Goal: Task Accomplishment & Management: Complete application form

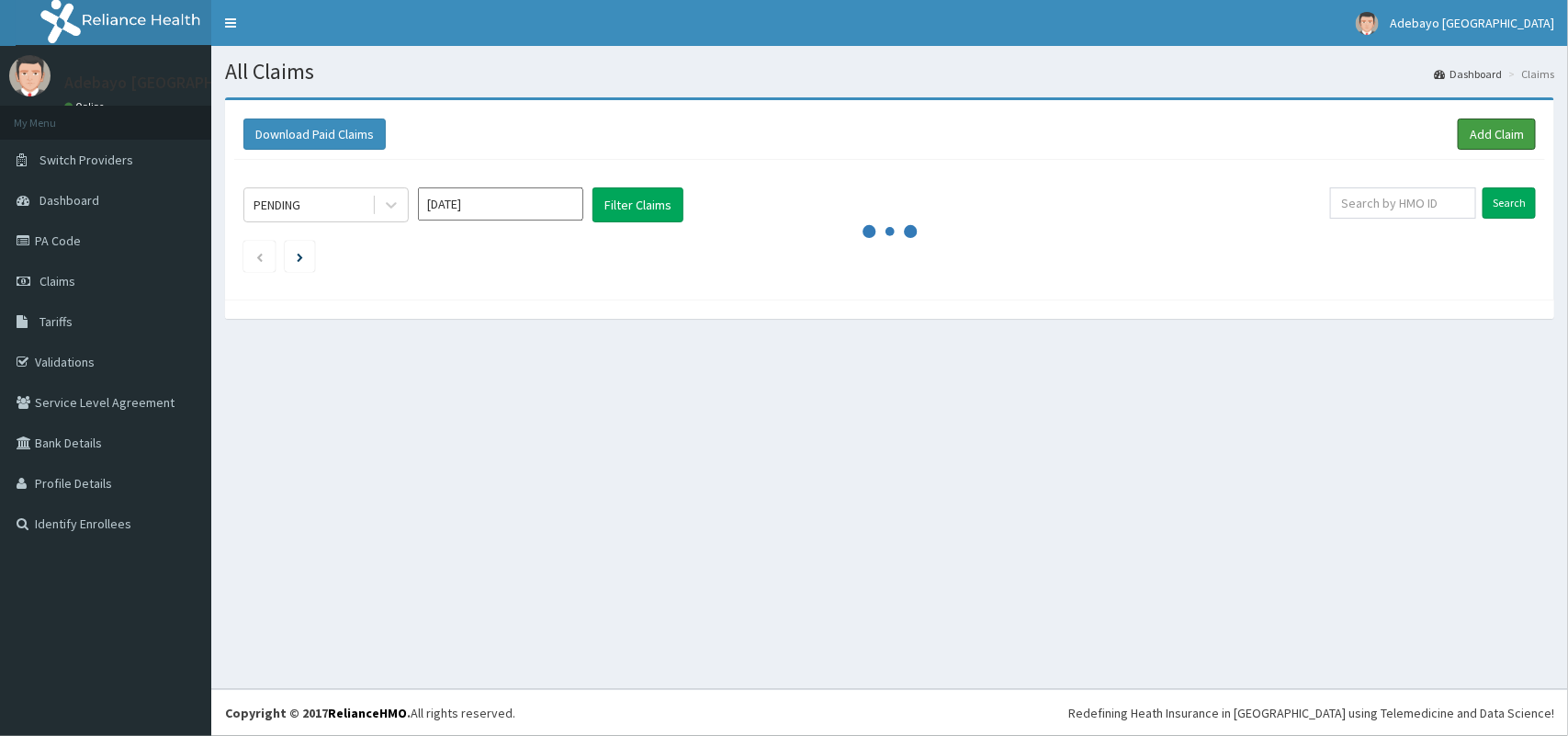
click at [1492, 129] on link "Add Claim" at bounding box center [1496, 135] width 78 height 31
click at [1500, 143] on link "Add Claim" at bounding box center [1496, 135] width 78 height 31
click at [952, 595] on div "All Claims Dashboard Claims Download Paid Claims Add Claim × Note you can only …" at bounding box center [890, 367] width 1357 height 643
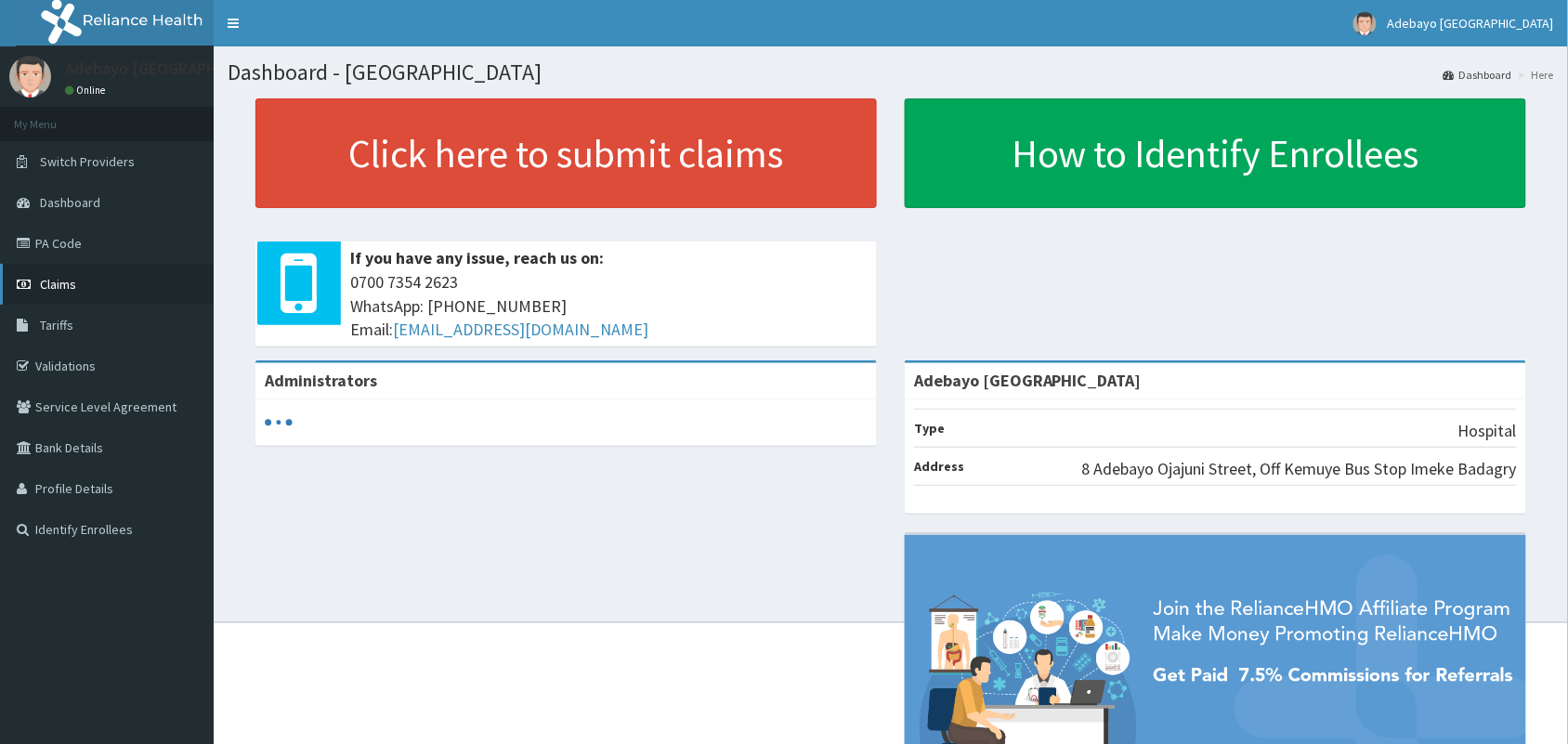
click at [65, 282] on span "Claims" at bounding box center [58, 284] width 36 height 17
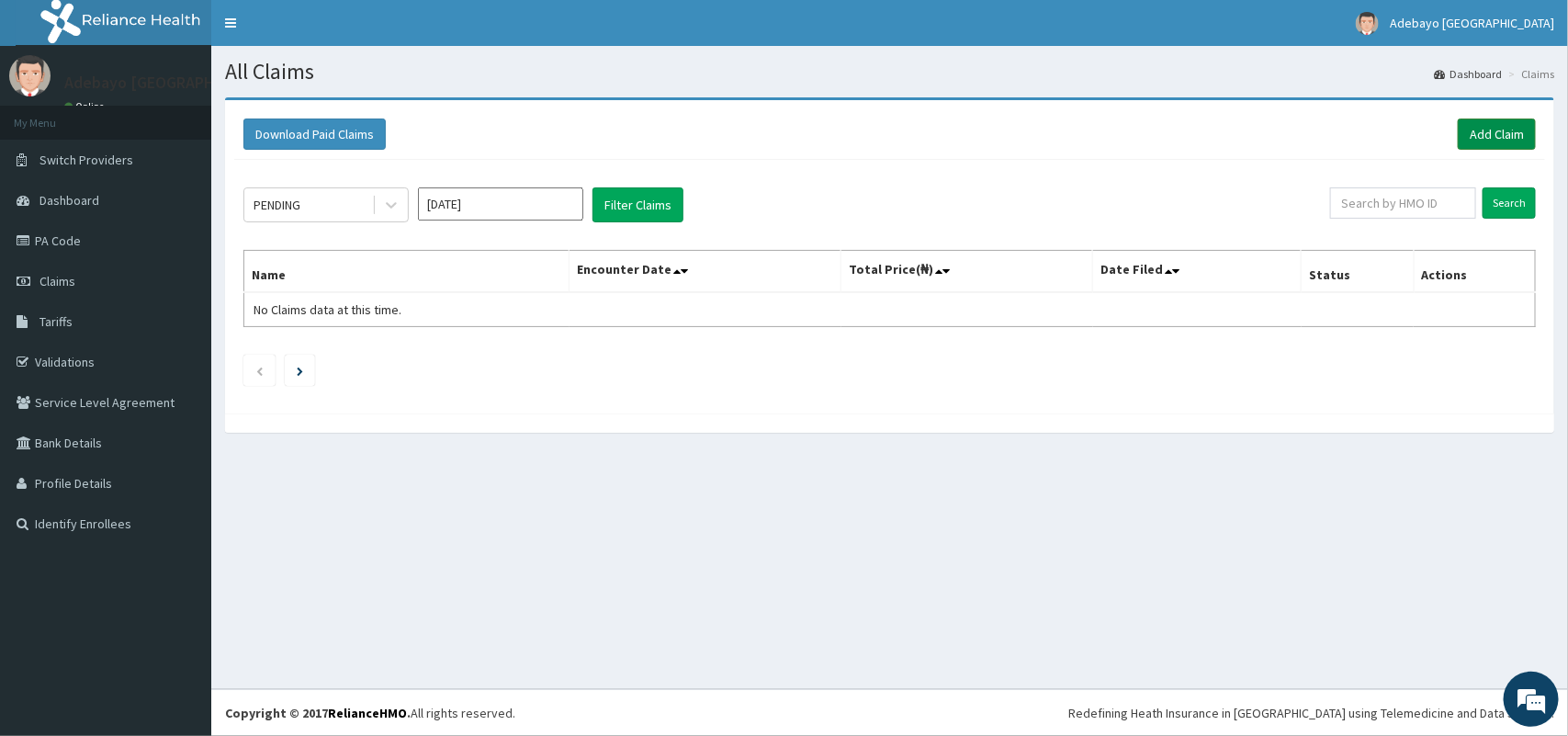
click at [1494, 137] on link "Add Claim" at bounding box center [1496, 135] width 78 height 31
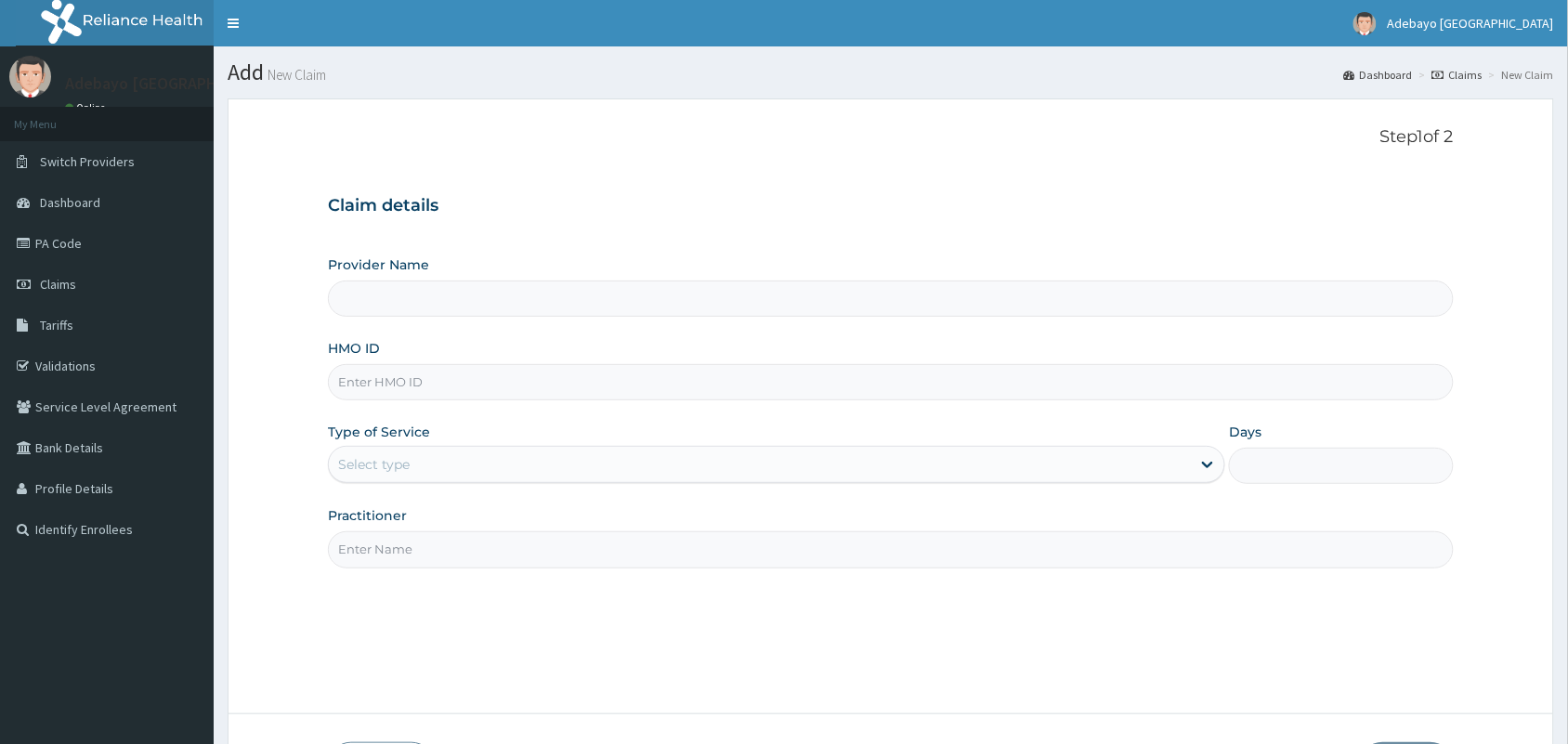
type input "Adebayo [GEOGRAPHIC_DATA]"
click at [400, 396] on input "HMO ID" at bounding box center [891, 382] width 1126 height 36
type input "BFL/10100/D"
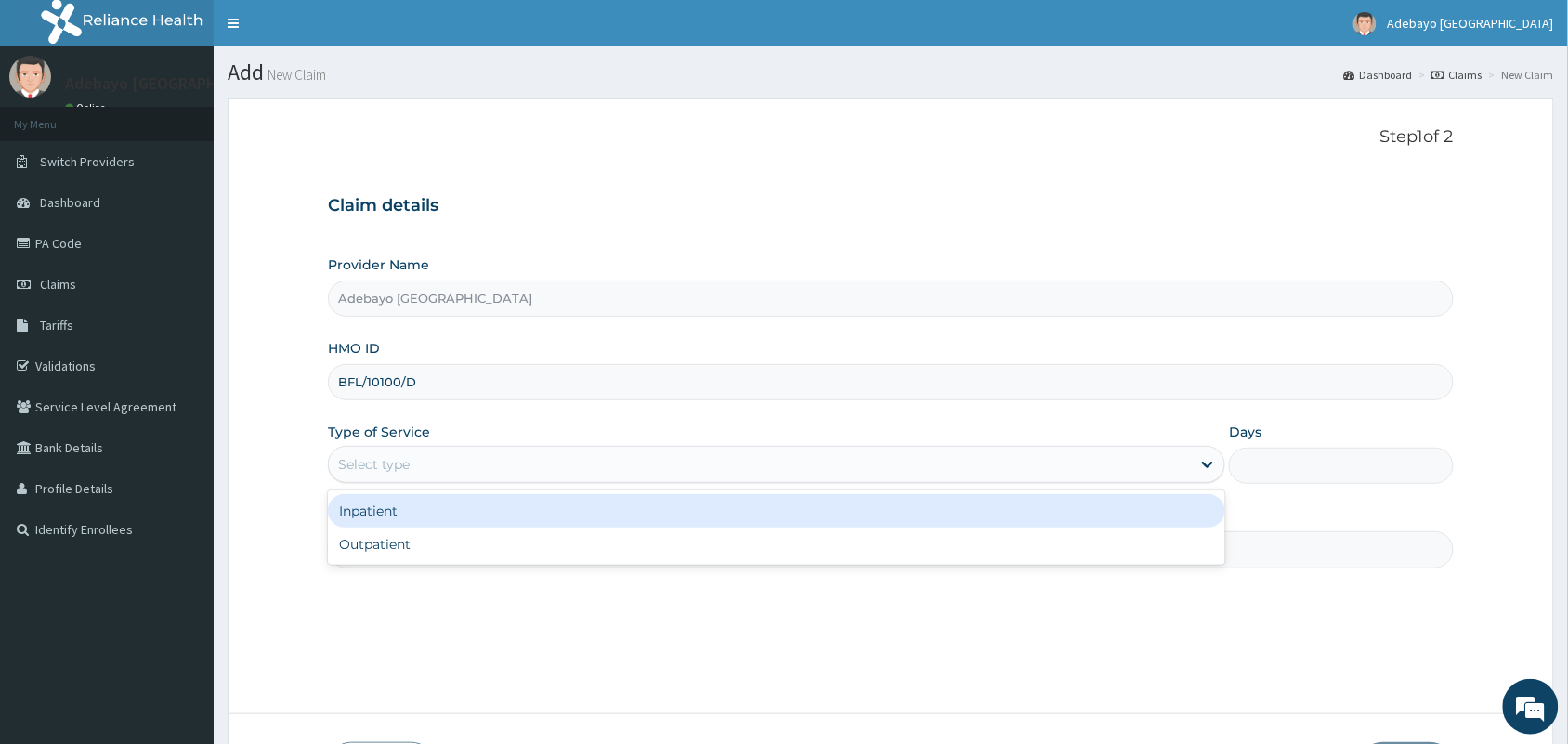
click at [419, 474] on div "Select type" at bounding box center [777, 464] width 897 height 37
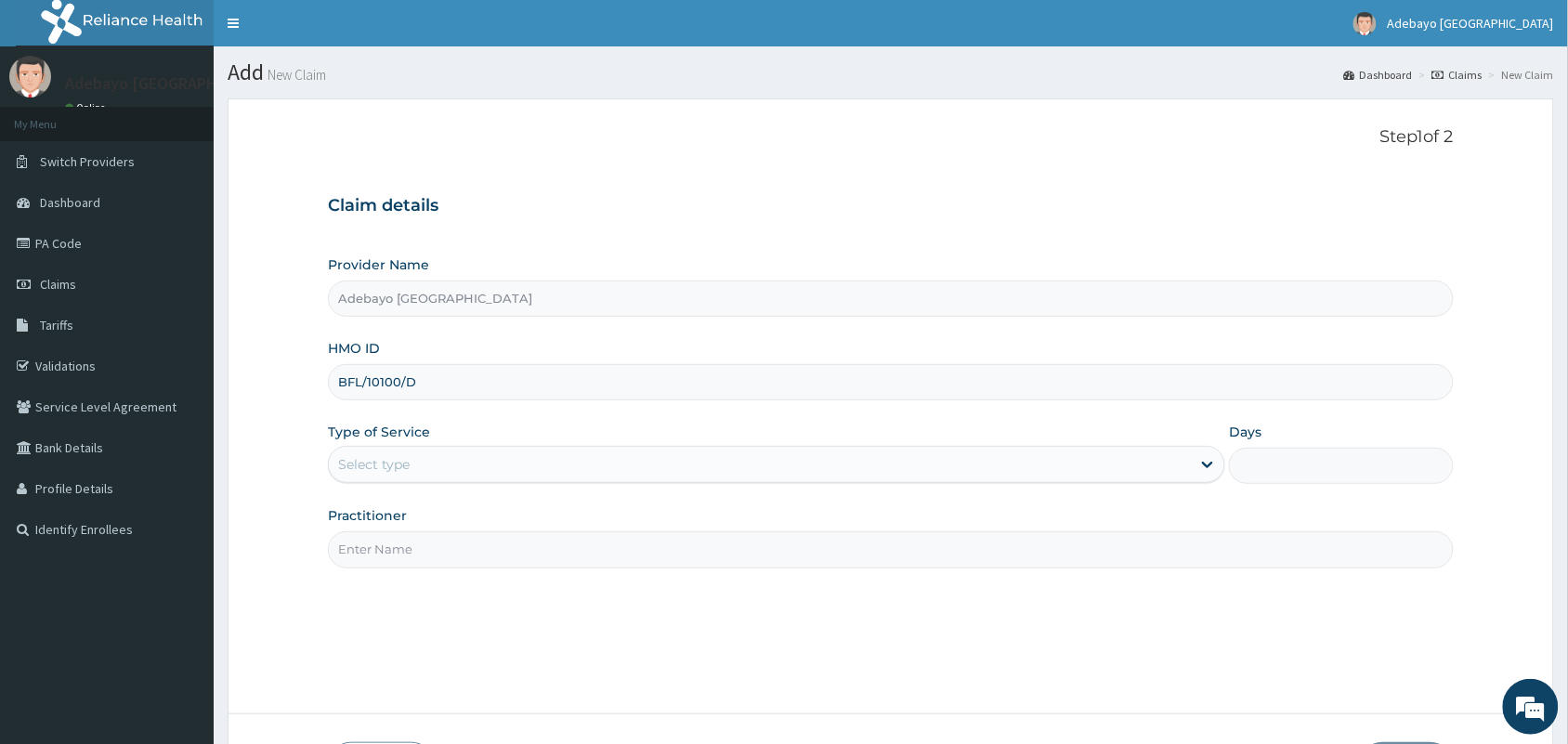
click at [419, 474] on div "Select type" at bounding box center [760, 464] width 862 height 30
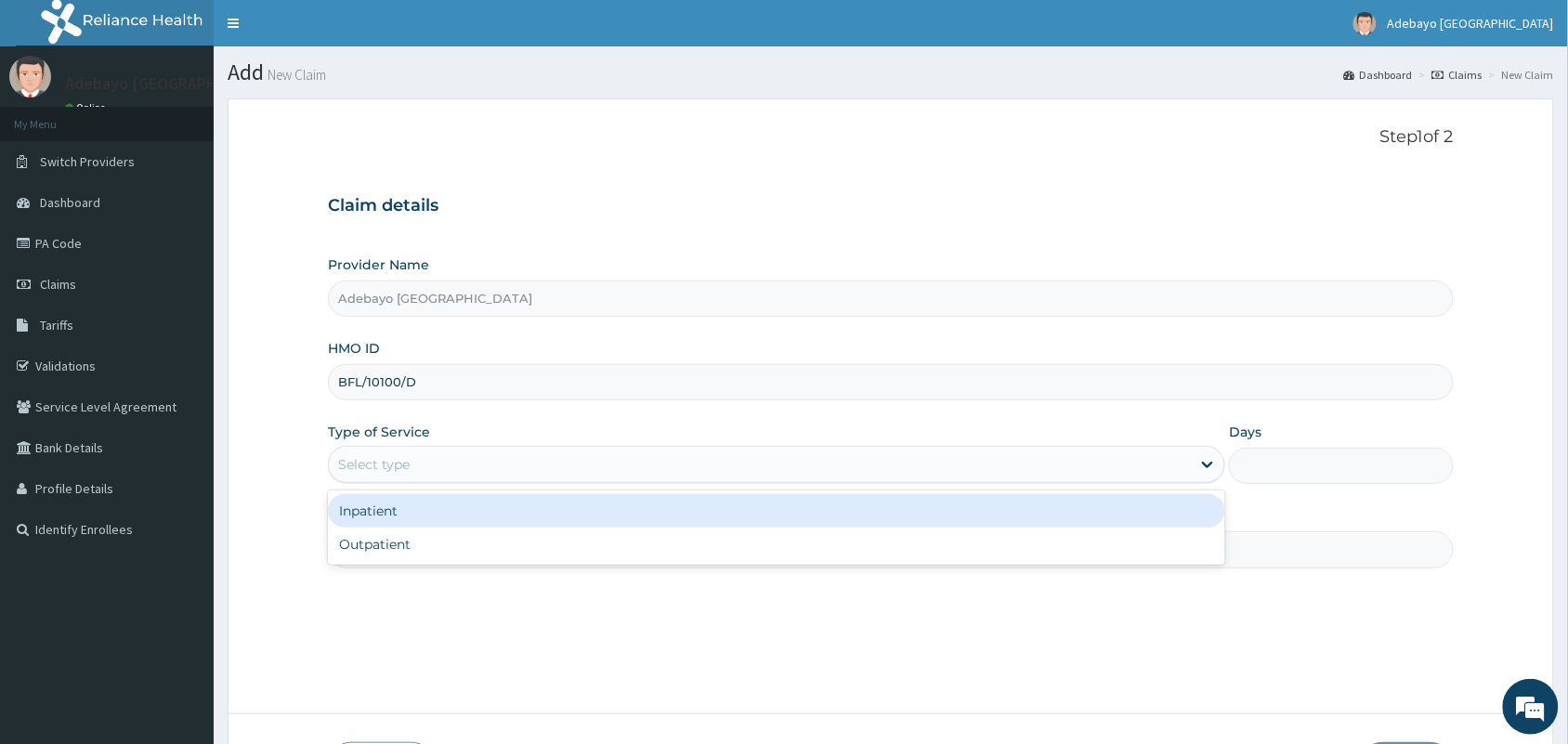
click at [419, 474] on div "Select type" at bounding box center [760, 464] width 862 height 30
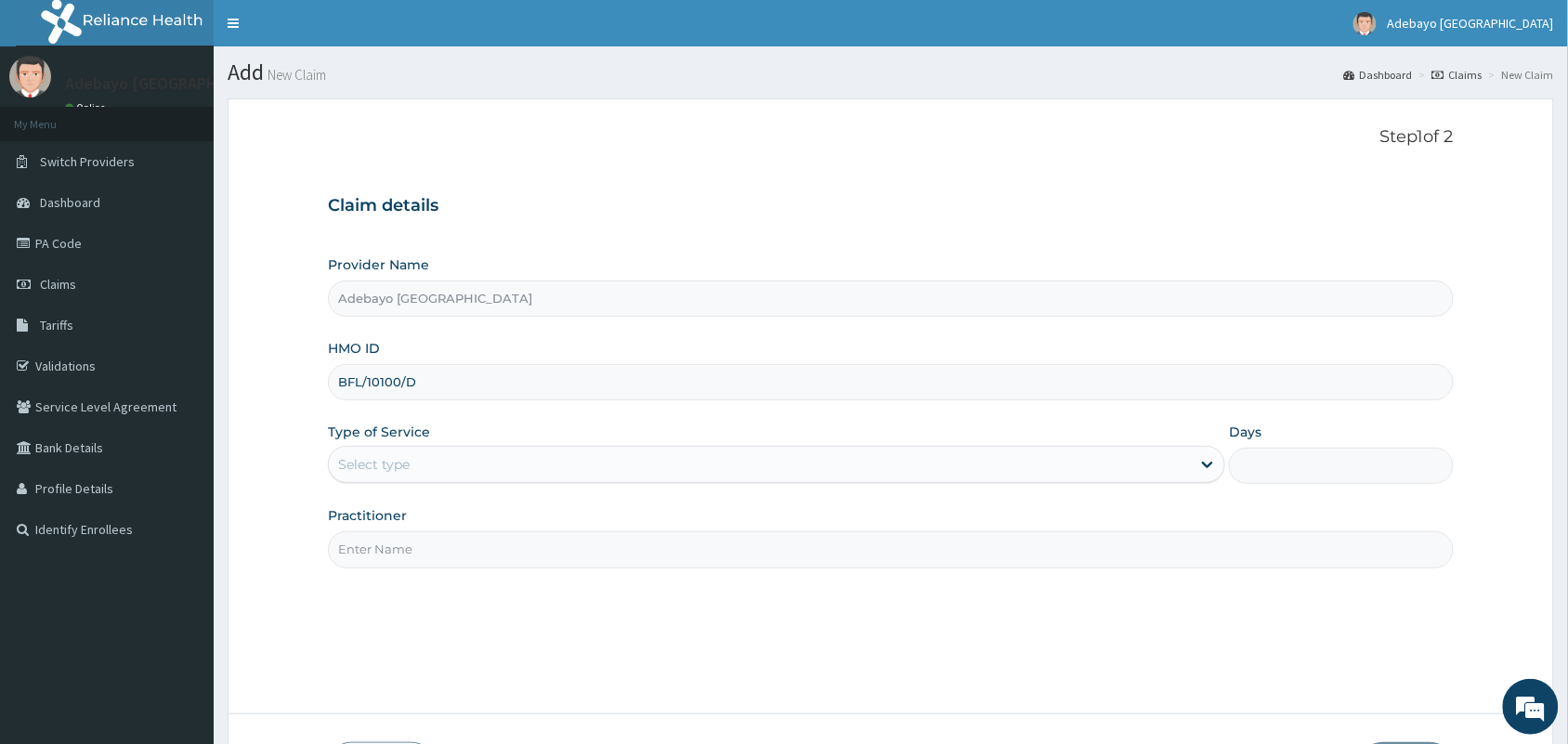
click at [428, 458] on div "Select type" at bounding box center [760, 464] width 862 height 30
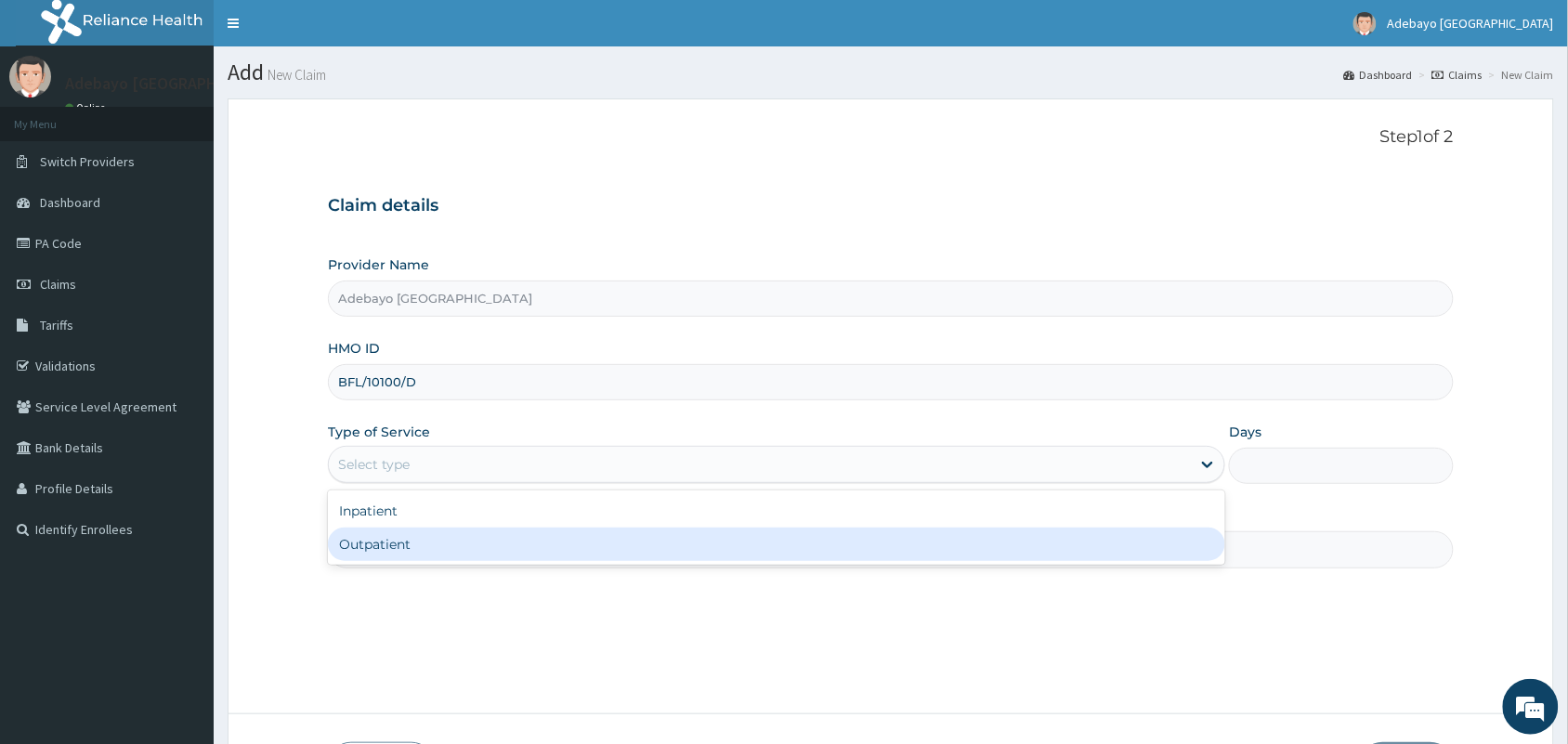
click at [409, 544] on div "Outpatient" at bounding box center [777, 544] width 897 height 34
type input "1"
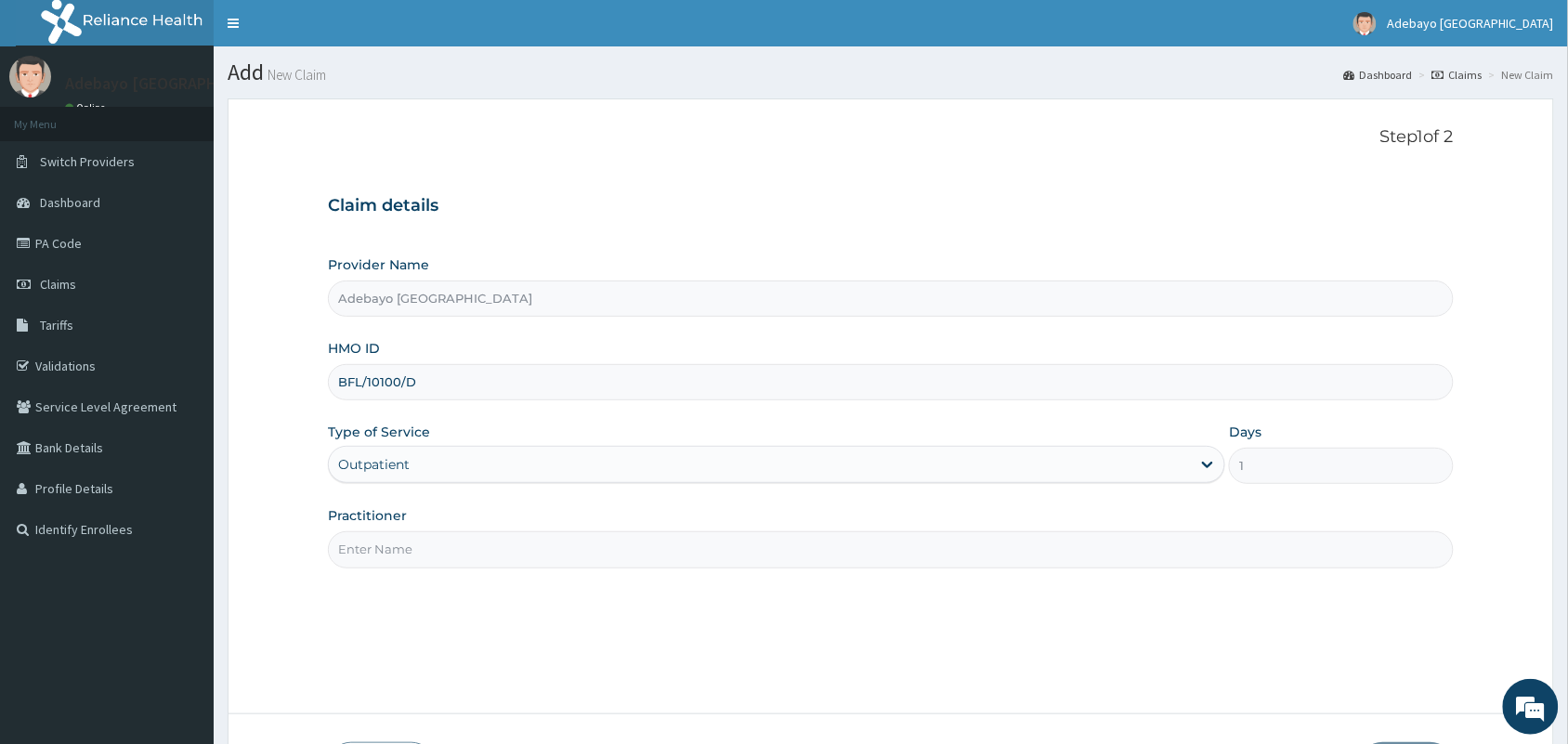
click at [423, 551] on input "Practitioner" at bounding box center [891, 549] width 1126 height 36
type input "DR [PERSON_NAME]"
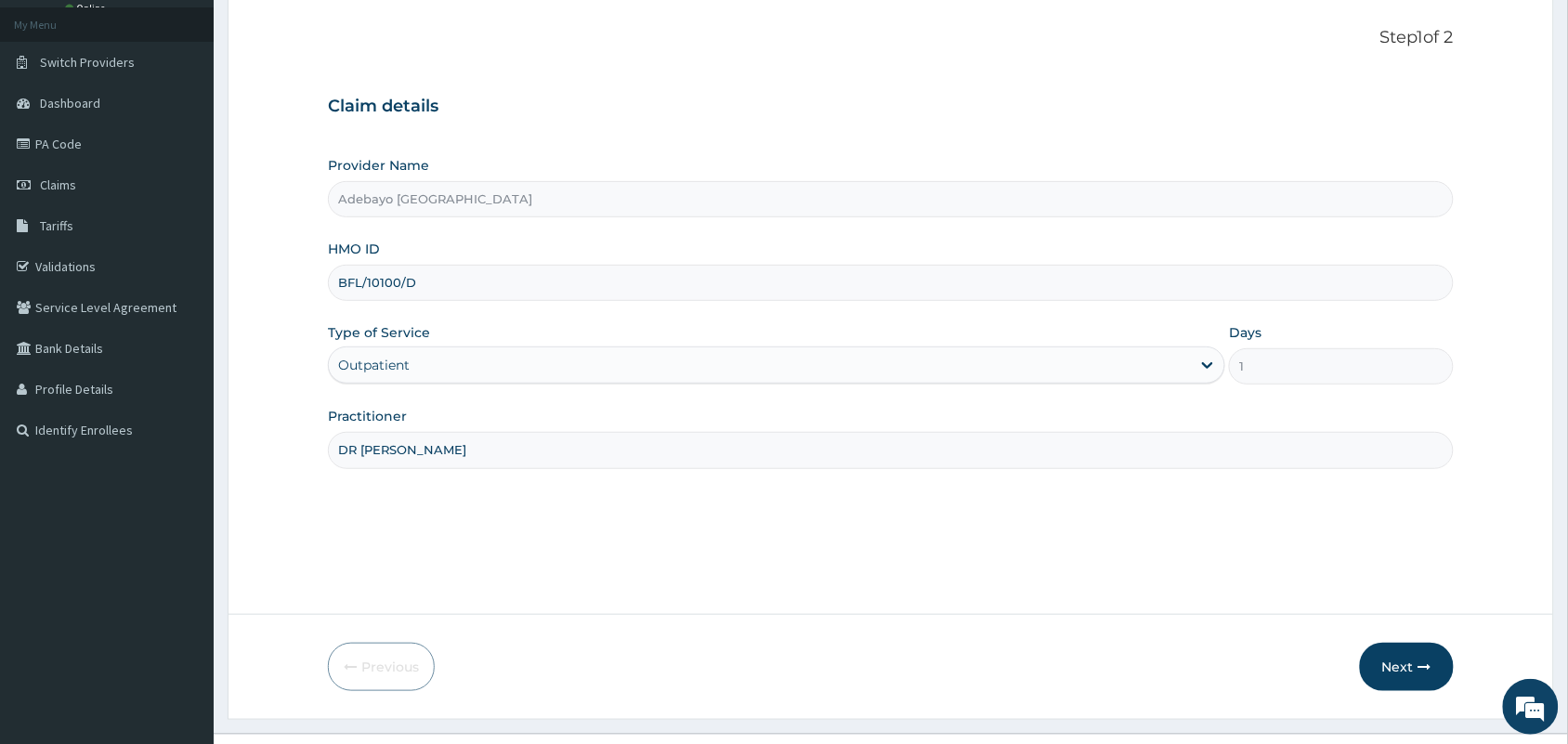
scroll to position [136, 0]
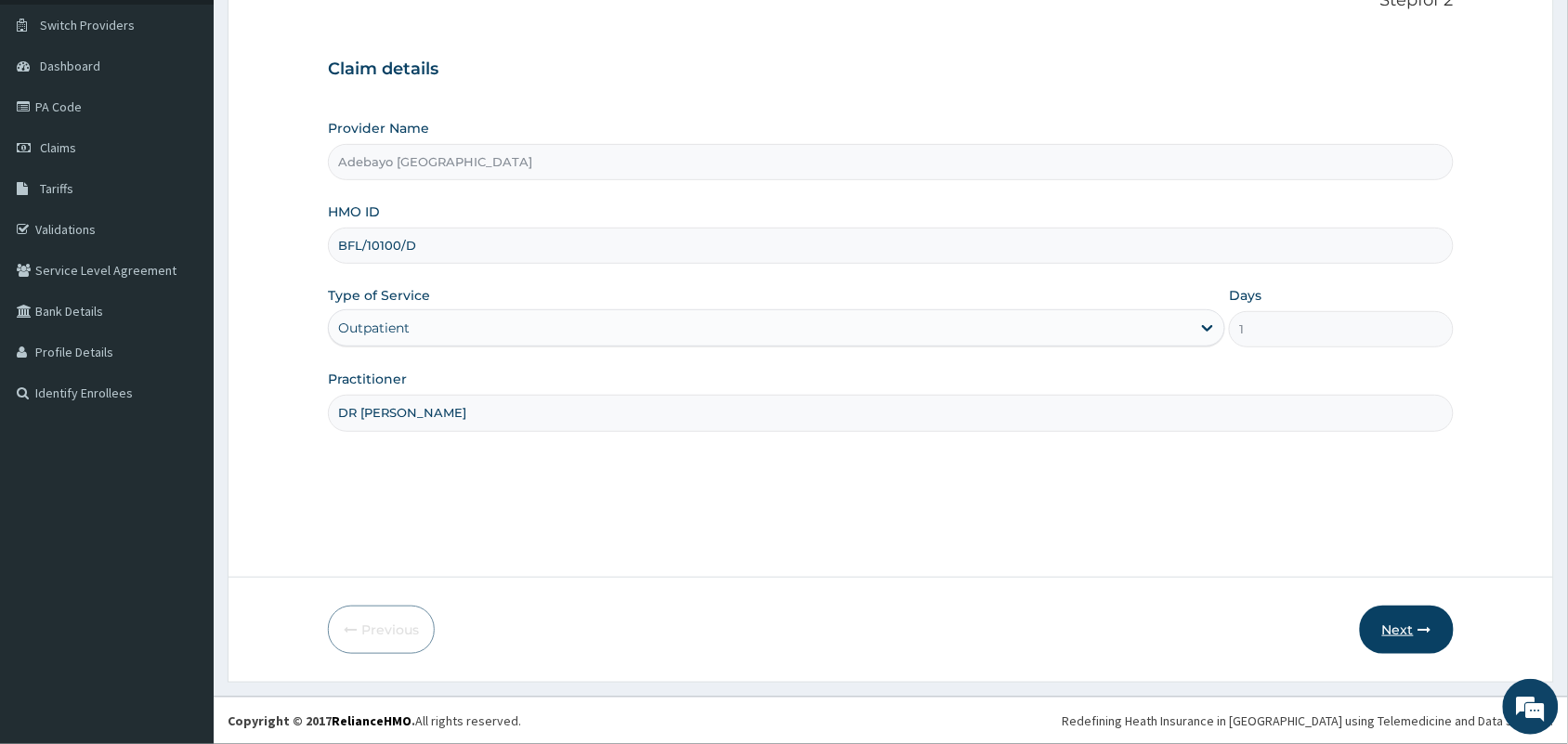
click at [1404, 630] on button "Next" at bounding box center [1407, 630] width 94 height 48
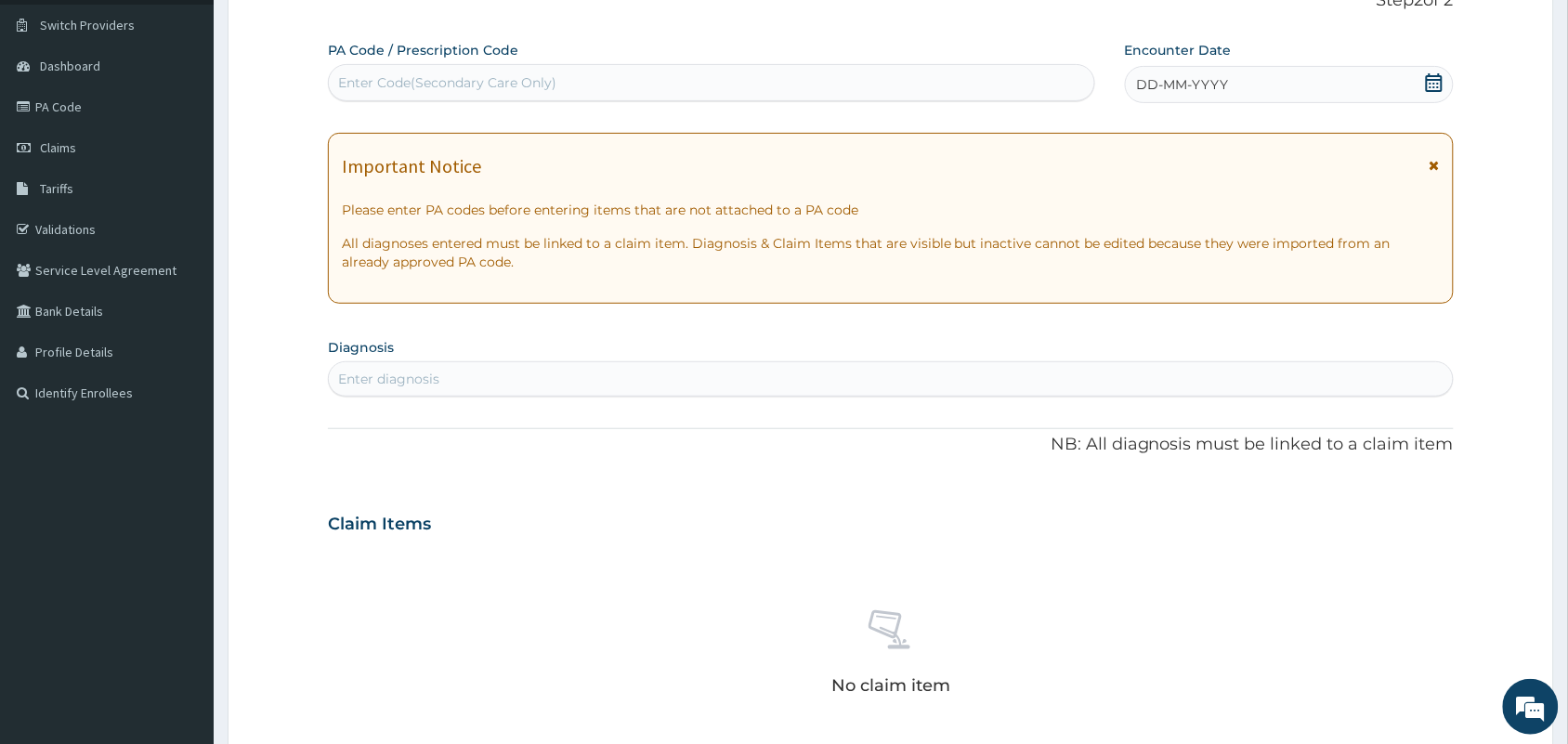
click at [1432, 90] on icon at bounding box center [1434, 83] width 17 height 19
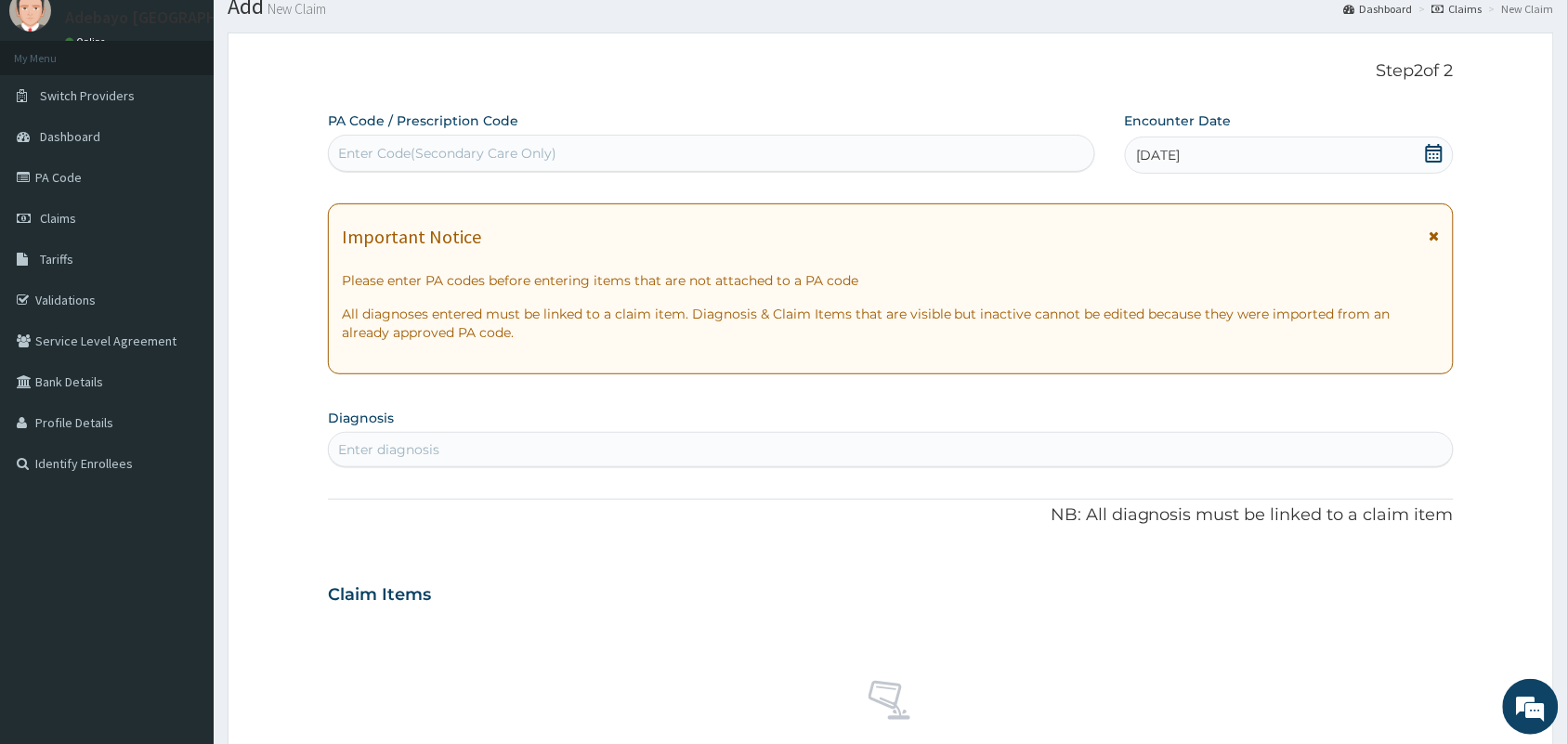
scroll to position [0, 0]
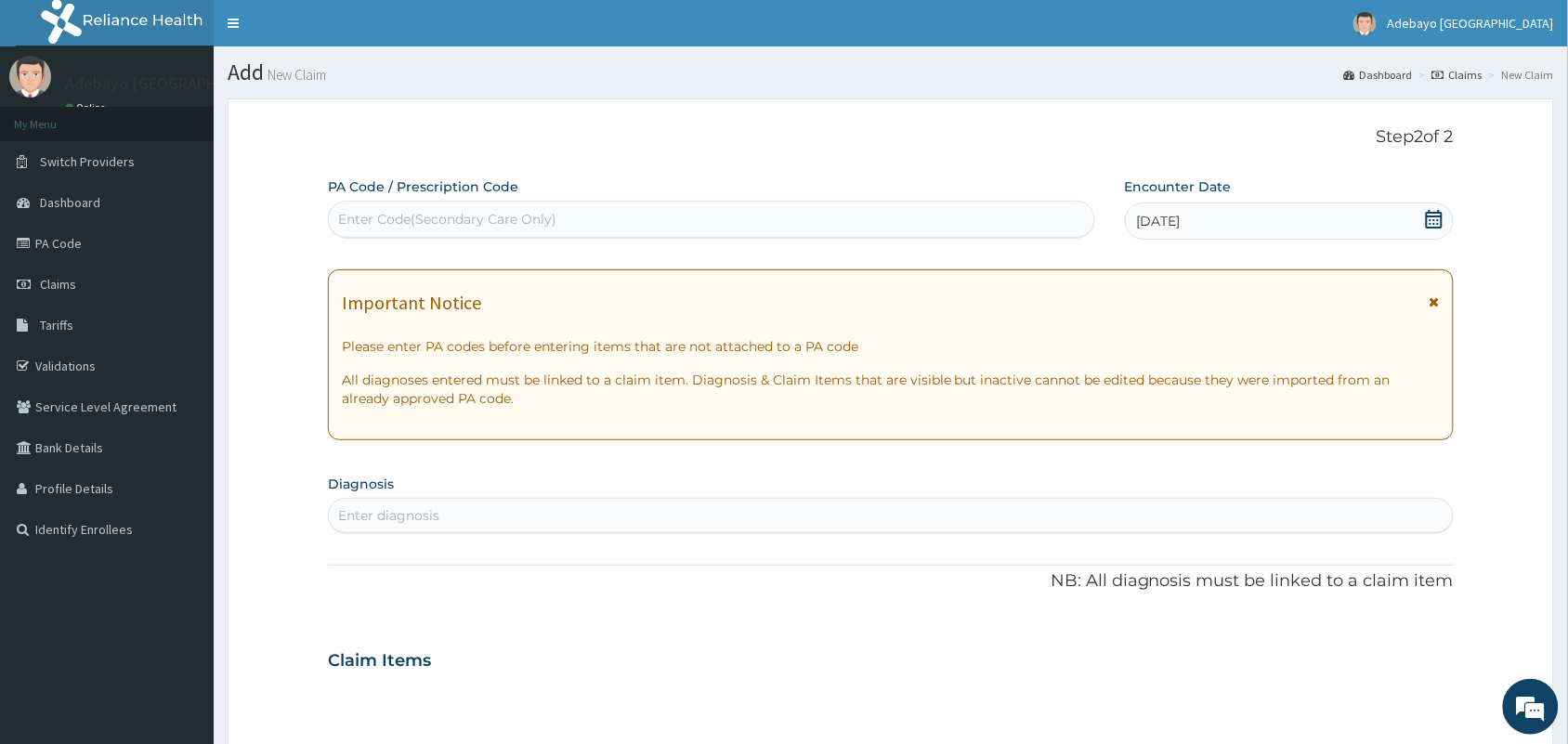
click at [514, 508] on div "Enter diagnosis" at bounding box center [891, 516] width 1124 height 30
type input "TYPHO"
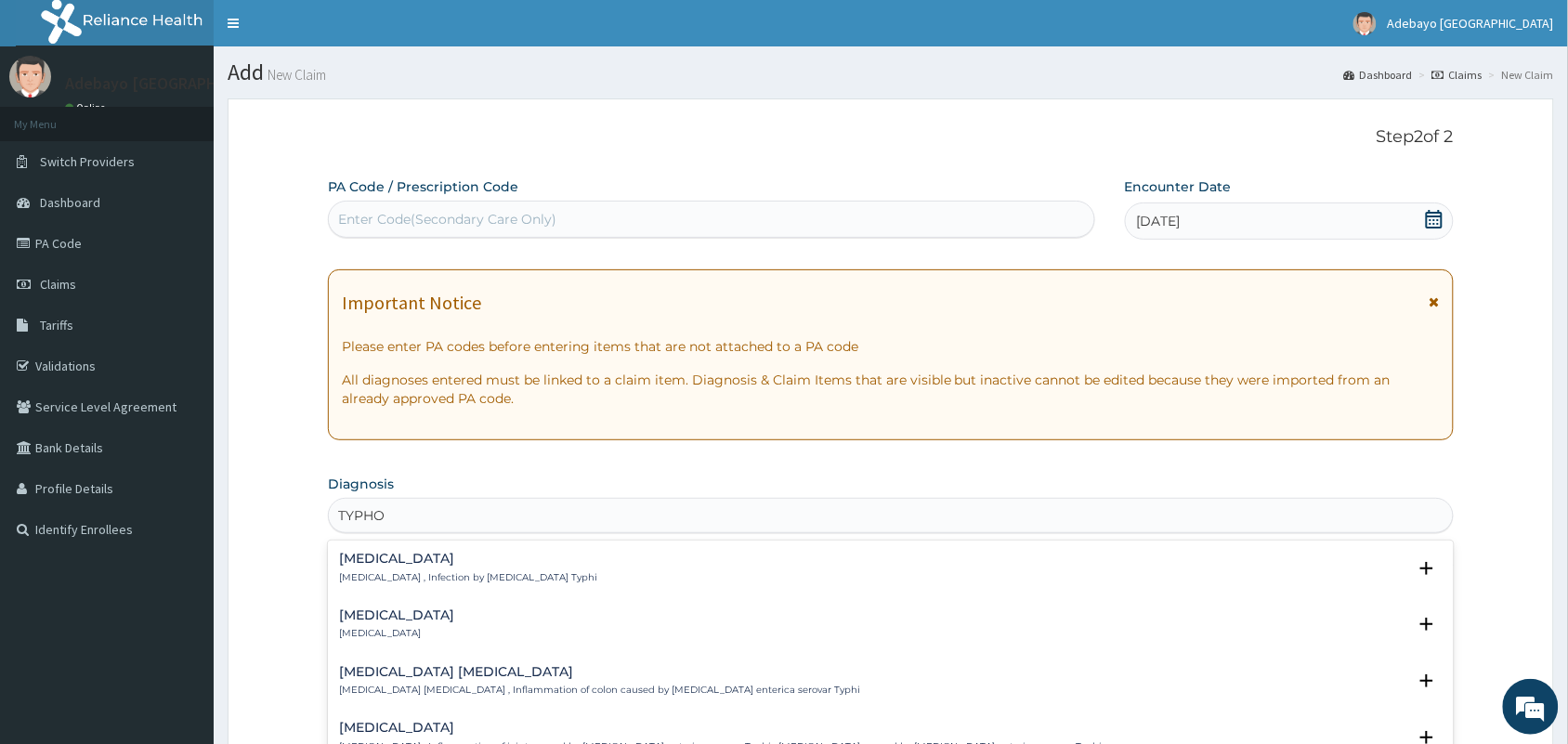
click at [504, 573] on p "Typhoid fever , Infection by Salmonella Typhi" at bounding box center [468, 578] width 258 height 13
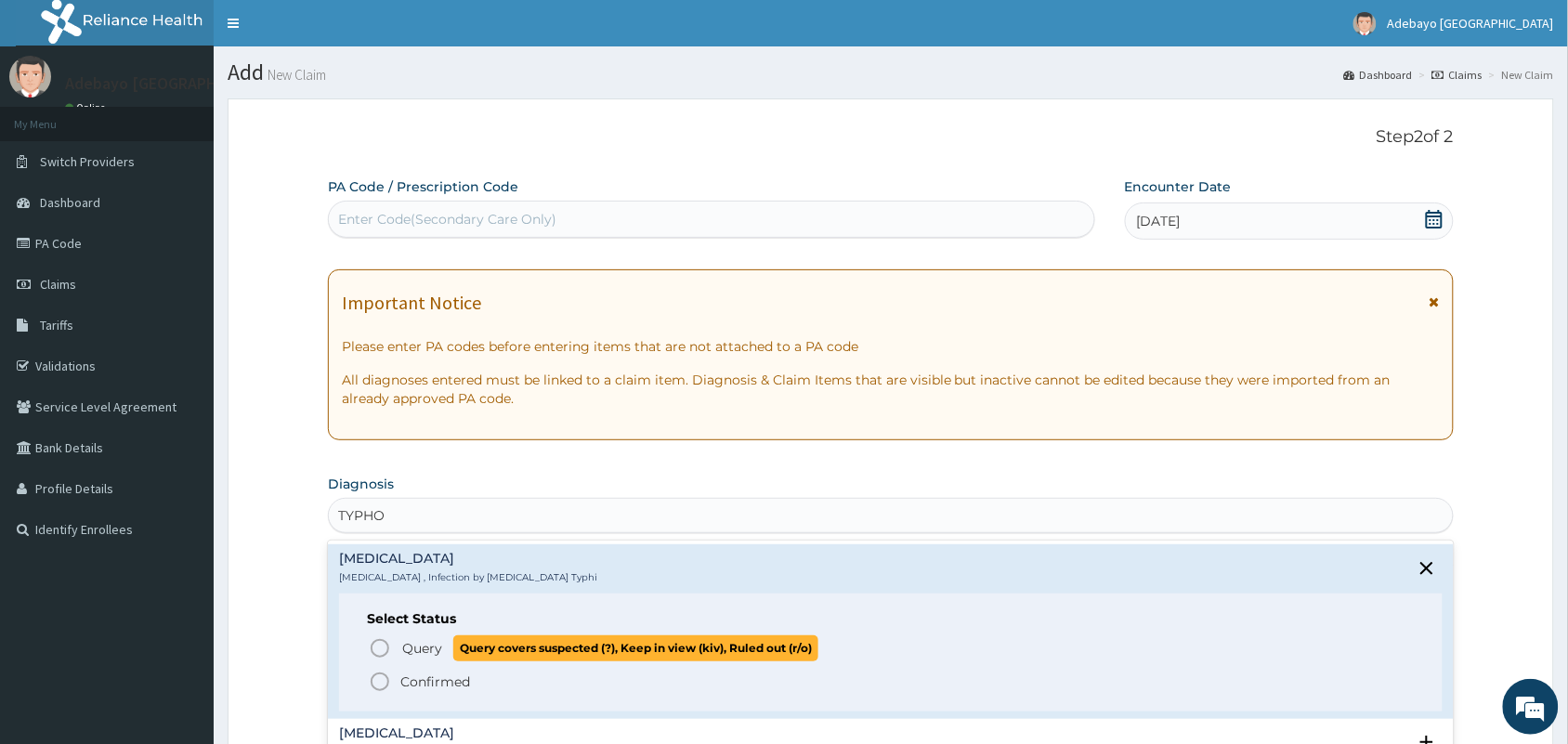
click at [380, 646] on icon "status option query" at bounding box center [380, 648] width 22 height 22
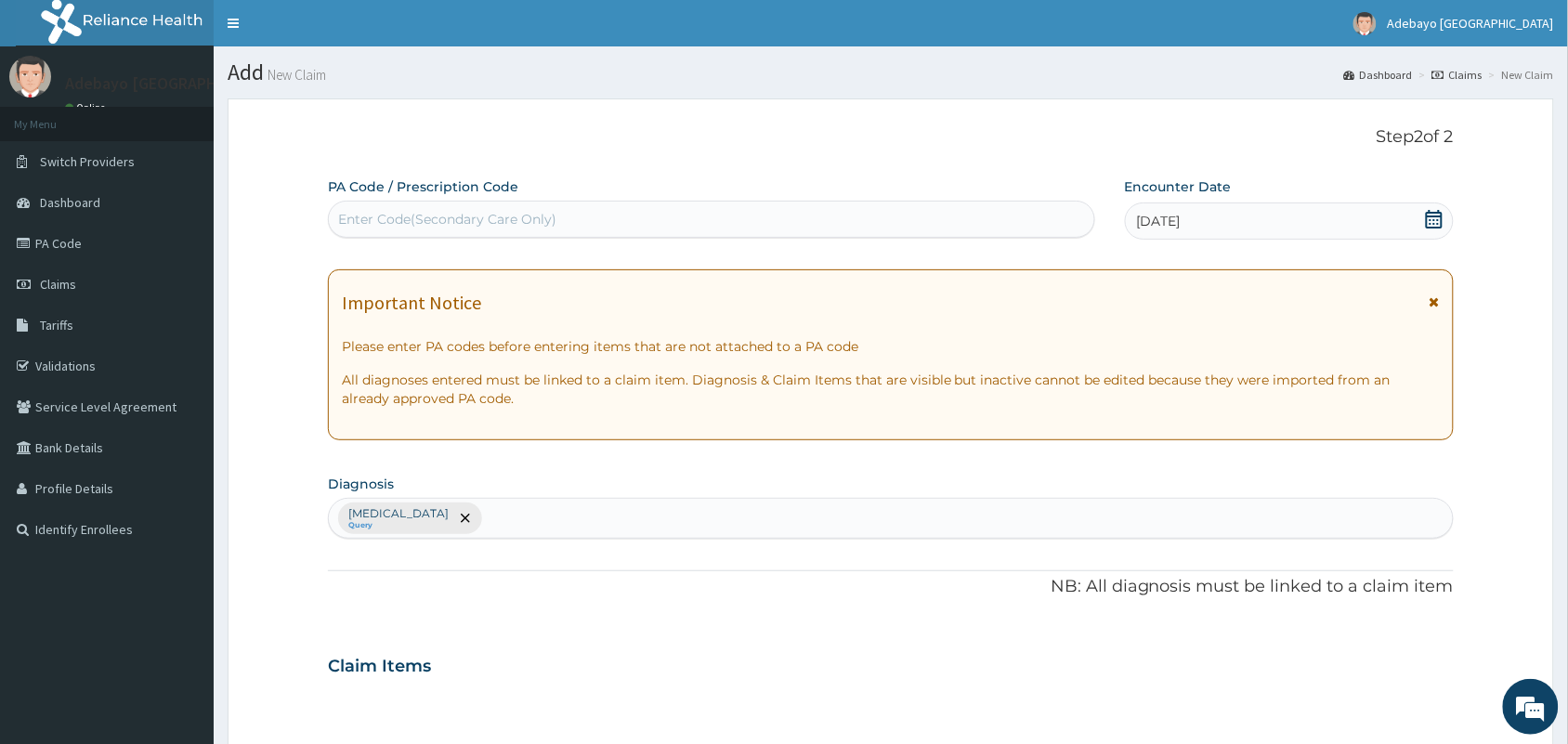
scroll to position [597, 0]
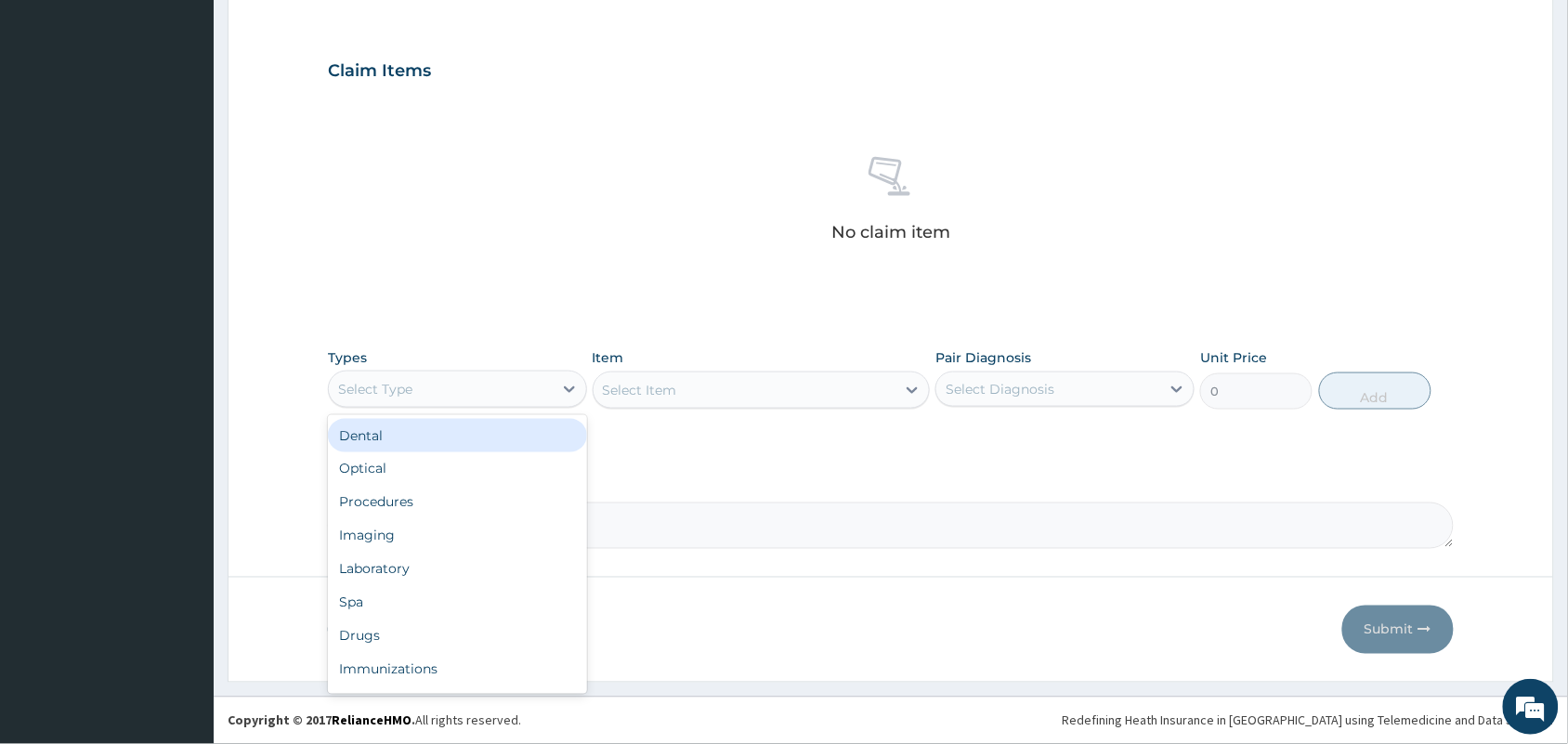
click at [523, 388] on div "Select Type" at bounding box center [441, 390] width 224 height 30
click at [444, 513] on div "Procedures" at bounding box center [458, 503] width 259 height 34
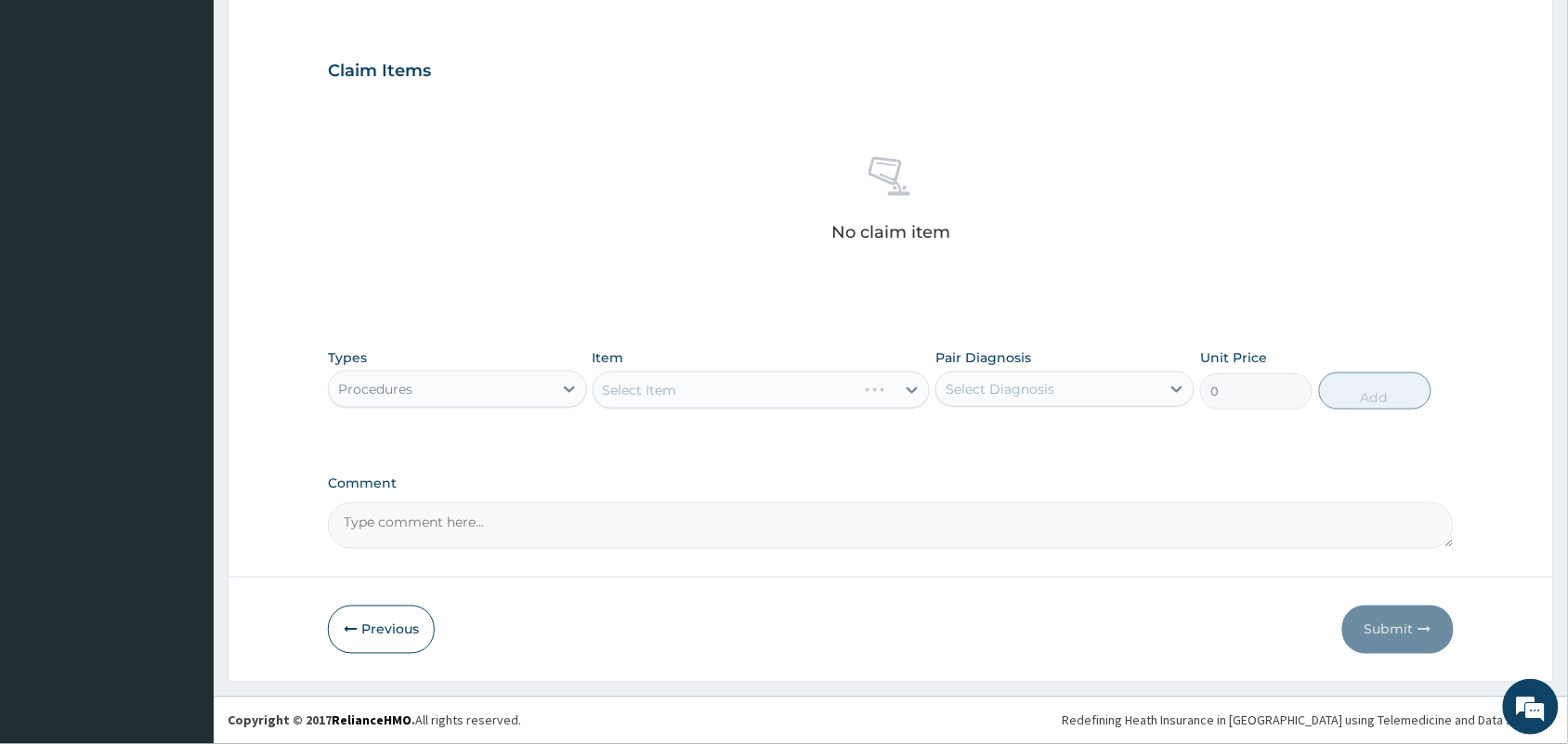
click at [754, 387] on div "Select Item" at bounding box center [762, 391] width 338 height 37
click at [819, 373] on div "Select Item" at bounding box center [762, 391] width 338 height 37
click at [862, 386] on div "Select Item" at bounding box center [762, 391] width 338 height 37
click at [787, 381] on div "Select Item" at bounding box center [762, 391] width 338 height 37
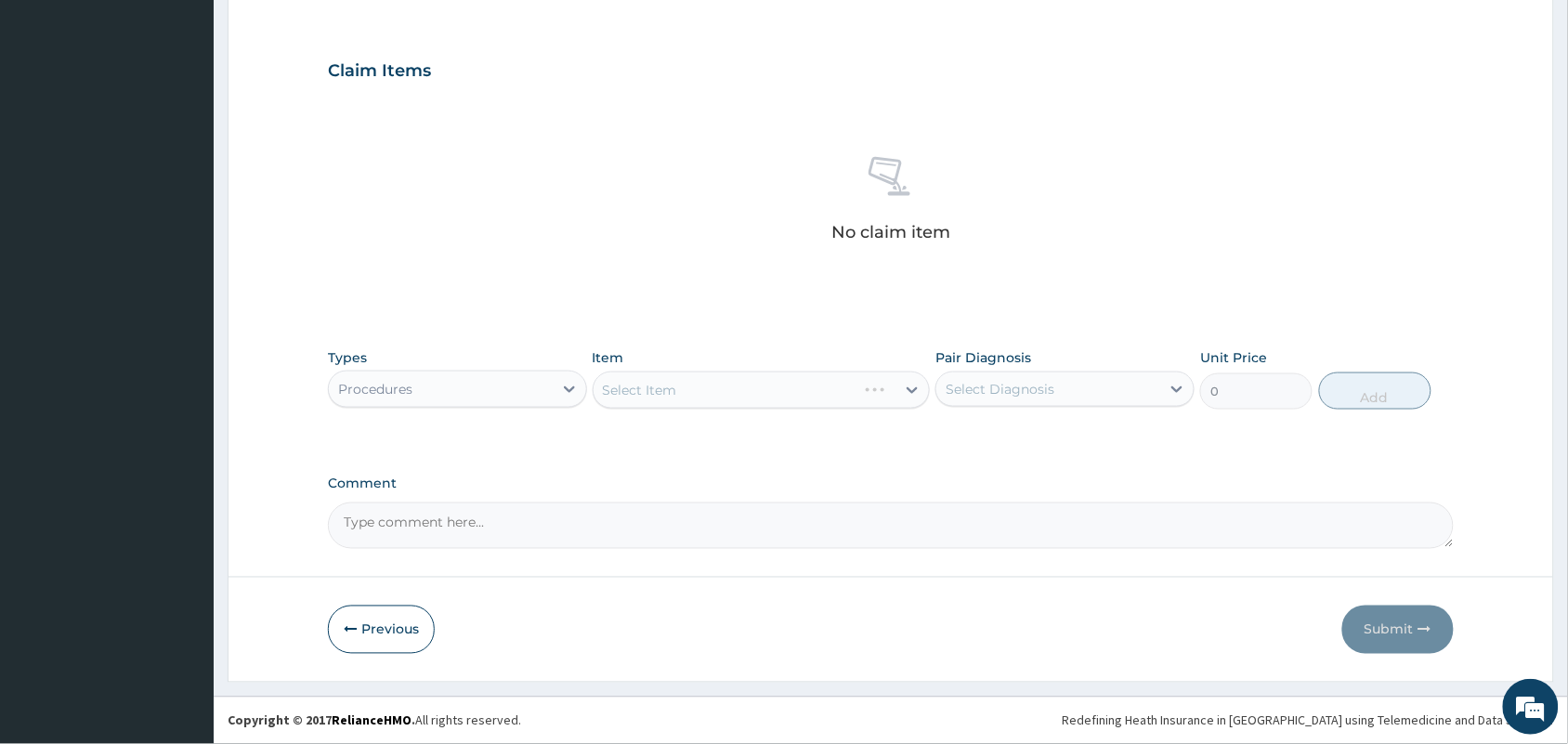
click at [842, 387] on div "Select Item" at bounding box center [762, 391] width 338 height 37
click at [783, 408] on div "Item Select Item" at bounding box center [762, 379] width 338 height 62
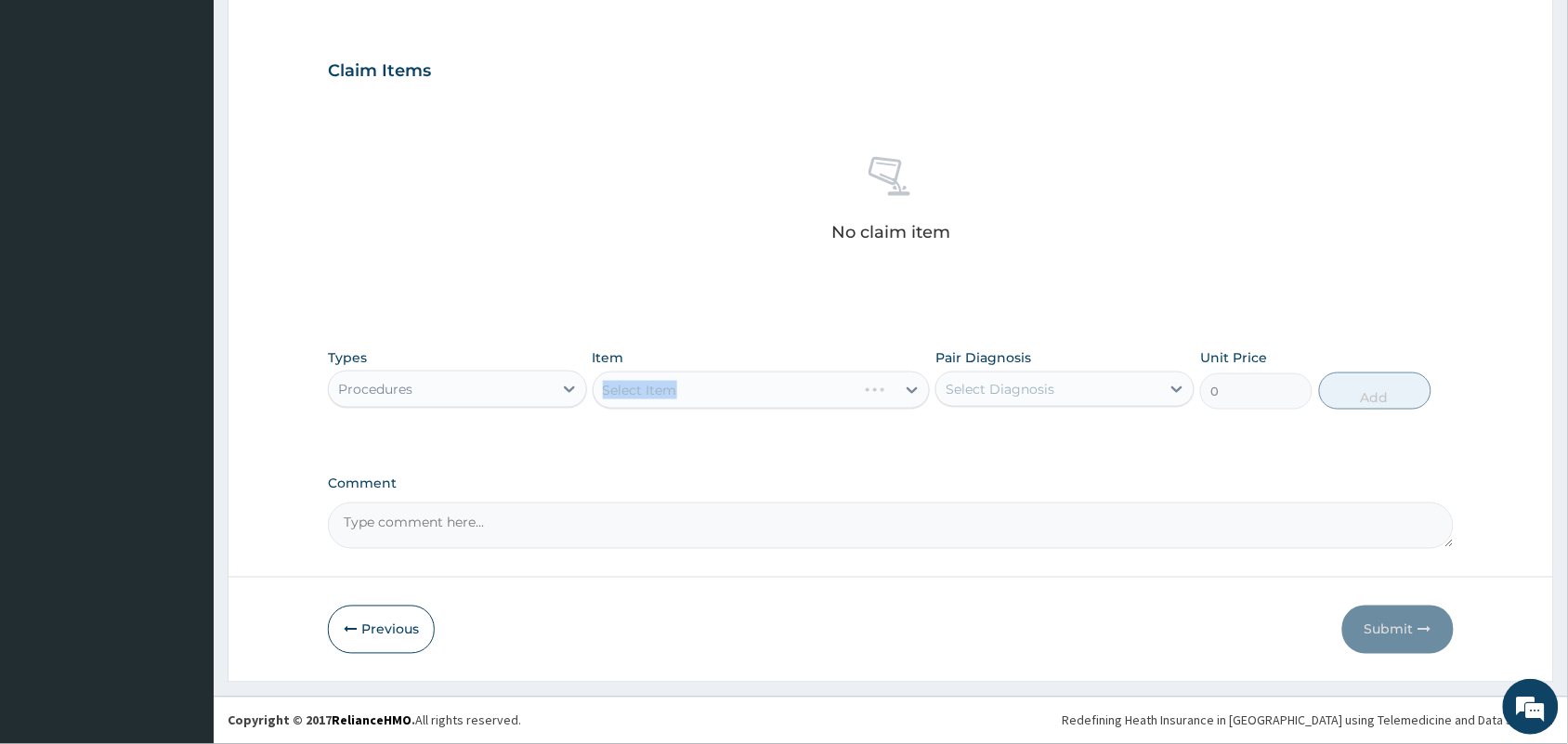
click at [802, 394] on div "Select Item" at bounding box center [762, 391] width 338 height 37
click at [802, 392] on div "Select Item" at bounding box center [762, 391] width 338 height 37
click at [891, 391] on div "Select Item" at bounding box center [762, 391] width 338 height 37
click at [915, 387] on div "Select Item" at bounding box center [762, 391] width 338 height 37
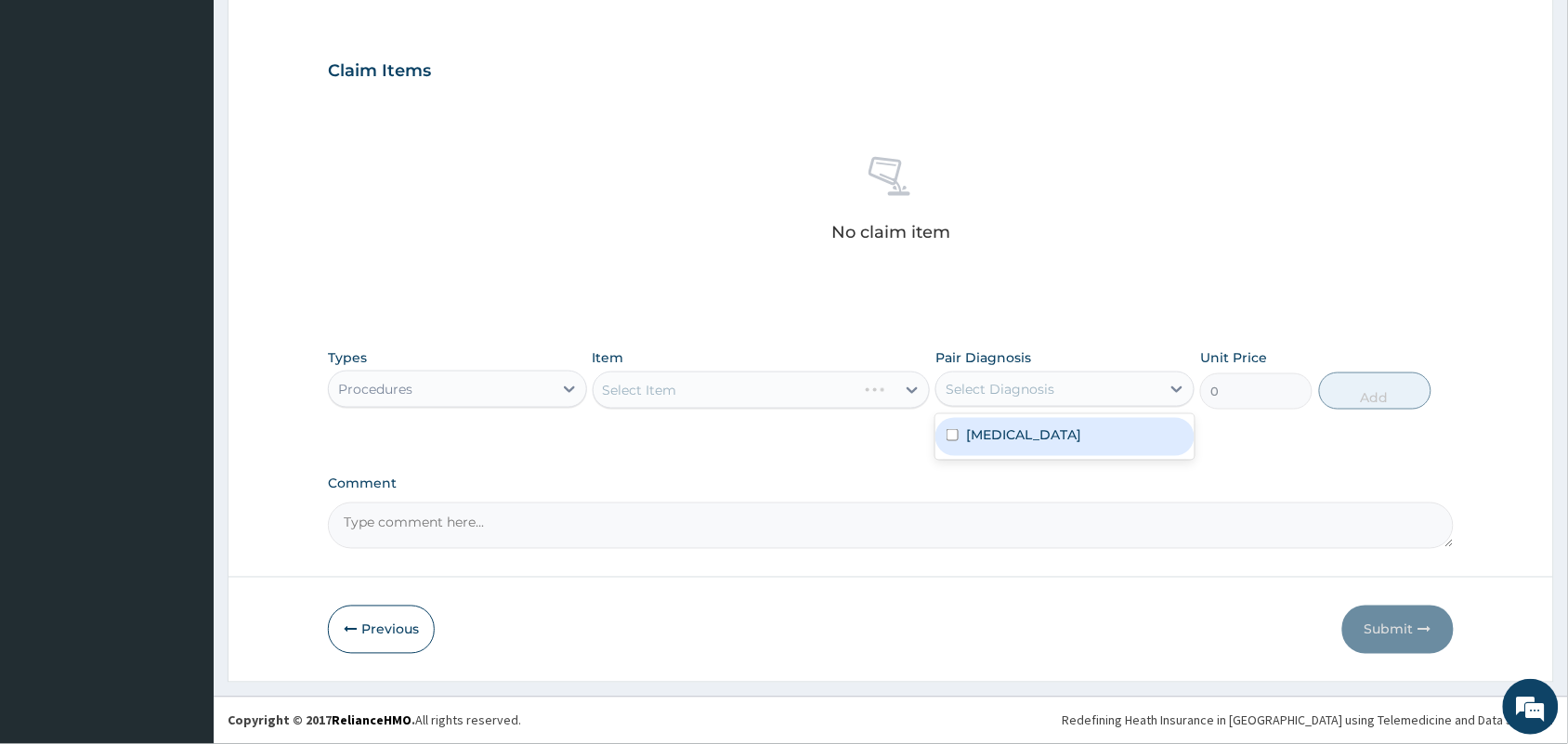
click at [1040, 392] on div "Select Diagnosis" at bounding box center [999, 390] width 109 height 19
click at [950, 436] on input "checkbox" at bounding box center [952, 434] width 12 height 12
checkbox input "true"
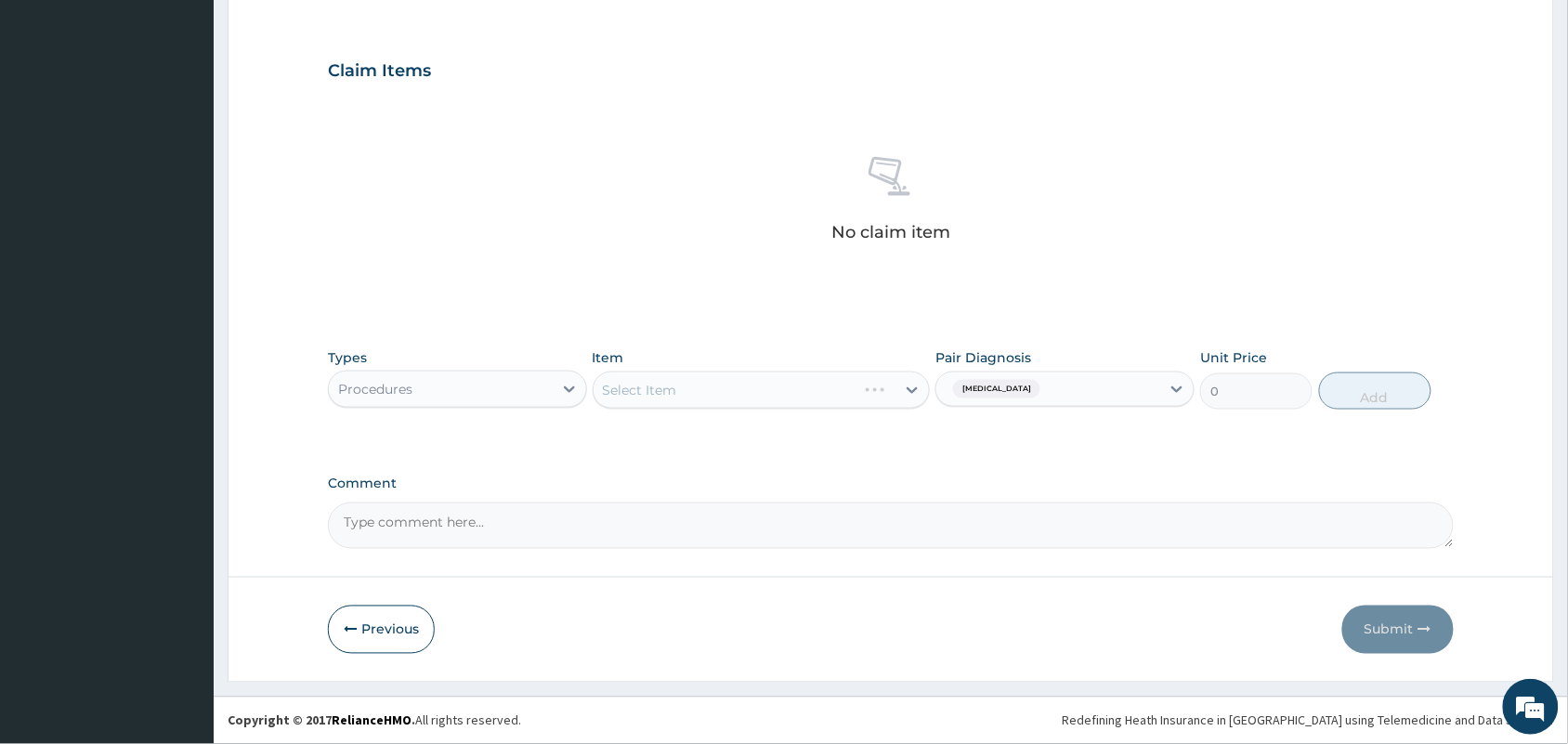
click at [768, 379] on div "Select Item" at bounding box center [762, 391] width 338 height 37
click at [828, 394] on div "Select Item" at bounding box center [762, 391] width 338 height 37
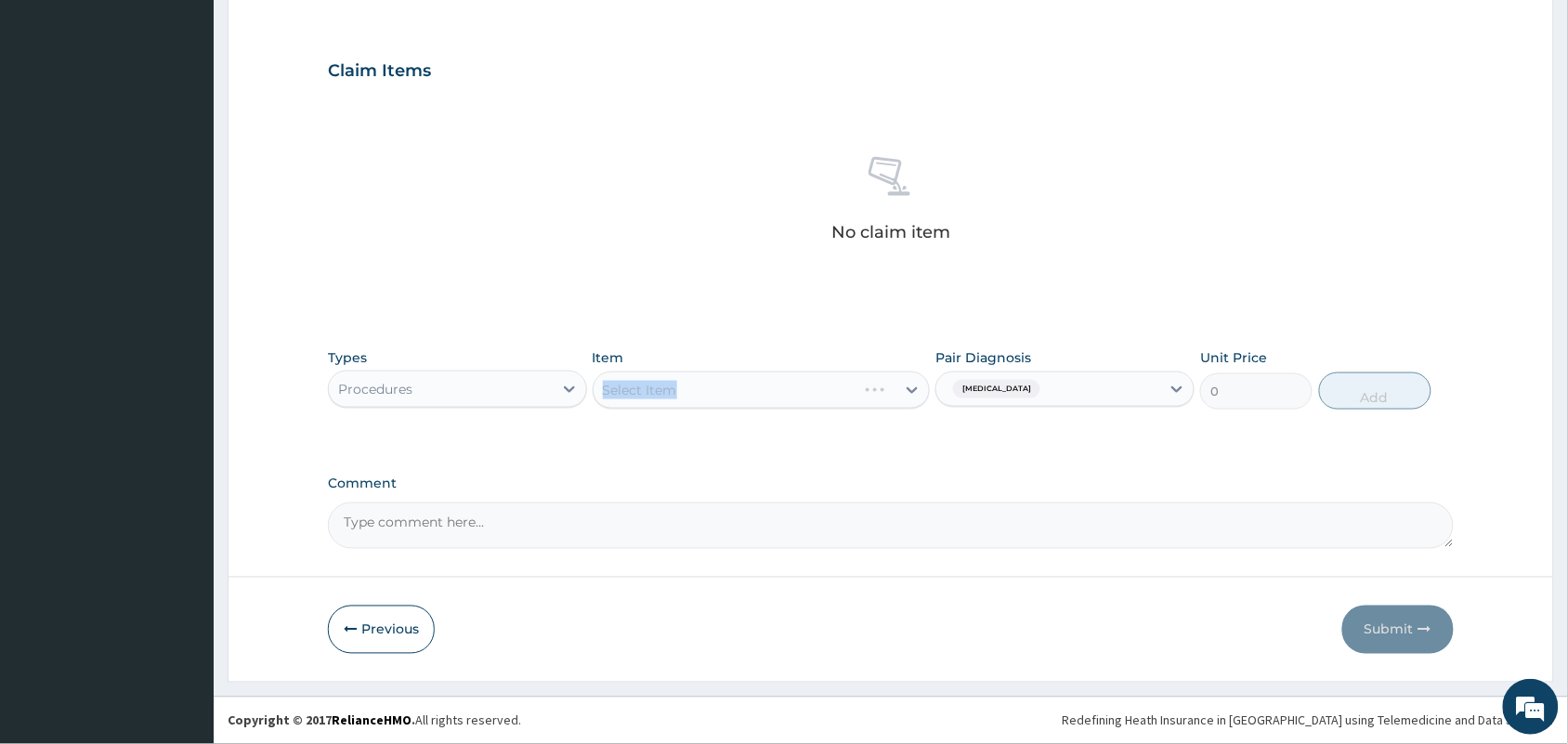
click at [828, 394] on div "Select Item" at bounding box center [762, 391] width 338 height 37
click at [539, 388] on div "Procedures" at bounding box center [441, 390] width 224 height 30
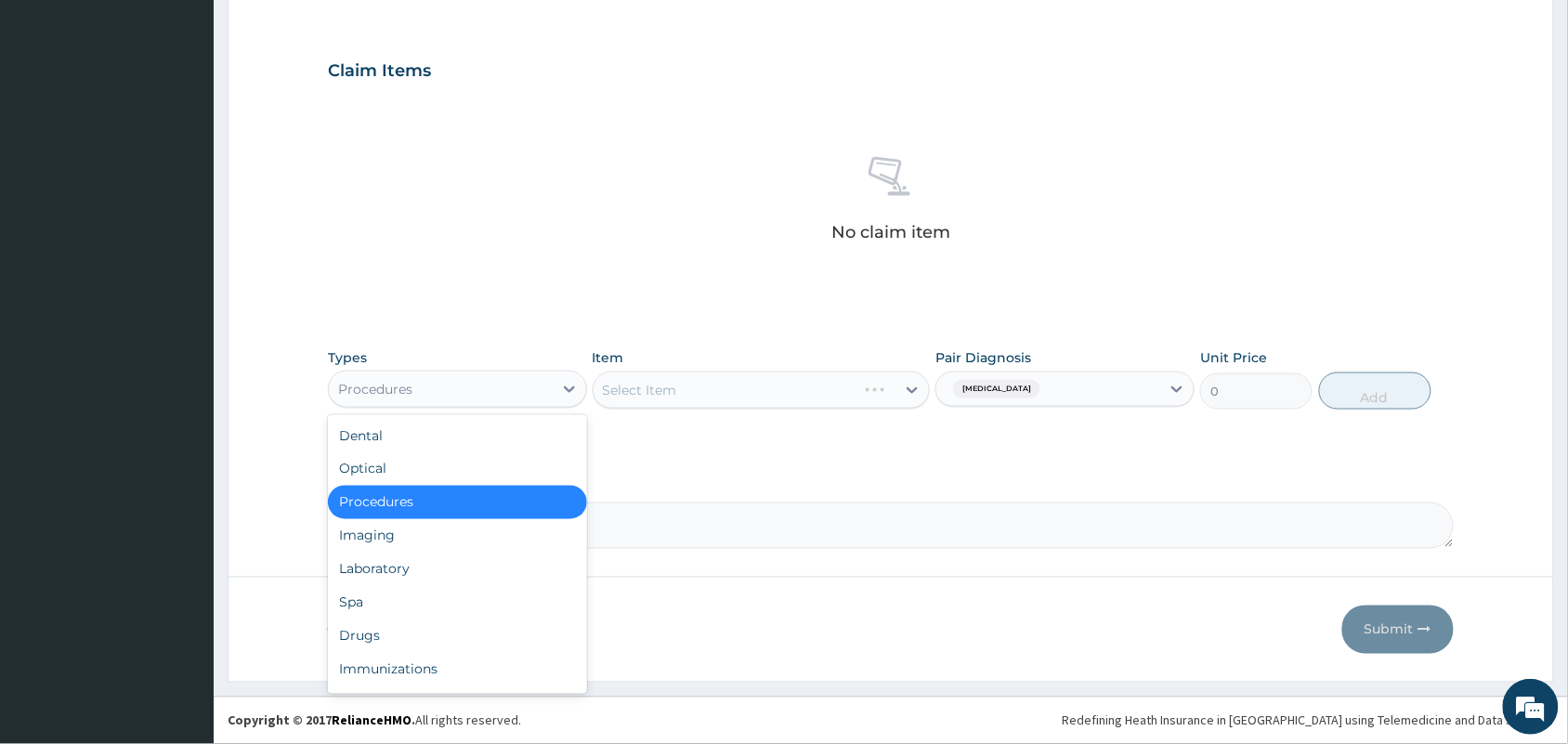
click at [474, 499] on div "Procedures" at bounding box center [458, 503] width 259 height 34
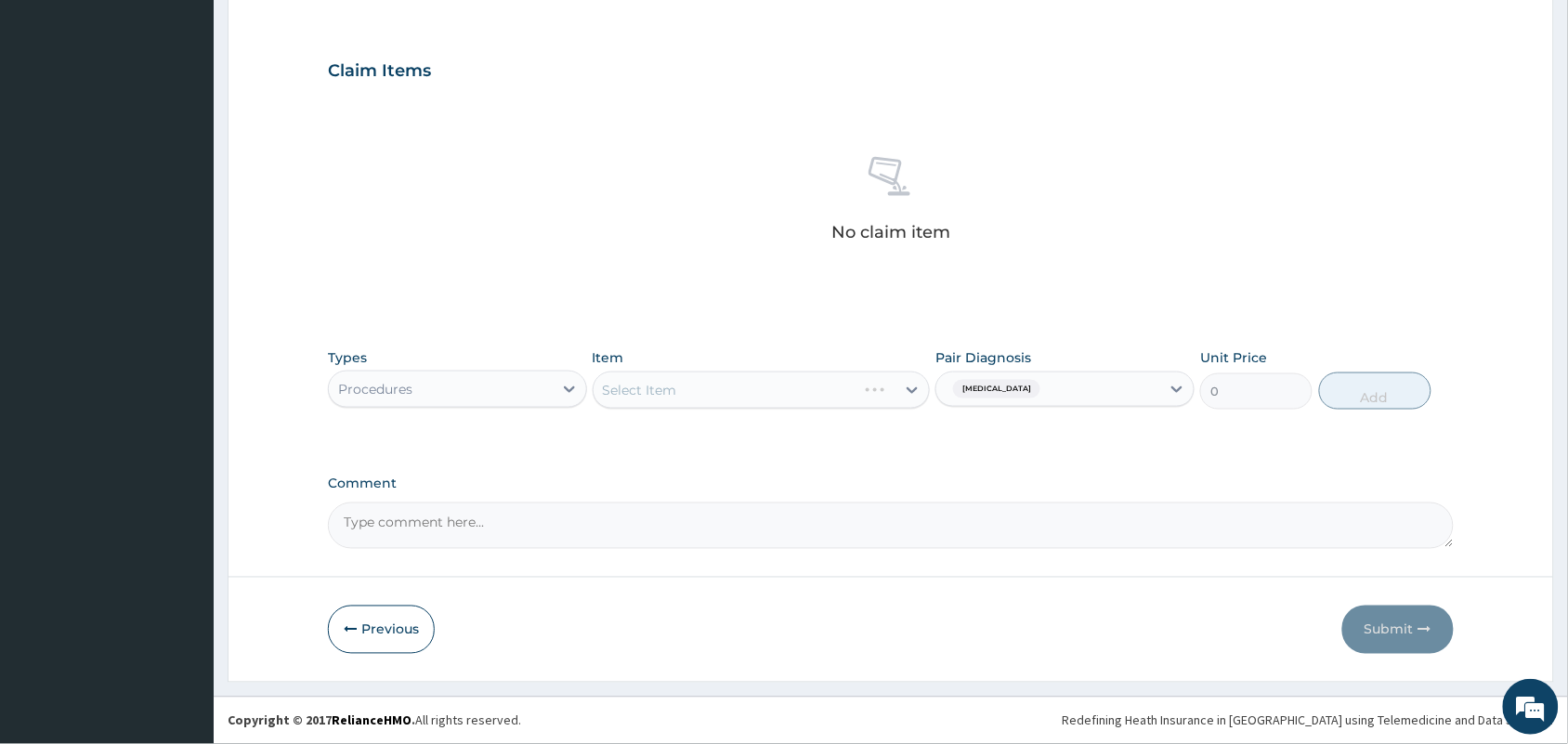
click at [675, 392] on div "Select Item" at bounding box center [762, 391] width 338 height 37
click at [777, 381] on div "Select Item" at bounding box center [762, 391] width 338 height 37
click at [777, 381] on div "Select Item" at bounding box center [762, 391] width 338 height 37
click at [780, 390] on div "Select Item" at bounding box center [745, 391] width 303 height 30
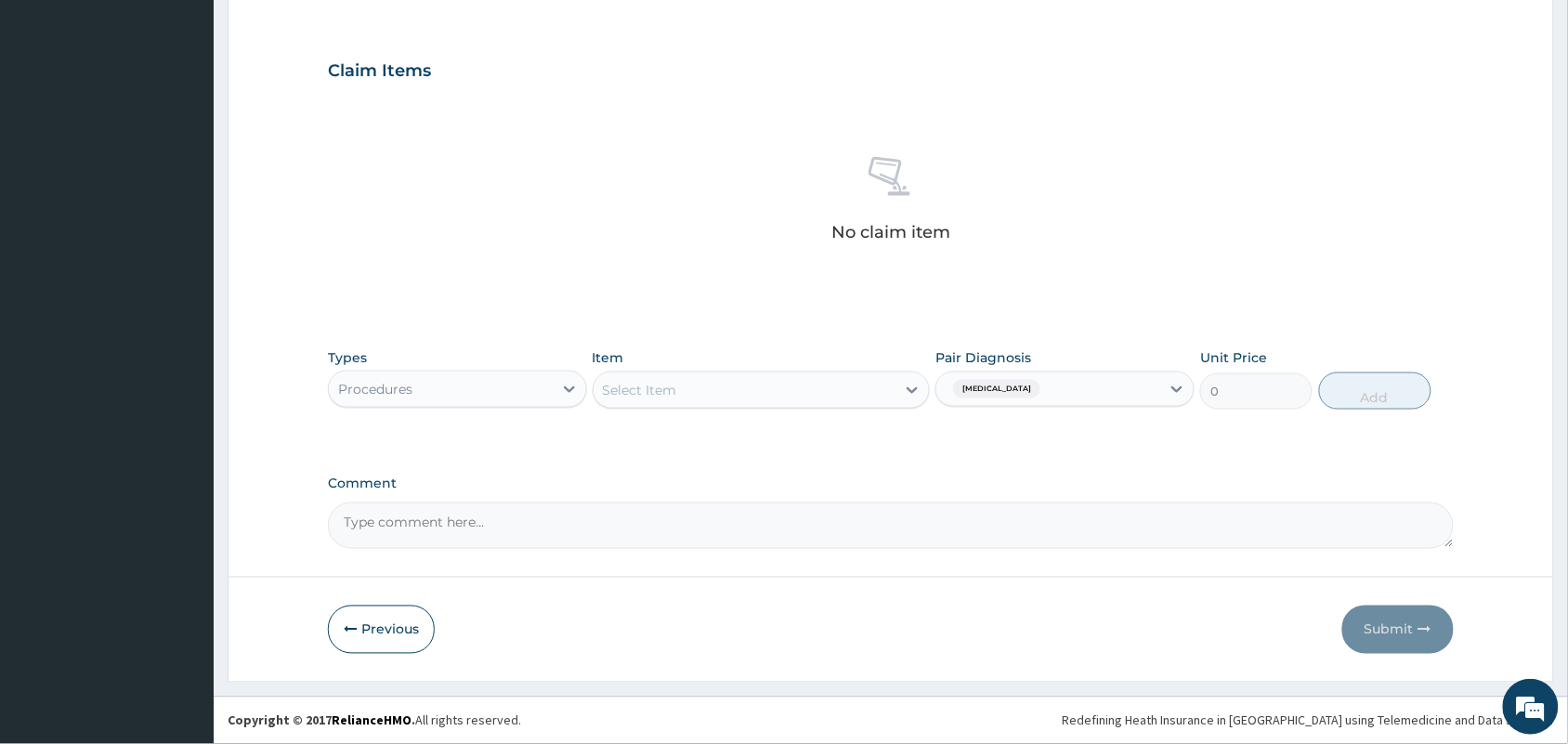
click at [780, 390] on div "Select Item" at bounding box center [745, 391] width 303 height 30
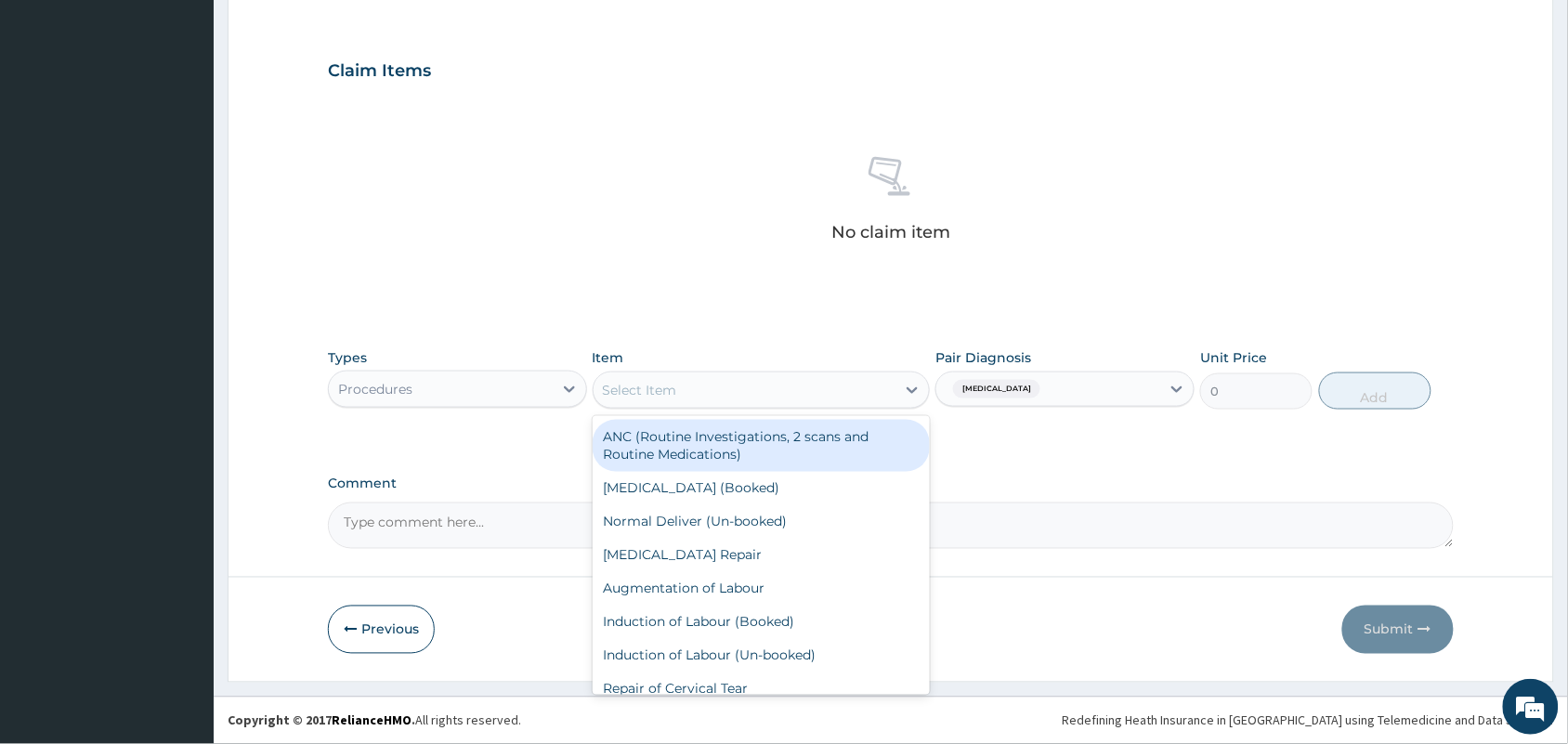
click at [780, 390] on div "Select Item" at bounding box center [745, 391] width 303 height 30
type input "GP"
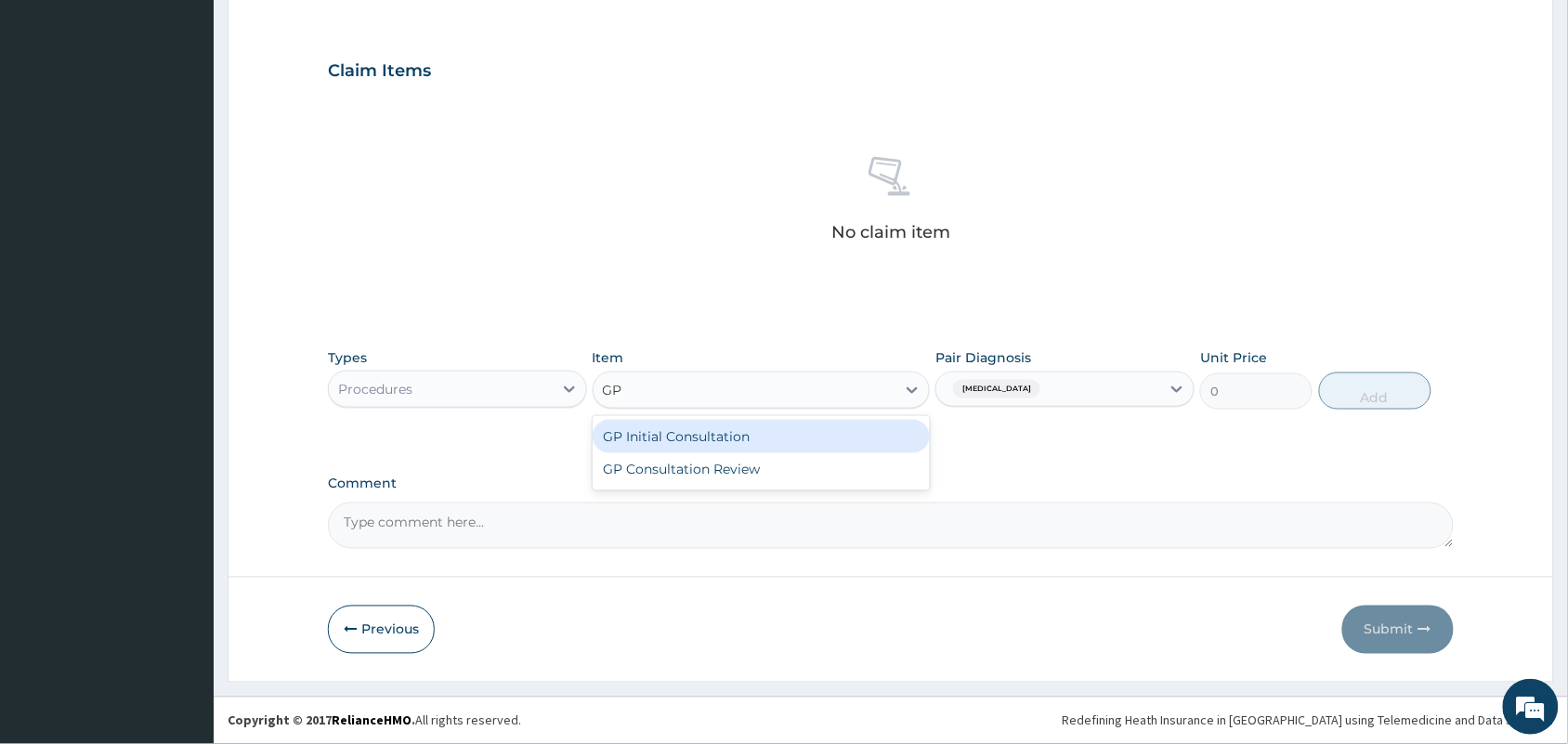
click at [776, 430] on div "GP Initial Consultation" at bounding box center [762, 436] width 338 height 34
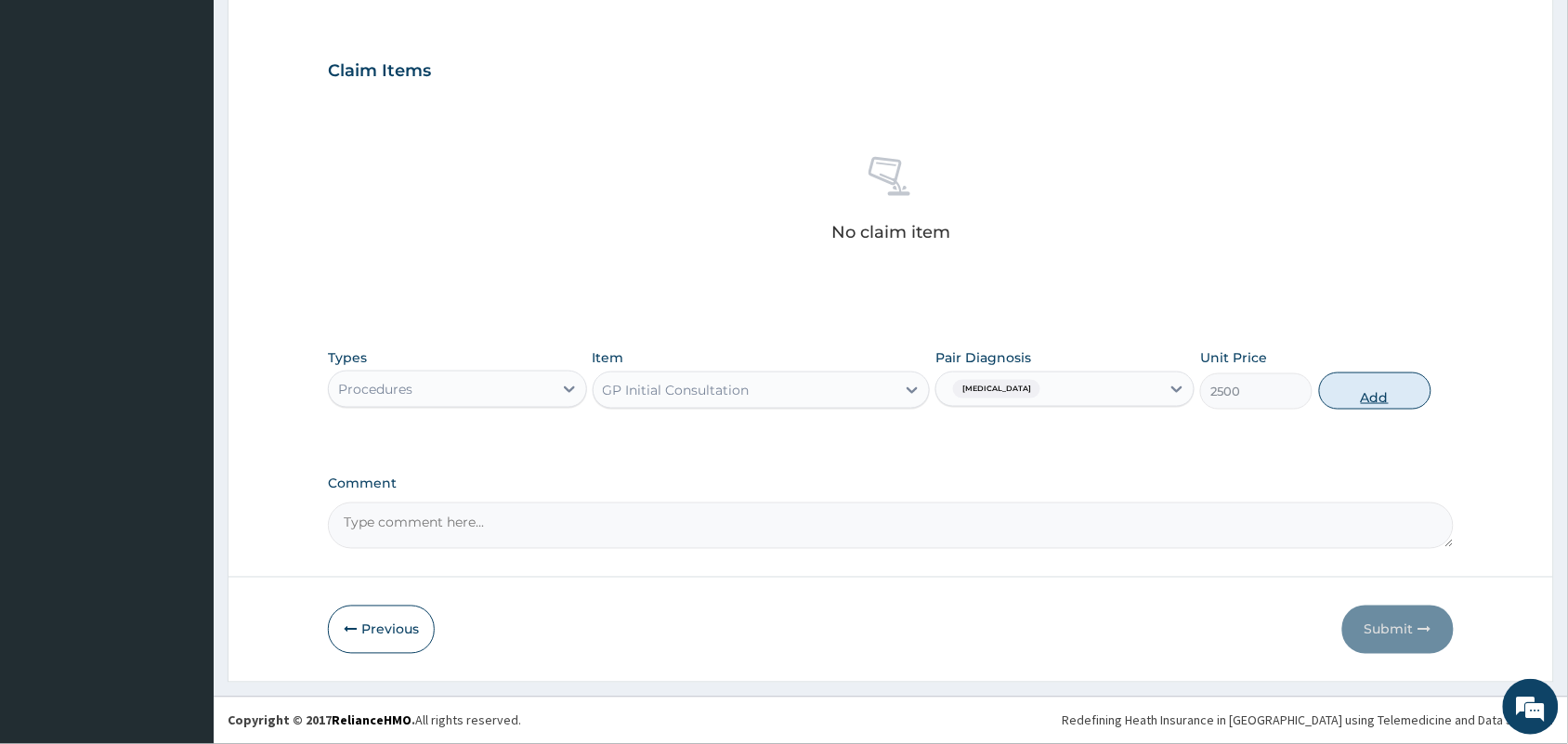
click at [1394, 383] on button "Add" at bounding box center [1375, 392] width 113 height 37
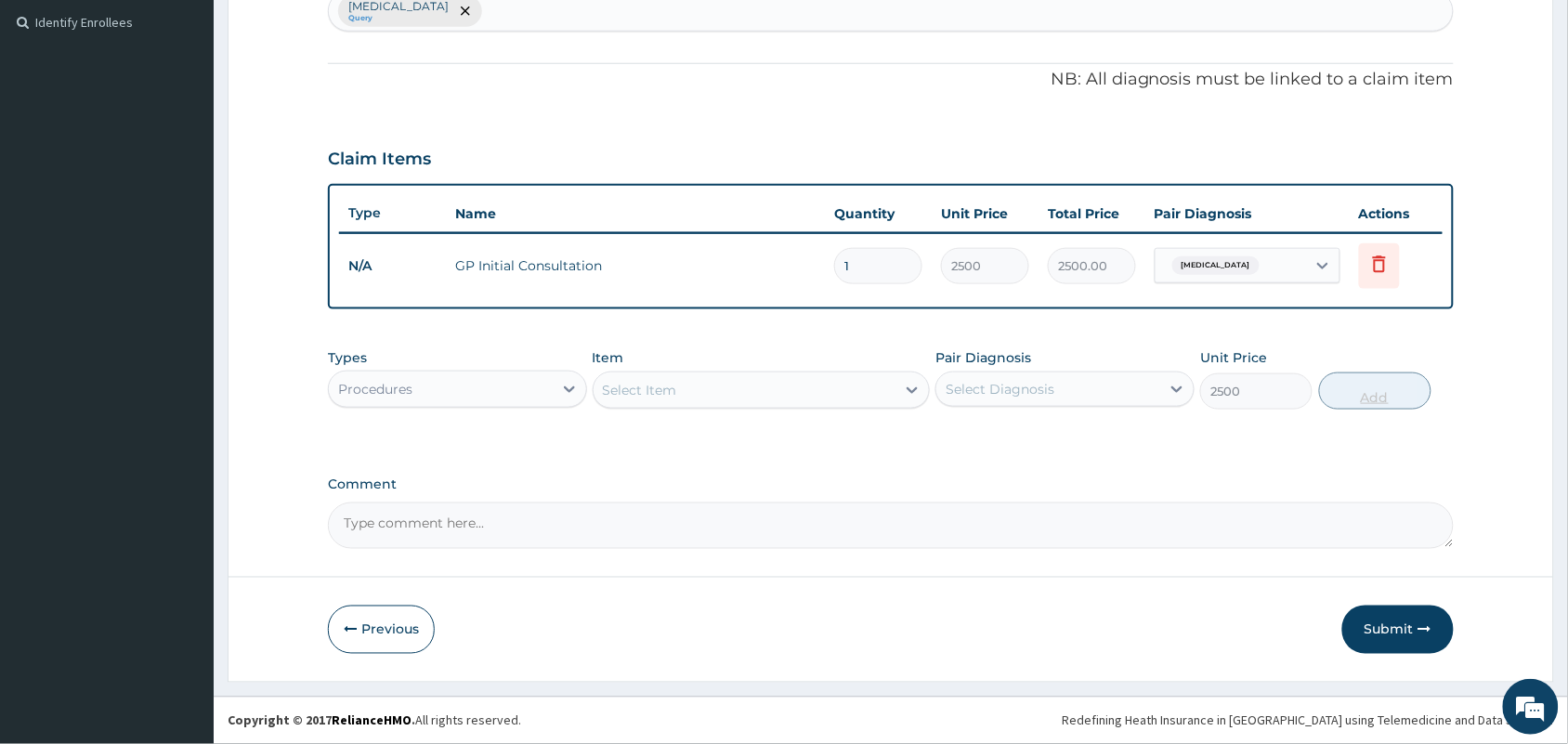
type input "0"
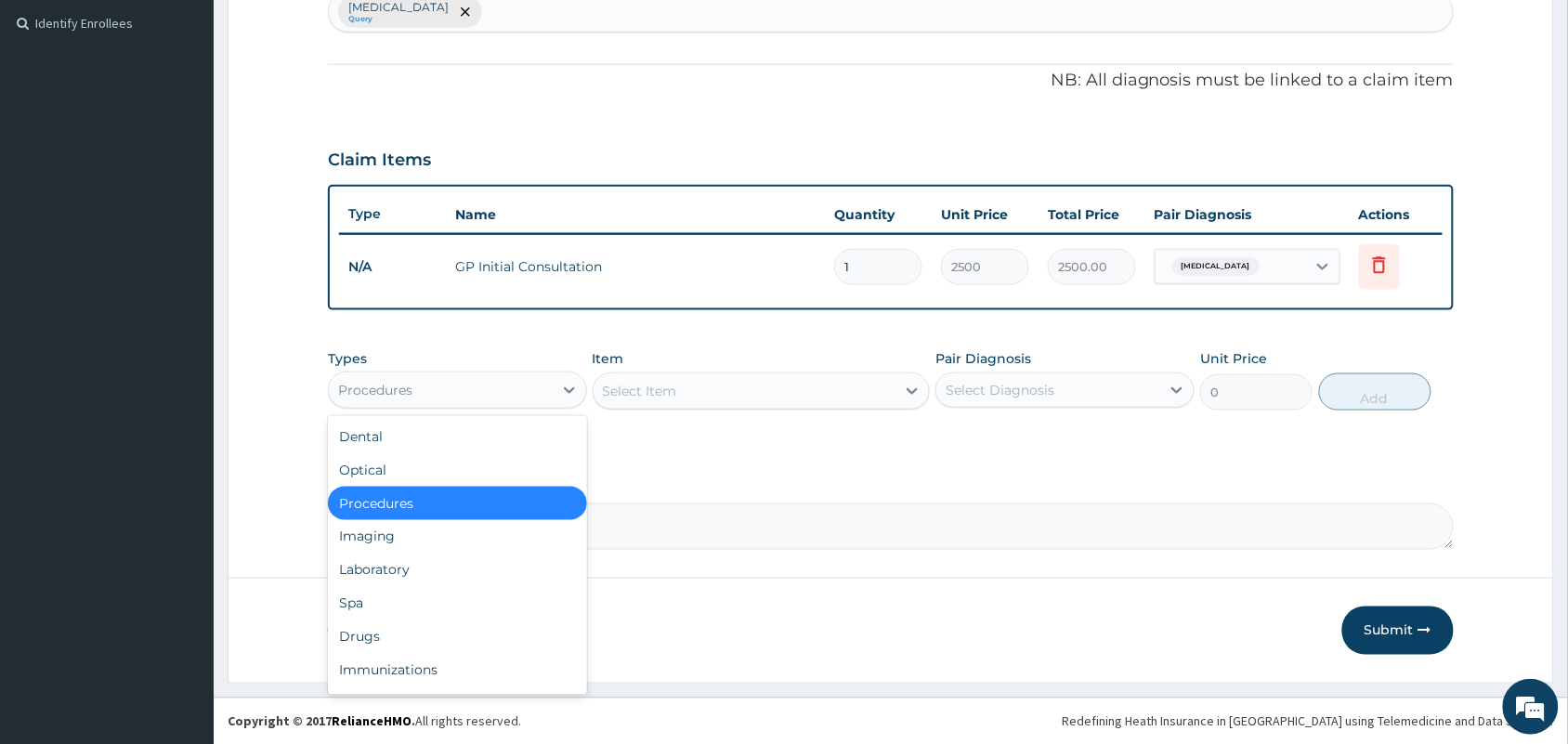
click at [518, 399] on div "Procedures" at bounding box center [441, 391] width 224 height 30
click at [489, 637] on div "Drugs" at bounding box center [458, 638] width 259 height 34
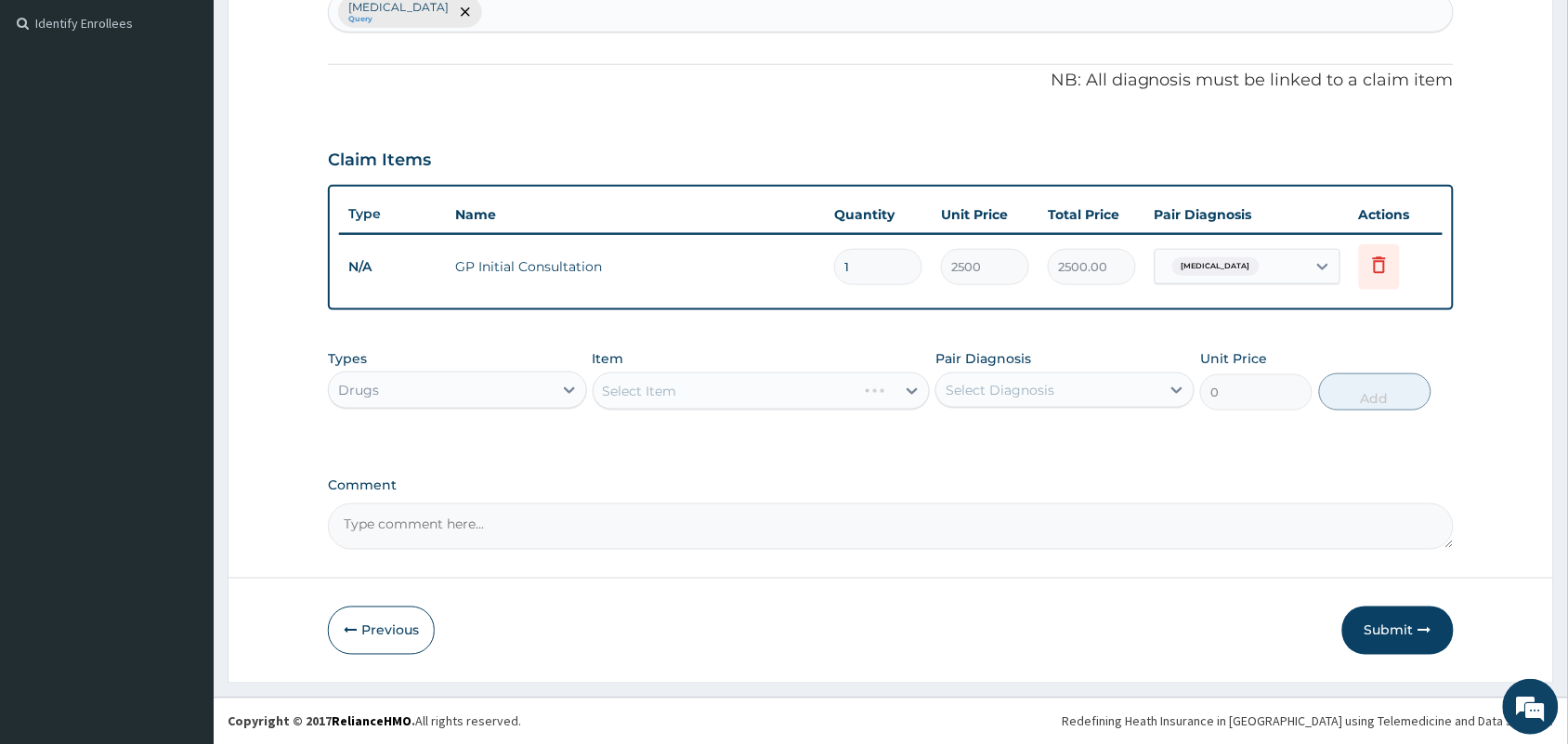
click at [717, 390] on div "Select Item" at bounding box center [762, 392] width 338 height 37
click at [741, 388] on div "Select Item" at bounding box center [745, 392] width 303 height 30
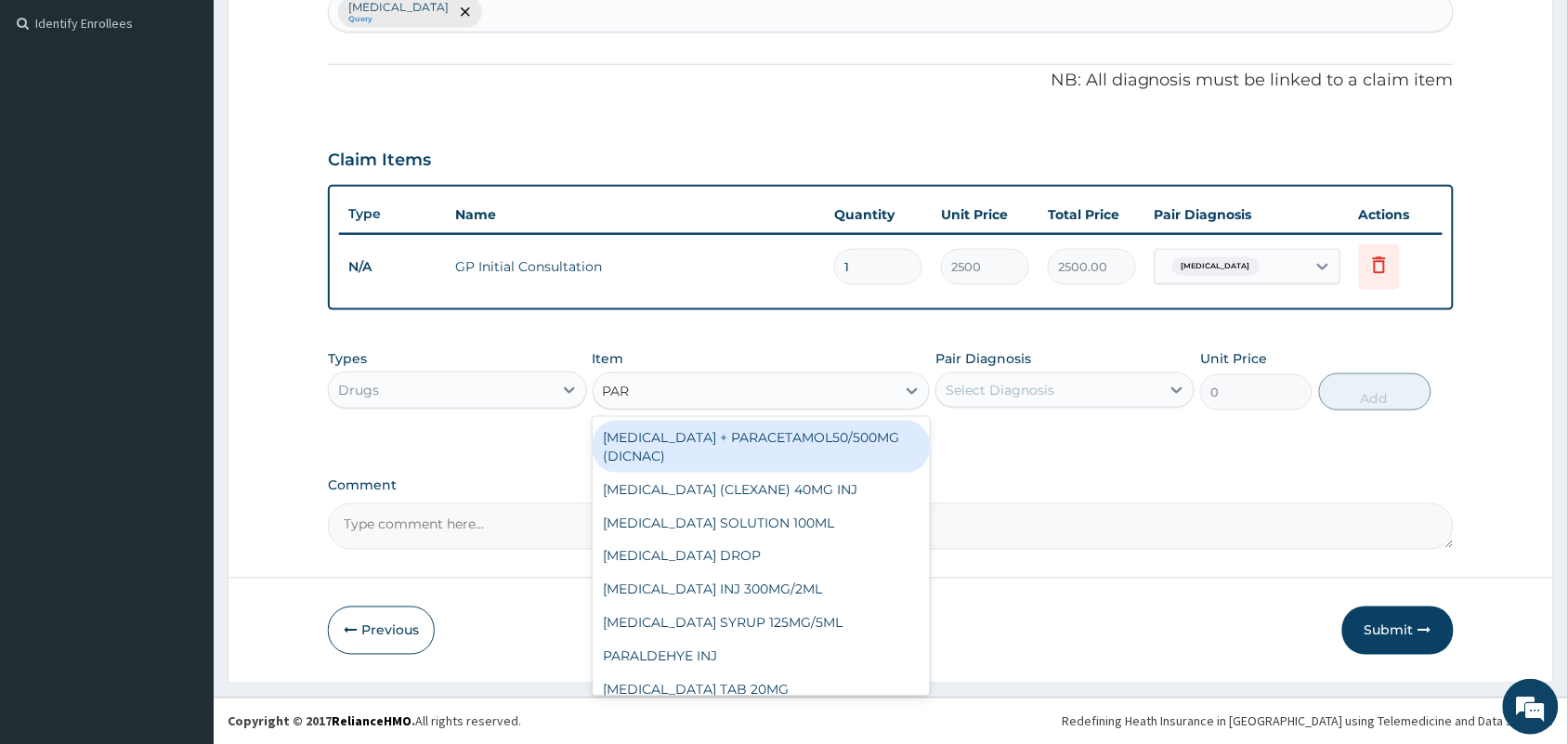
type input "PARA"
click at [755, 450] on div "DICLOFENAC + PARACETAMOL50/500MG (DICNAC)" at bounding box center [762, 447] width 338 height 52
type input "40"
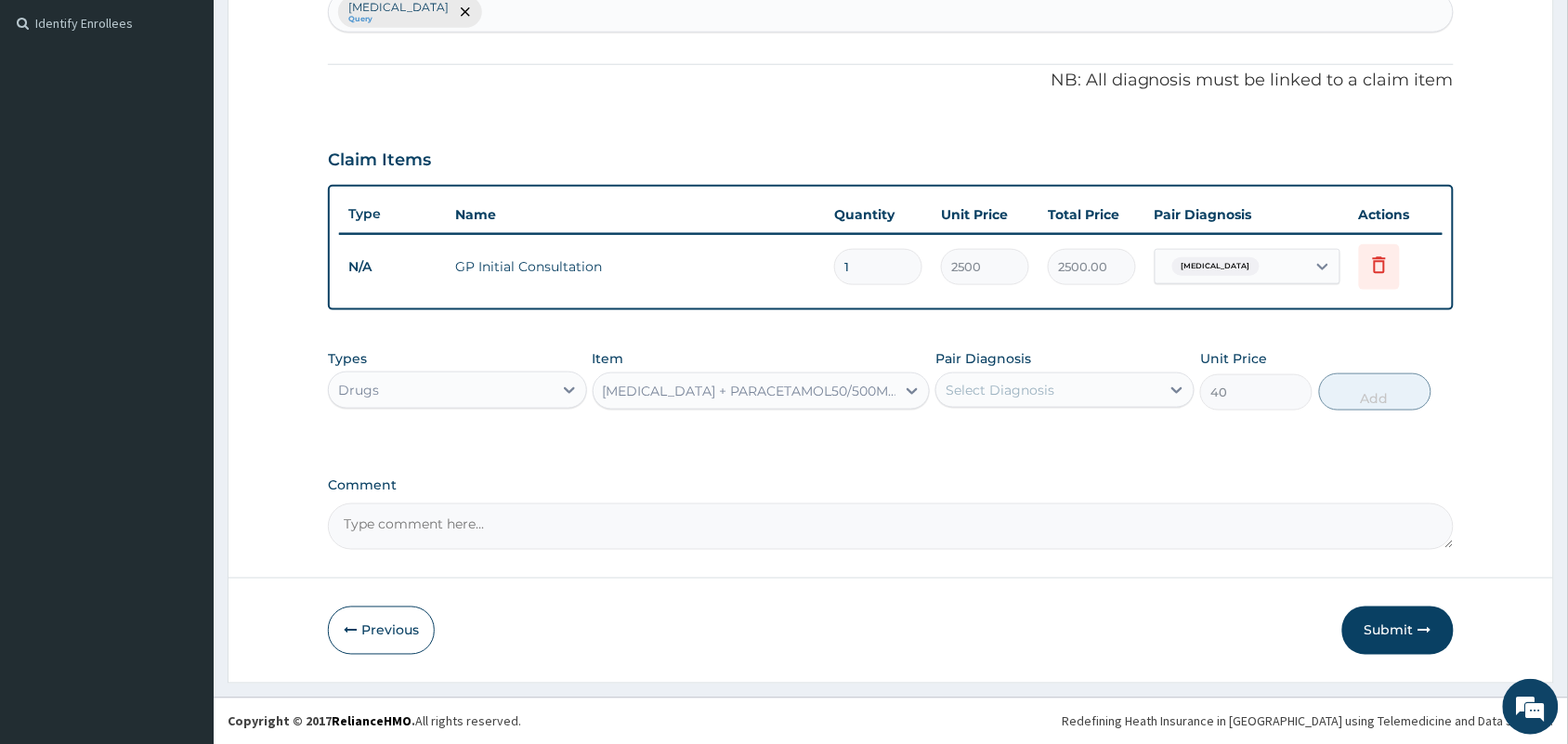
click at [1028, 396] on div "Select Diagnosis" at bounding box center [999, 390] width 109 height 19
click at [953, 433] on input "checkbox" at bounding box center [952, 435] width 12 height 12
checkbox input "true"
click at [1373, 393] on button "Add" at bounding box center [1375, 393] width 113 height 37
type input "0"
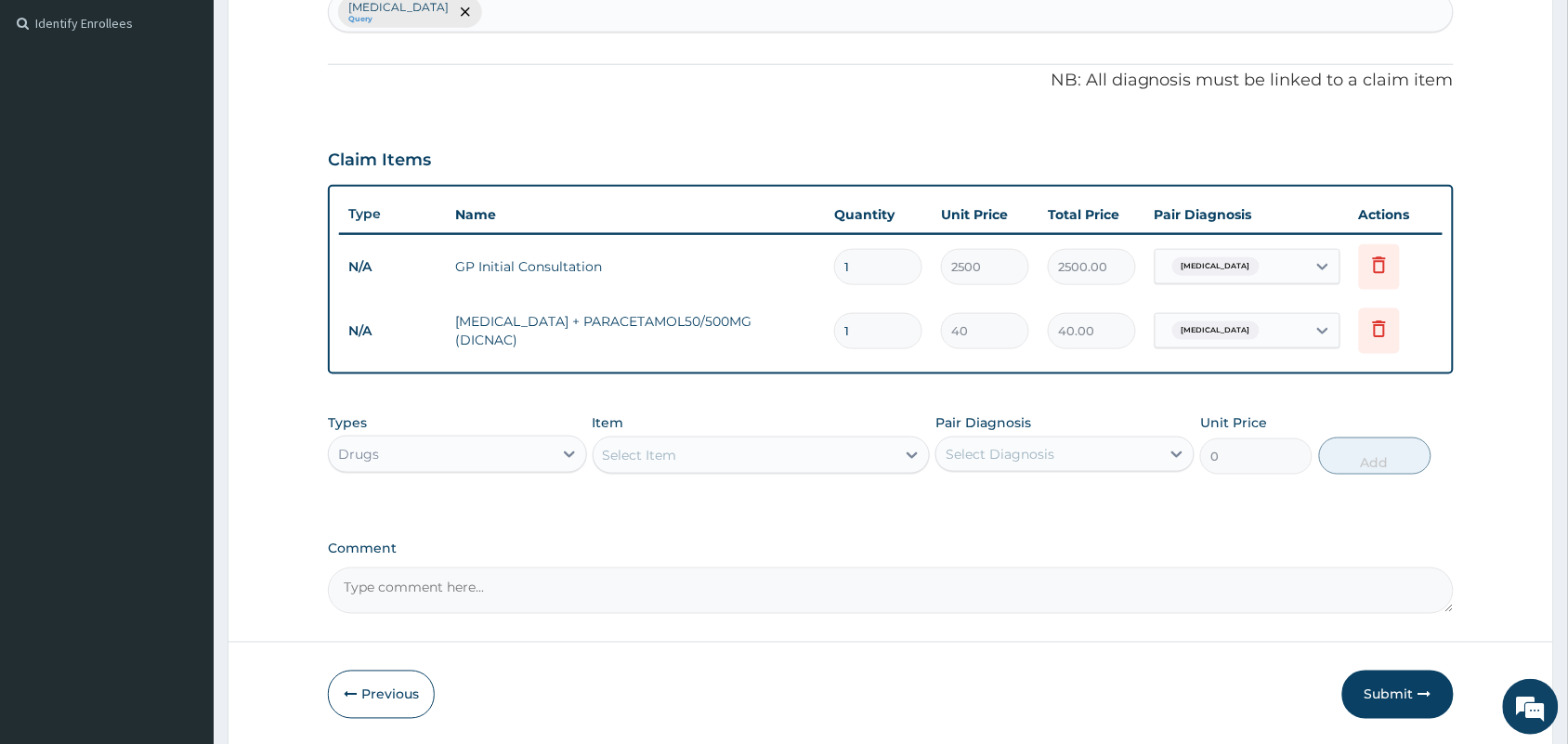
click at [870, 336] on input "1" at bounding box center [878, 331] width 89 height 36
type input "0.00"
type input "9"
type input "360.00"
type input "9"
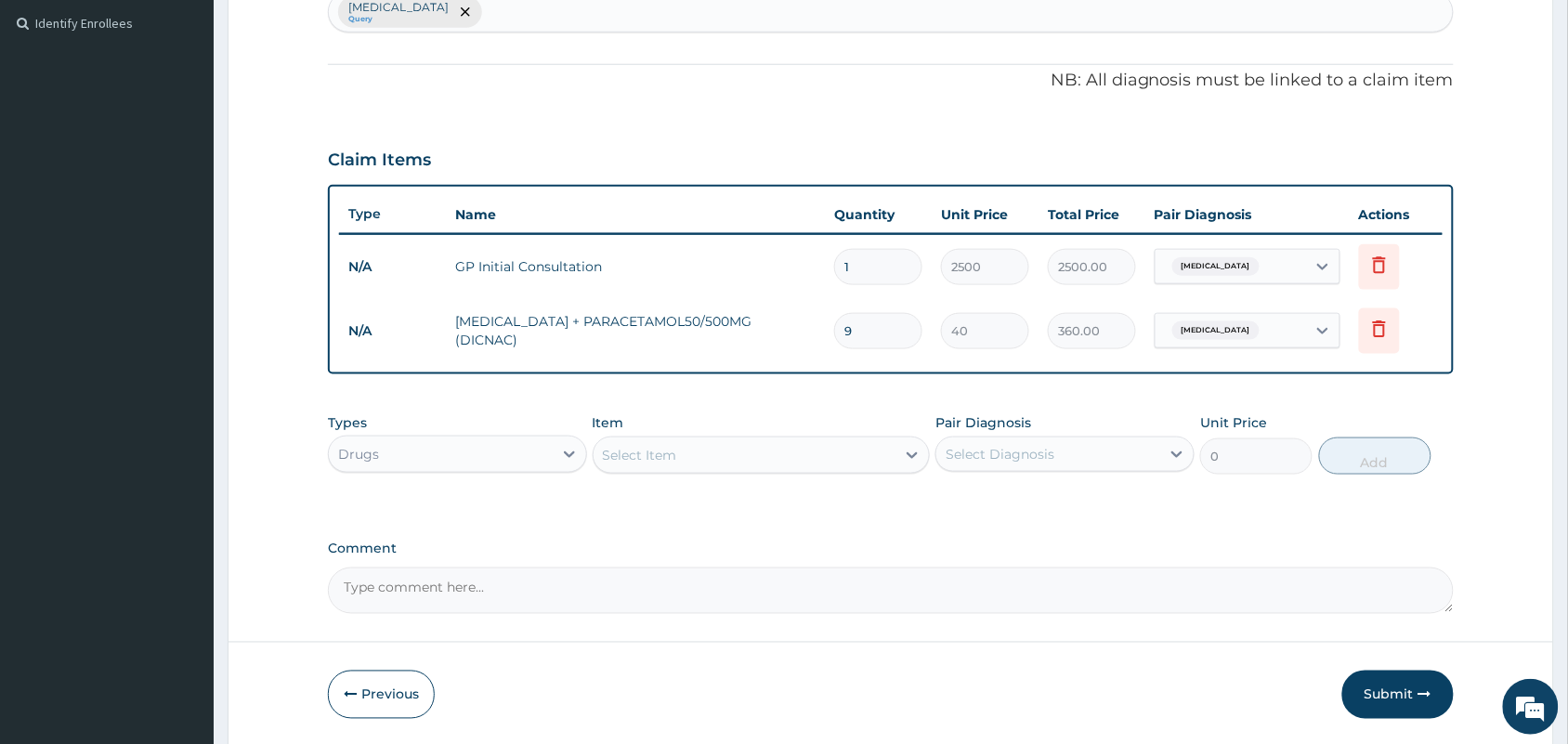
click at [732, 448] on div "Select Item" at bounding box center [745, 455] width 303 height 30
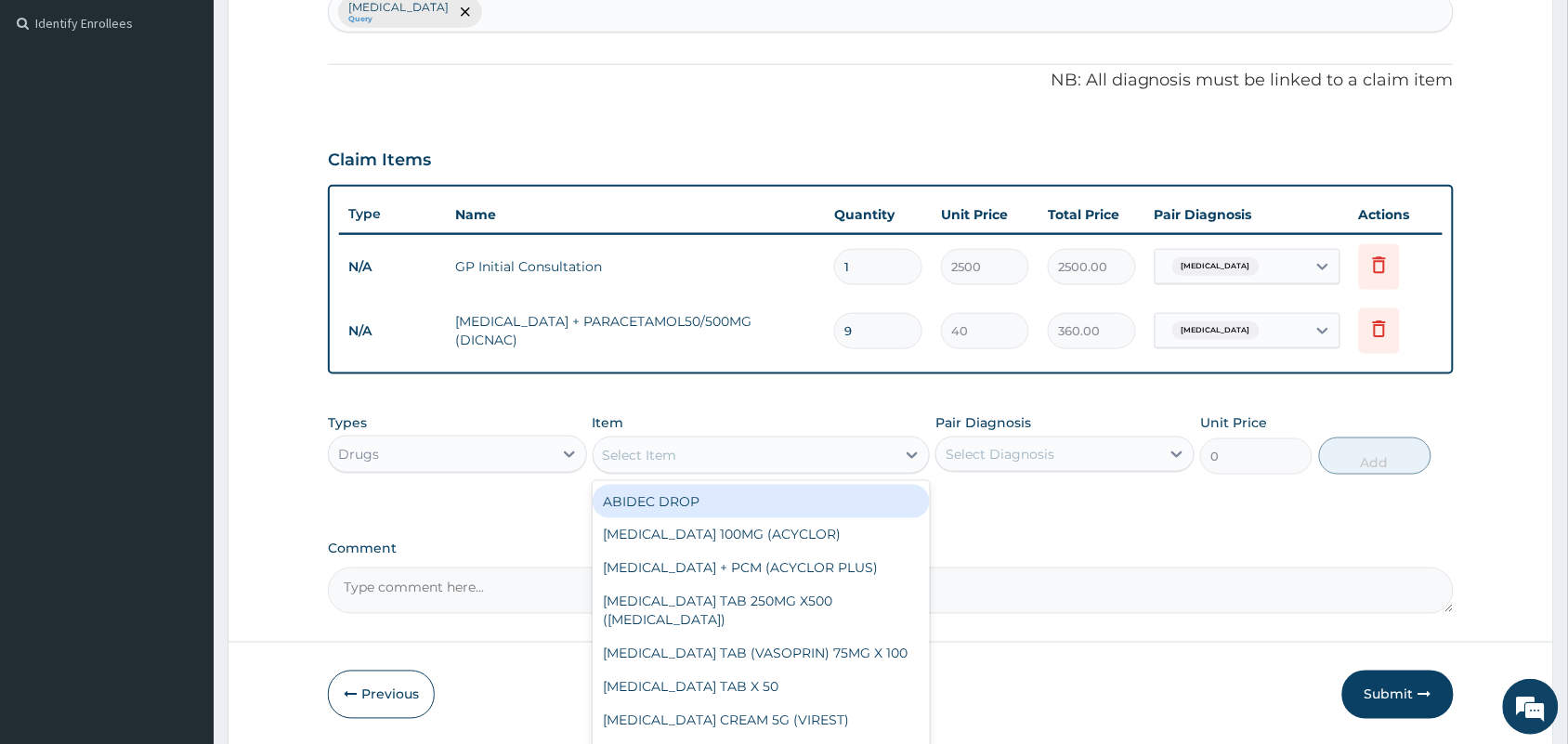
click at [736, 448] on div "Select Item" at bounding box center [745, 455] width 303 height 30
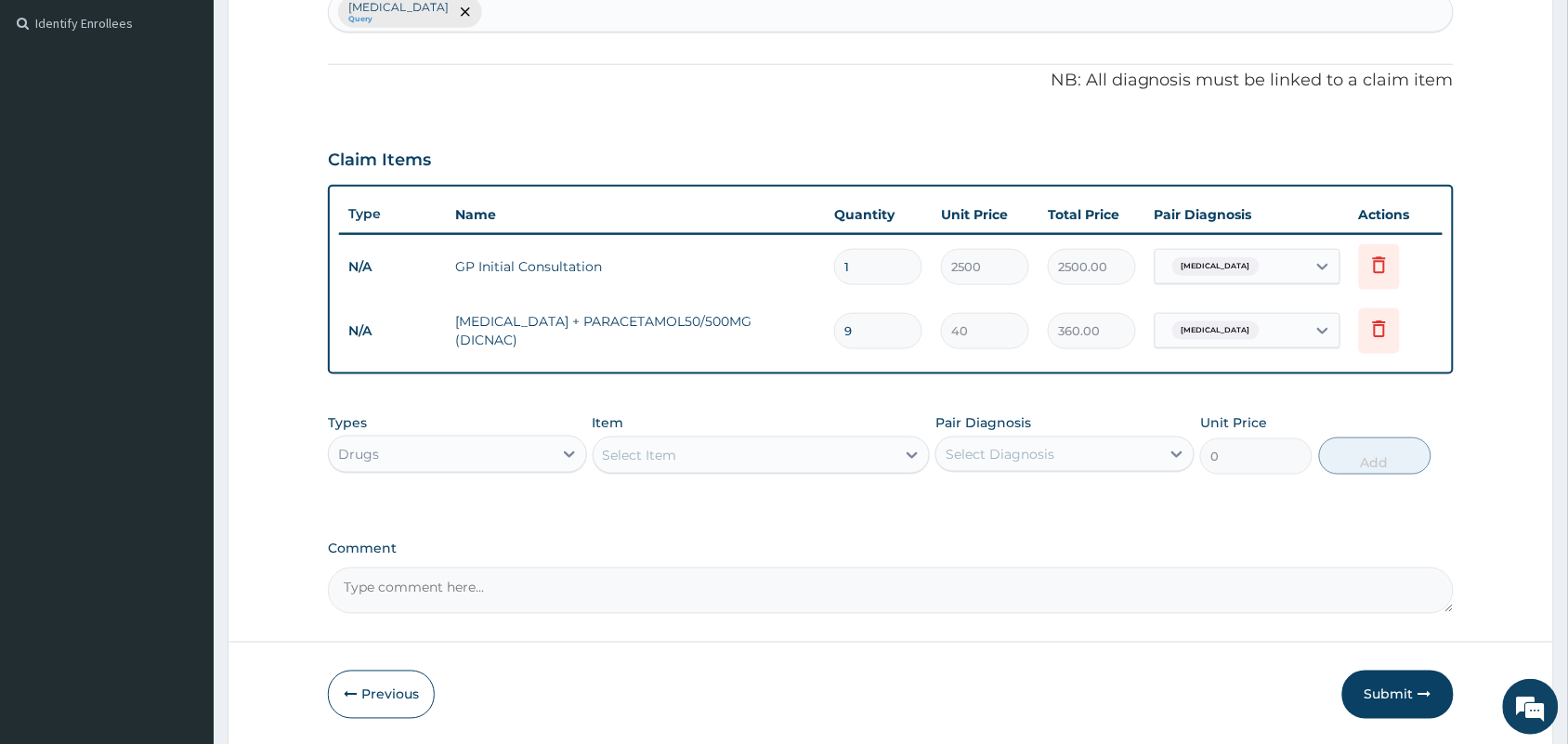
click at [740, 462] on div "Select Item" at bounding box center [745, 455] width 303 height 30
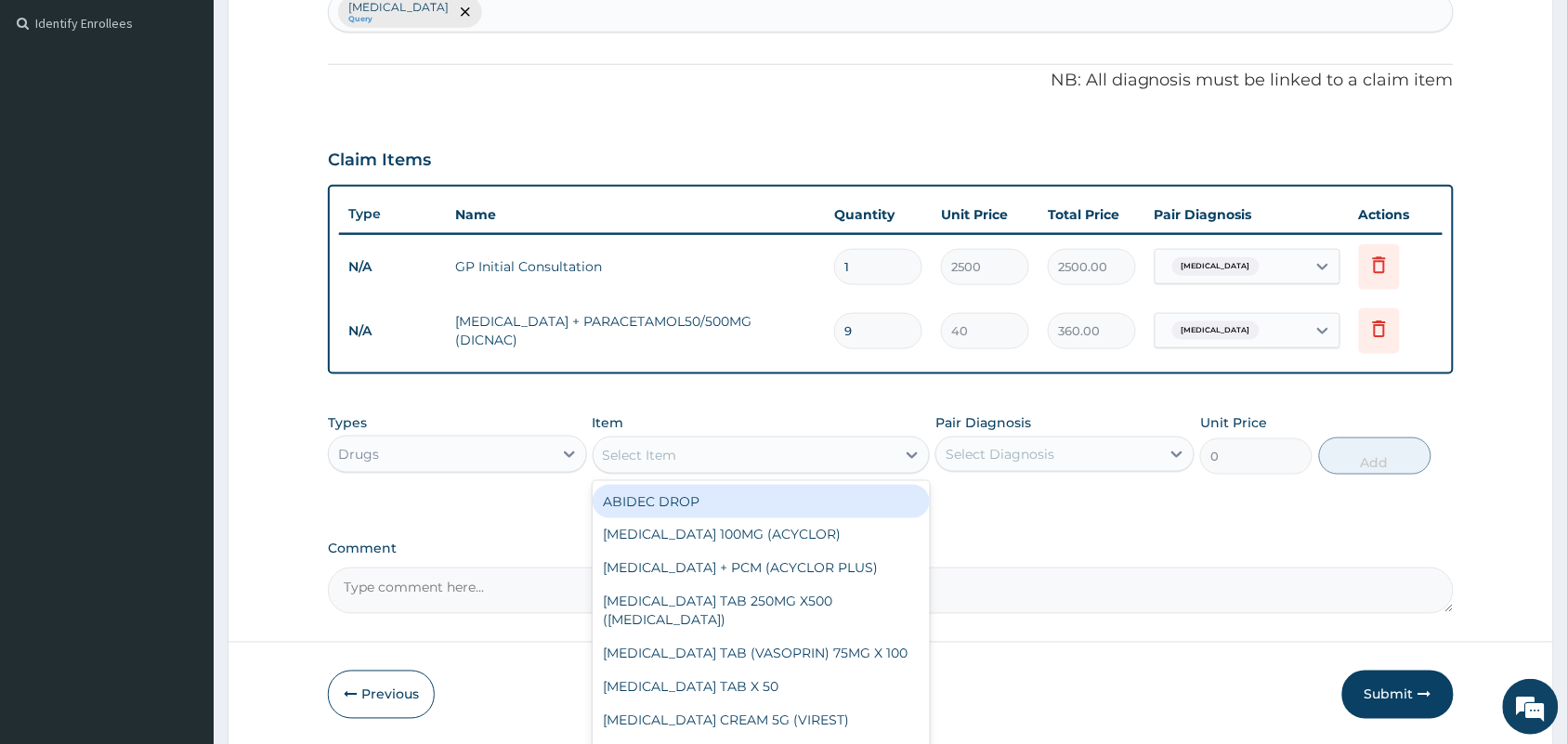
click at [704, 457] on div "Select Item" at bounding box center [745, 455] width 303 height 30
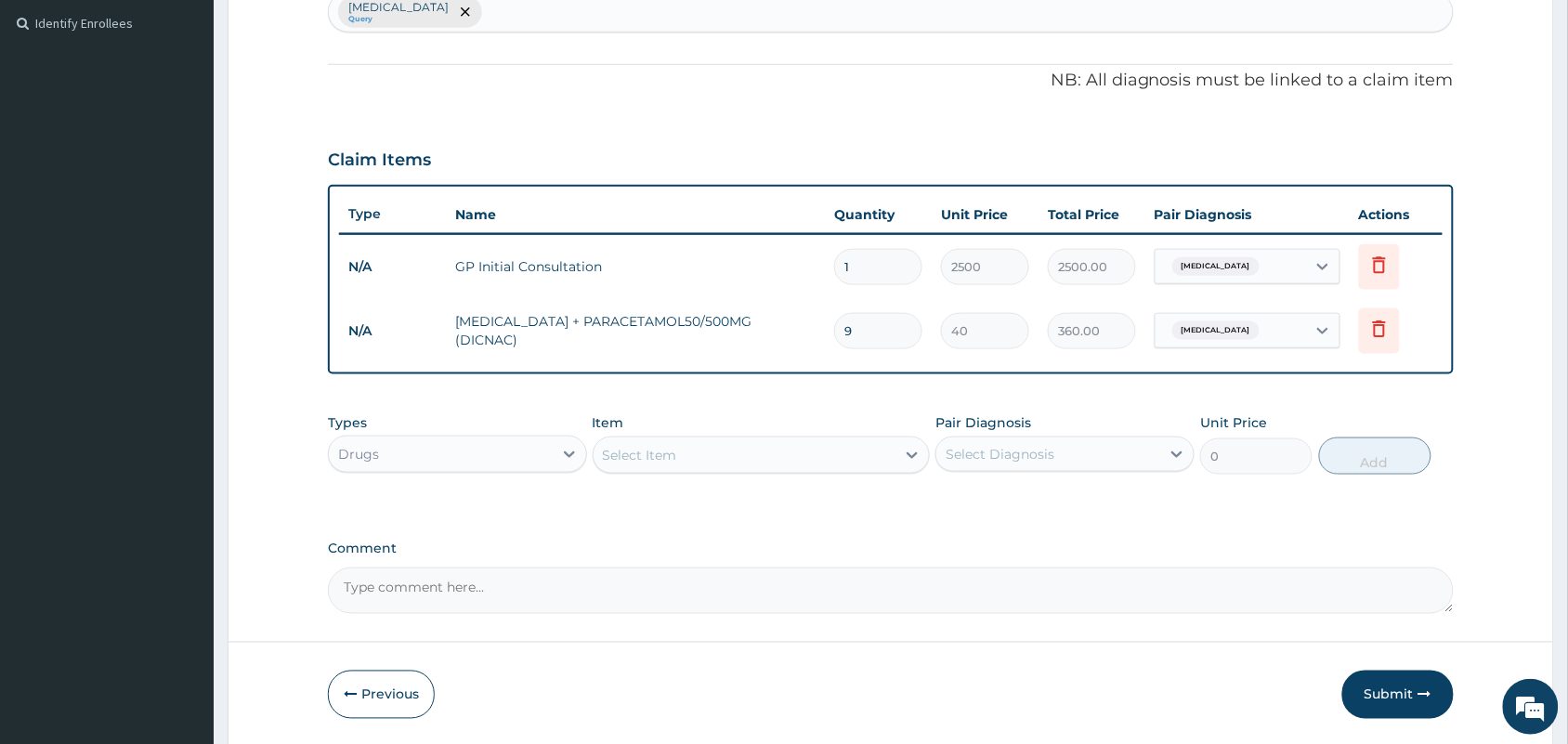
click at [669, 461] on div "Select Item" at bounding box center [640, 455] width 75 height 19
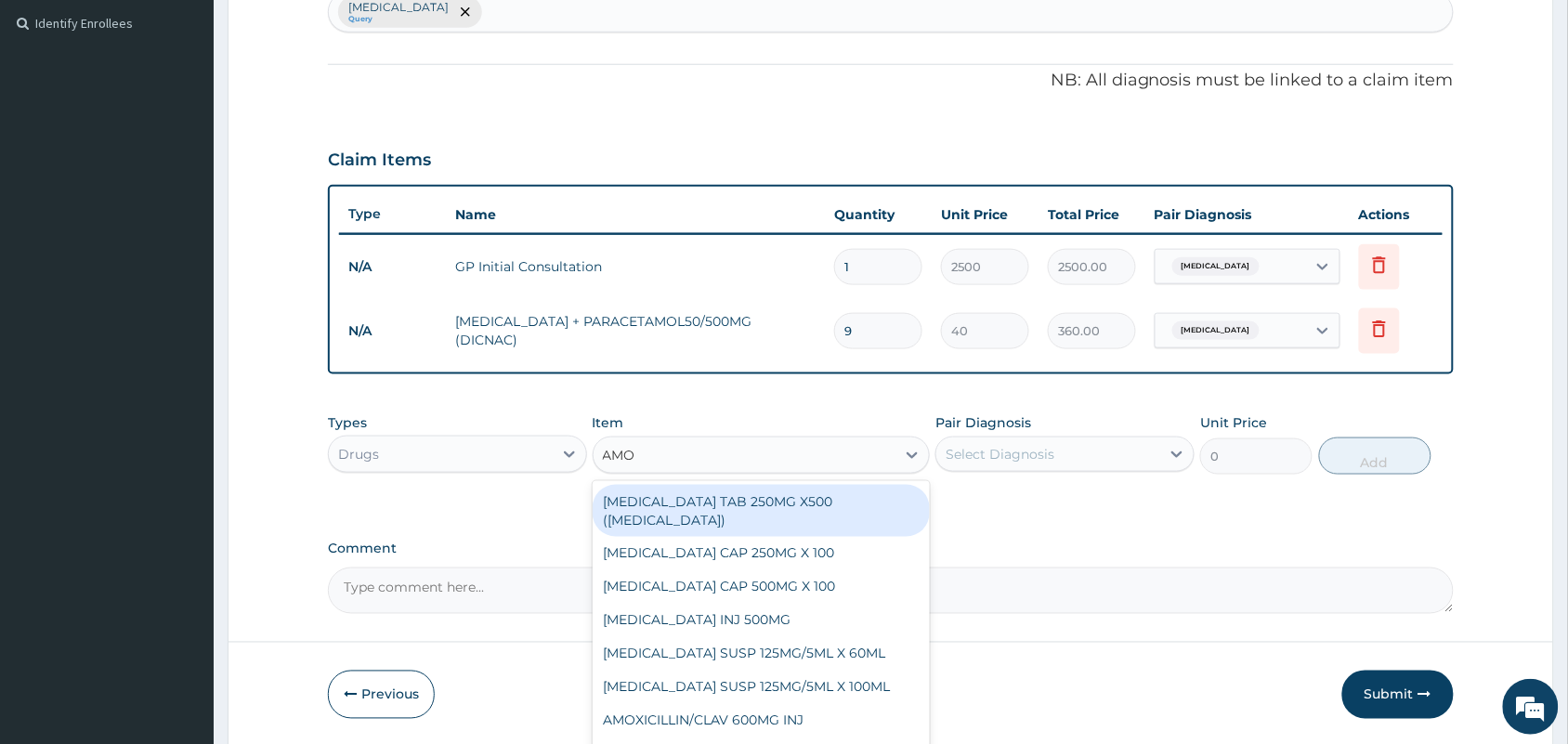
type input "AMOX"
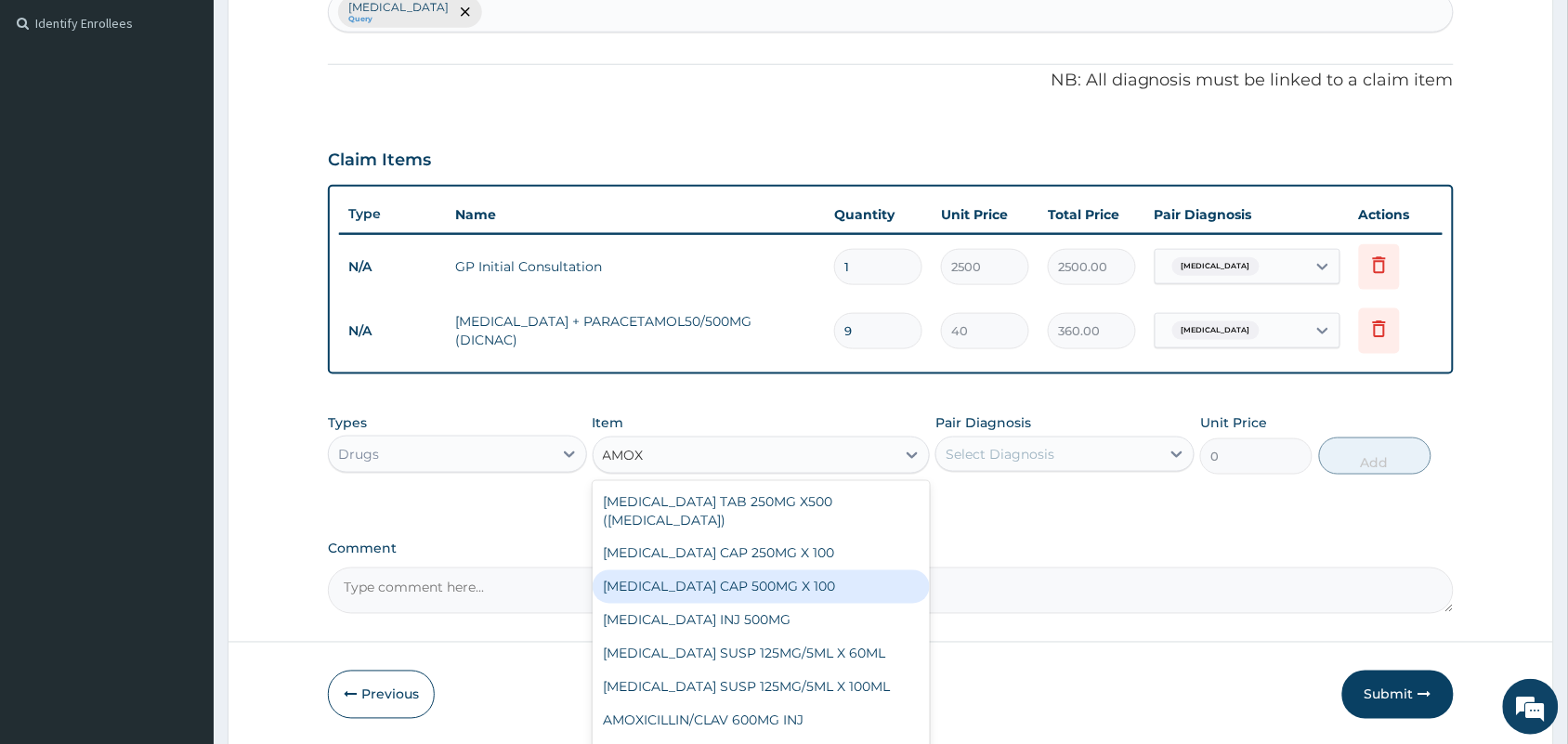
click at [766, 571] on div "AMOXICILLIN CAP 500MG X 100" at bounding box center [762, 587] width 338 height 34
type input "40"
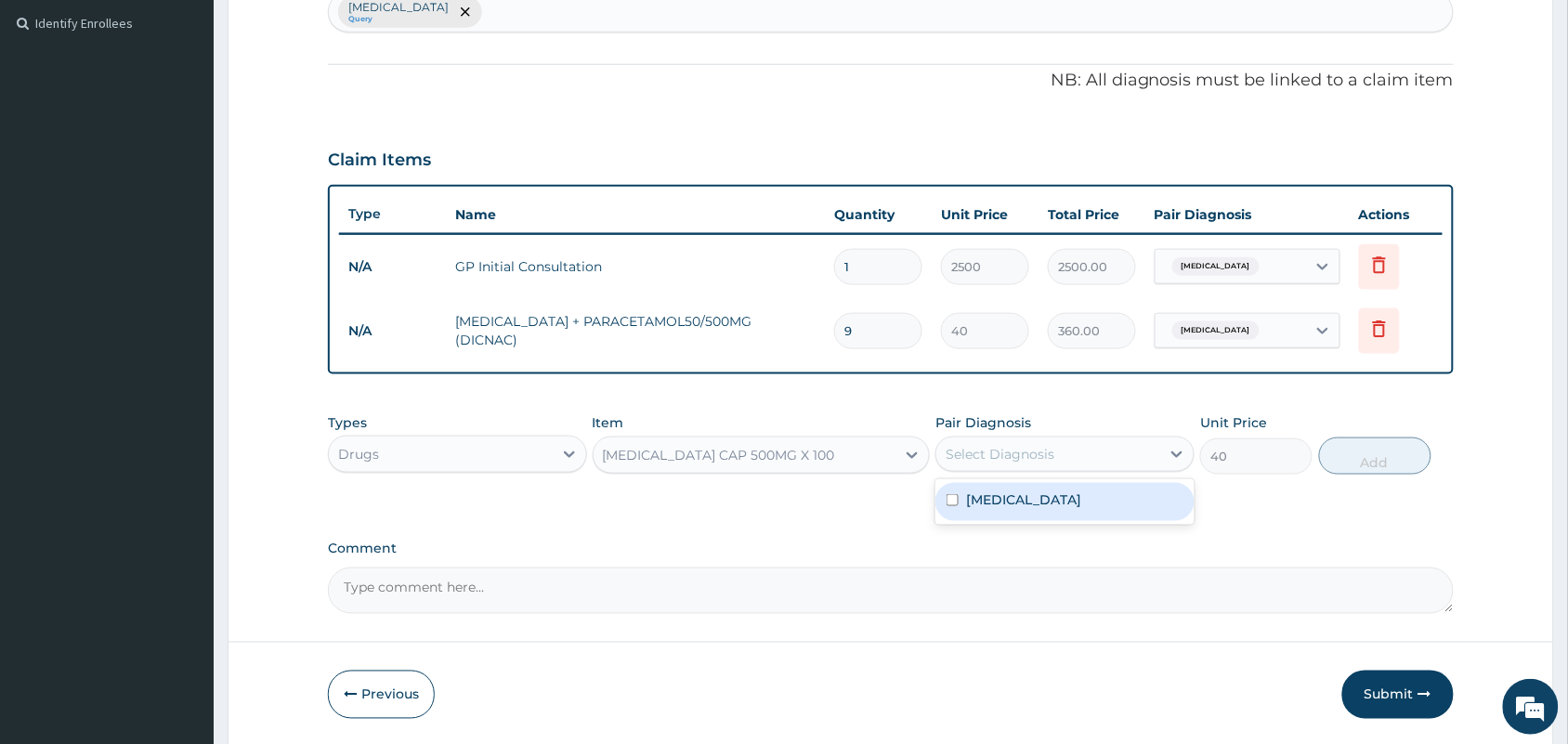
click at [1025, 448] on div "Select Diagnosis" at bounding box center [999, 454] width 109 height 19
click at [949, 498] on input "checkbox" at bounding box center [952, 500] width 12 height 12
checkbox input "true"
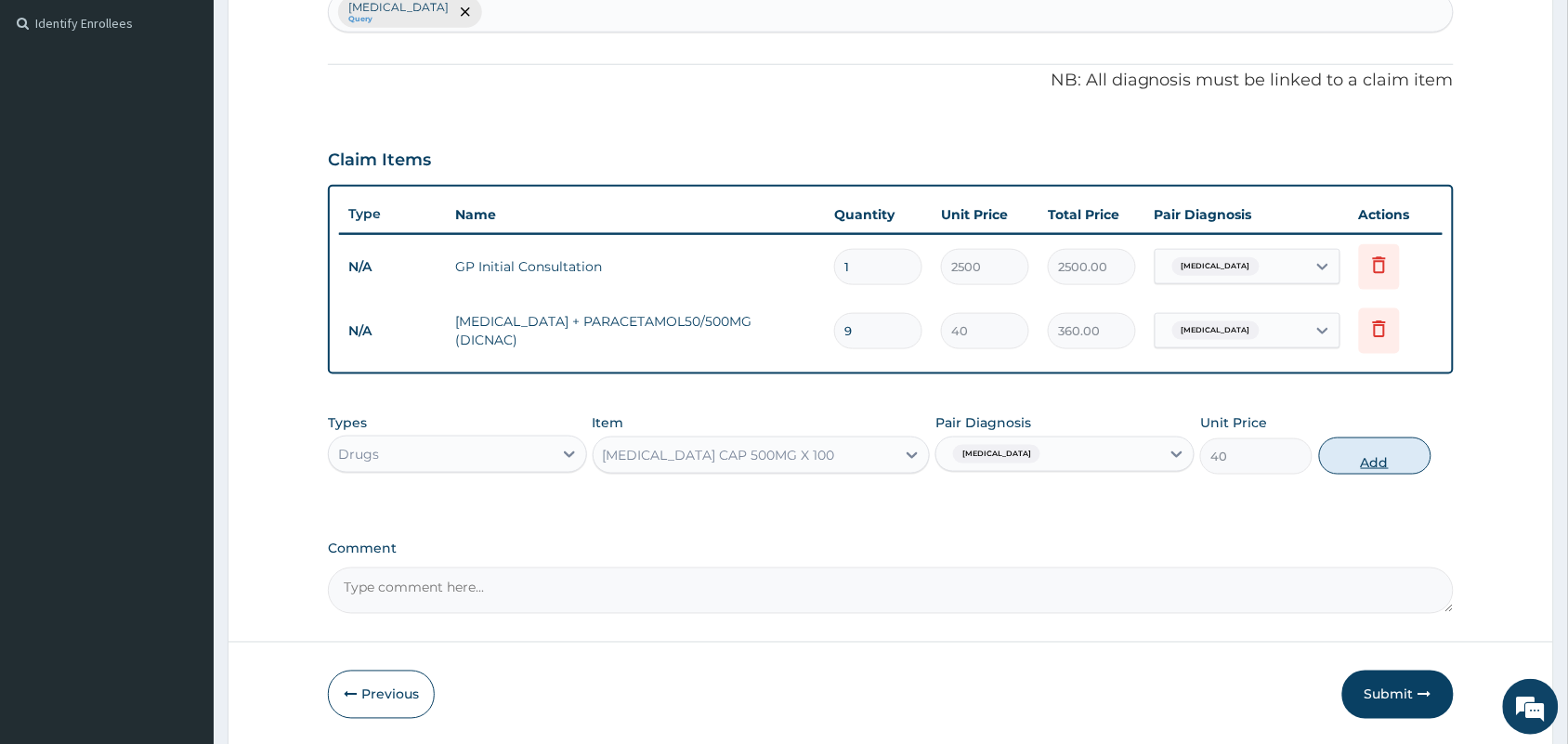
click at [1381, 447] on button "Add" at bounding box center [1375, 456] width 113 height 37
type input "0"
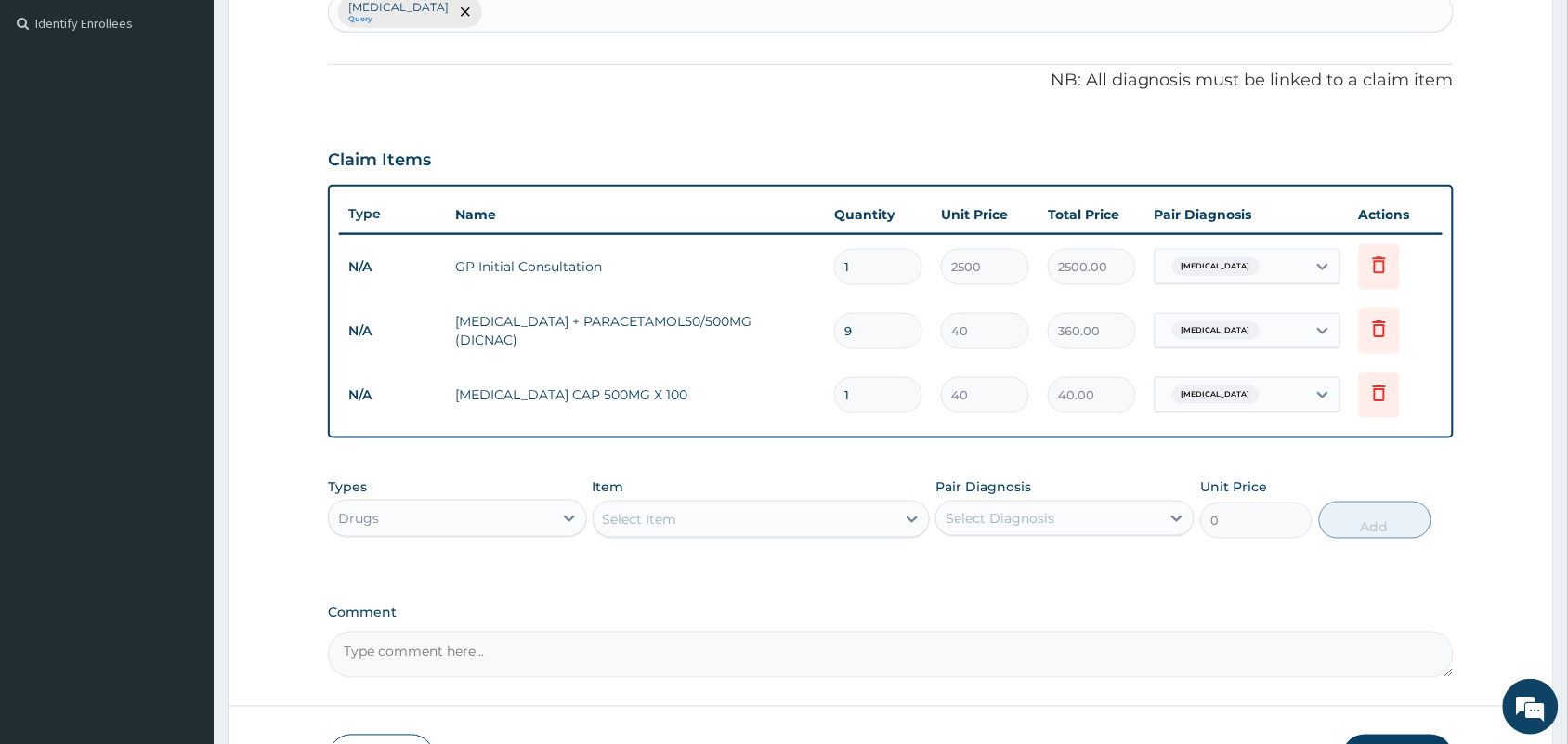
type input "10"
type input "400.00"
type input "10"
click at [523, 20] on div "Typhoid fever Query" at bounding box center [891, 12] width 1124 height 39
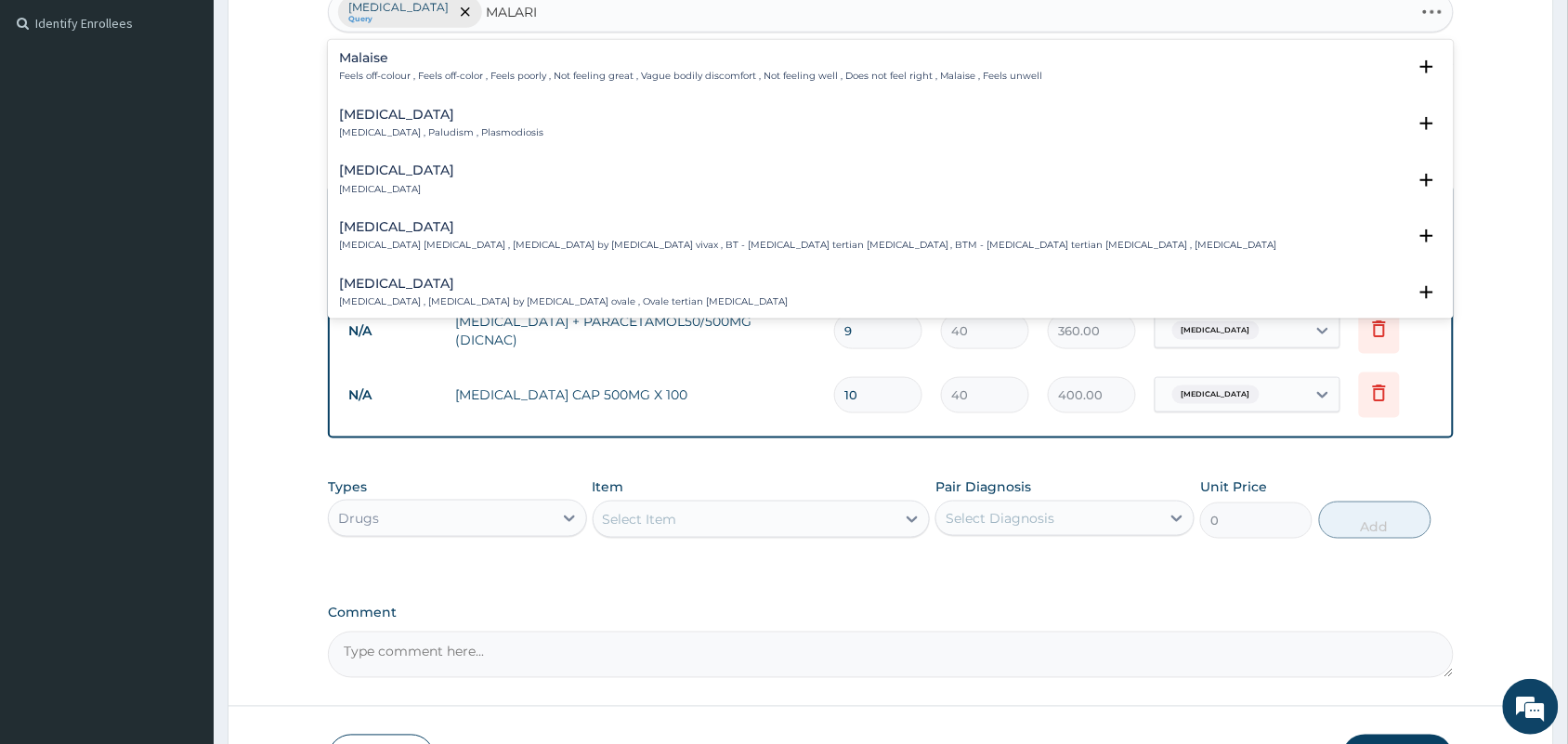
type input "MALARIA"
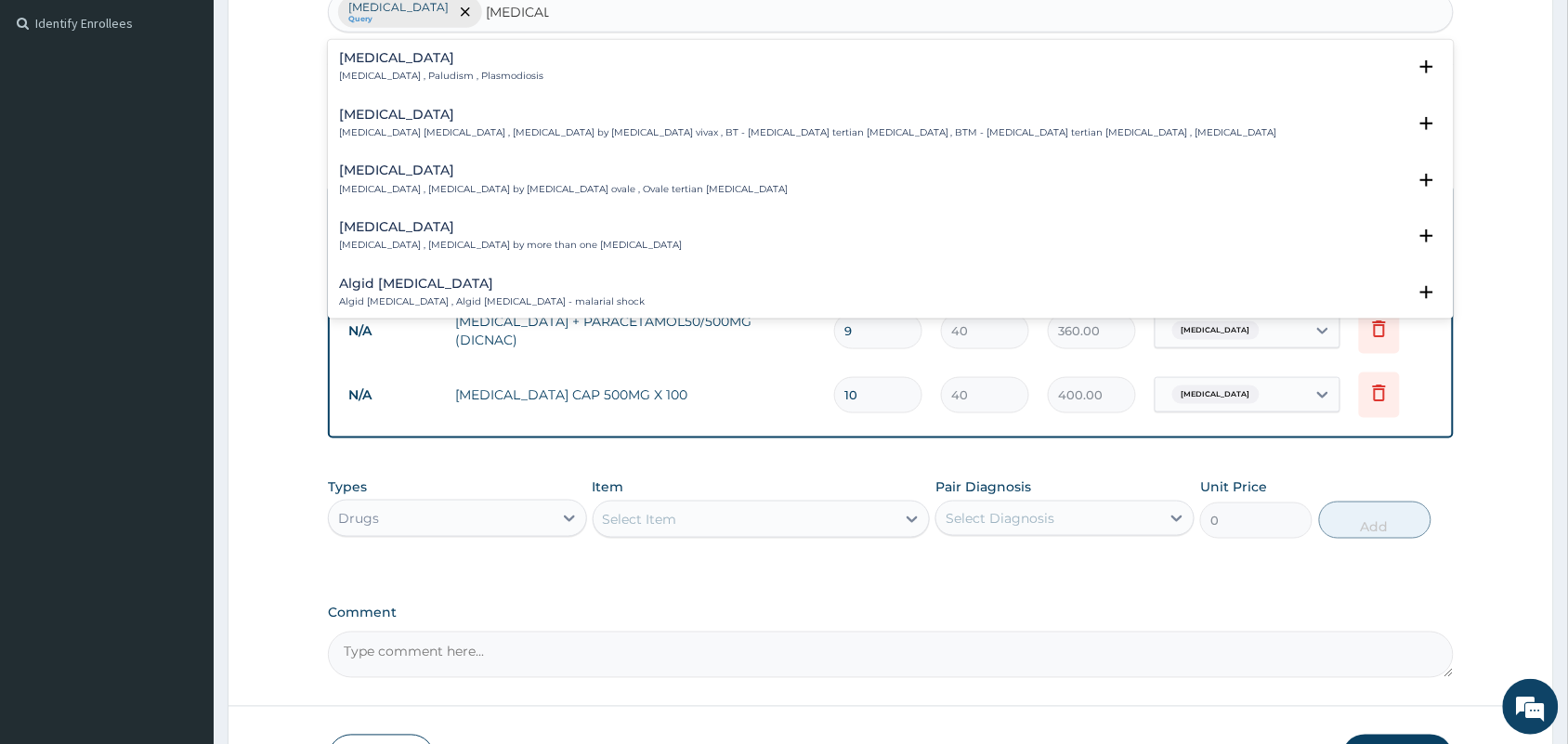
click at [469, 82] on p "Malaria , Paludism , Plasmodiosis" at bounding box center [441, 76] width 204 height 13
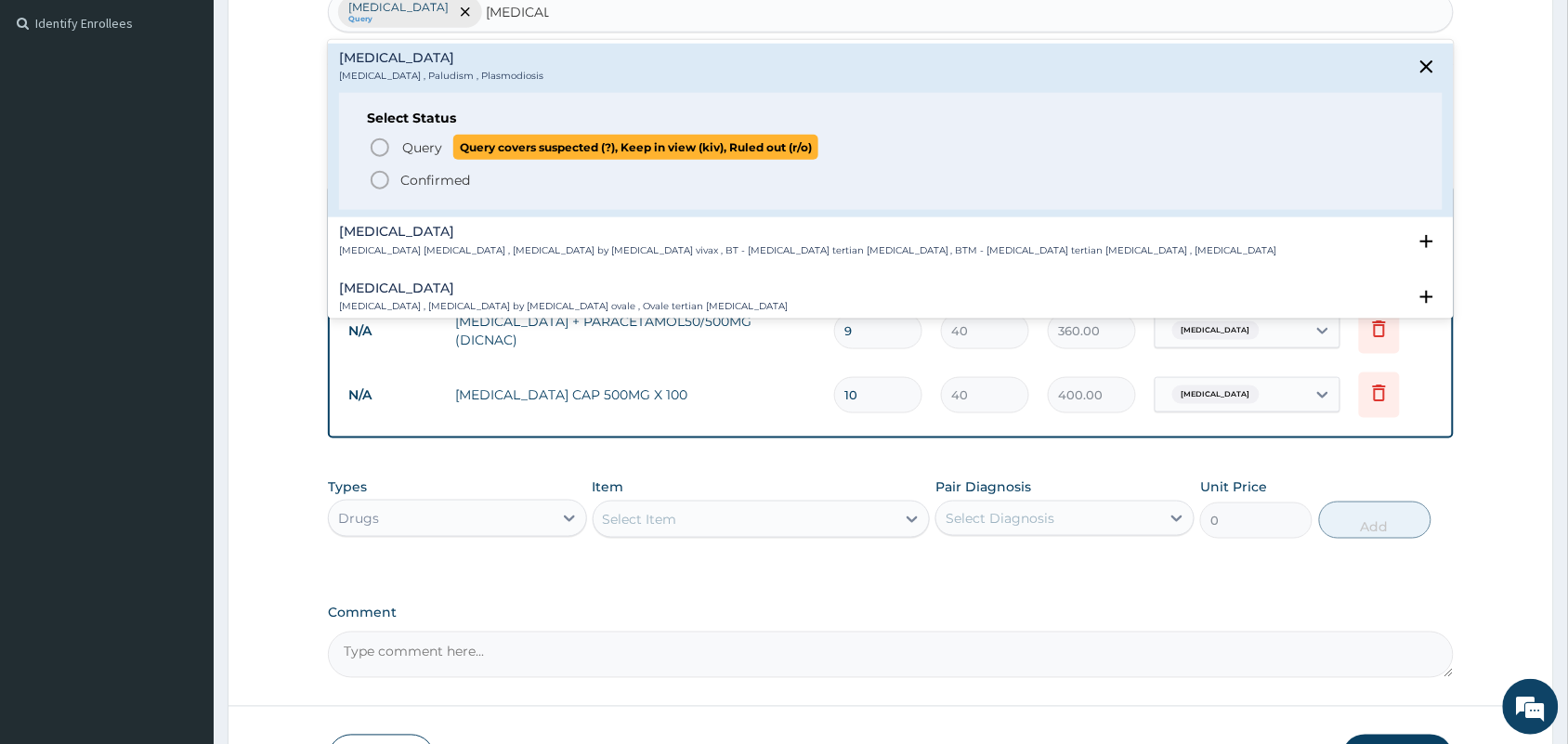
click at [377, 145] on icon "status option query" at bounding box center [380, 147] width 22 height 22
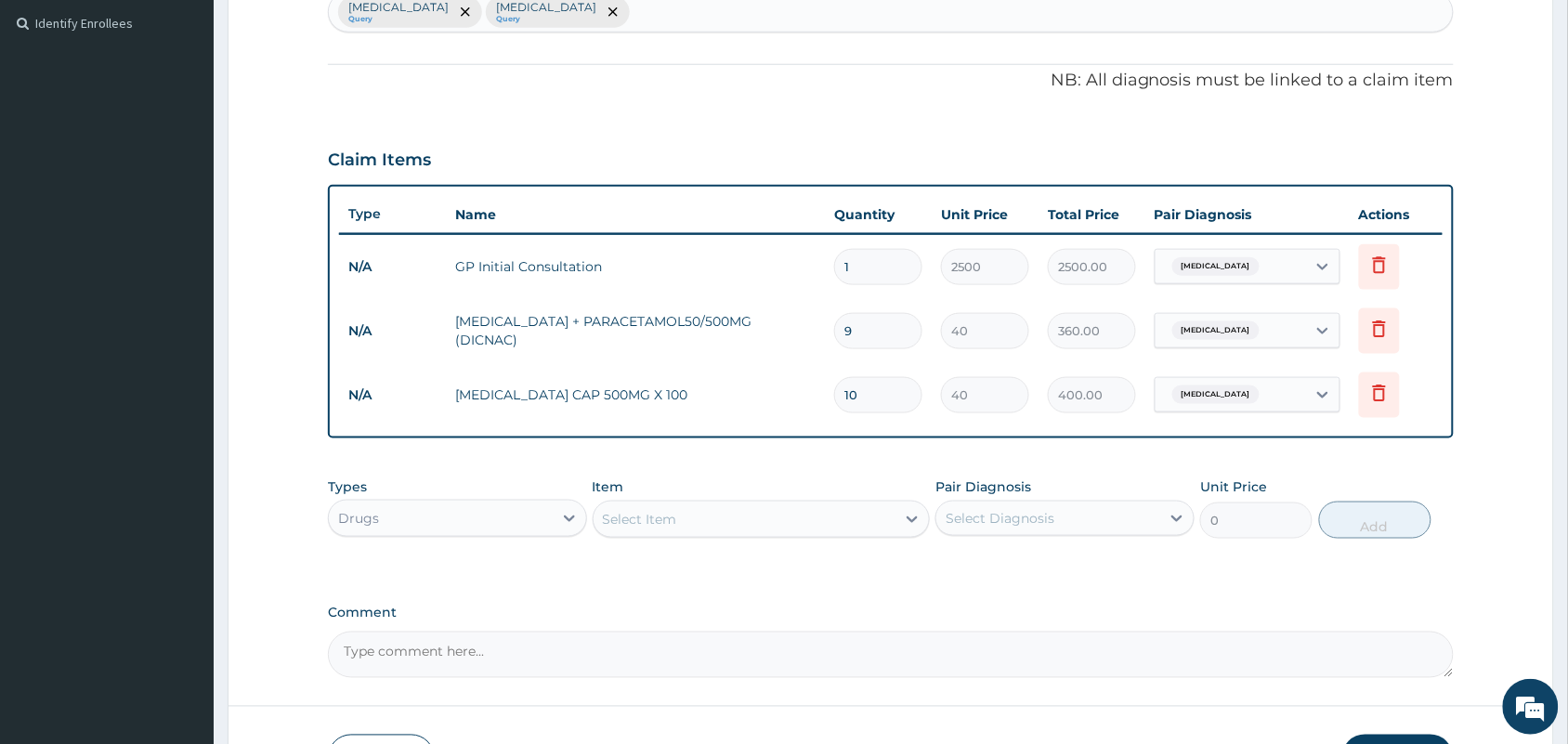
click at [708, 522] on div "Select Item" at bounding box center [745, 519] width 303 height 30
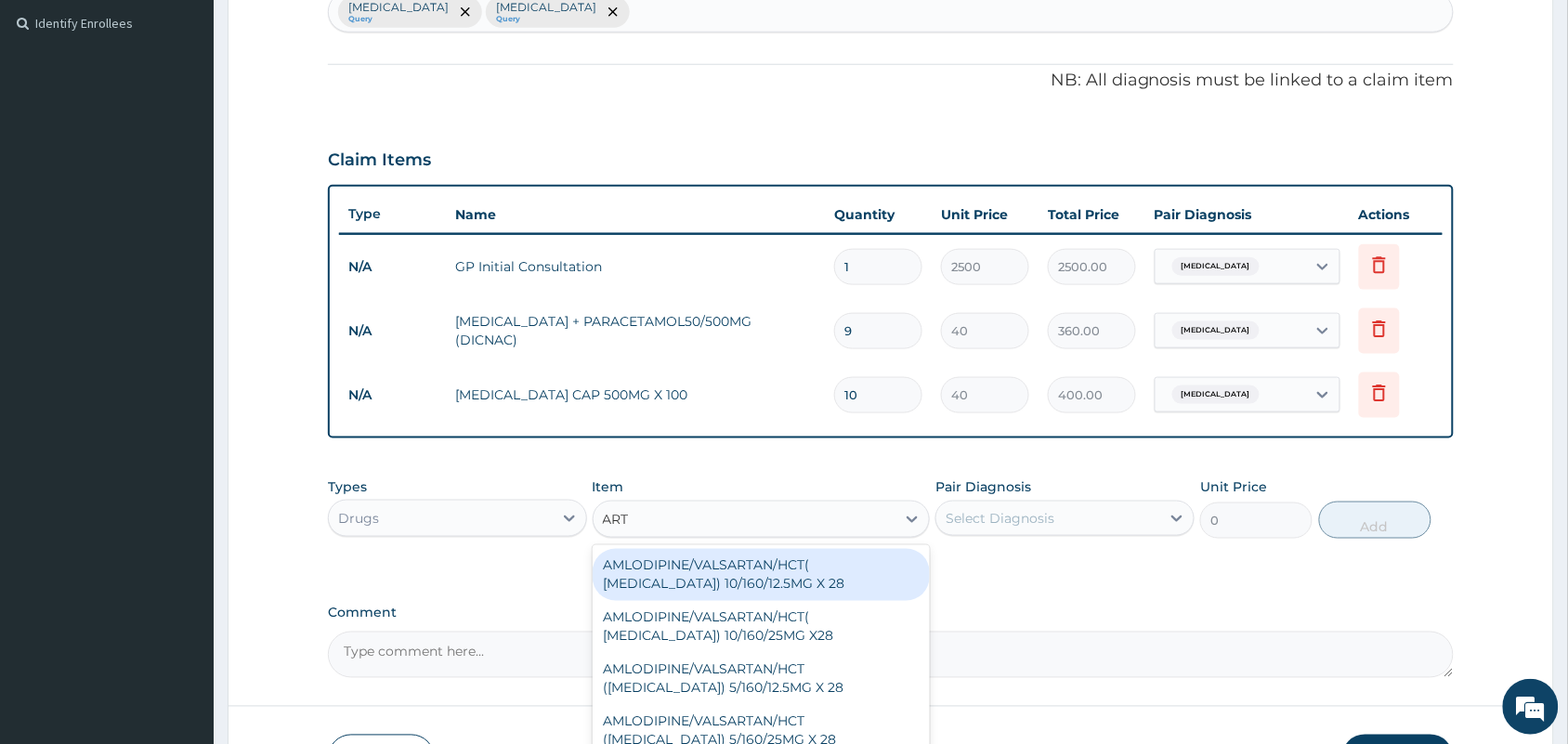
type input "ARTE"
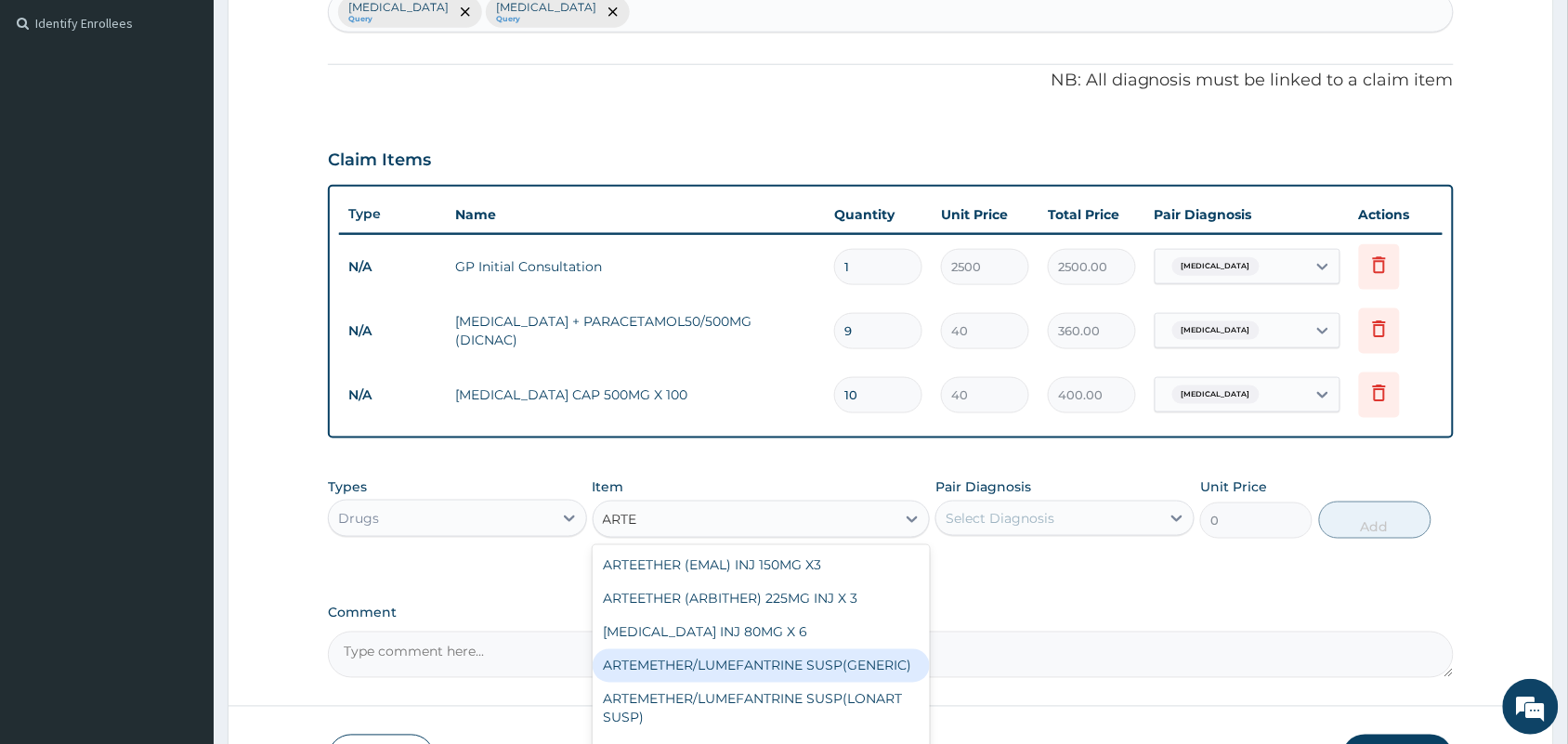
scroll to position [243, 0]
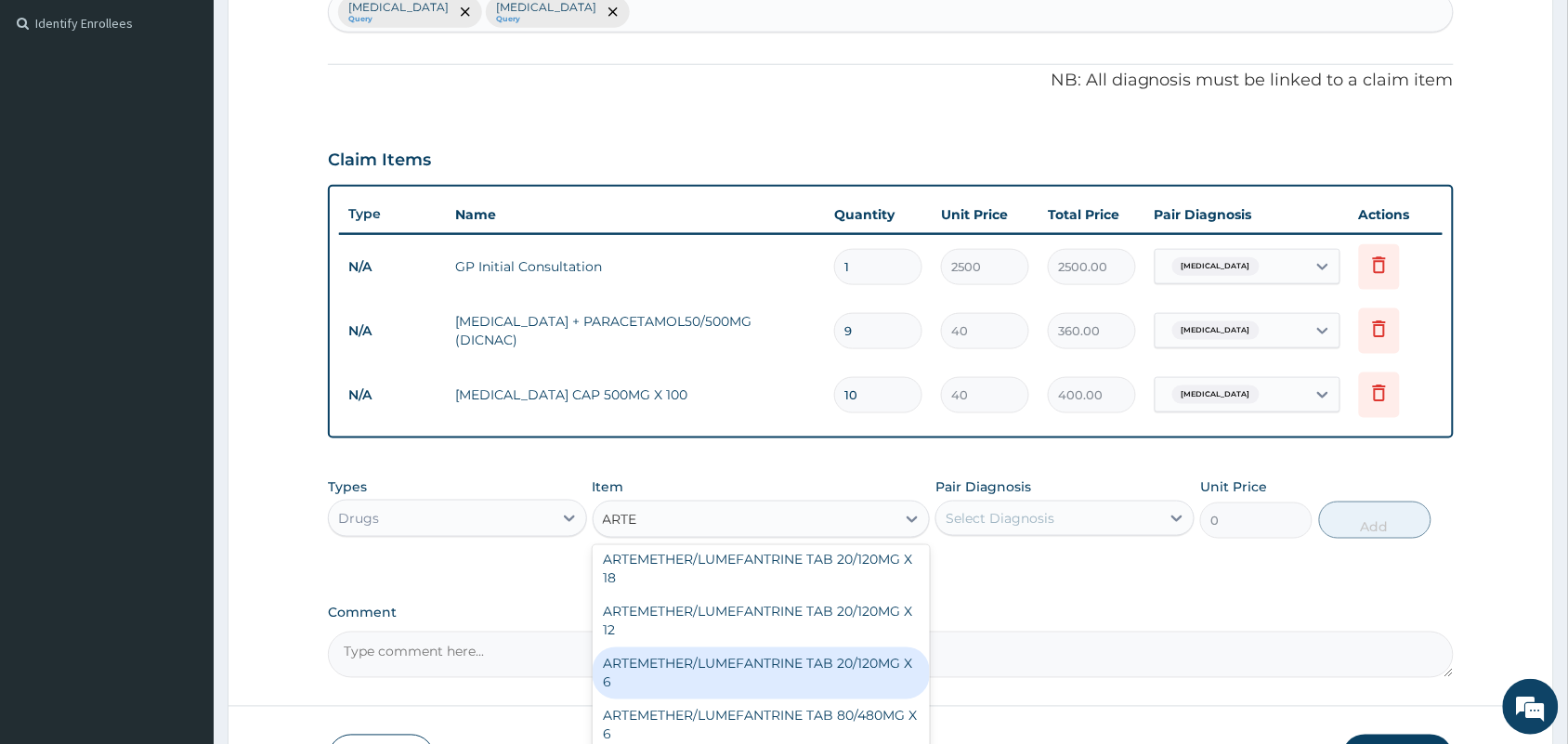
click at [794, 679] on div "ARTEMETHER/LUMEFANTRINE TAB 20/120MG X 6" at bounding box center [762, 673] width 338 height 52
type input "400"
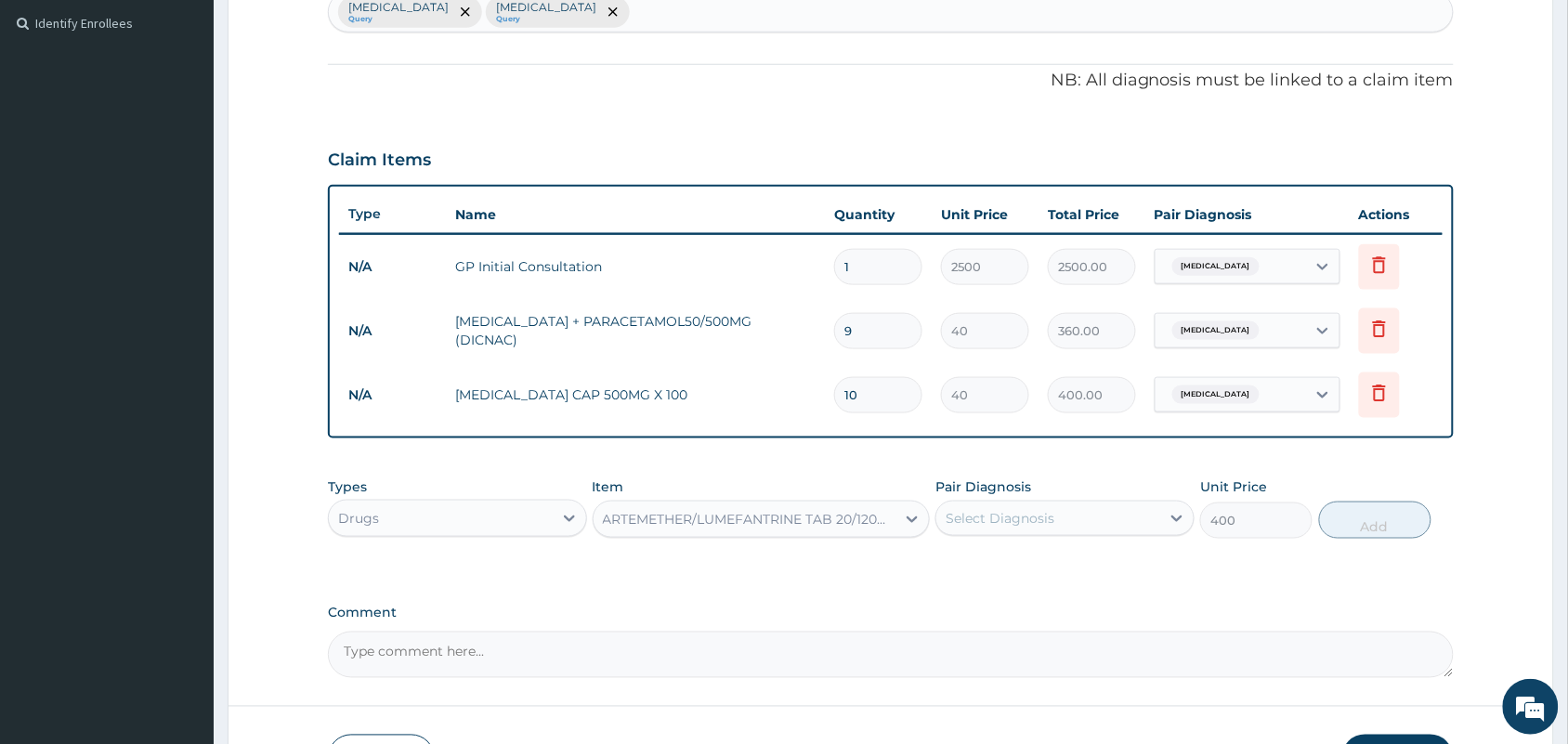
click at [1009, 511] on div "Select Diagnosis" at bounding box center [999, 518] width 109 height 19
click at [948, 601] on input "checkbox" at bounding box center [952, 602] width 12 height 12
checkbox input "true"
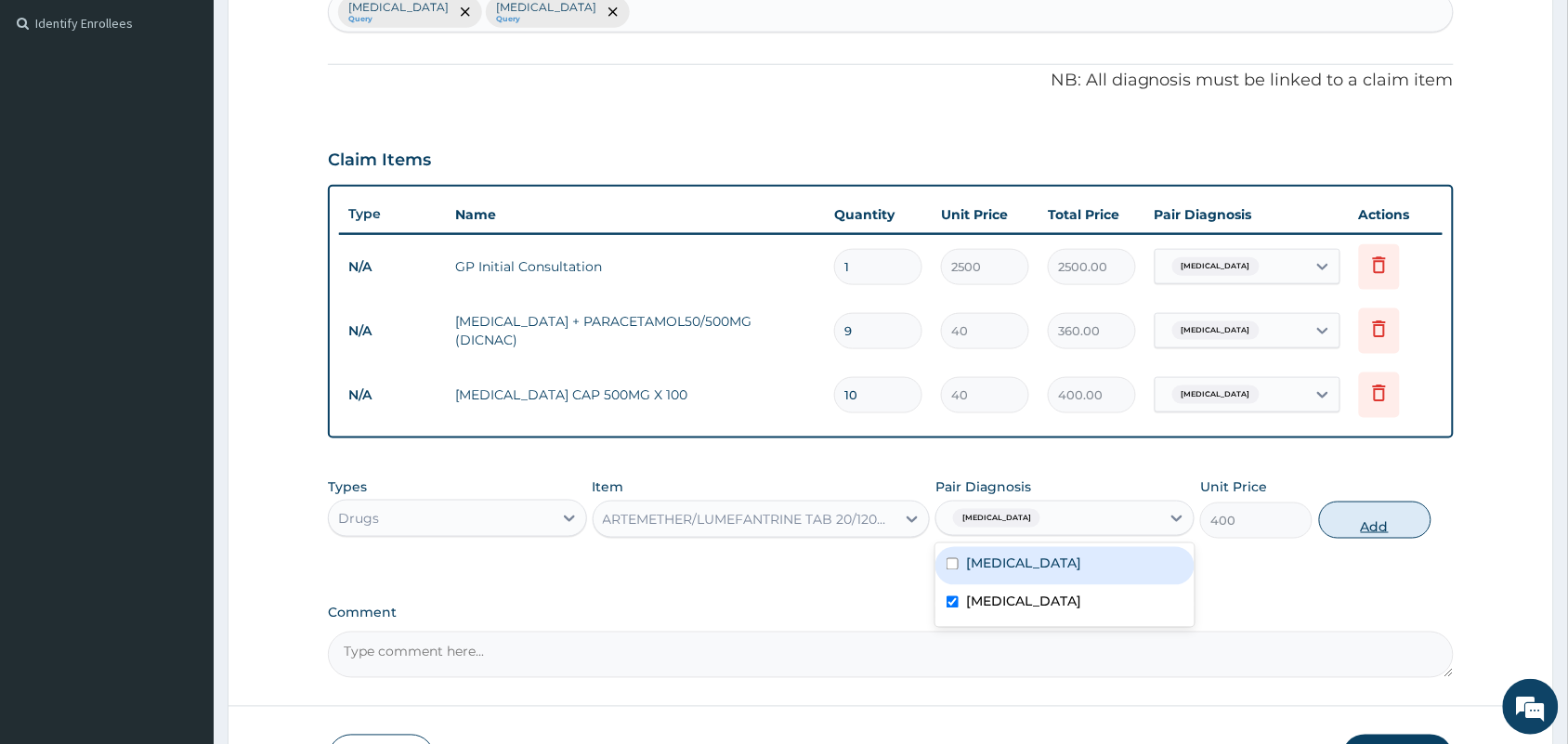
click at [1334, 508] on button "Add" at bounding box center [1375, 520] width 113 height 37
type input "0"
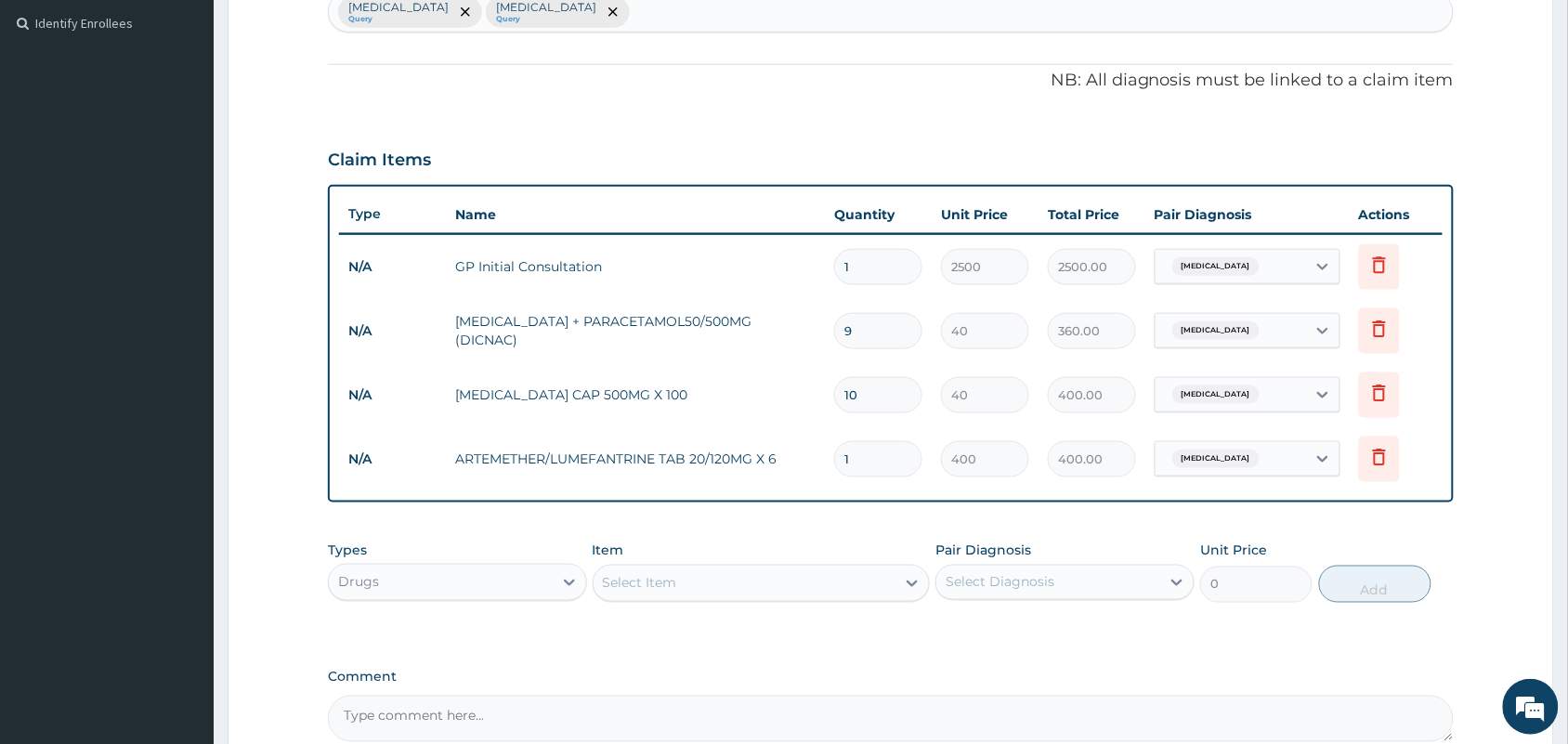
scroll to position [698, 0]
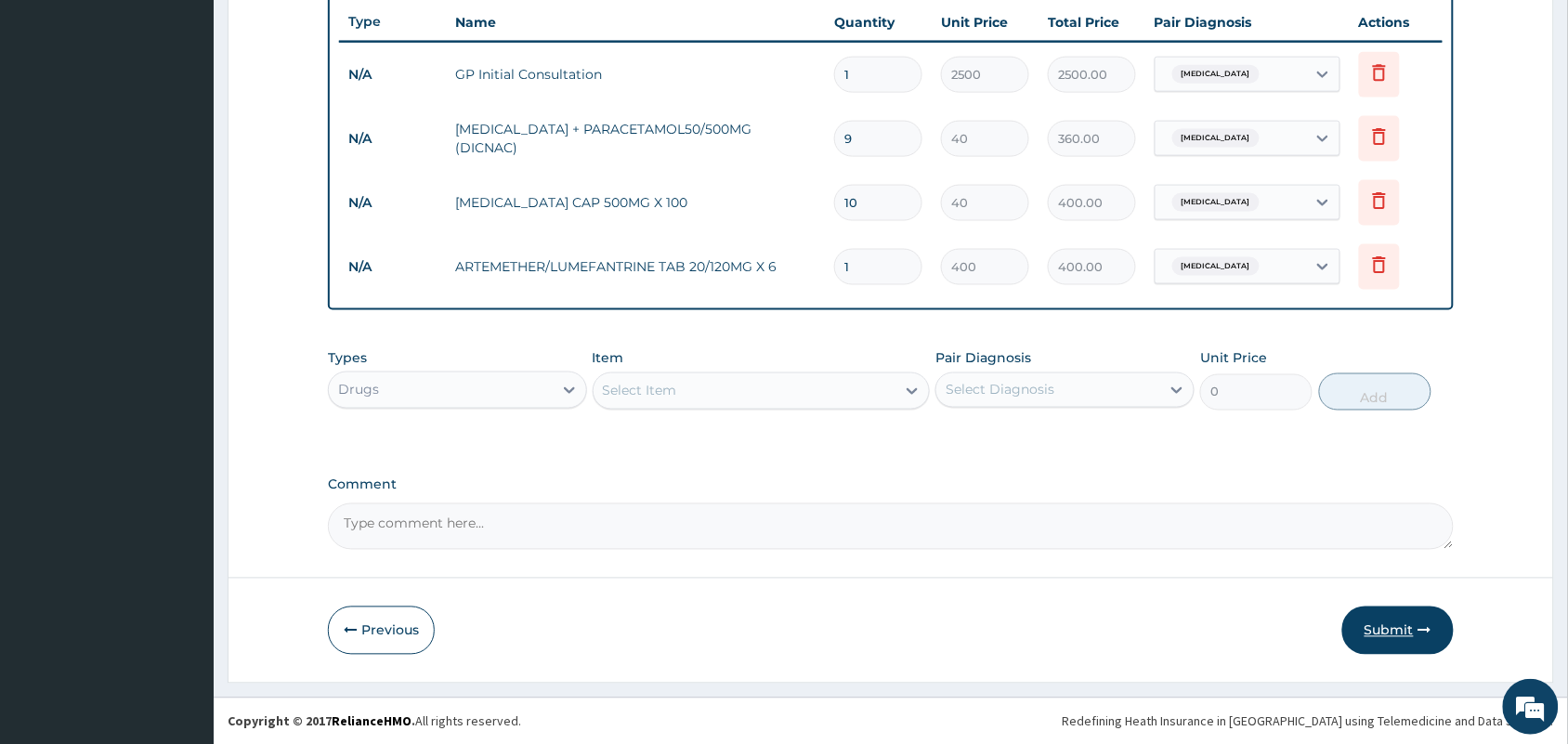
click at [1397, 619] on button "Submit" at bounding box center [1398, 631] width 112 height 48
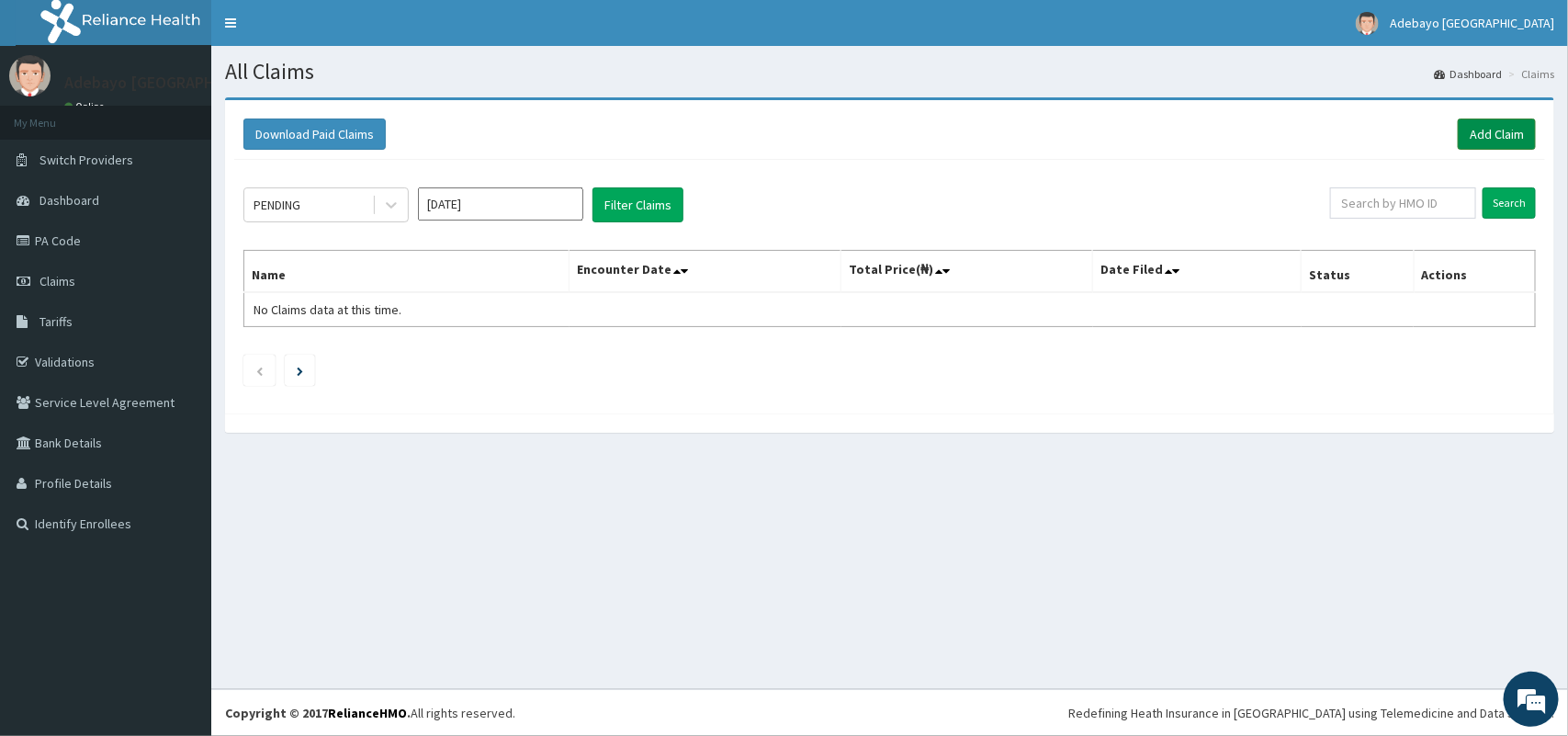
click at [1500, 136] on link "Add Claim" at bounding box center [1496, 135] width 78 height 31
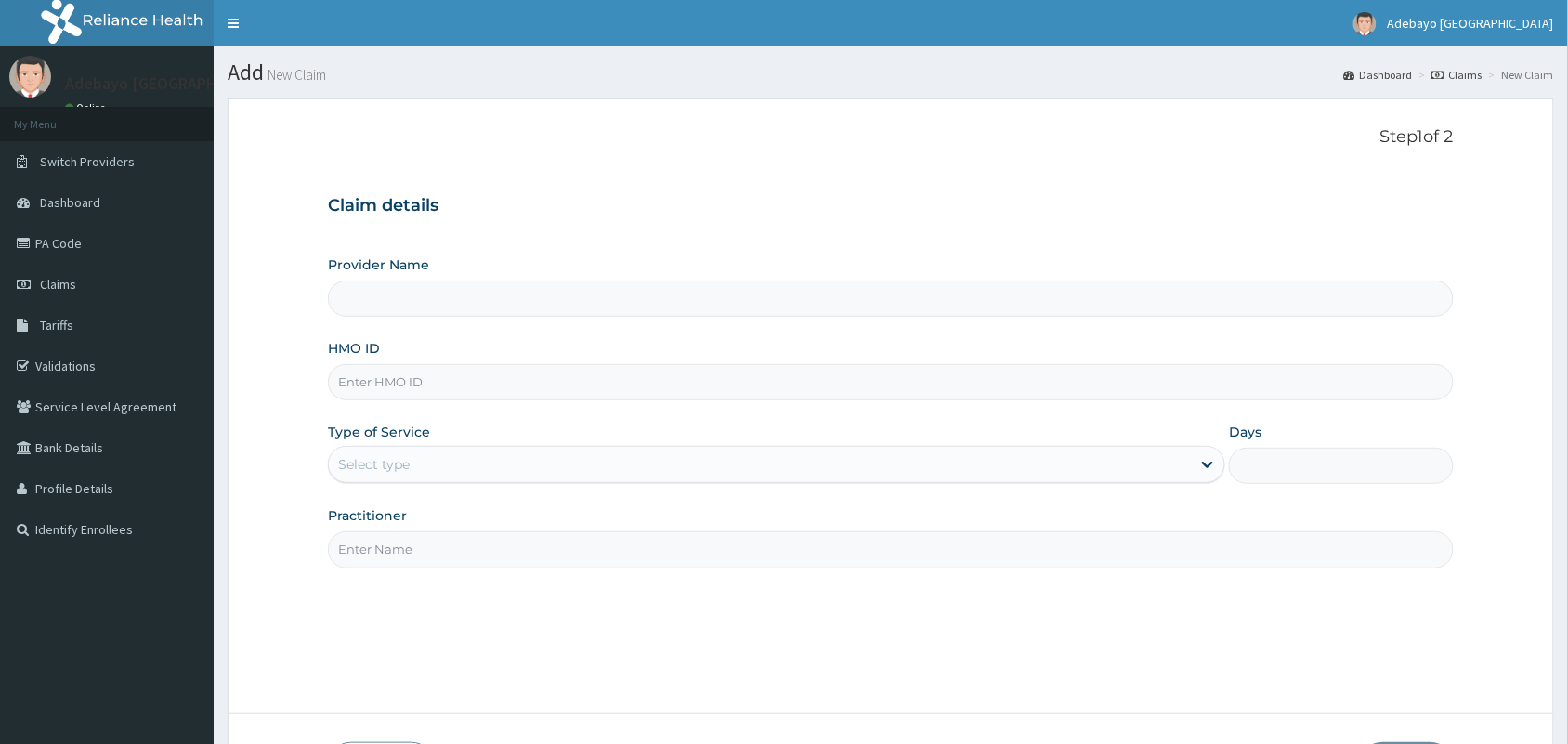
click at [380, 393] on input "HMO ID" at bounding box center [891, 382] width 1126 height 36
type input "Adebayo [GEOGRAPHIC_DATA]"
click at [404, 382] on input "HMO ID" at bounding box center [891, 382] width 1126 height 36
type input "BFL/10100/C"
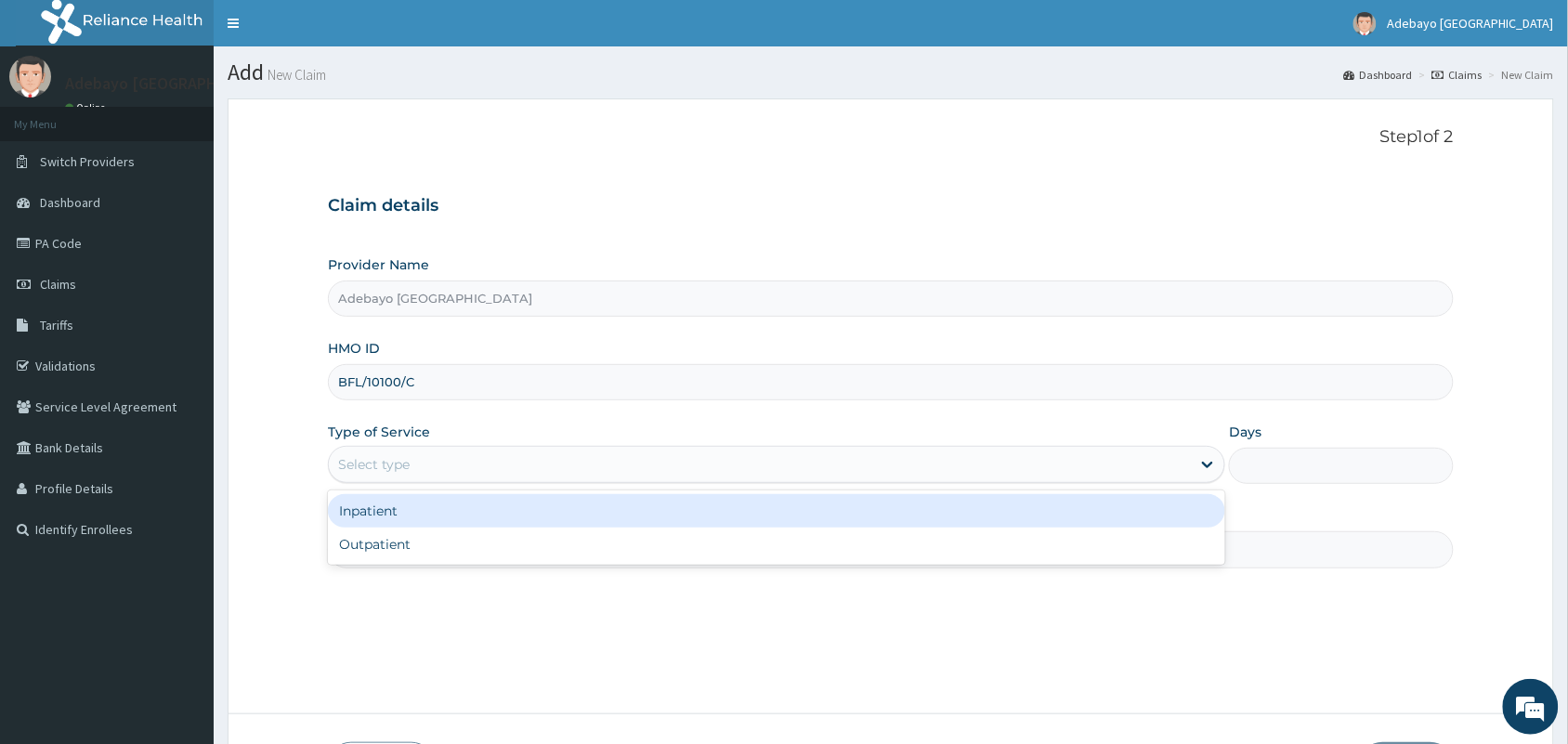
click at [401, 472] on div "Select type" at bounding box center [374, 464] width 72 height 19
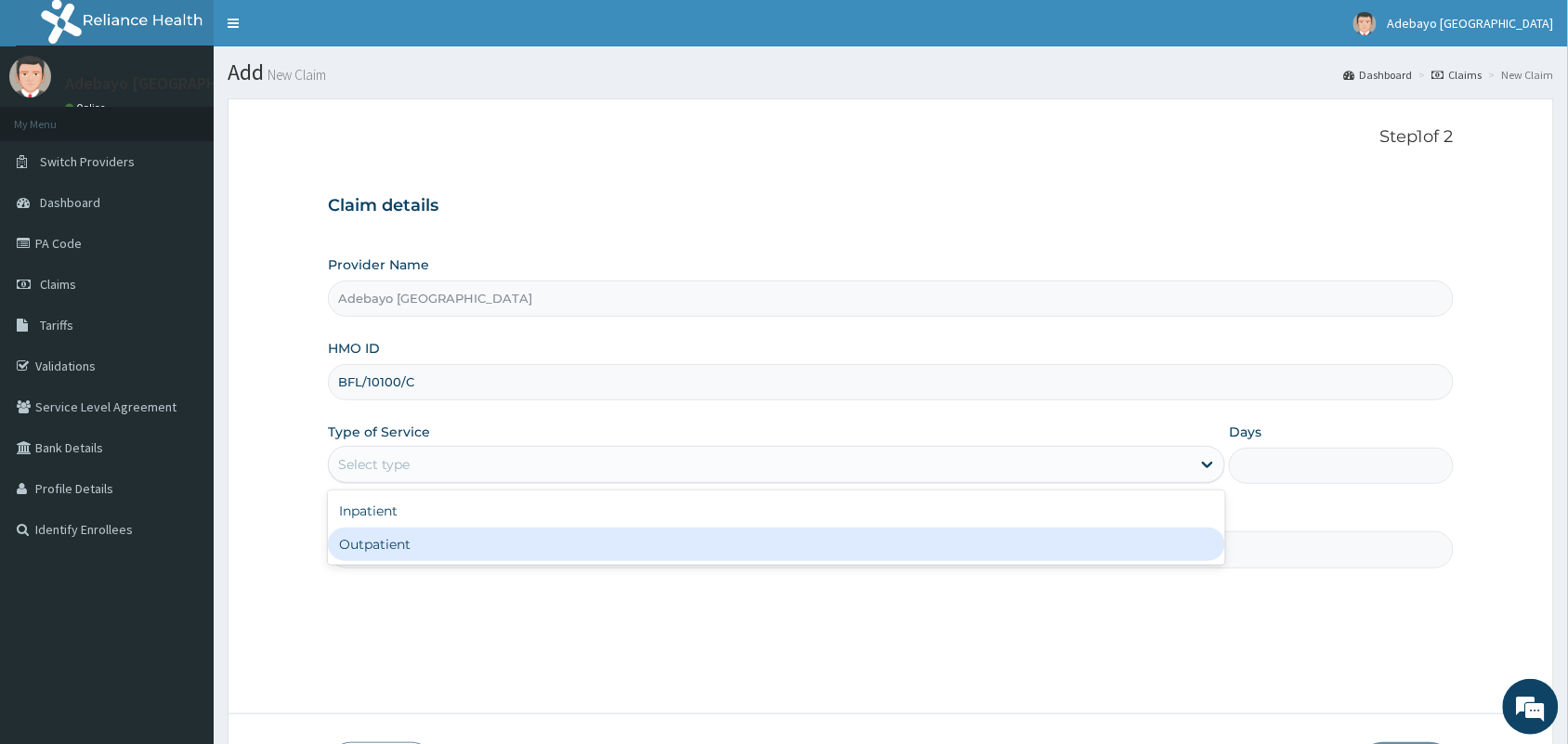
click at [405, 544] on div "Outpatient" at bounding box center [777, 544] width 897 height 34
type input "1"
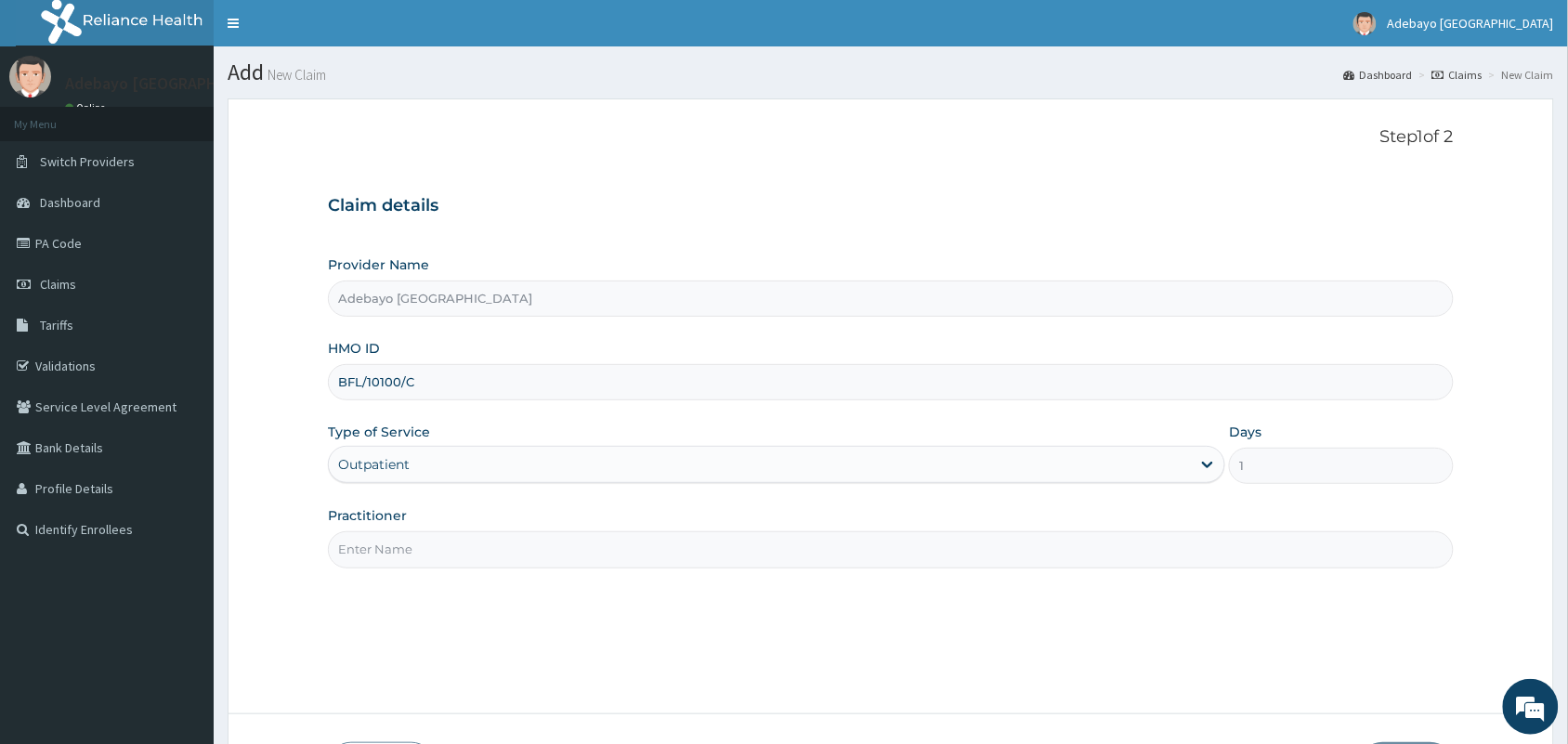
click at [506, 562] on input "Practitioner" at bounding box center [891, 549] width 1126 height 36
type input "DR OJAJUNI"
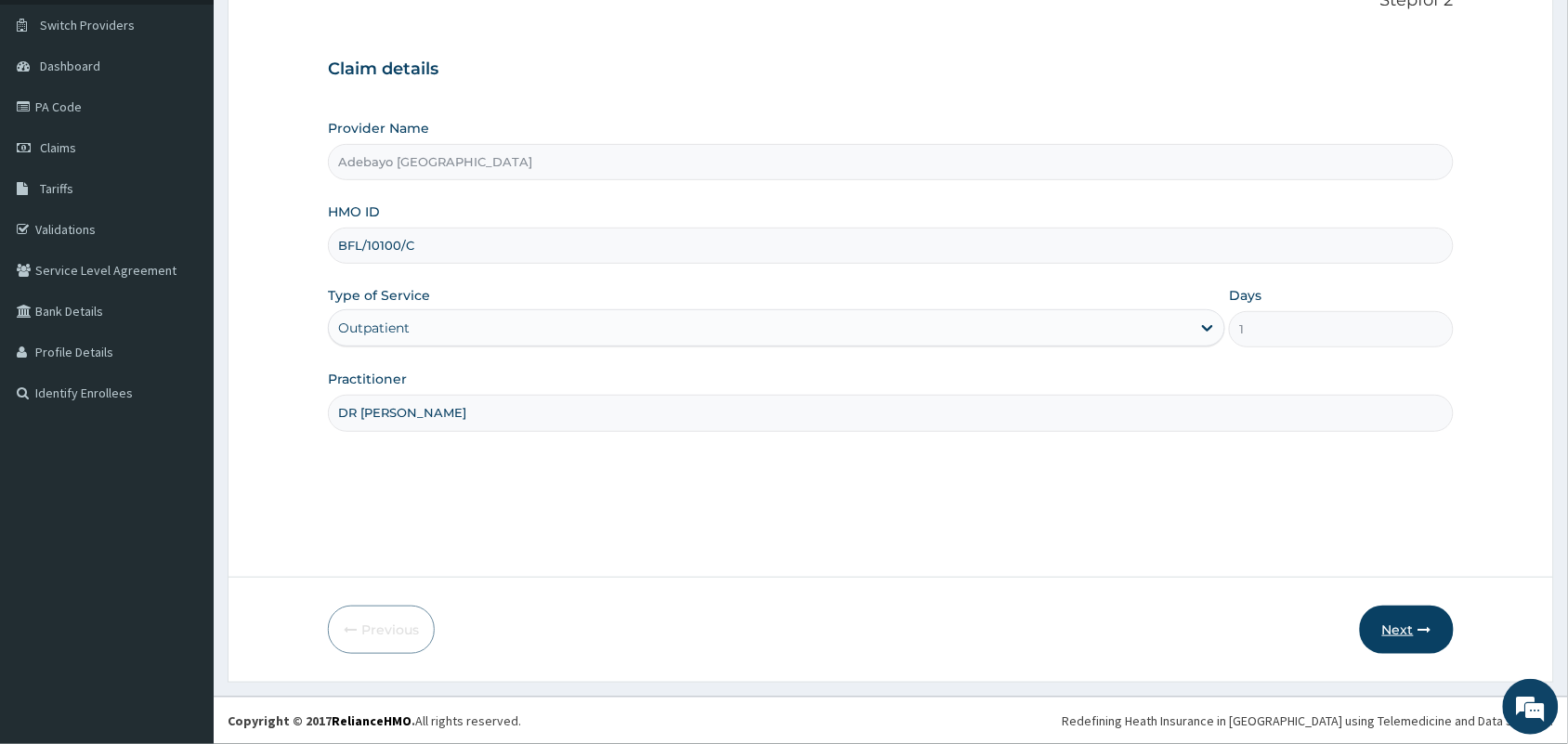
click at [1405, 632] on button "Next" at bounding box center [1407, 630] width 94 height 48
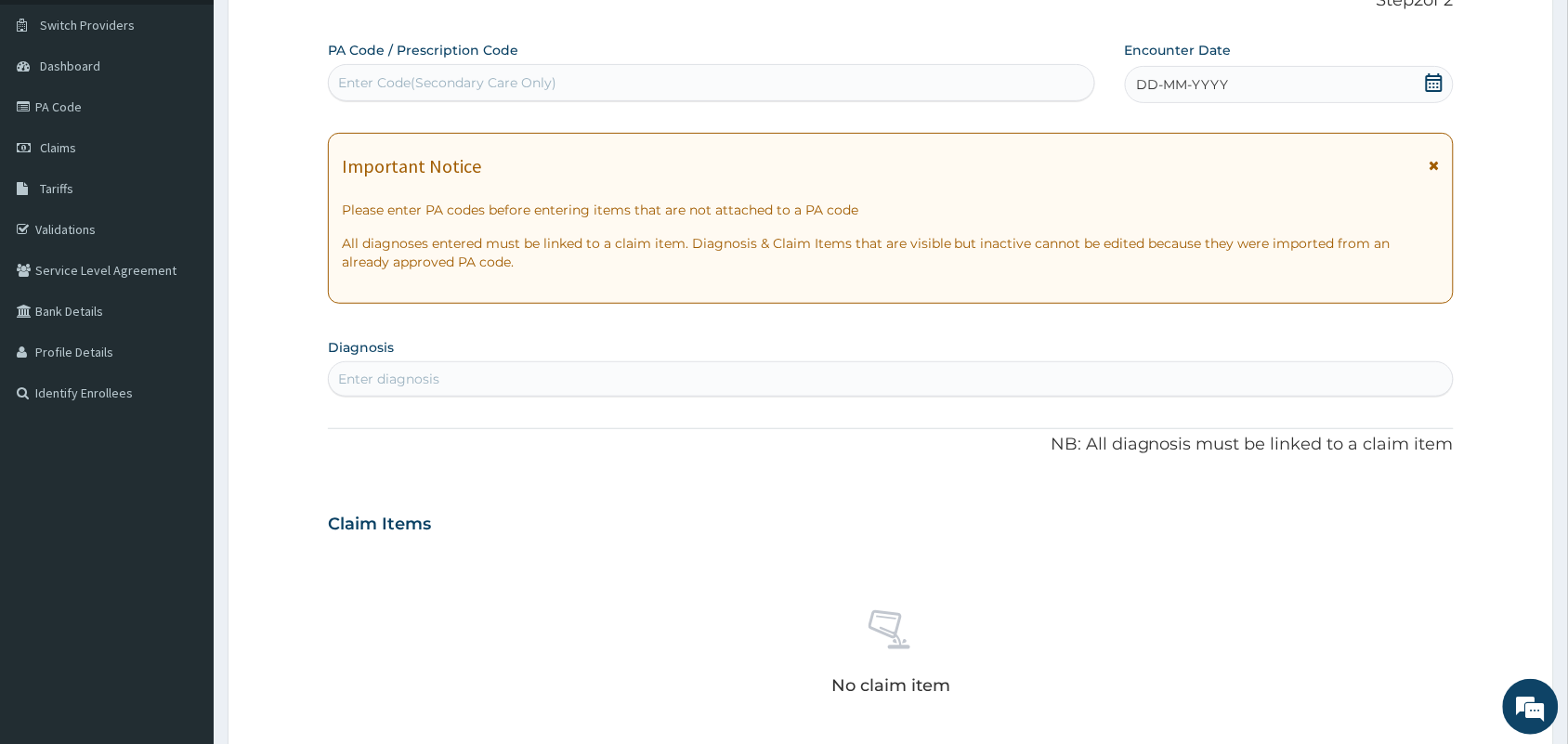
click at [1432, 77] on icon at bounding box center [1434, 83] width 19 height 19
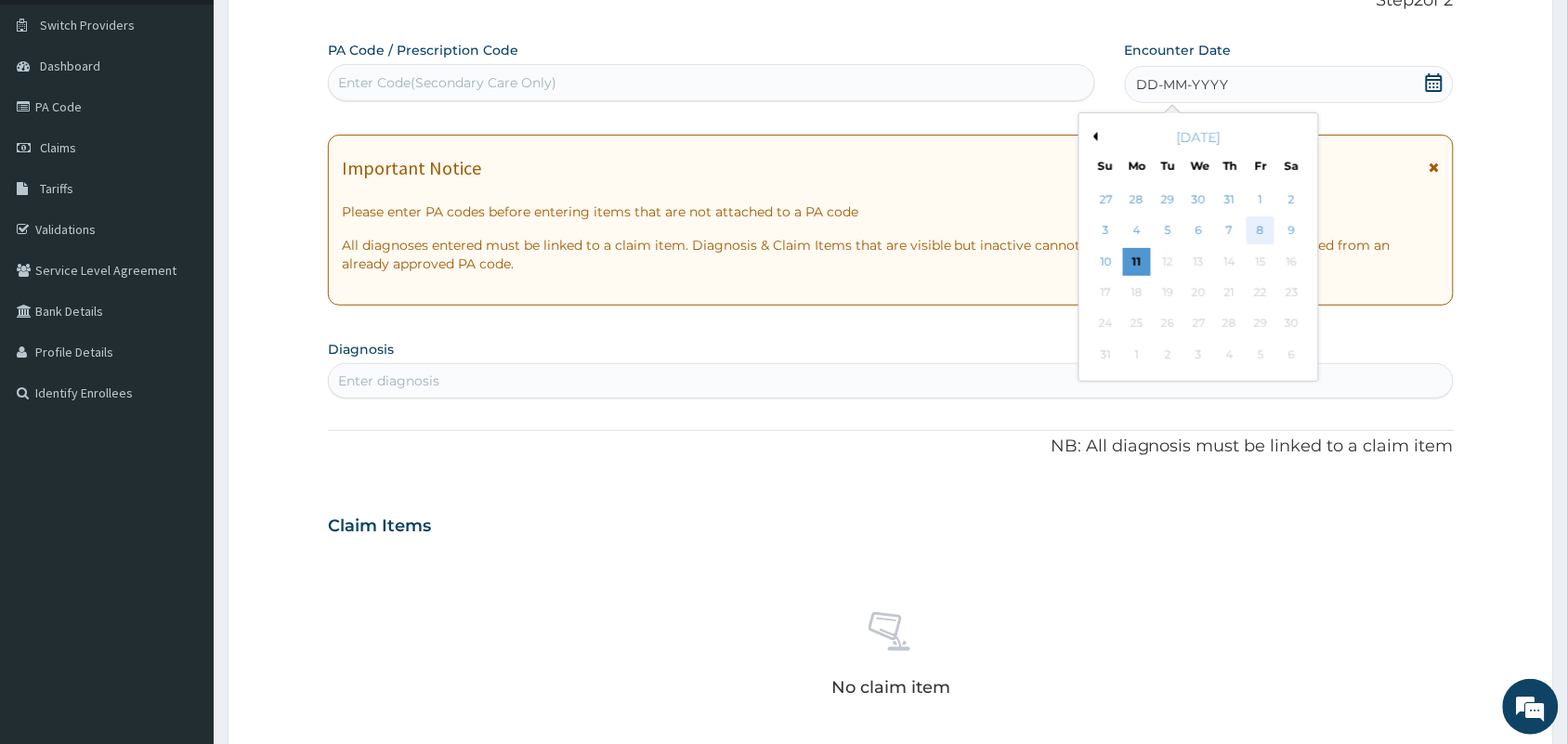
click at [1263, 230] on div "8" at bounding box center [1260, 231] width 28 height 28
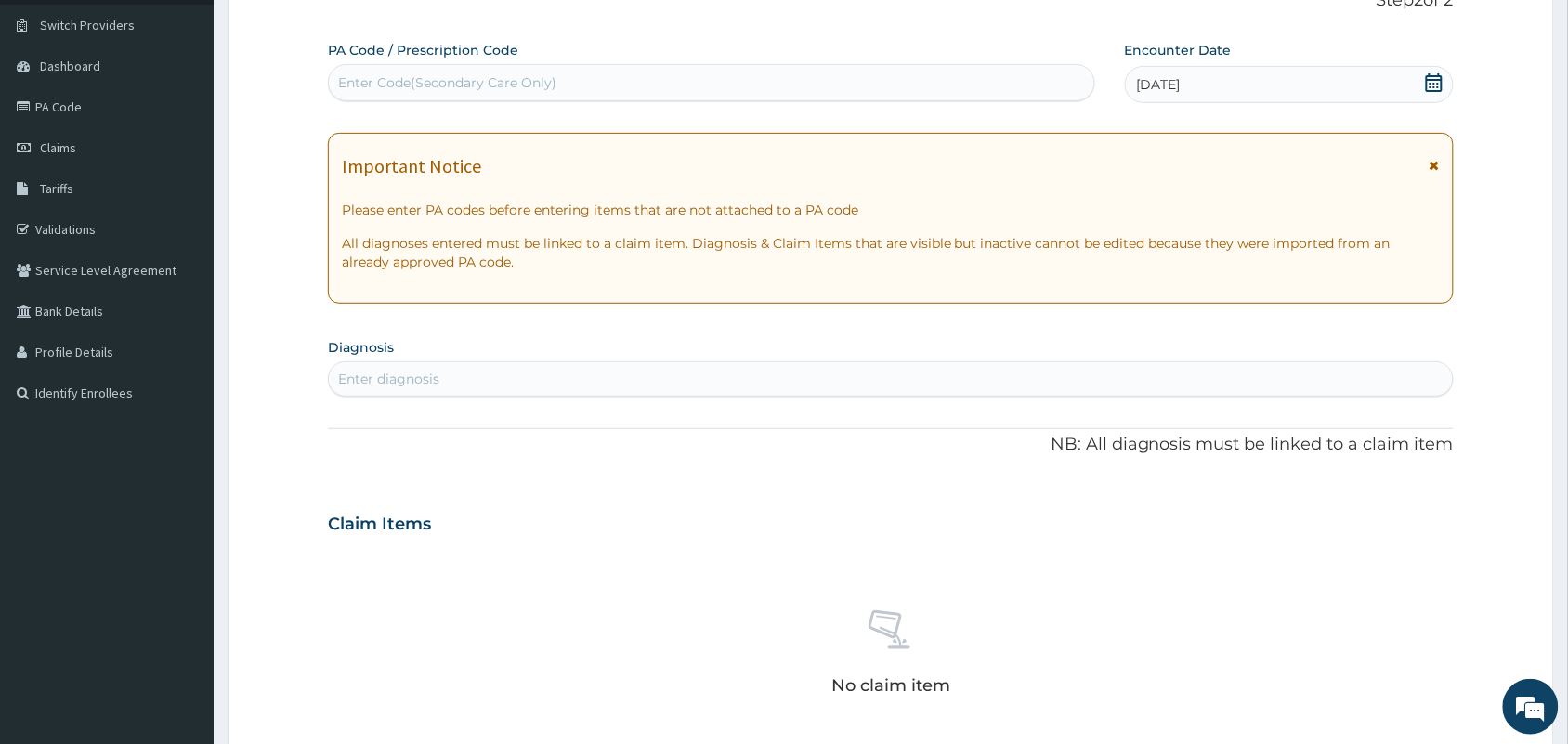
click at [571, 390] on div "Enter diagnosis" at bounding box center [891, 379] width 1124 height 30
click at [495, 387] on div "Enter diagnosis" at bounding box center [891, 379] width 1124 height 30
type input "MALAR"
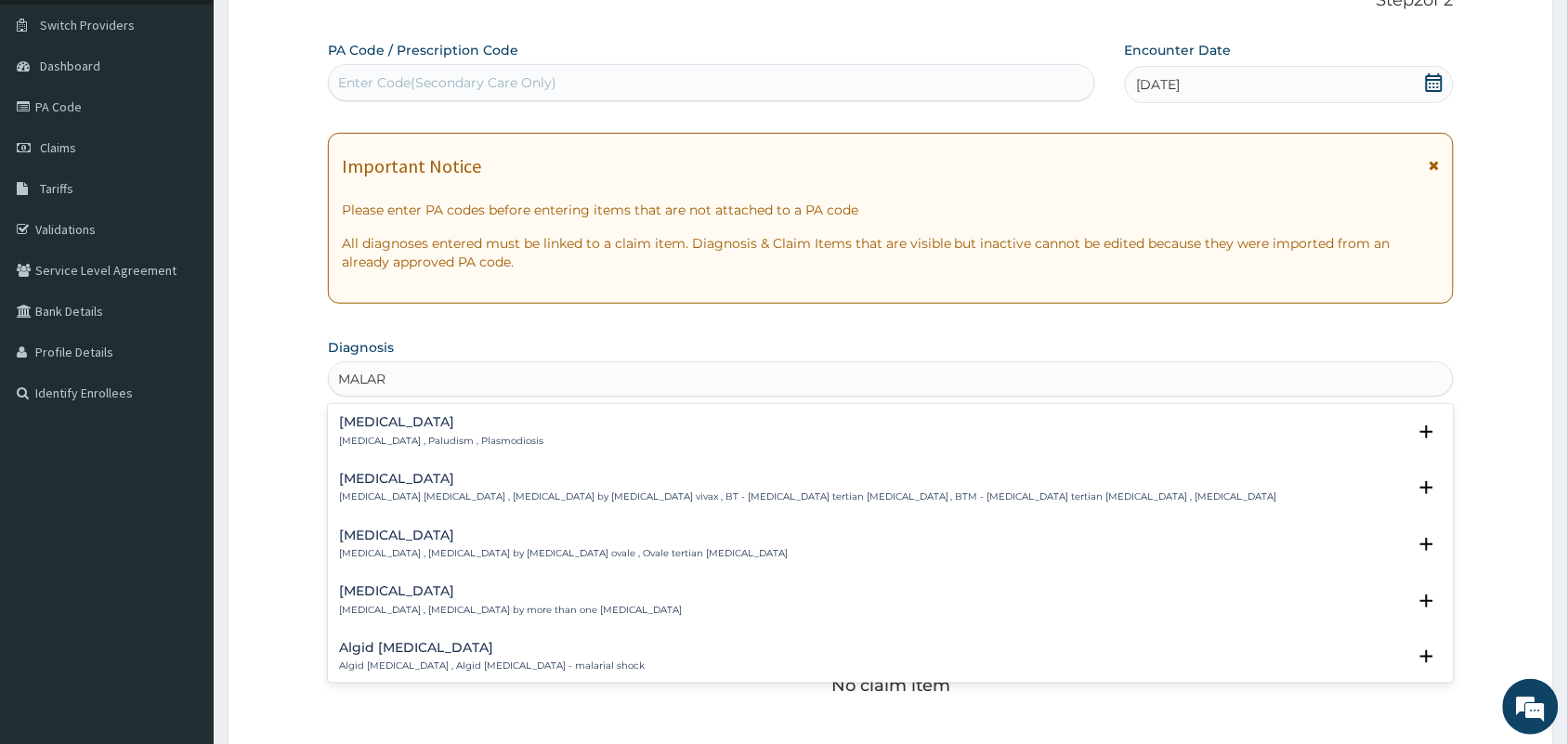
click at [472, 441] on p "Malaria , Paludism , Plasmodiosis" at bounding box center [441, 441] width 204 height 13
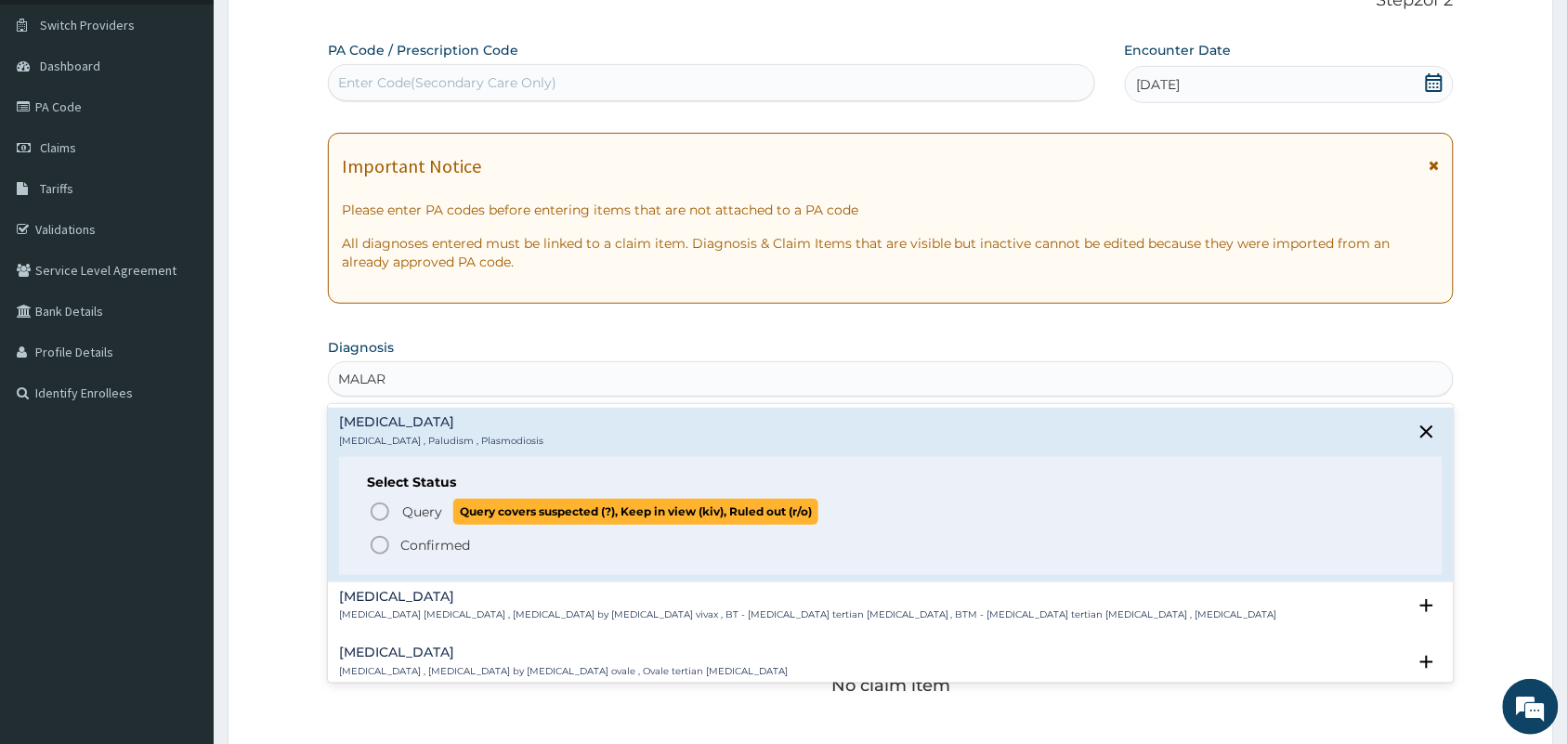
click at [378, 512] on icon "status option query" at bounding box center [380, 512] width 22 height 22
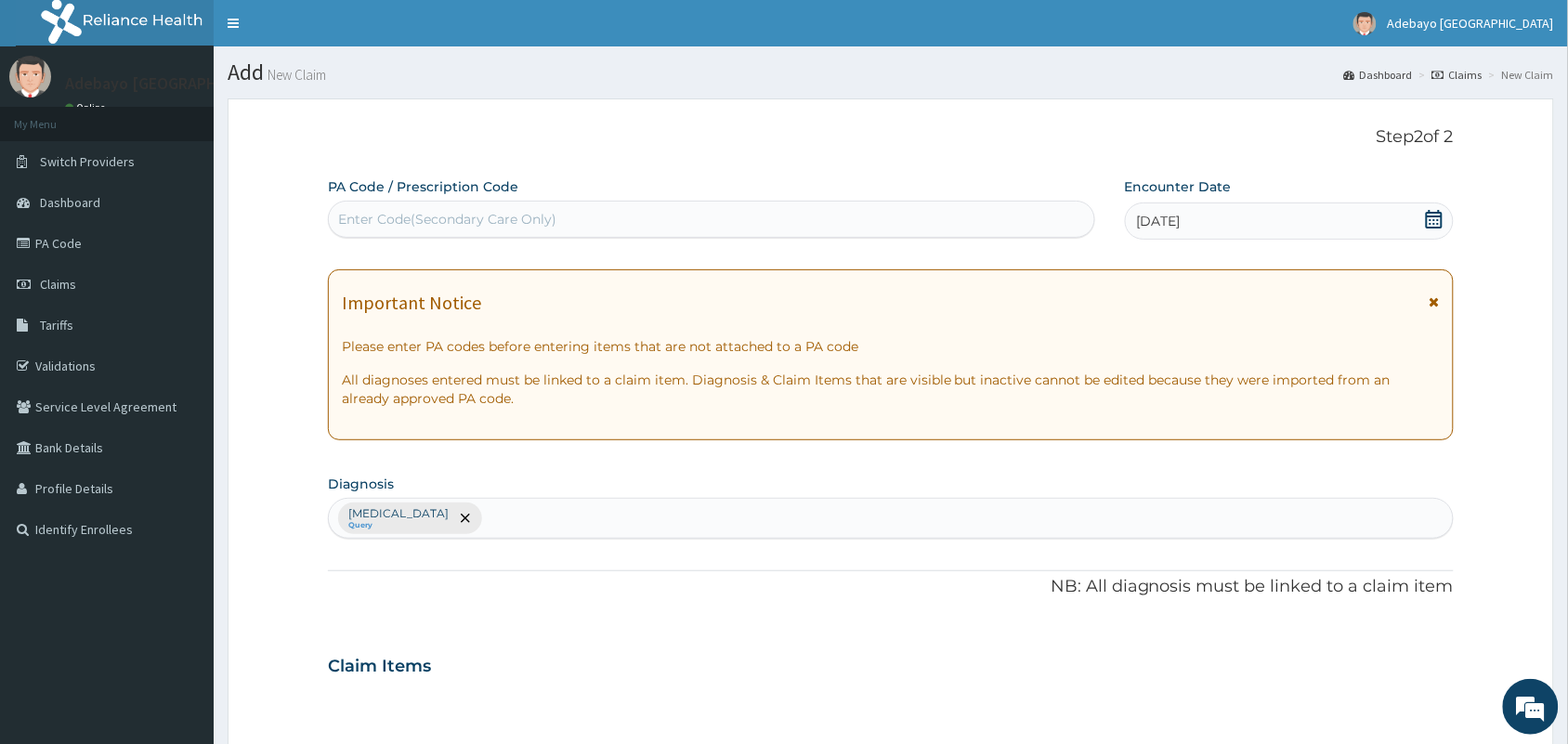
scroll to position [597, 0]
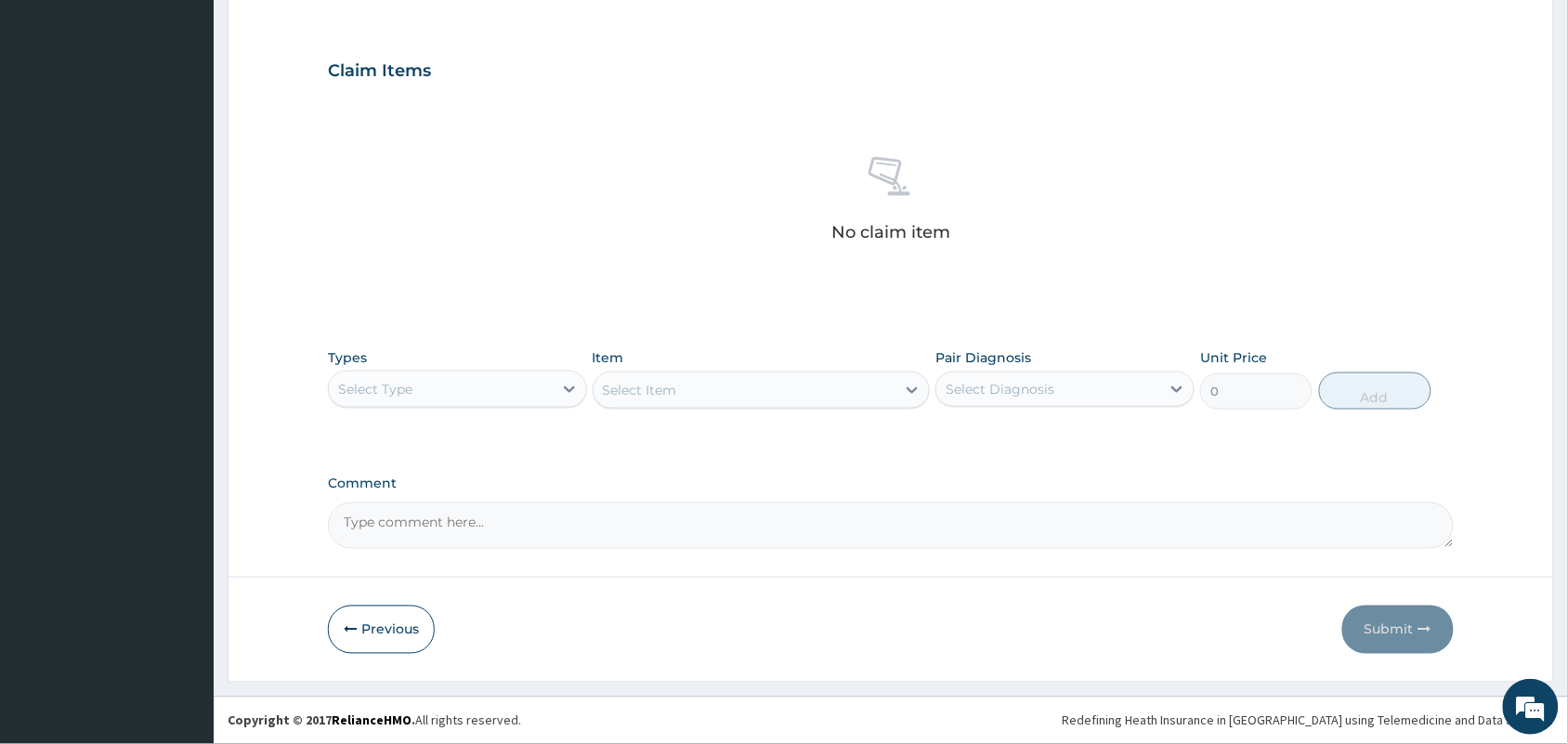
click at [512, 383] on div "Select Type" at bounding box center [441, 390] width 224 height 30
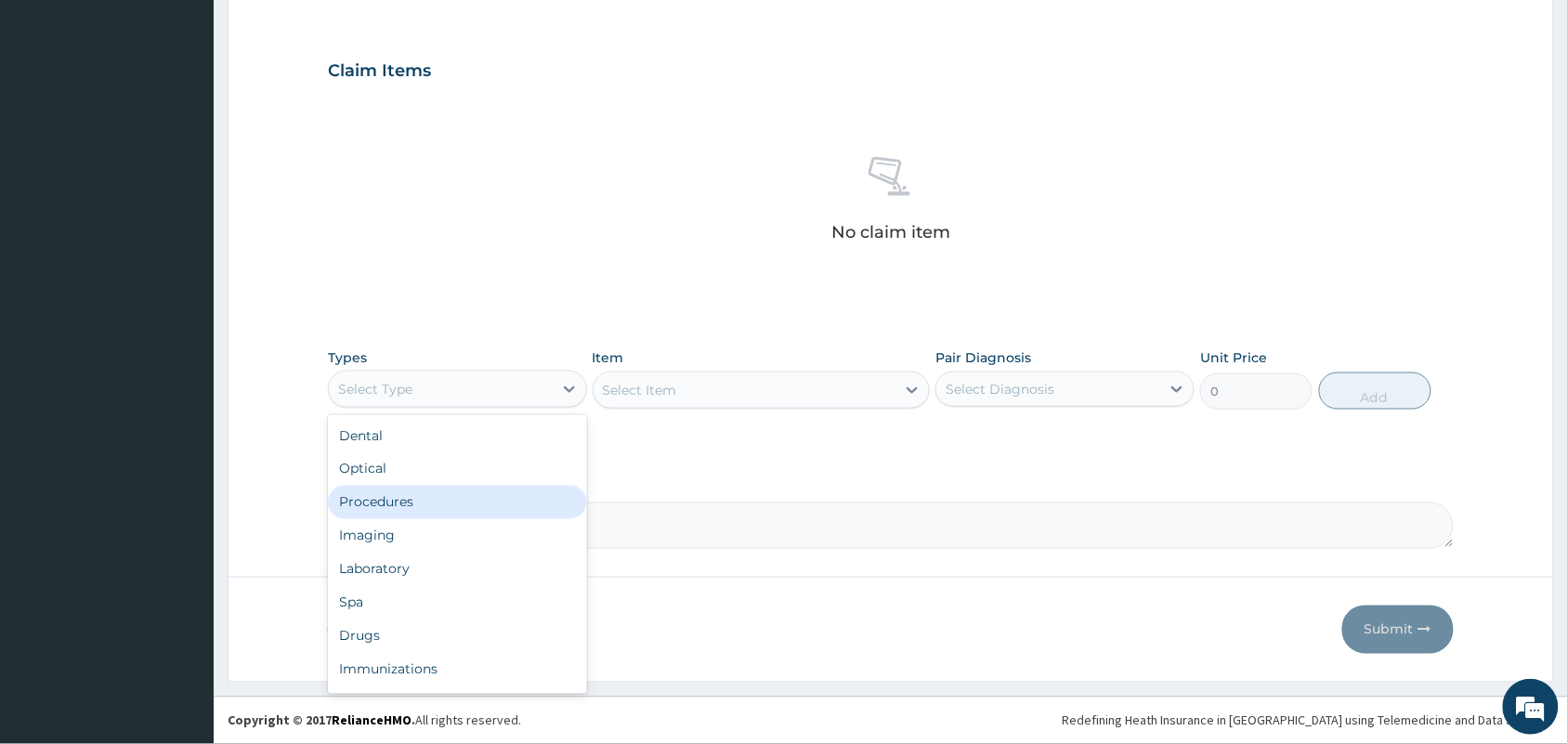
click at [429, 495] on div "Procedures" at bounding box center [458, 503] width 259 height 34
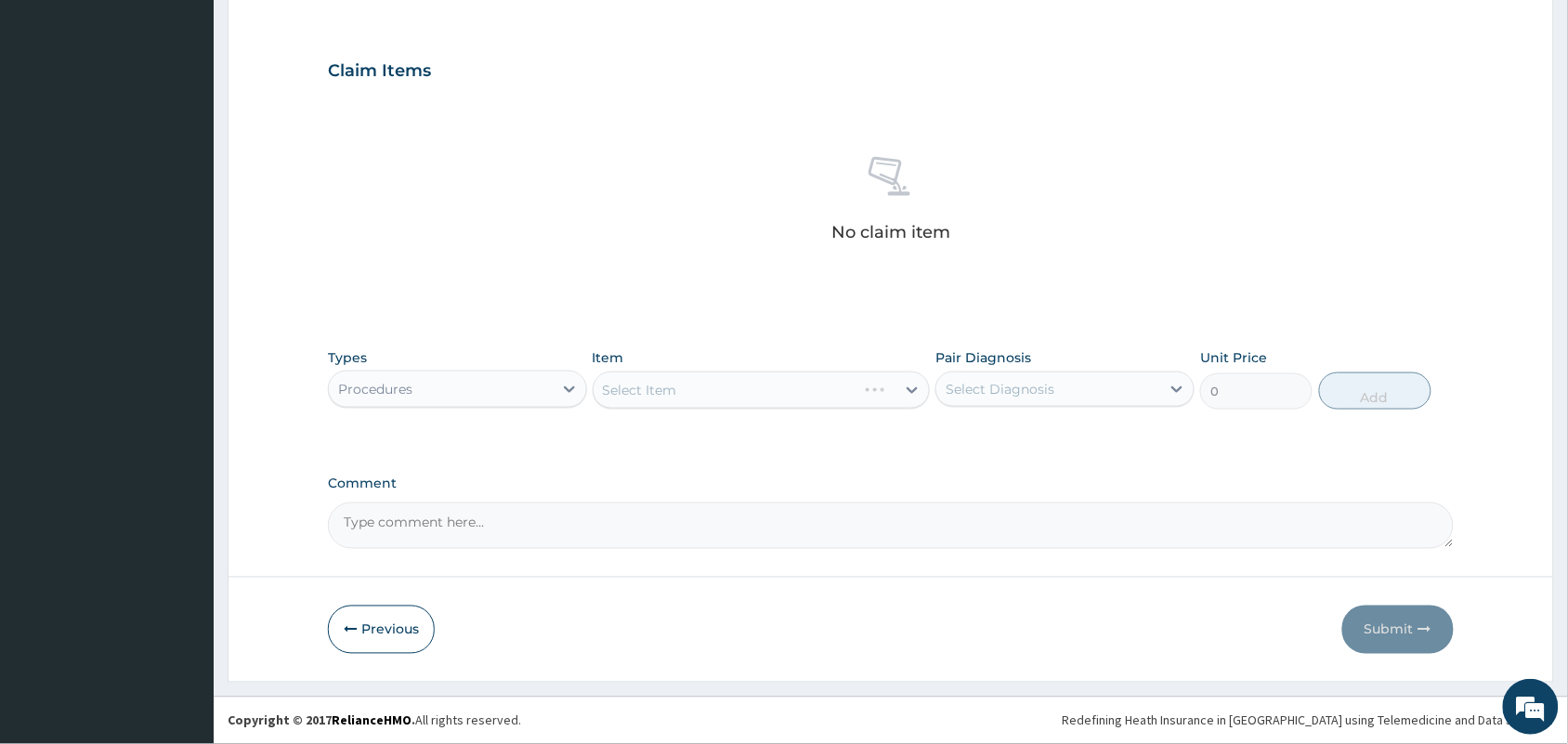
click at [682, 385] on div "Select Item" at bounding box center [762, 391] width 338 height 37
click at [716, 397] on div "Select Item" at bounding box center [745, 391] width 303 height 30
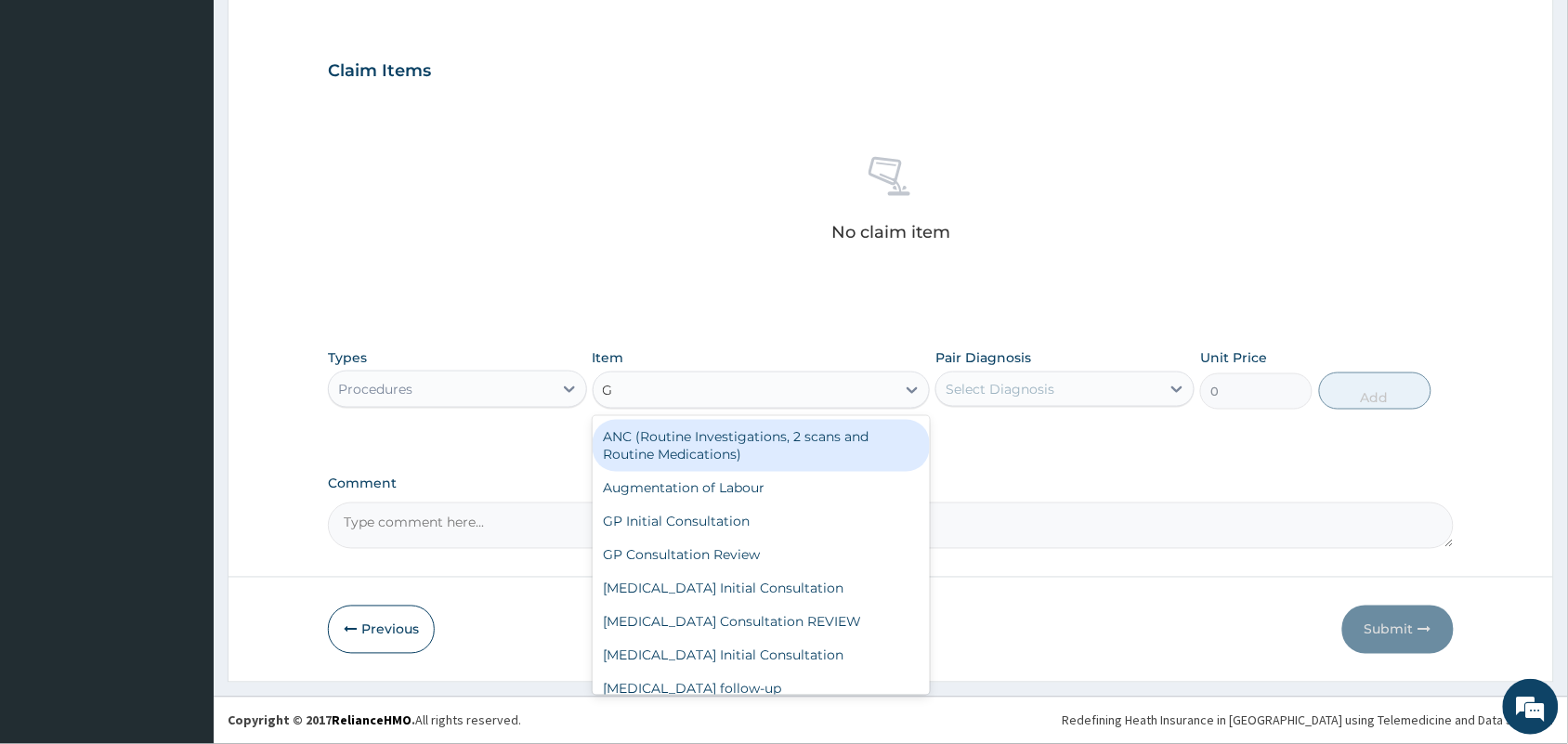
type input "GP"
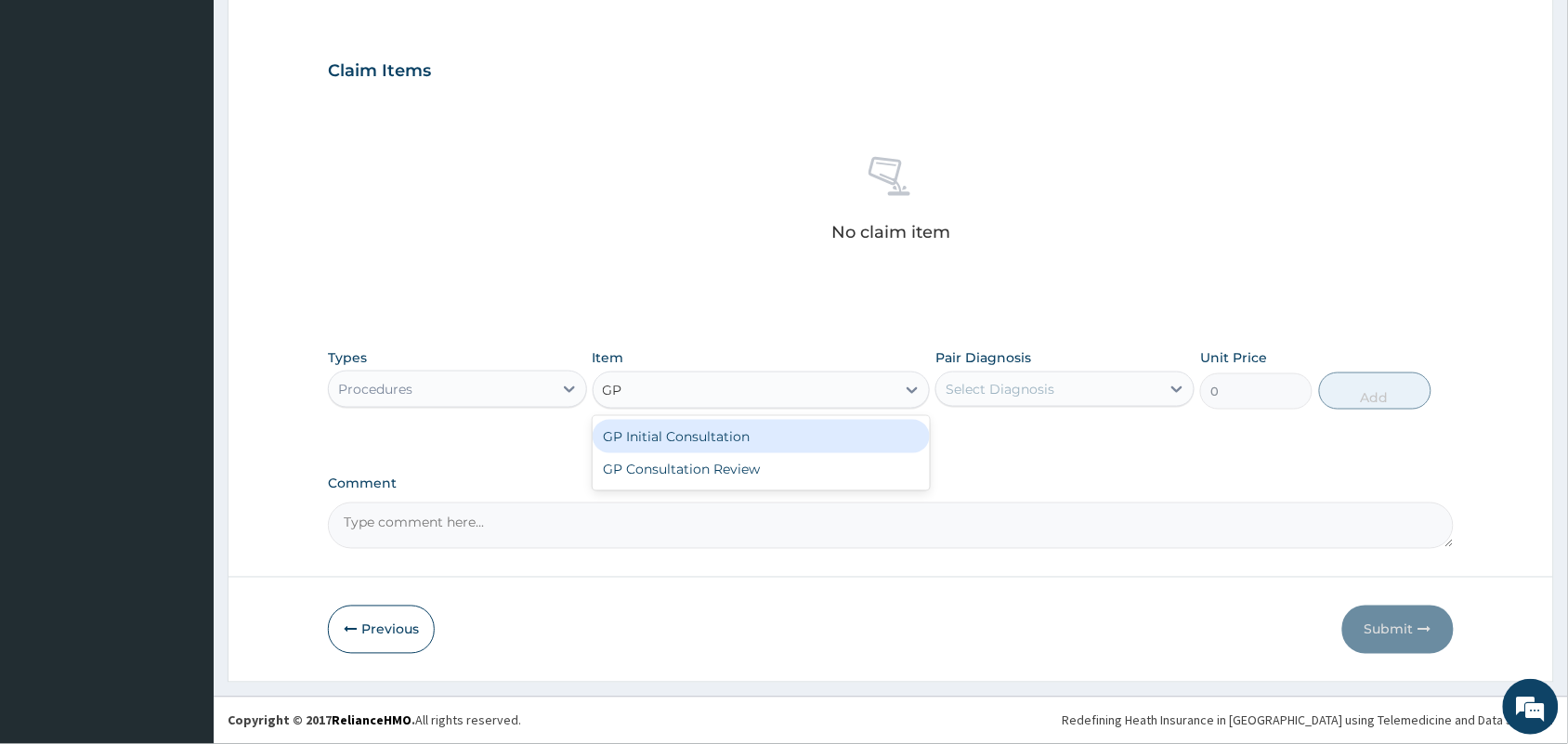
click at [726, 436] on div "GP Initial Consultation" at bounding box center [762, 436] width 338 height 34
type input "2500"
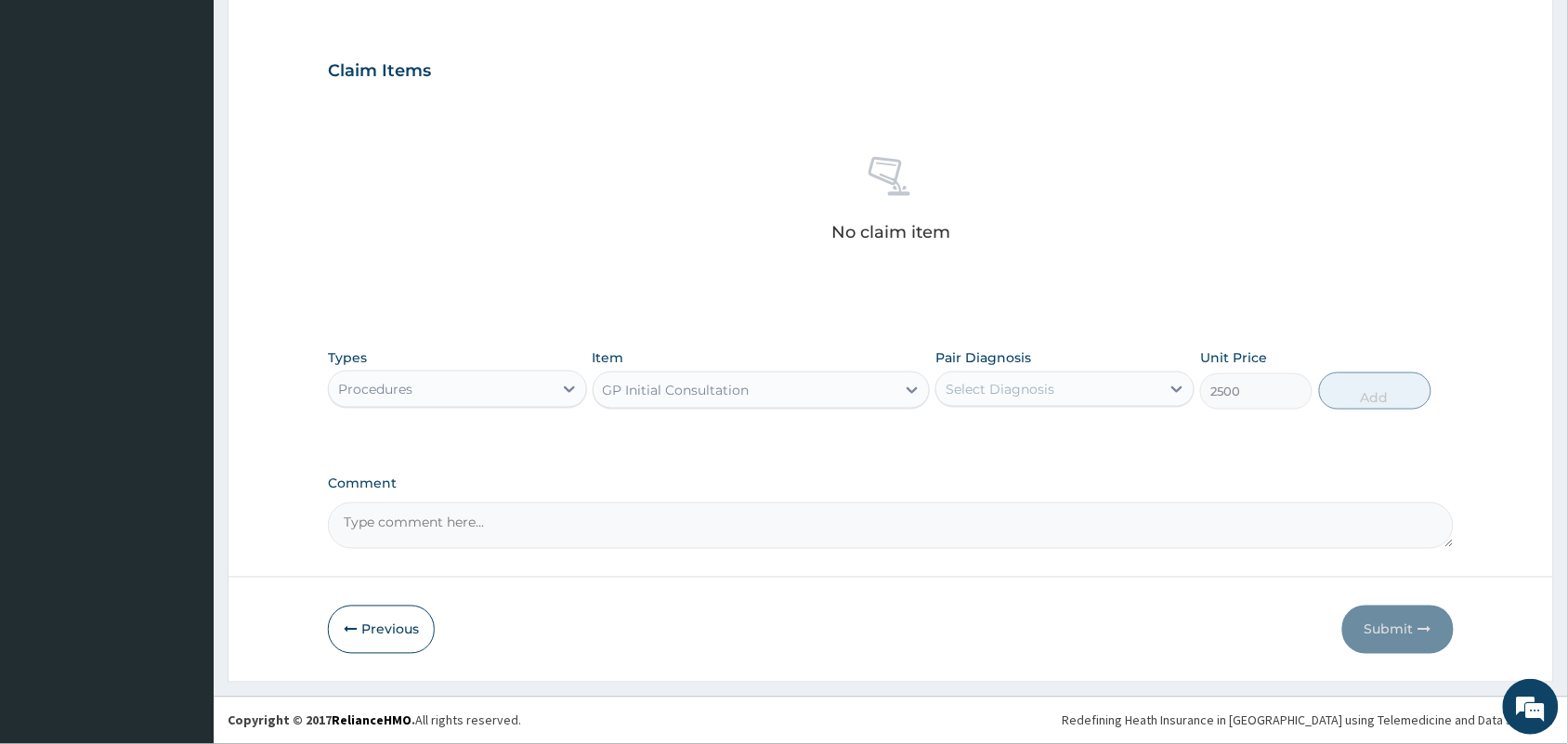
click at [1018, 399] on div "Select Diagnosis" at bounding box center [1048, 390] width 224 height 30
click at [952, 438] on input "checkbox" at bounding box center [952, 434] width 12 height 12
checkbox input "true"
click at [1385, 397] on button "Add" at bounding box center [1375, 392] width 113 height 37
type input "0"
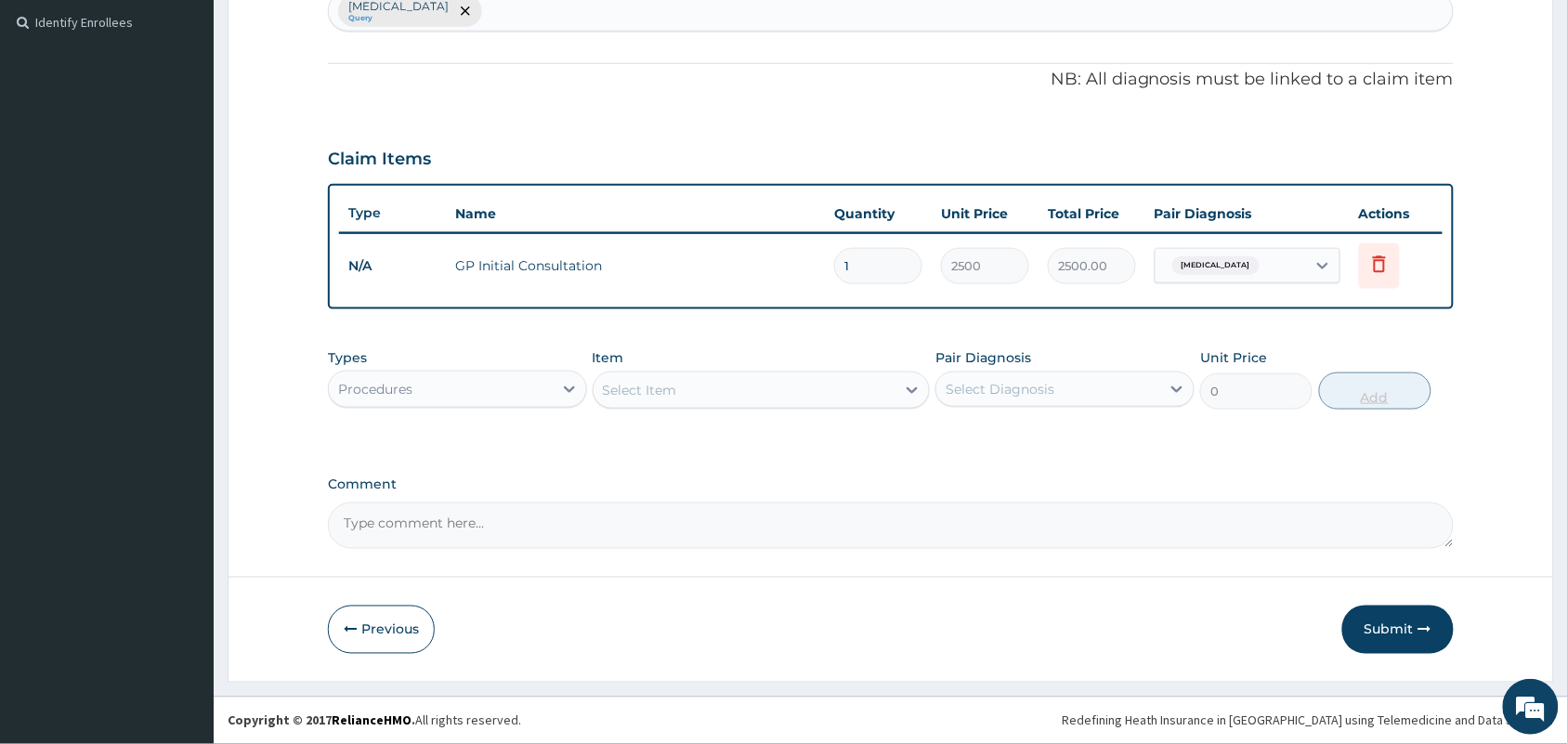
scroll to position [506, 0]
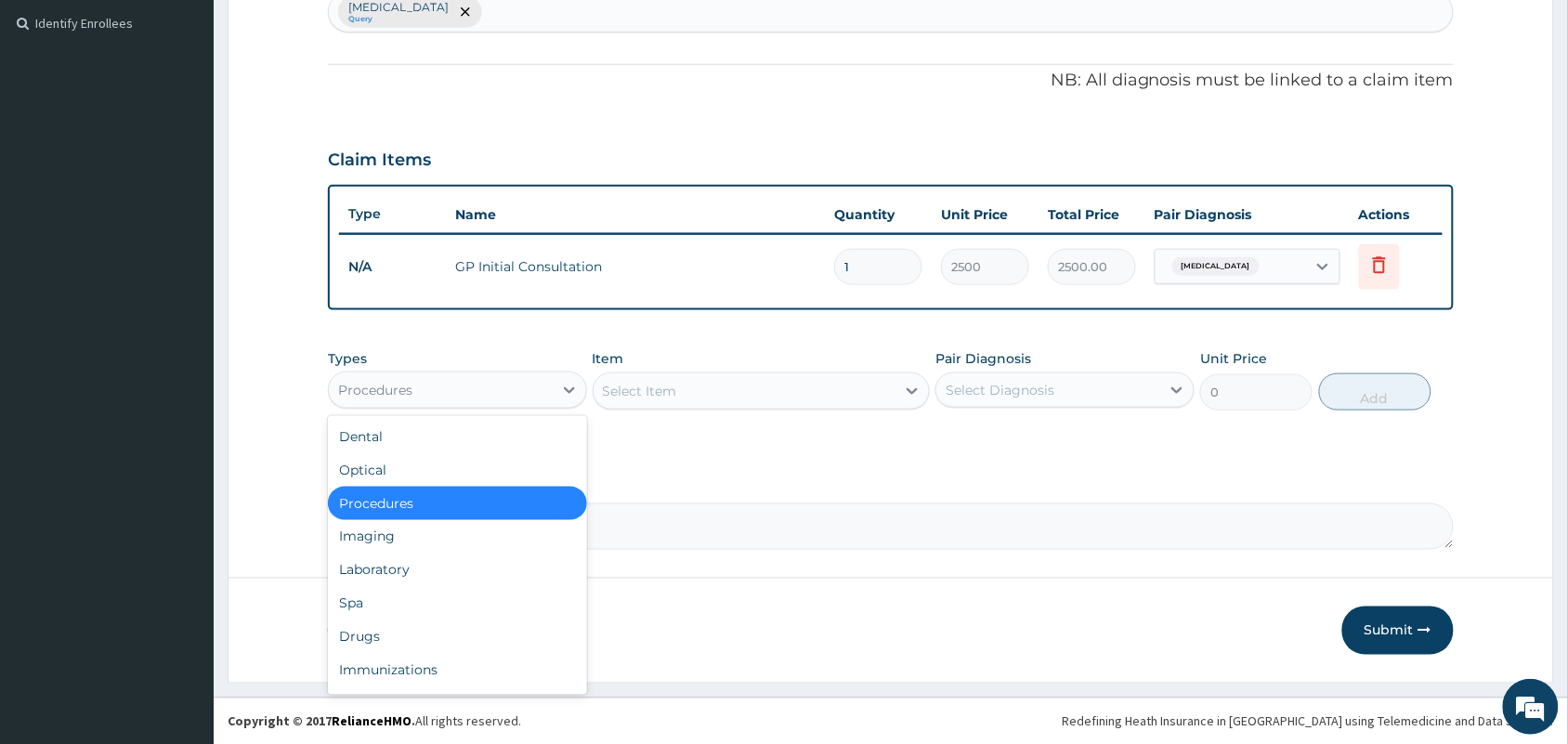
click at [527, 383] on div "Procedures" at bounding box center [441, 391] width 224 height 30
click at [409, 641] on div "Drugs" at bounding box center [458, 638] width 259 height 34
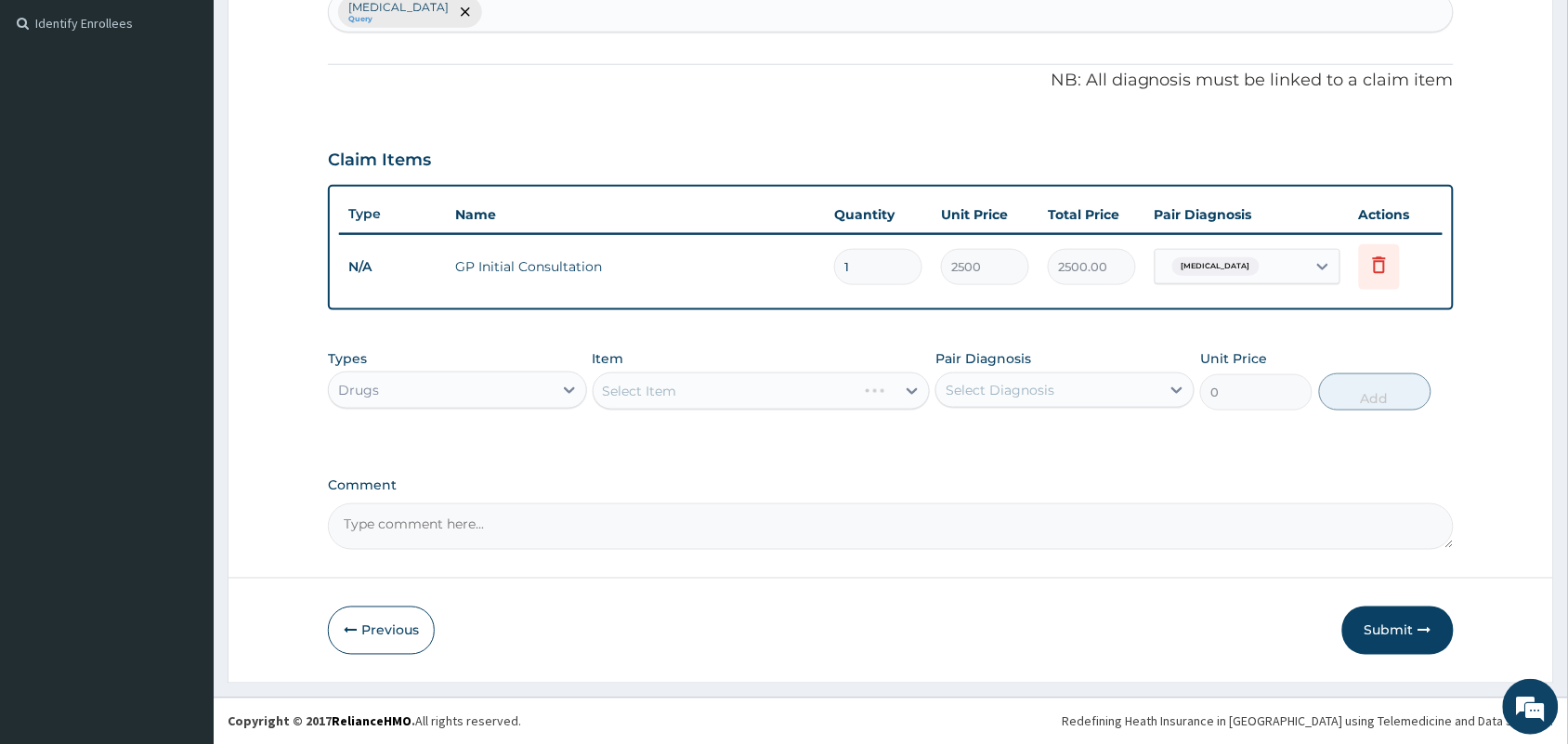
click at [711, 393] on div "Select Item" at bounding box center [762, 392] width 338 height 37
click at [708, 402] on div "Select Item" at bounding box center [762, 392] width 338 height 37
click at [730, 386] on div "Select Item" at bounding box center [762, 392] width 338 height 37
click at [799, 406] on div "Select Item" at bounding box center [762, 392] width 338 height 37
click at [875, 392] on div "Select Item" at bounding box center [762, 392] width 338 height 37
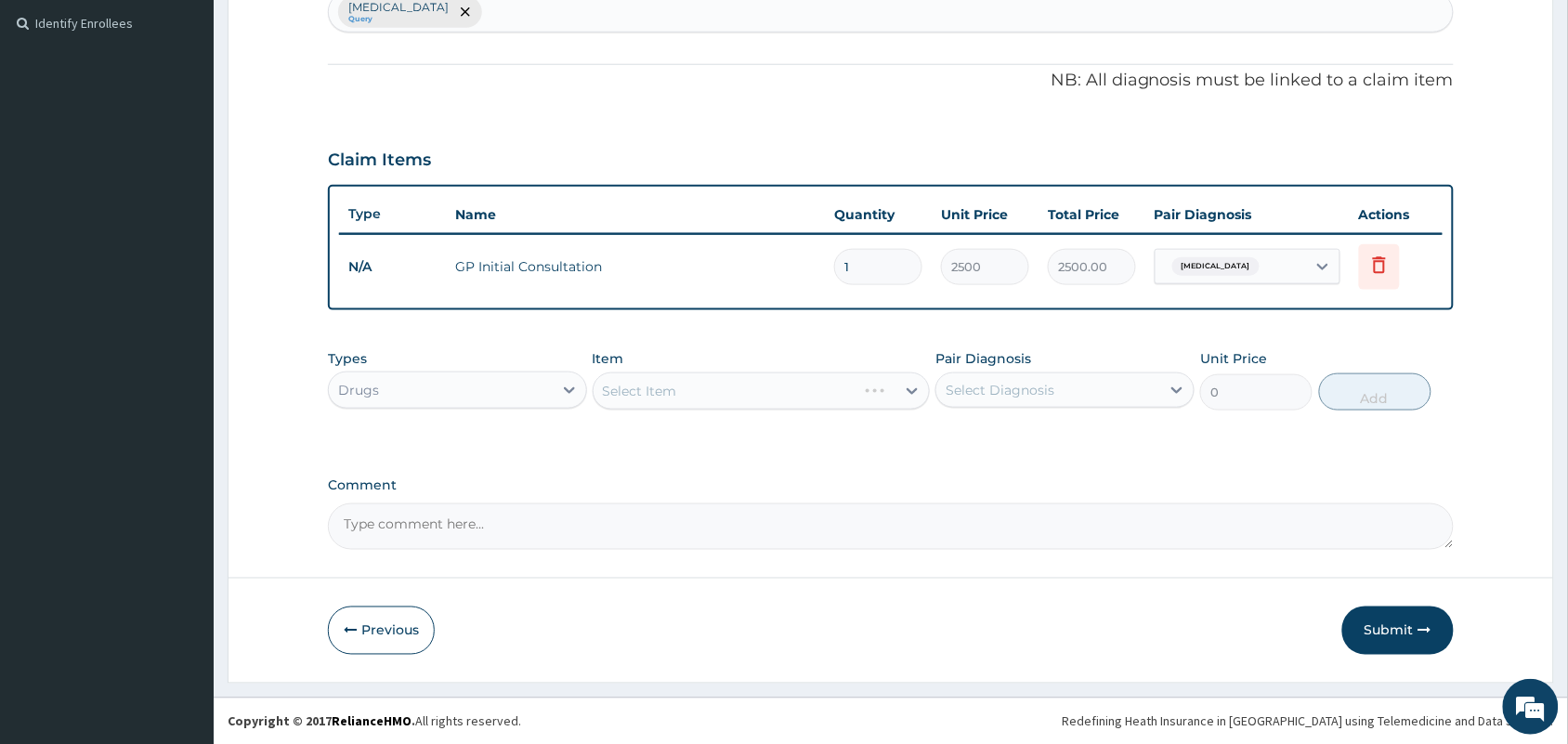
click at [774, 402] on div "Select Item" at bounding box center [762, 392] width 338 height 37
click at [773, 391] on div "Select Item" at bounding box center [745, 392] width 303 height 30
click at [853, 385] on div "Select Item" at bounding box center [745, 392] width 303 height 30
click at [852, 385] on div "Select Item" at bounding box center [745, 392] width 303 height 30
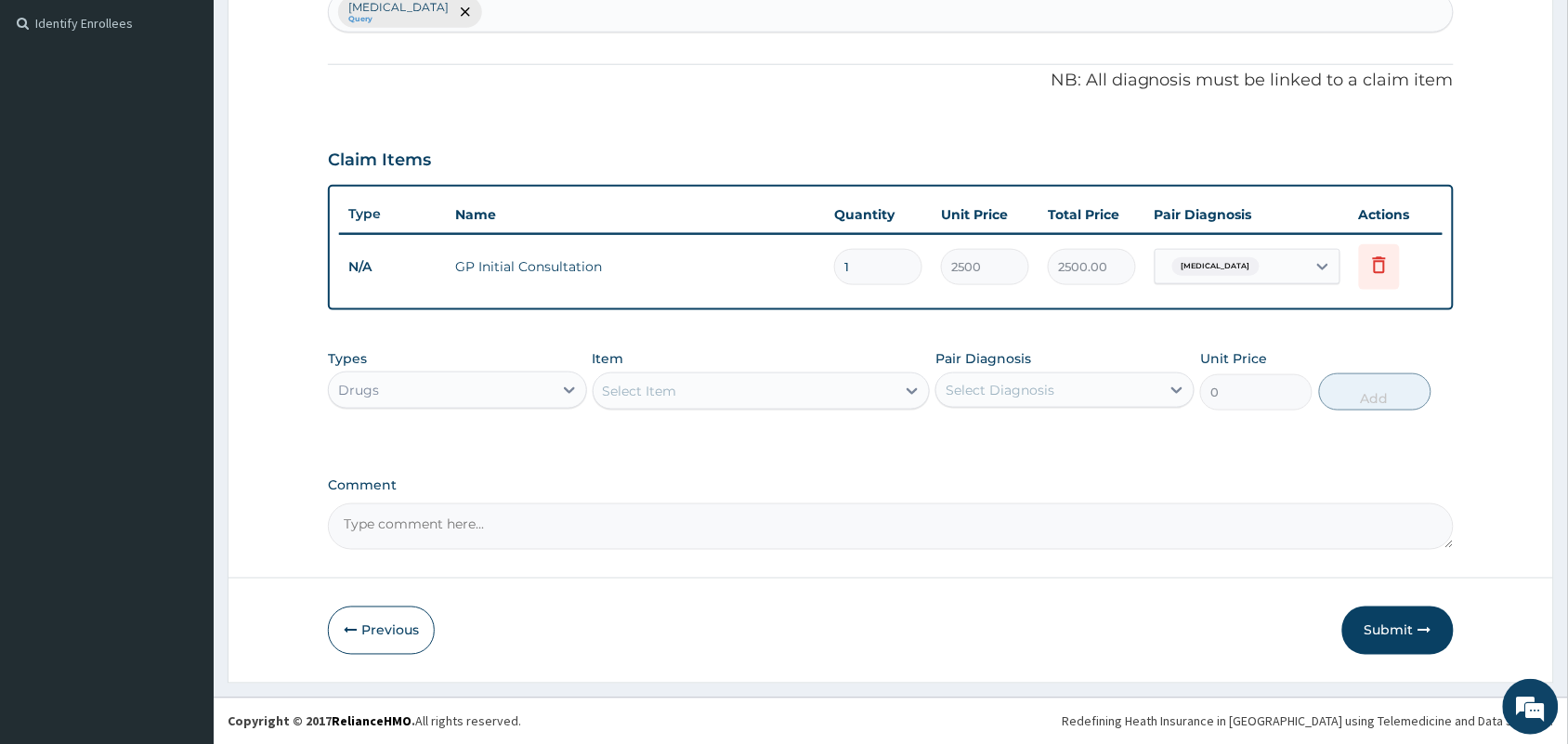
click at [852, 385] on div "Select Item" at bounding box center [745, 392] width 303 height 30
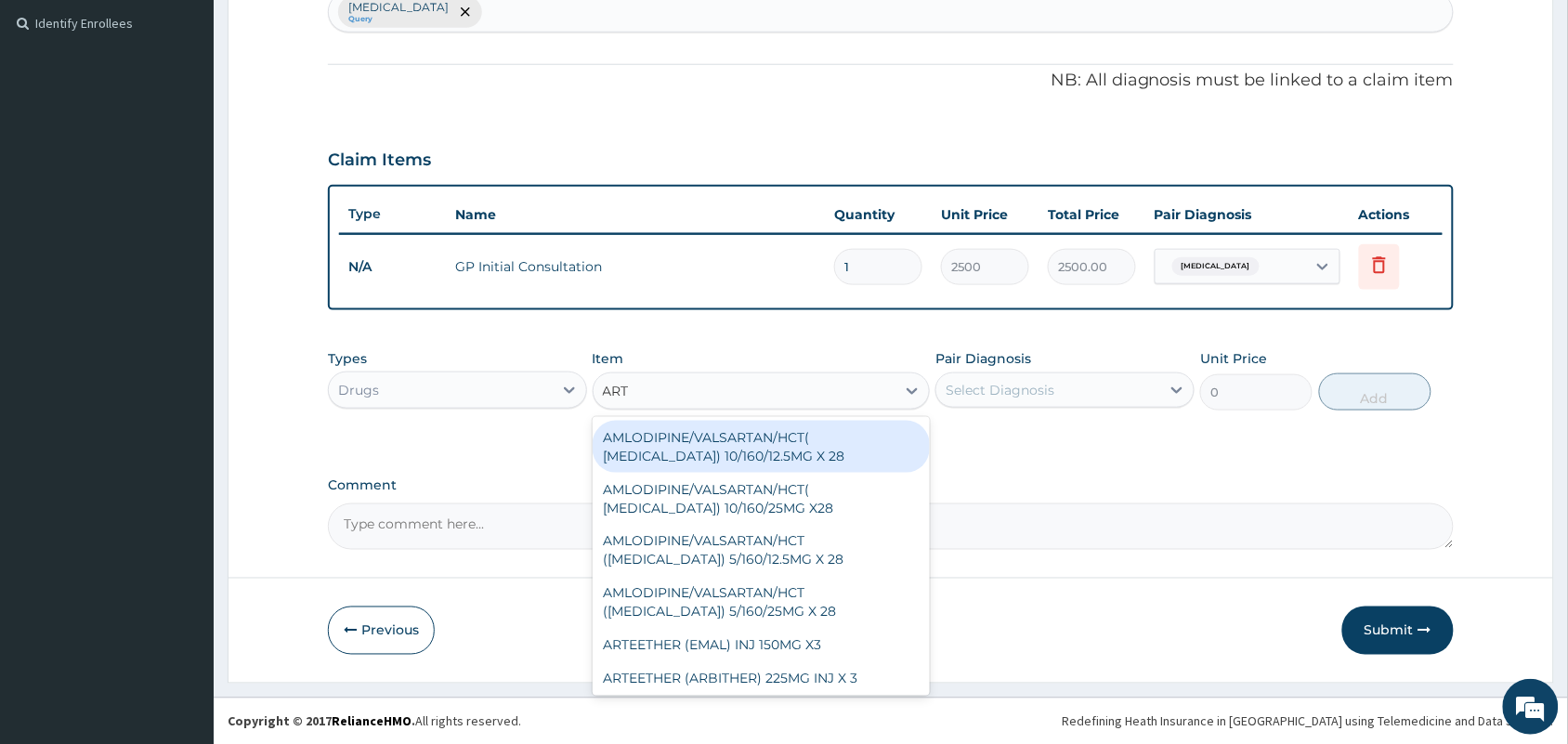
type input "ARTE"
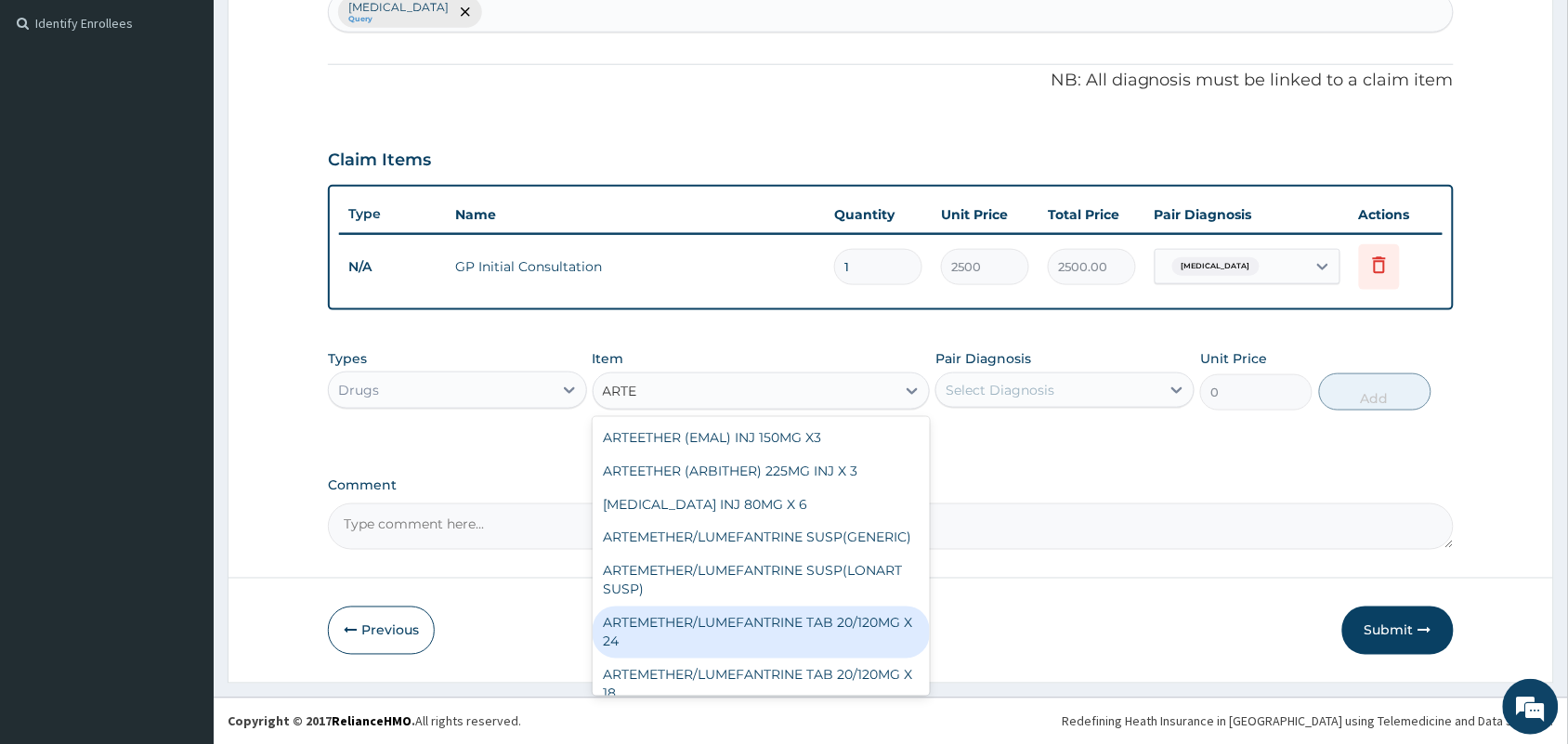
scroll to position [243, 0]
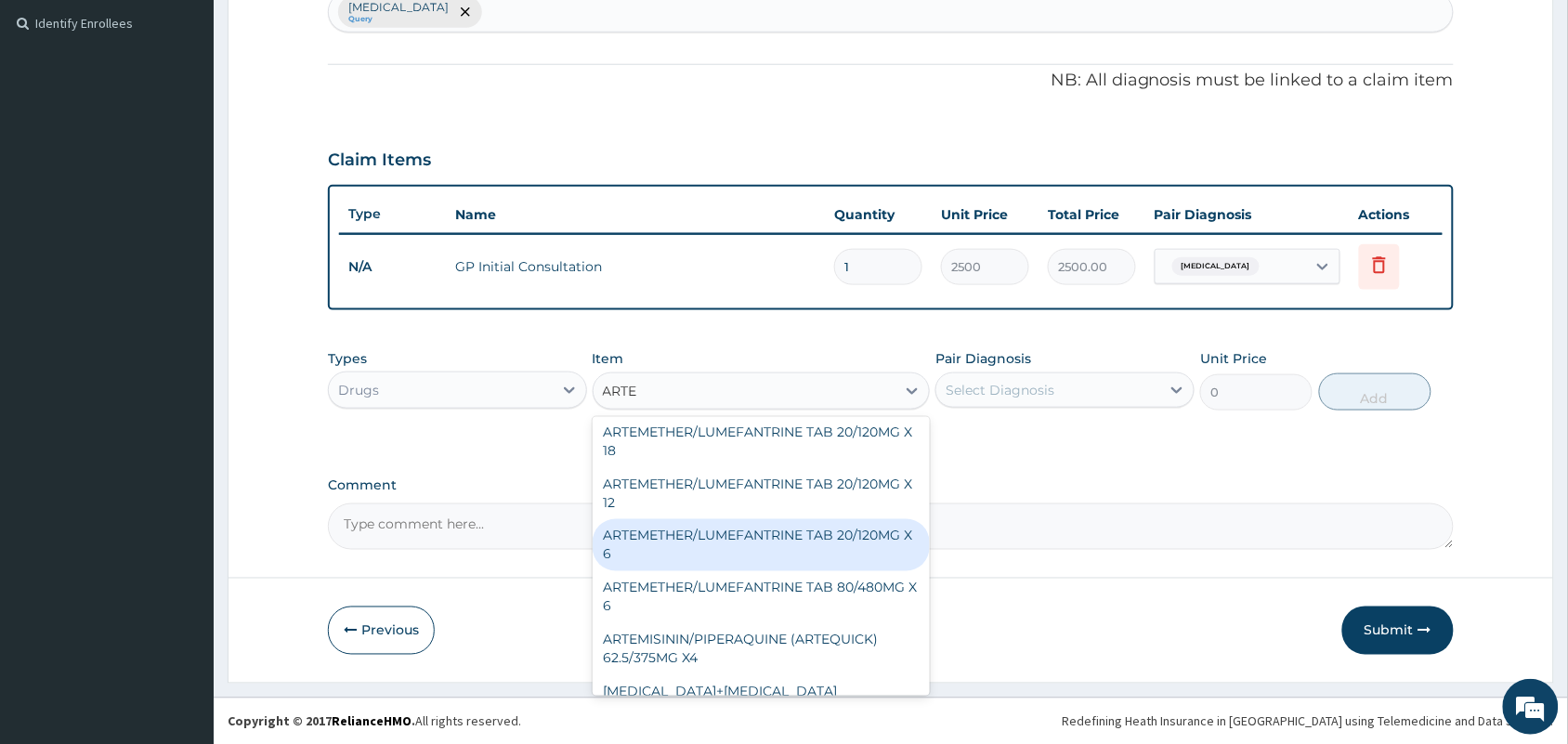
click at [869, 572] on div "ARTEMETHER/LUMEFANTRINE TAB 20/120MG X 6" at bounding box center [762, 545] width 338 height 52
type input "400"
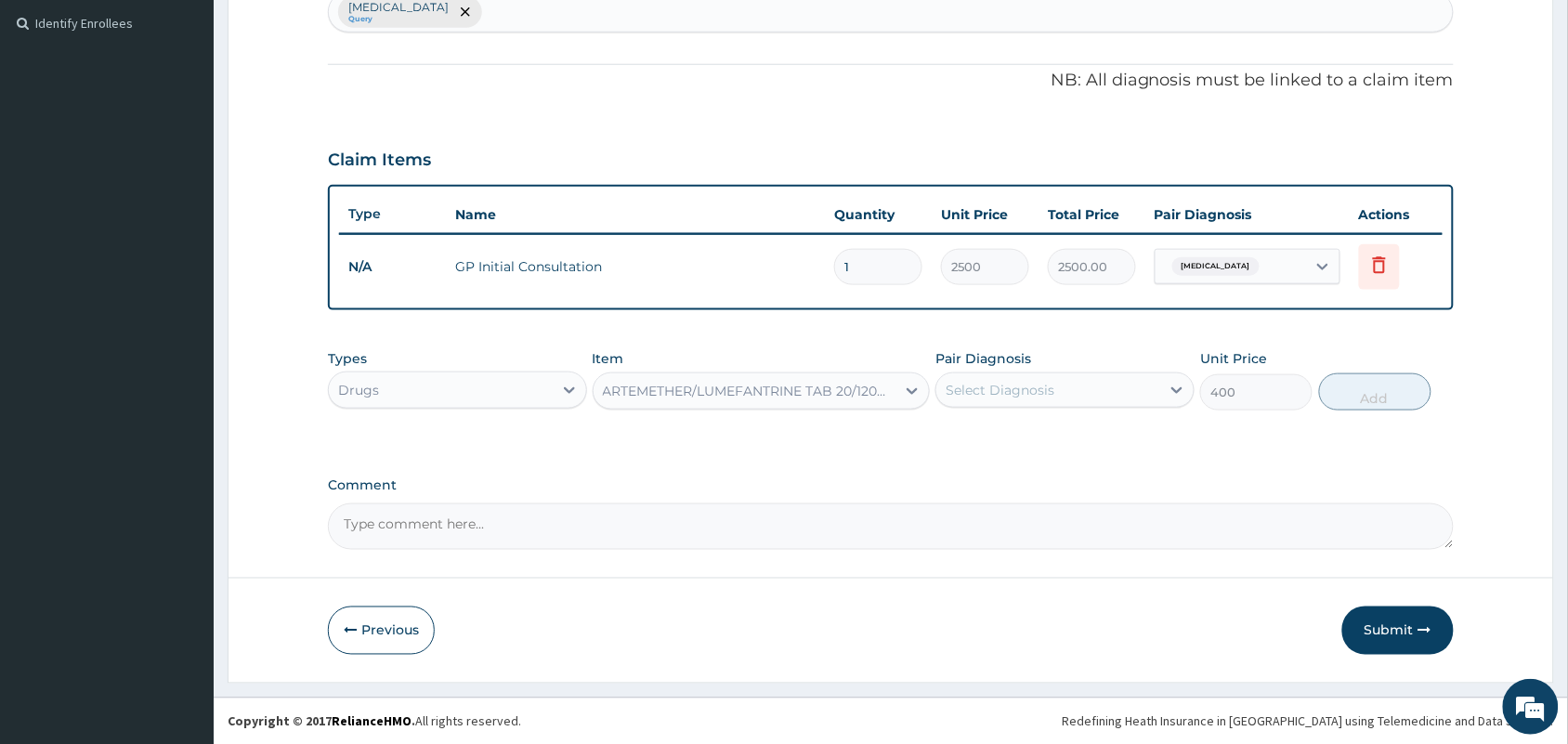
click at [1042, 393] on div "Select Diagnosis" at bounding box center [999, 390] width 109 height 19
click at [955, 432] on input "checkbox" at bounding box center [952, 435] width 12 height 12
checkbox input "true"
click at [1400, 392] on button "Add" at bounding box center [1375, 393] width 113 height 37
type input "0"
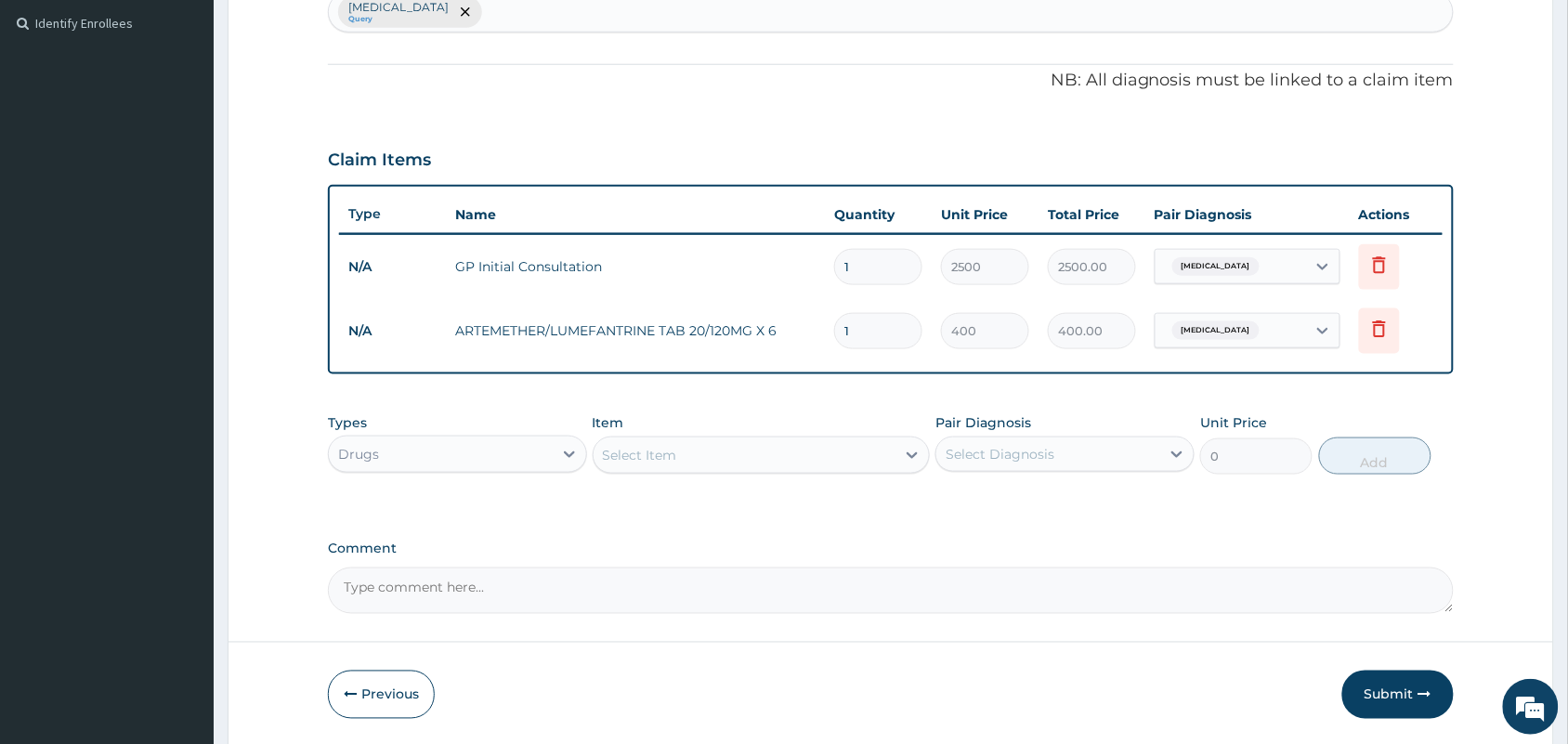
click at [694, 466] on div "Select Item" at bounding box center [745, 455] width 303 height 30
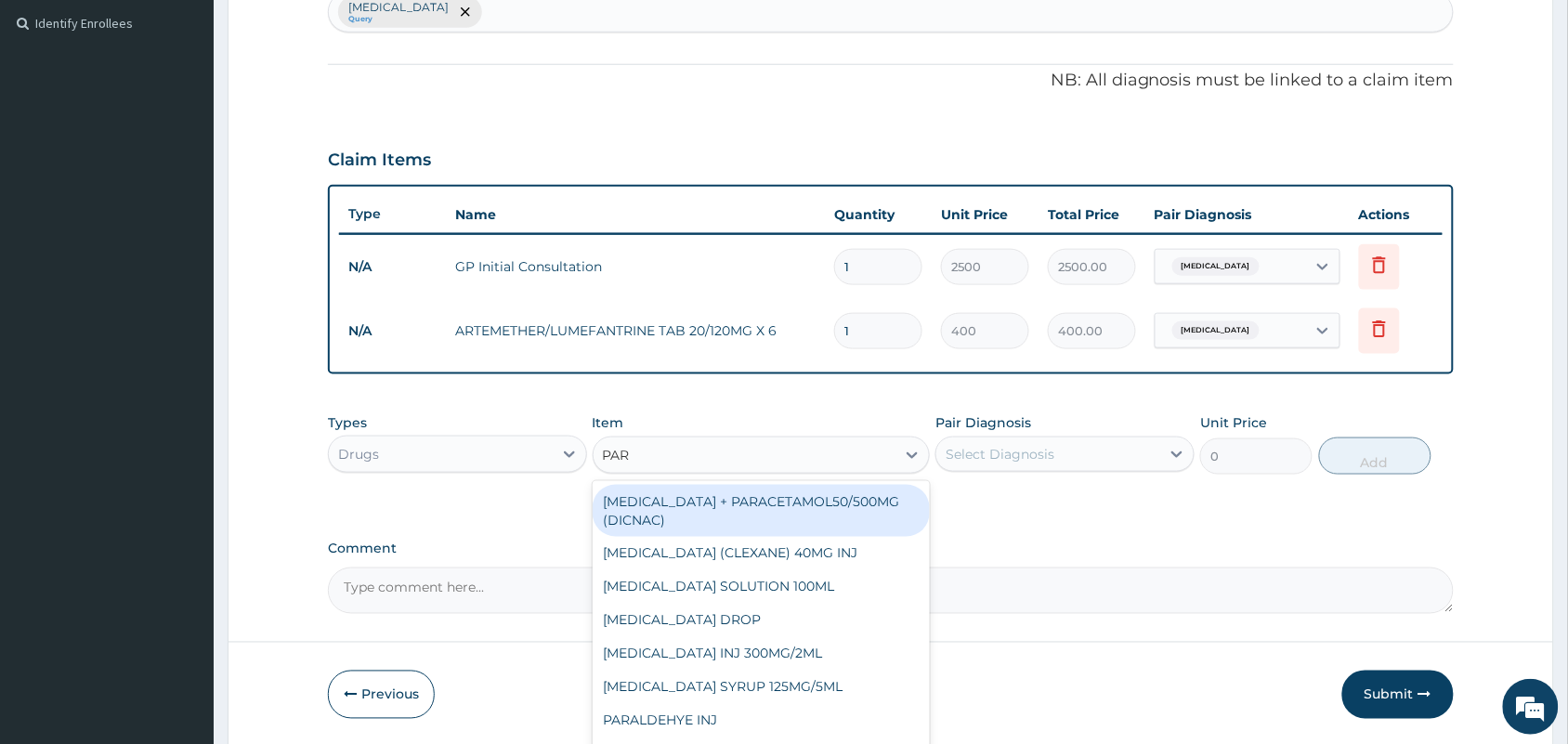
type input "PARA"
click at [698, 513] on div "DICLOFENAC + PARACETAMOL50/500MG (DICNAC)" at bounding box center [762, 511] width 338 height 52
type input "40"
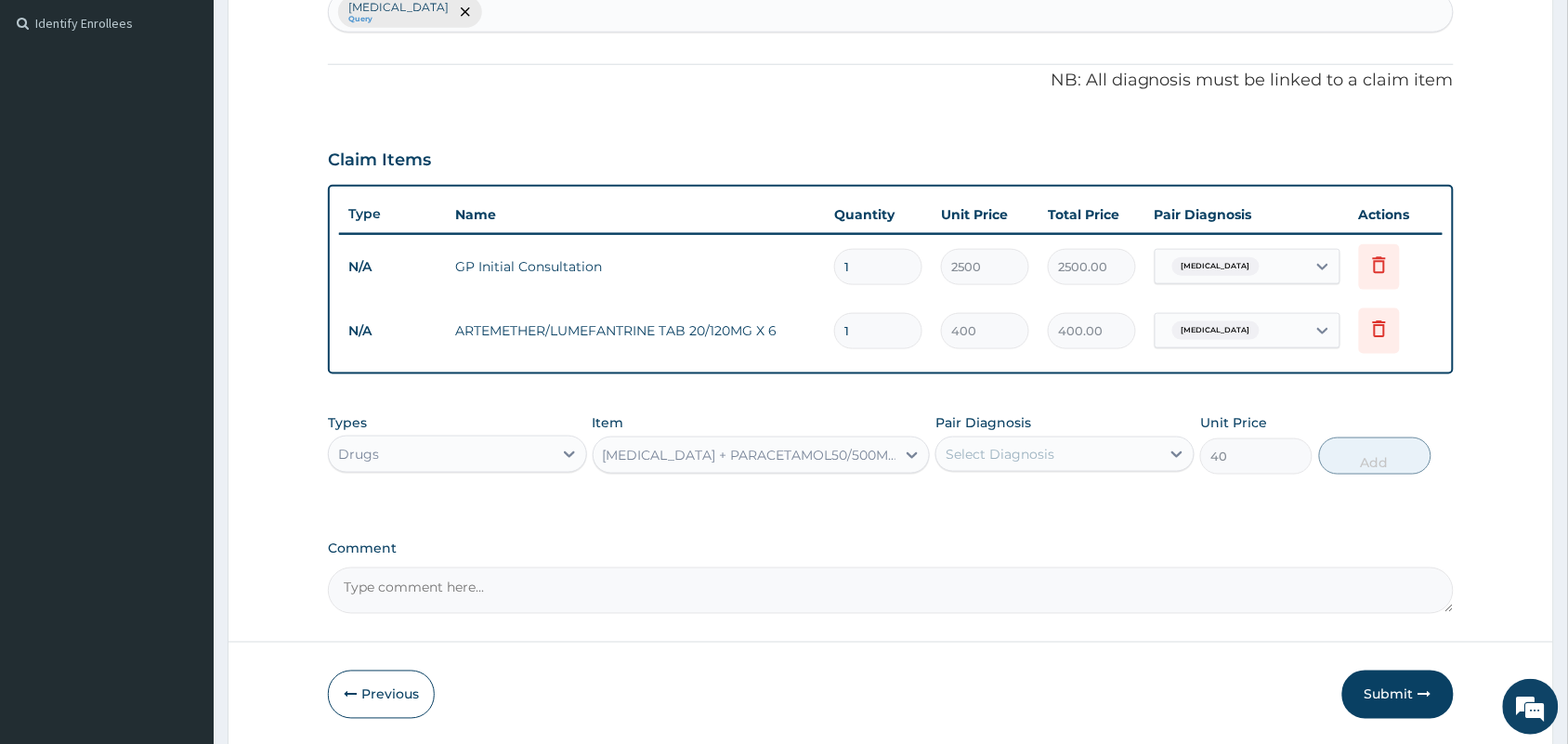
click at [978, 457] on div "Select Diagnosis" at bounding box center [999, 454] width 109 height 19
click at [952, 499] on input "checkbox" at bounding box center [952, 500] width 12 height 12
checkbox input "true"
click at [1387, 450] on button "Add" at bounding box center [1375, 456] width 113 height 37
type input "0"
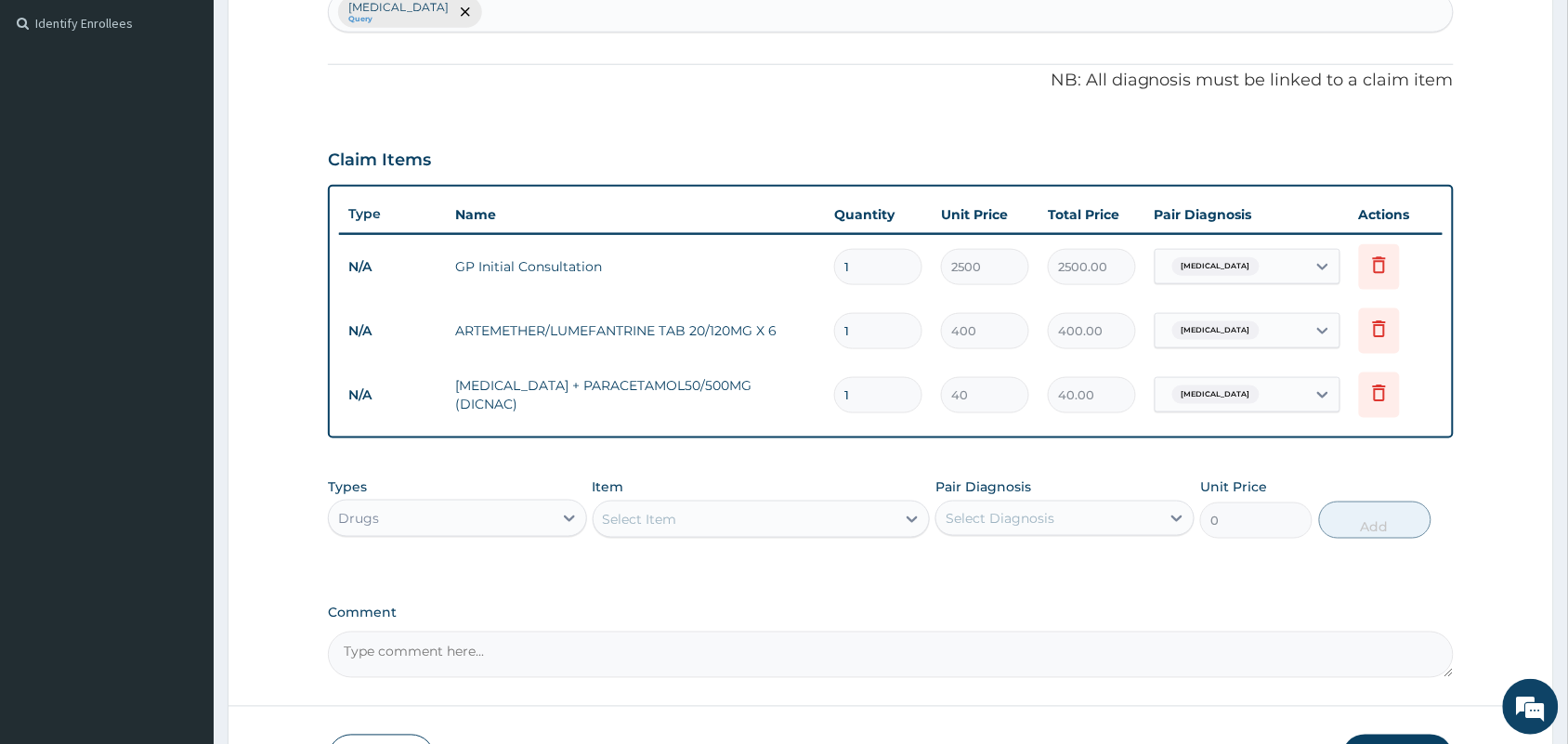
click at [867, 395] on input "1" at bounding box center [878, 395] width 89 height 36
type input "0.00"
click at [1387, 400] on icon at bounding box center [1380, 393] width 22 height 22
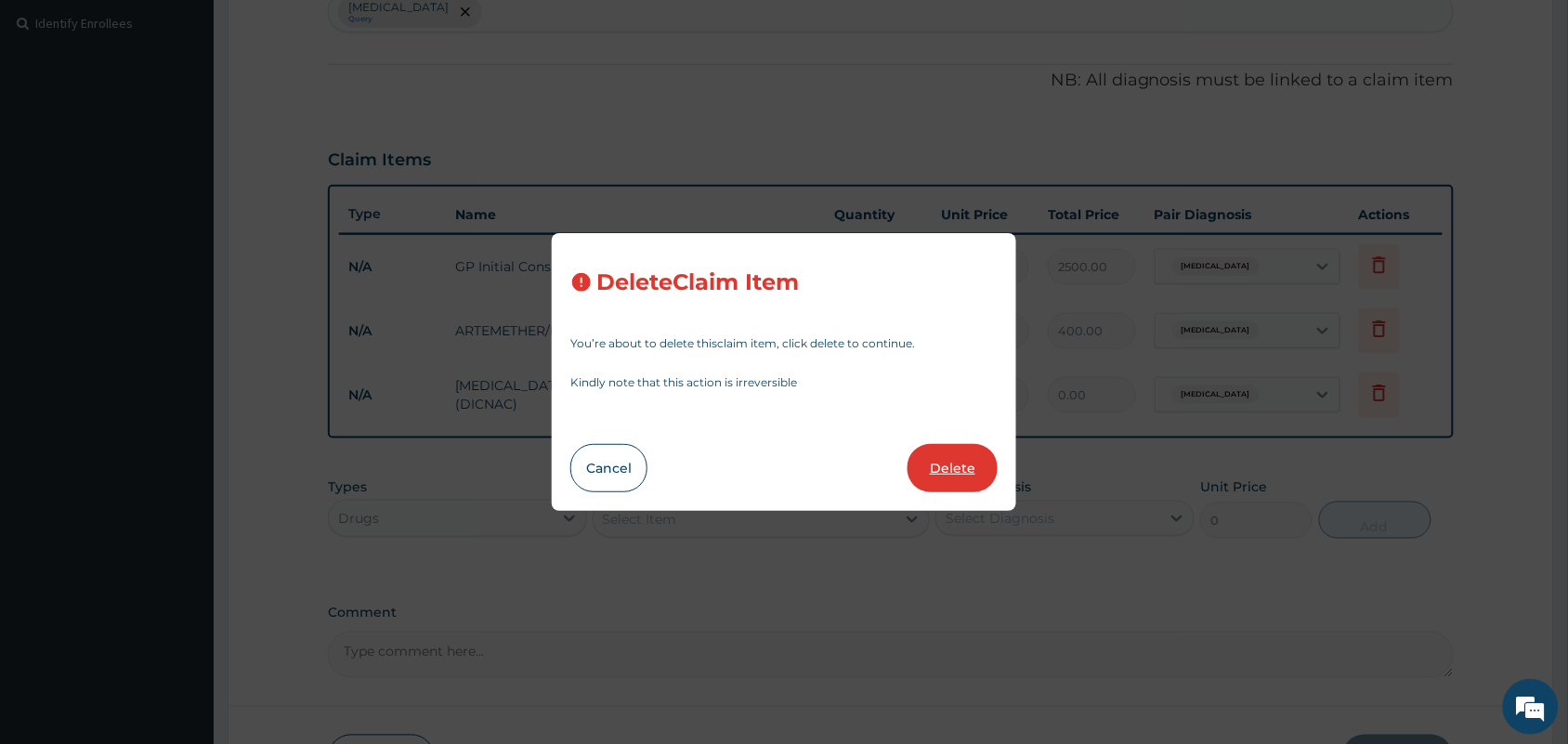
click at [947, 465] on button "Delete" at bounding box center [952, 468] width 90 height 48
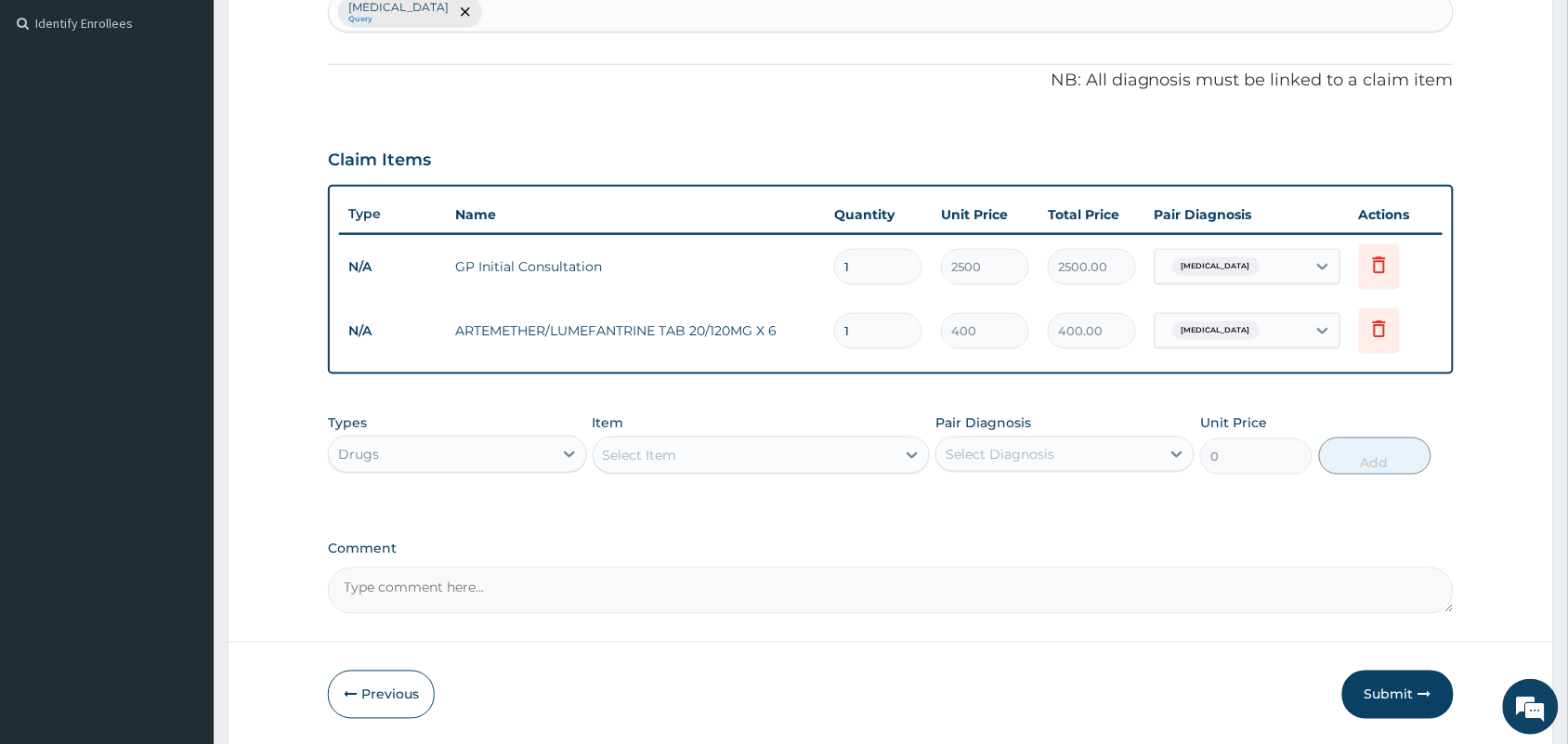
click at [704, 451] on div "Select Item" at bounding box center [745, 455] width 303 height 30
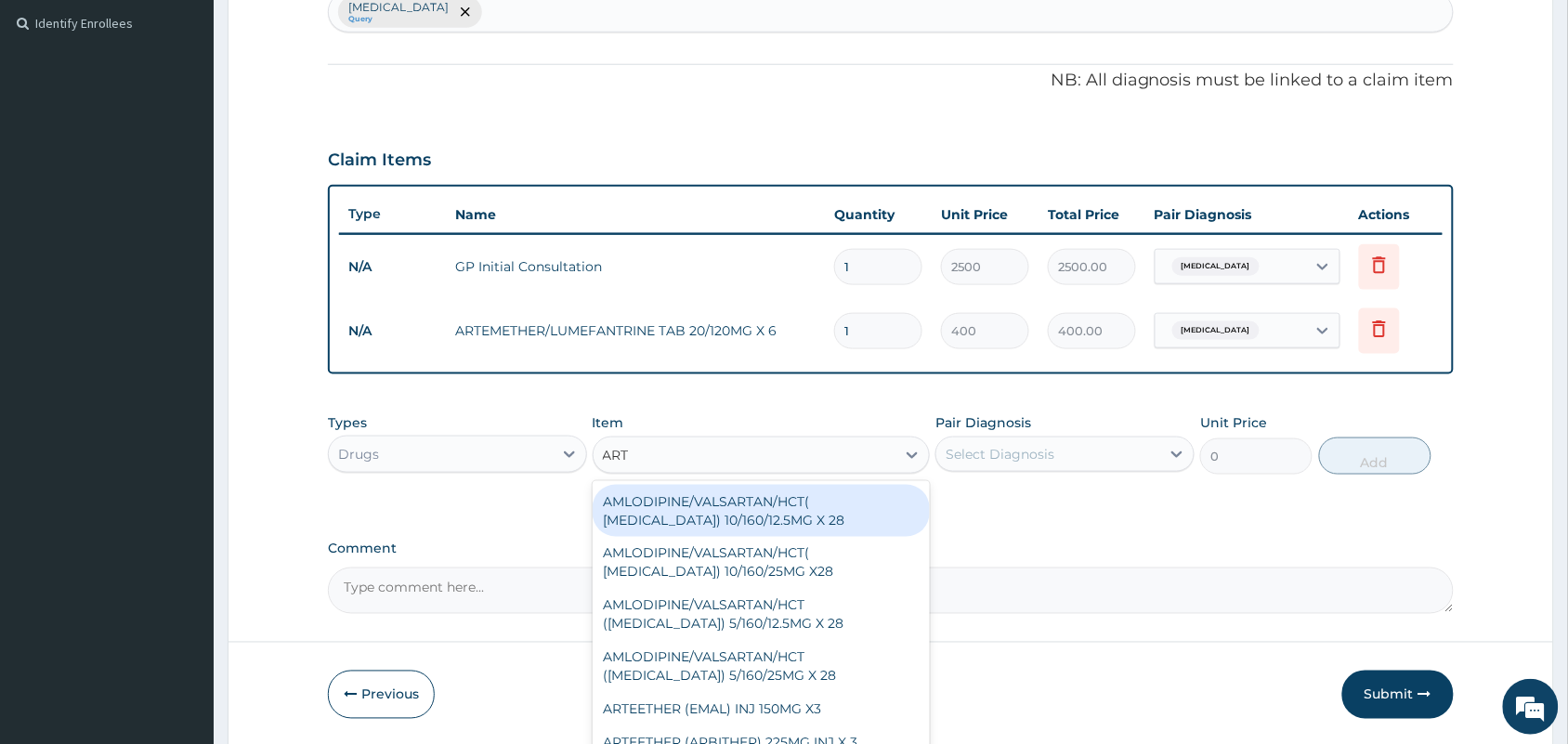
type input "ARTE"
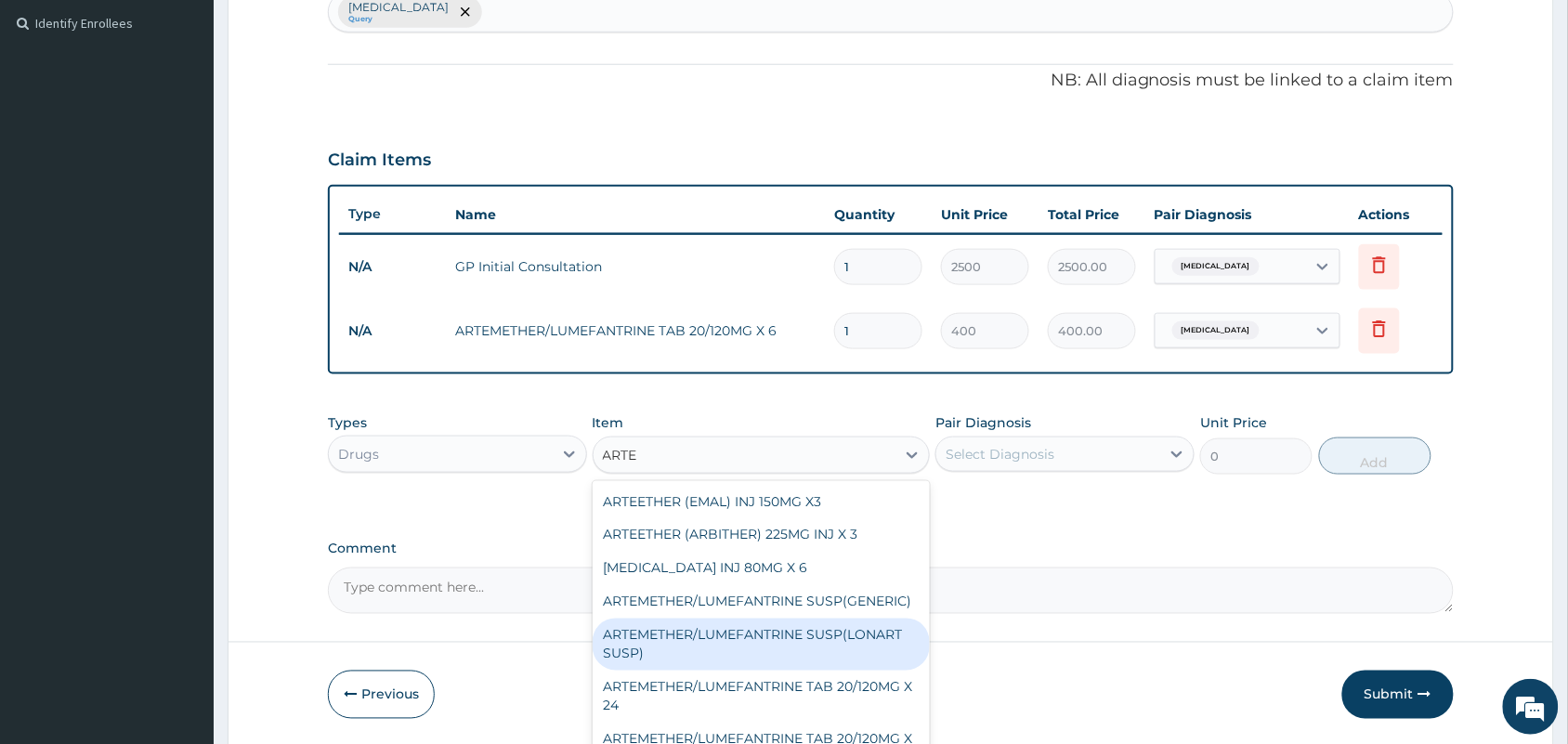
click at [818, 664] on div "ARTEMETHER/LUMEFANTRINE SUSP(LONART SUSP)" at bounding box center [762, 645] width 338 height 52
type input "2000"
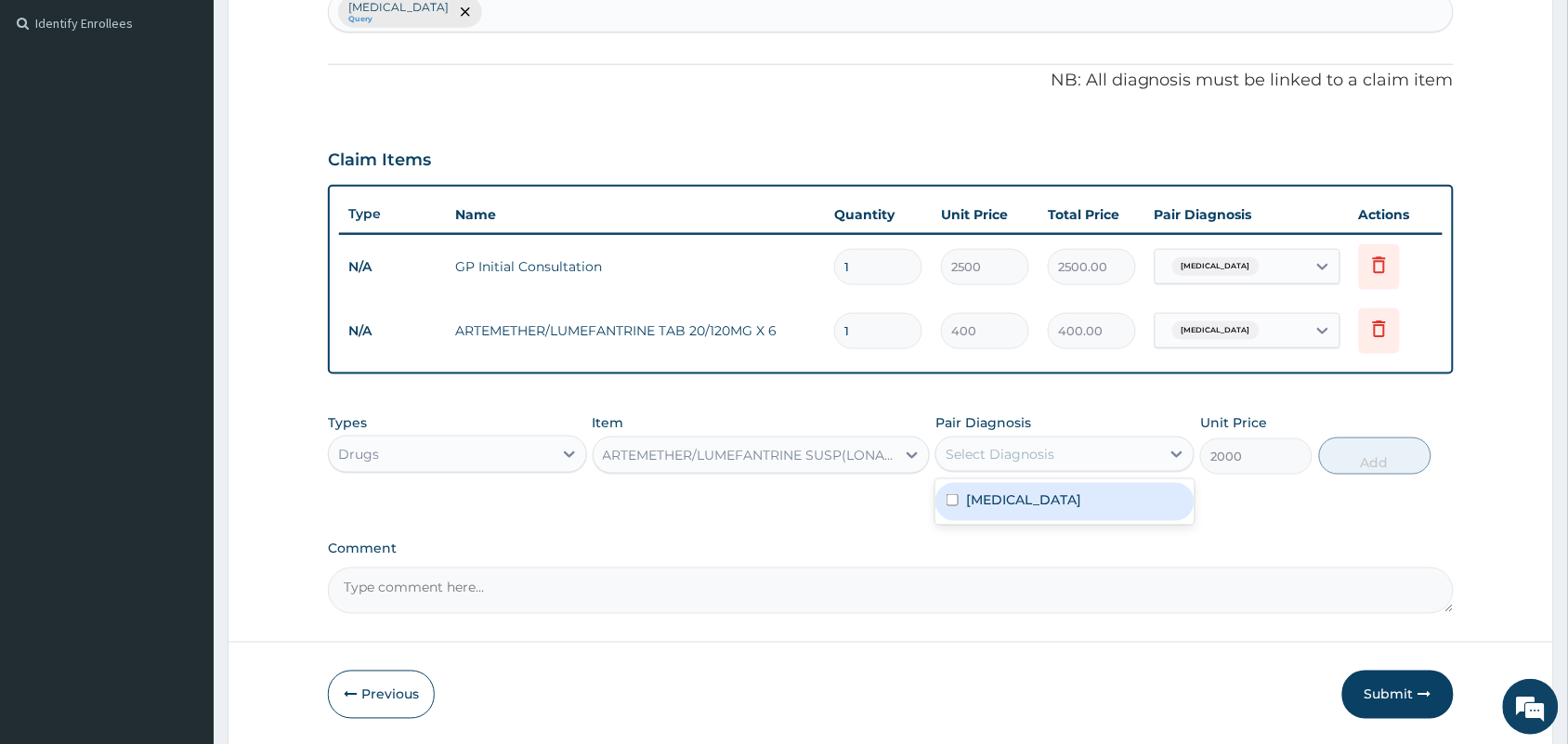
click at [1036, 456] on div "Select Diagnosis" at bounding box center [999, 454] width 109 height 19
click at [952, 499] on input "checkbox" at bounding box center [952, 500] width 12 height 12
checkbox input "true"
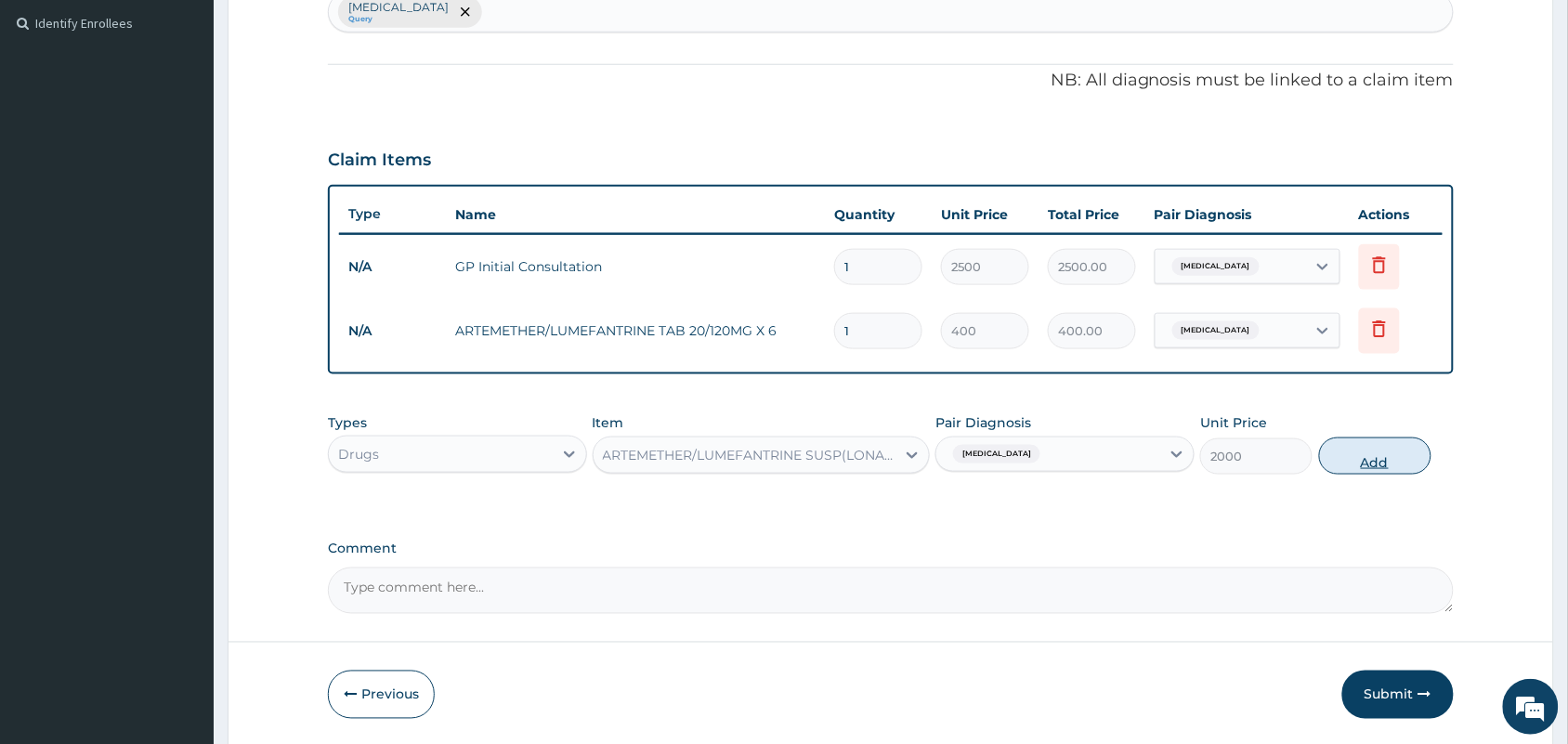
click at [1341, 458] on button "Add" at bounding box center [1375, 456] width 113 height 37
type input "0"
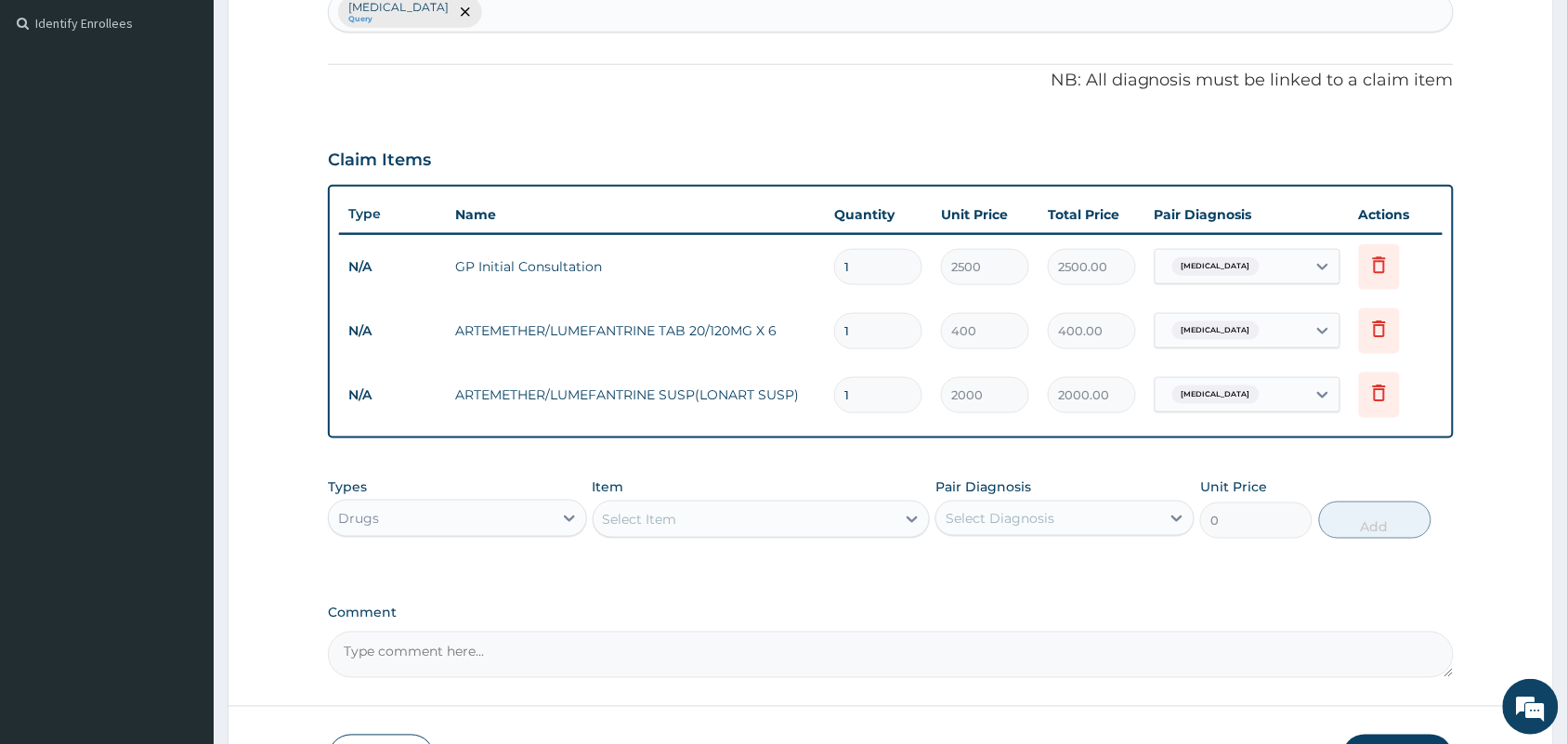
click at [720, 518] on div "Select Item" at bounding box center [745, 519] width 303 height 30
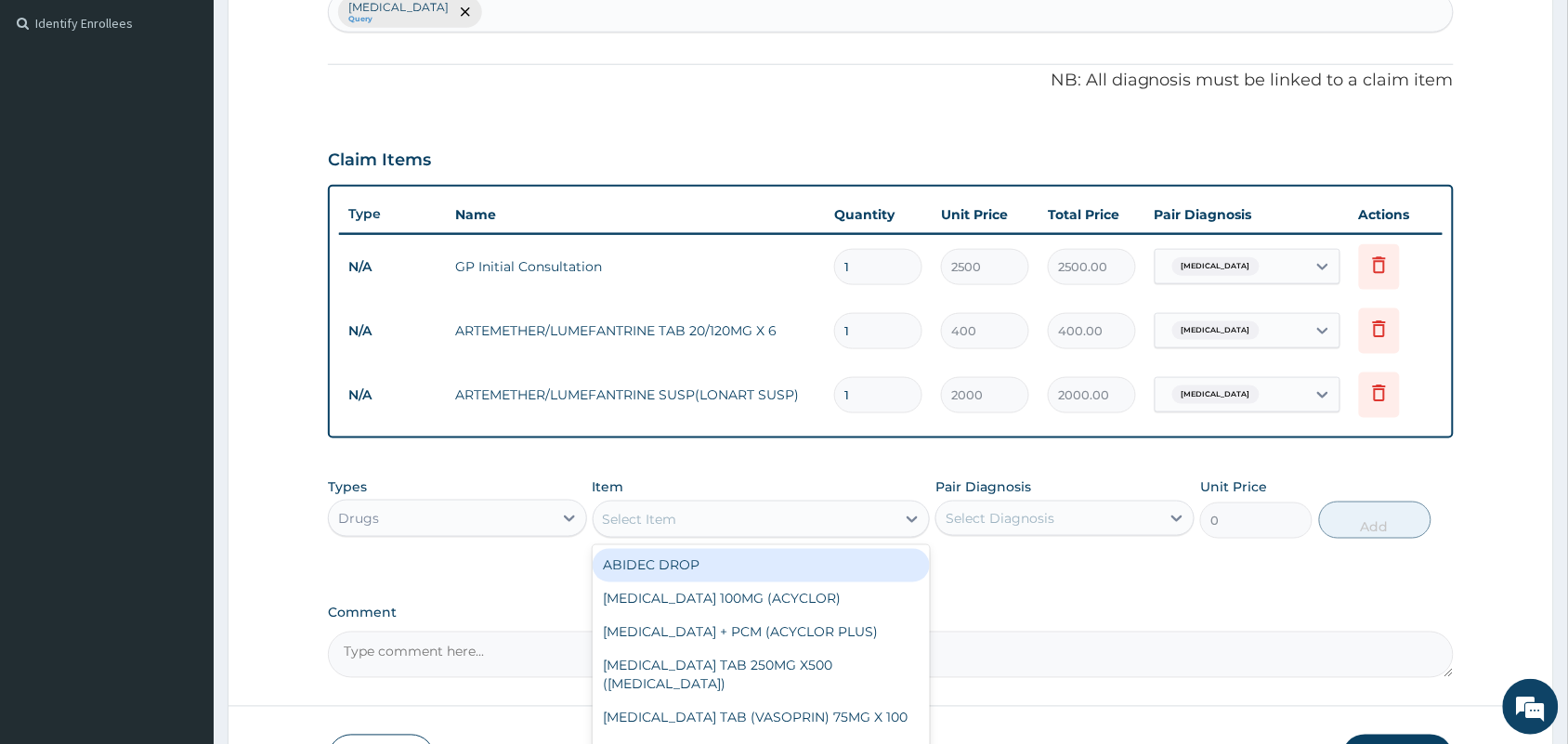
click at [437, 7] on div "Malaria Query" at bounding box center [891, 12] width 1124 height 39
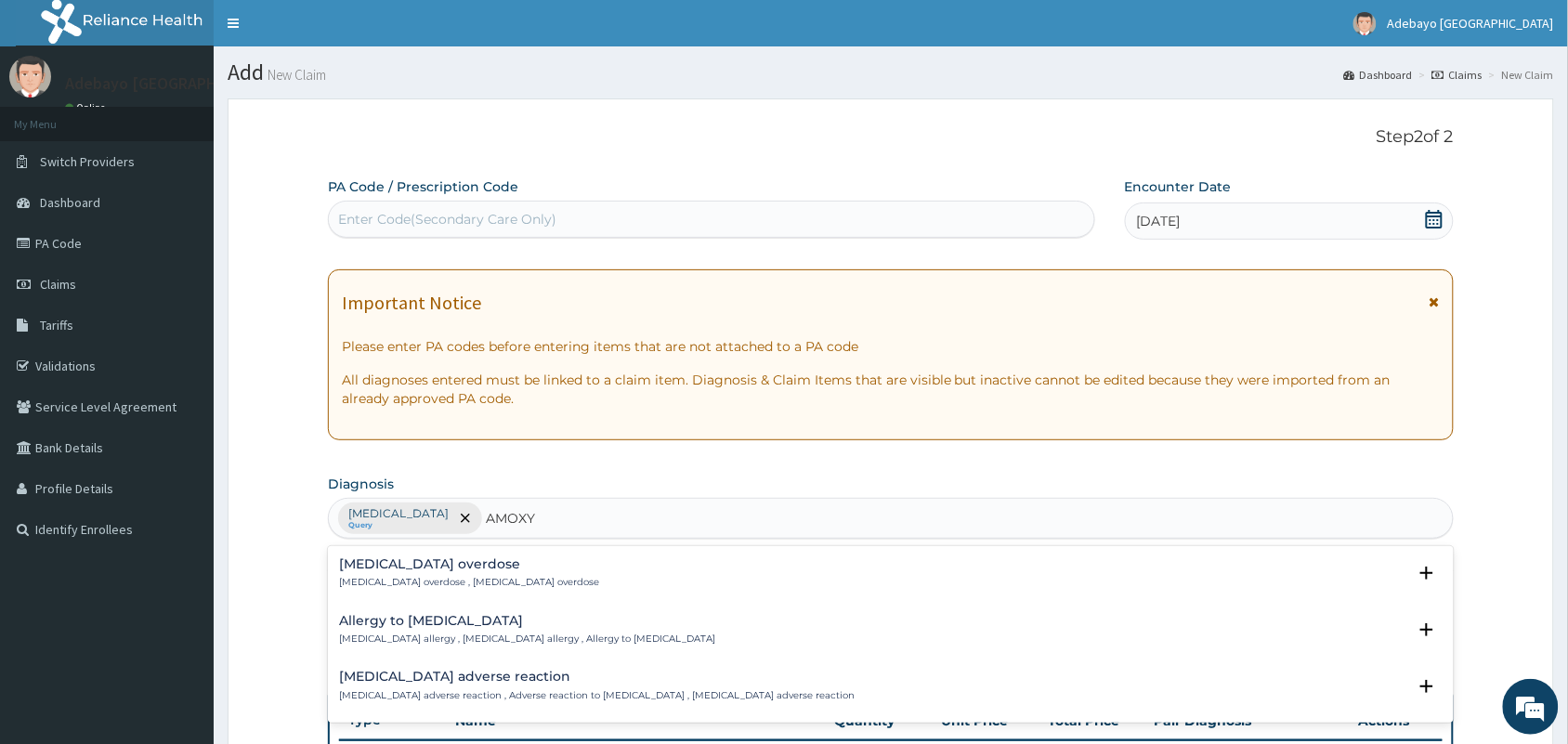
scroll to position [634, 0]
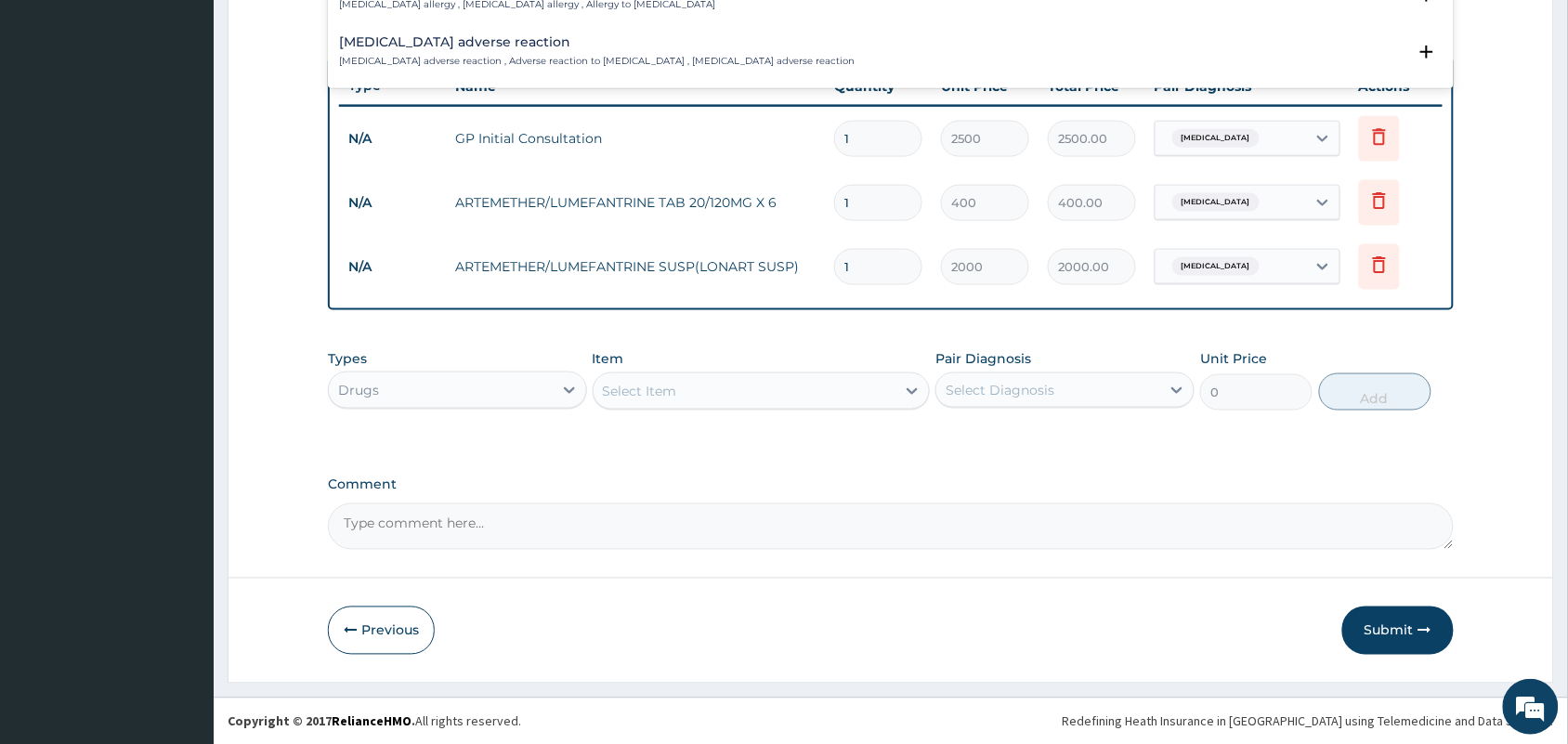
type input "AMOXY"
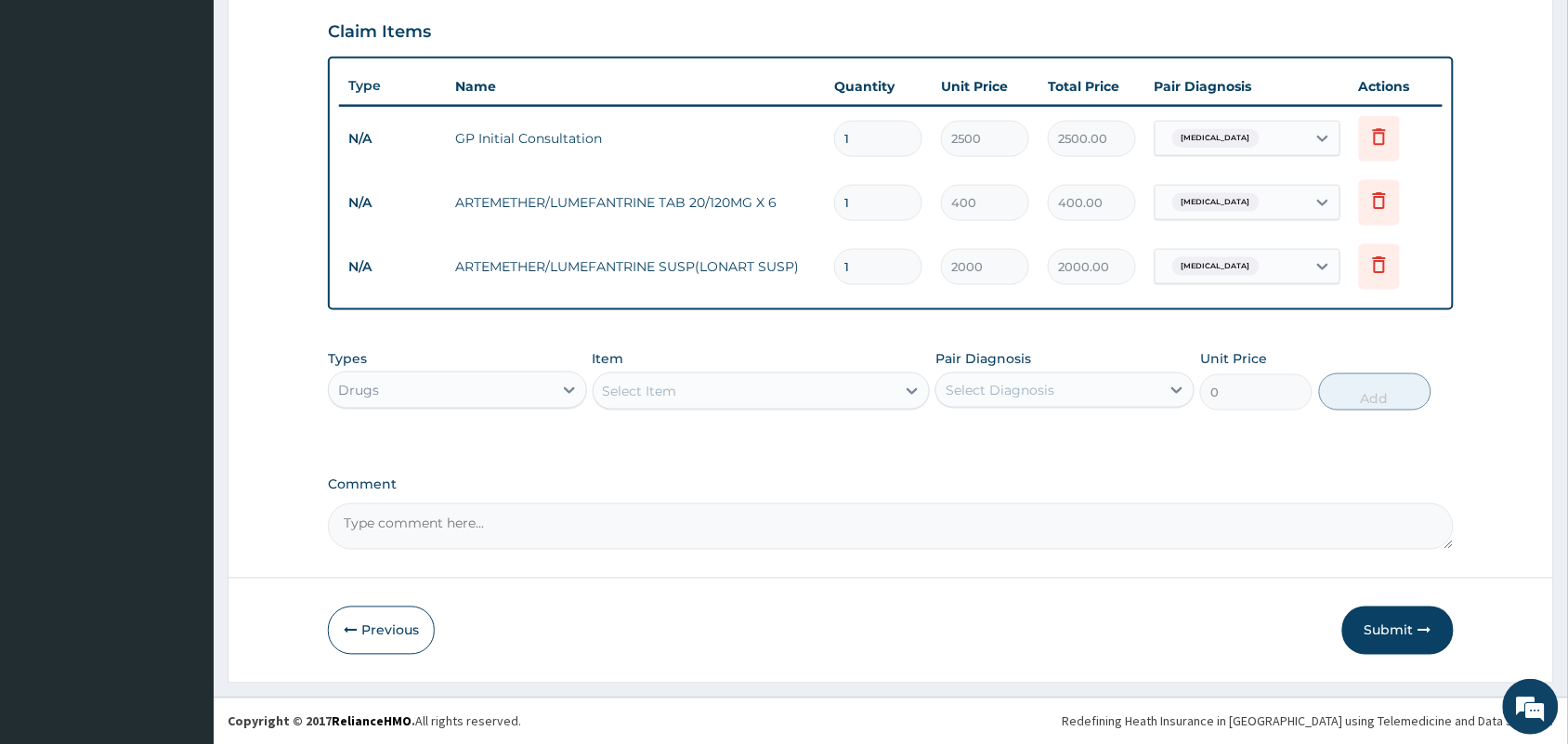
click at [1563, 274] on section "Step 2 of 2 PA Code / Prescription Code Enter Code(Secondary Care Only) Encount…" at bounding box center [890, 73] width 1355 height 1247
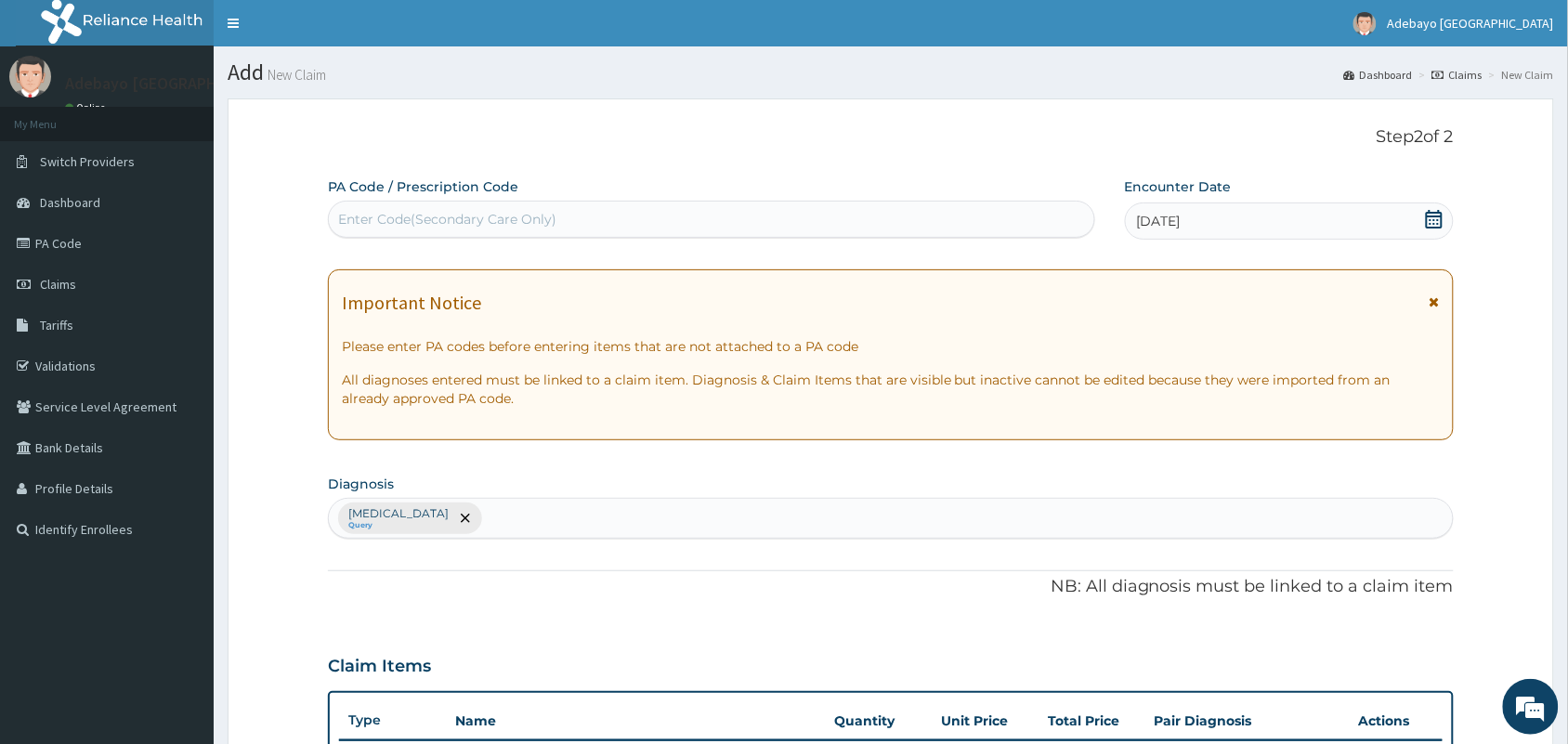
click at [451, 512] on div "Malaria Query" at bounding box center [891, 518] width 1124 height 39
type input "TYPHOID"
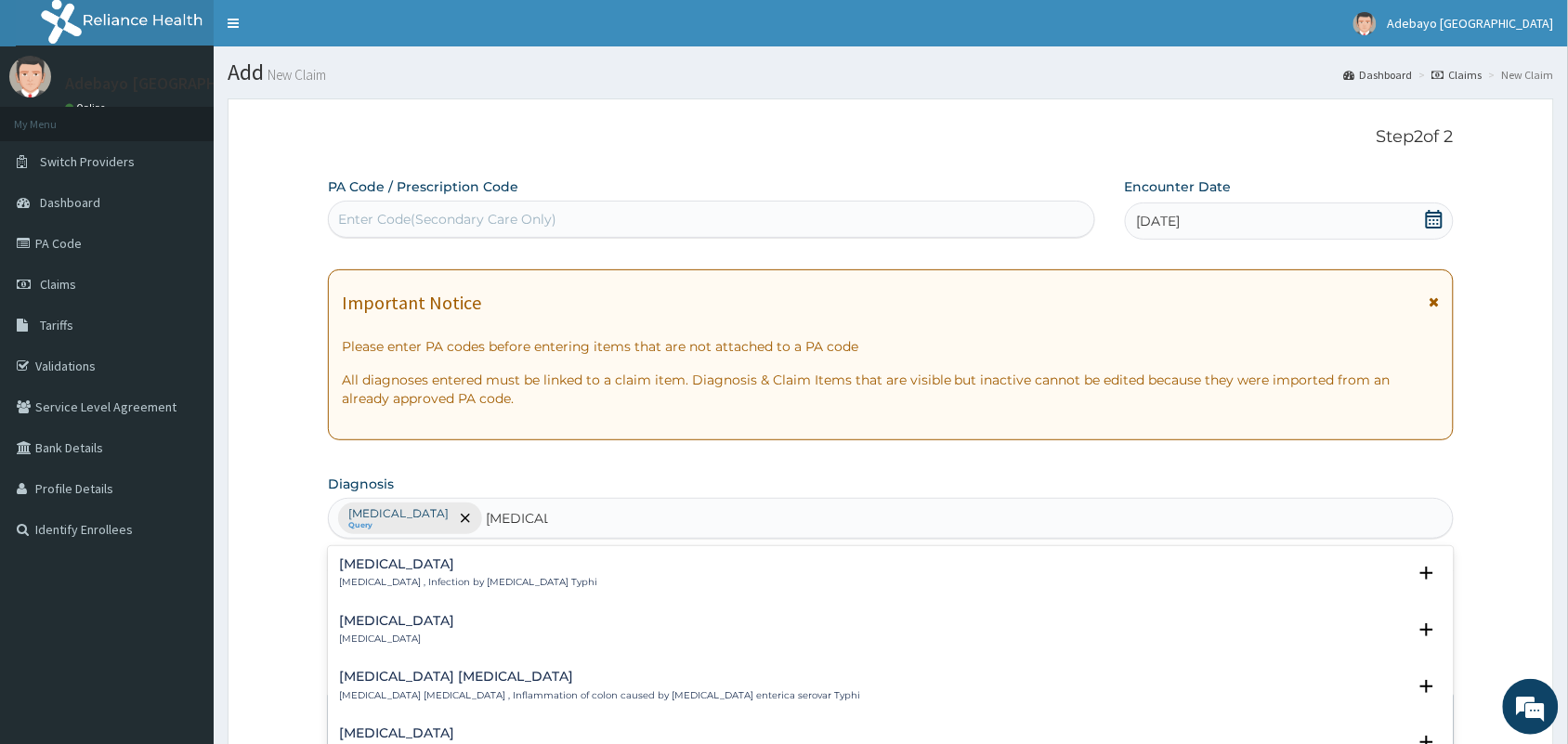
click at [433, 568] on h4 "Typhoid fever" at bounding box center [468, 564] width 258 height 14
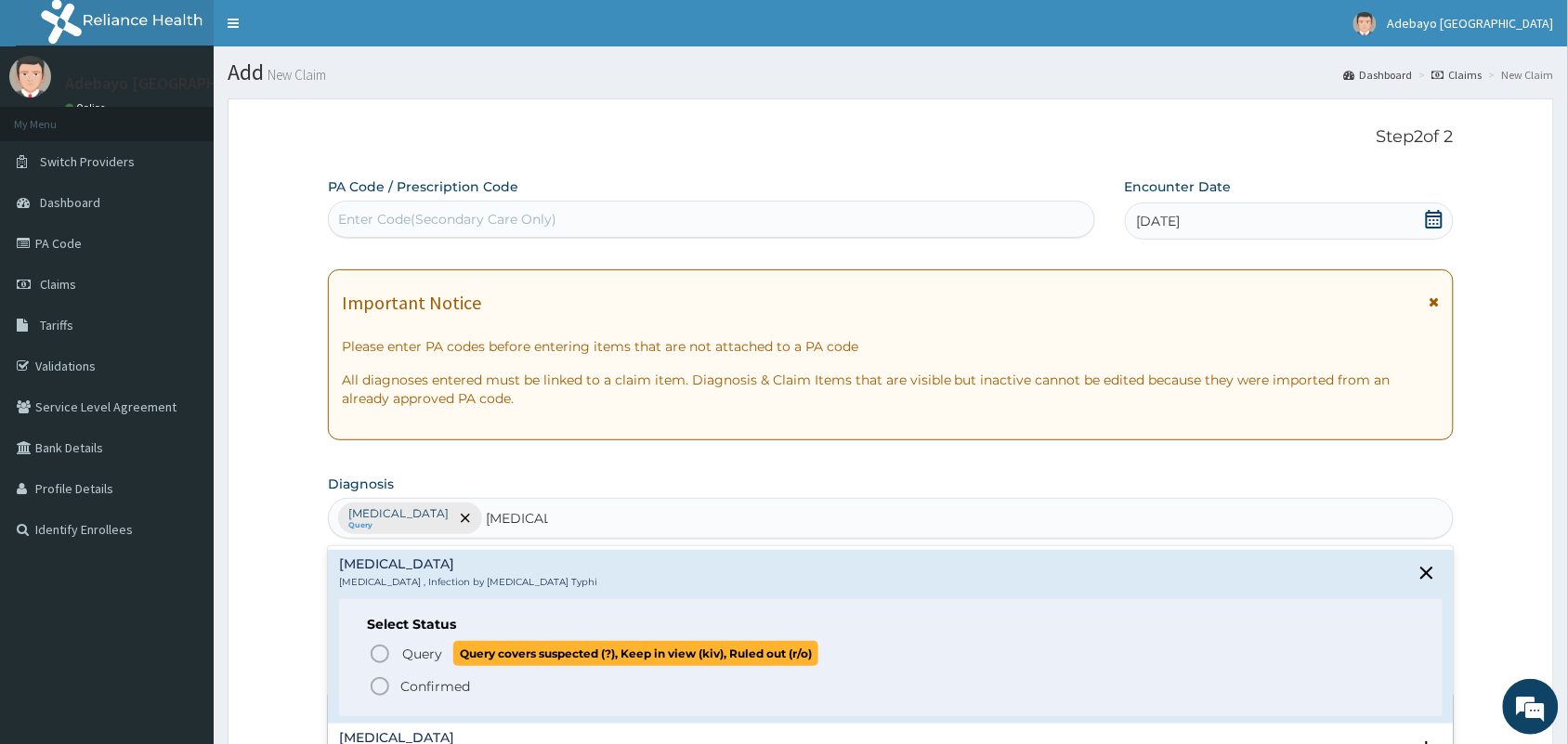
click at [378, 651] on icon "status option query" at bounding box center [380, 654] width 22 height 22
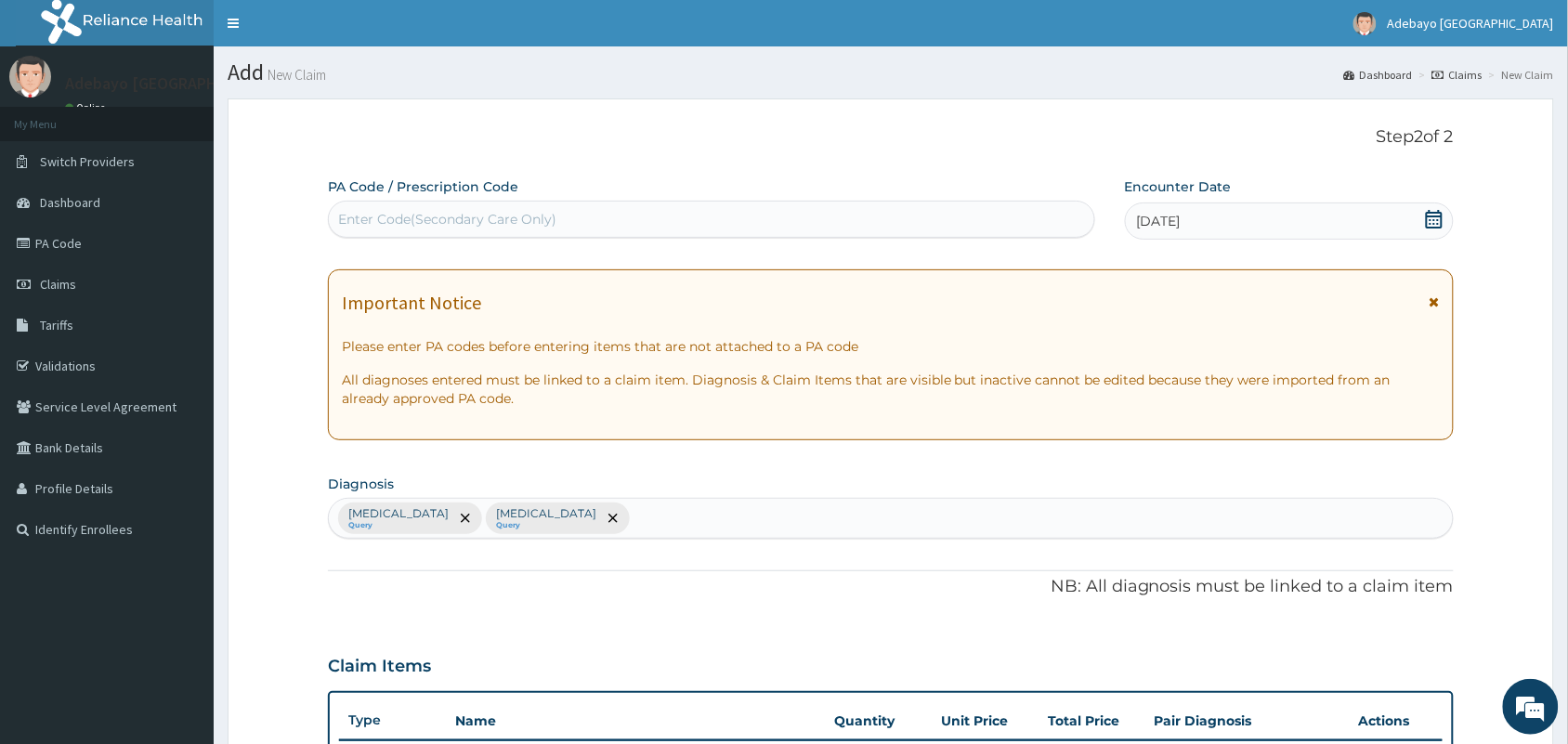
scroll to position [634, 0]
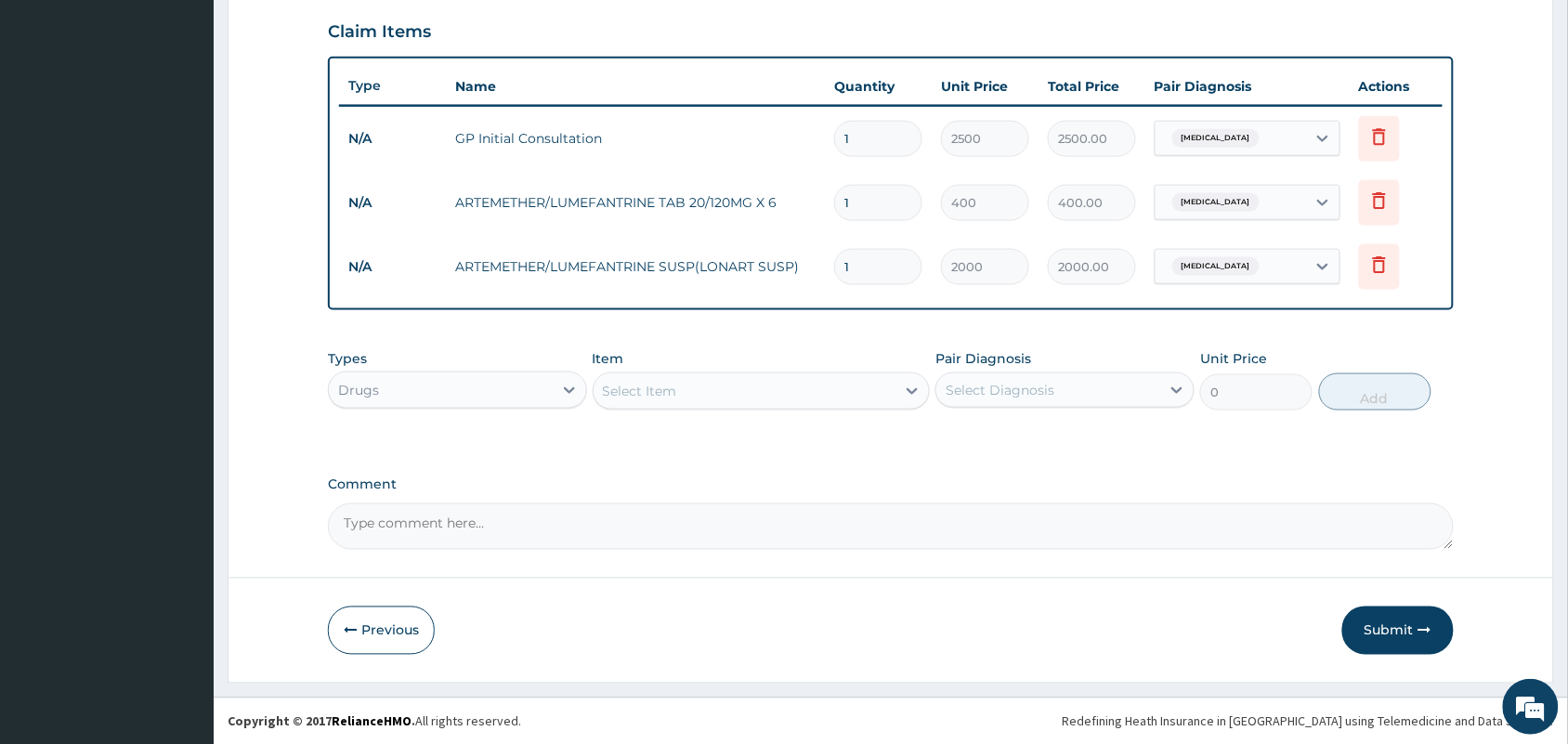
click at [674, 394] on div "Select Item" at bounding box center [640, 391] width 75 height 19
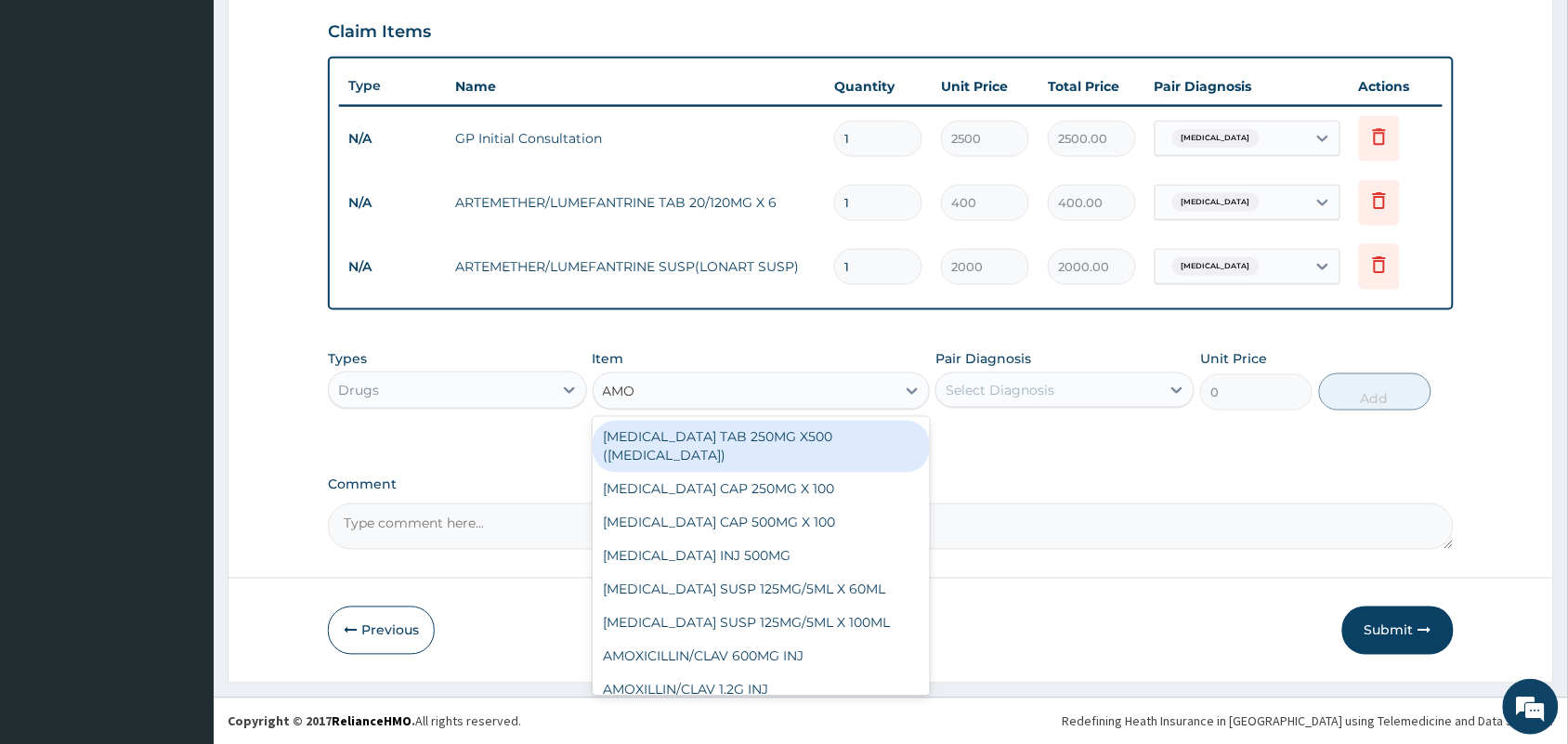
type input "AMOX"
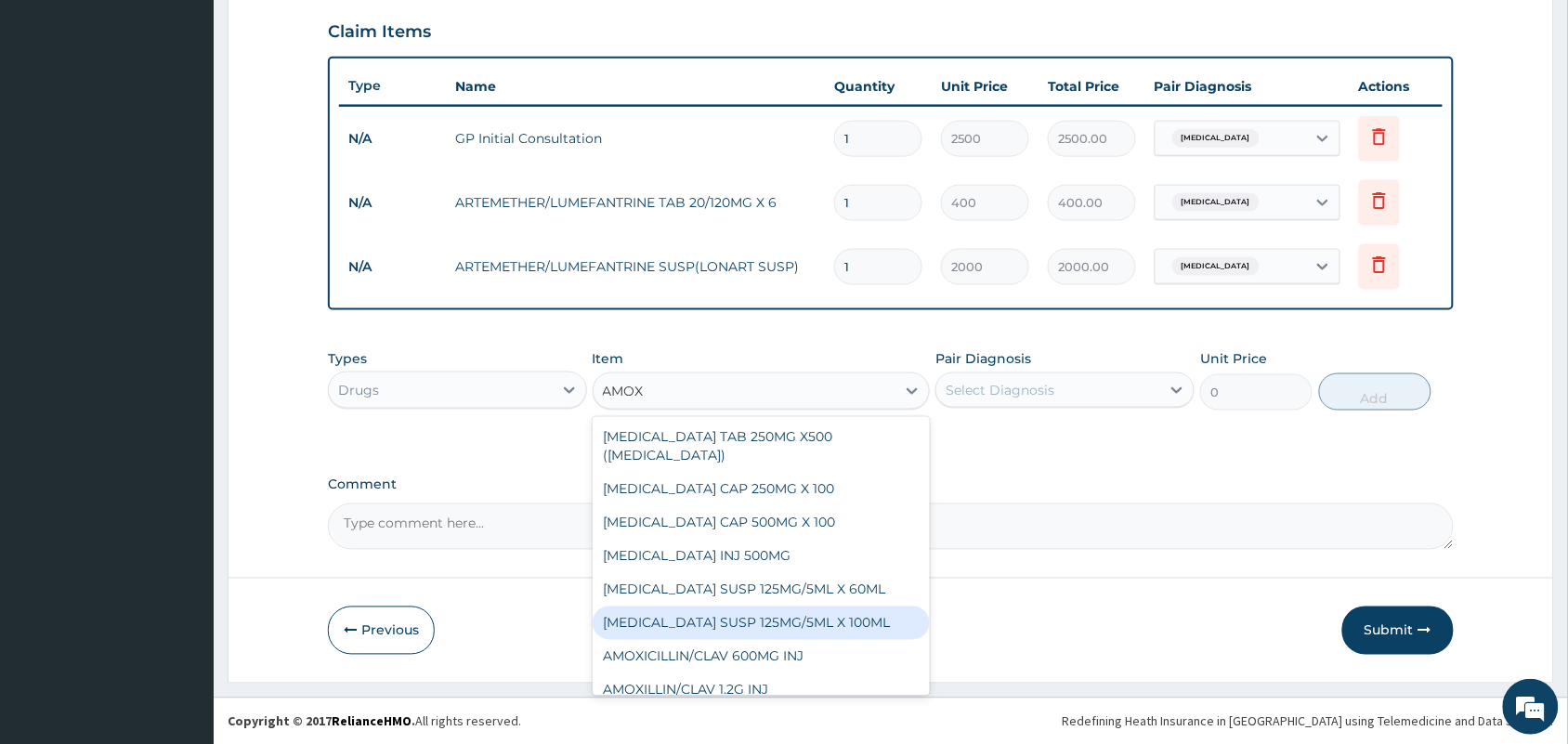
click at [715, 628] on div "AMOXICILLIN SUSP 125MG/5ML X 100ML" at bounding box center [762, 624] width 338 height 34
type input "700"
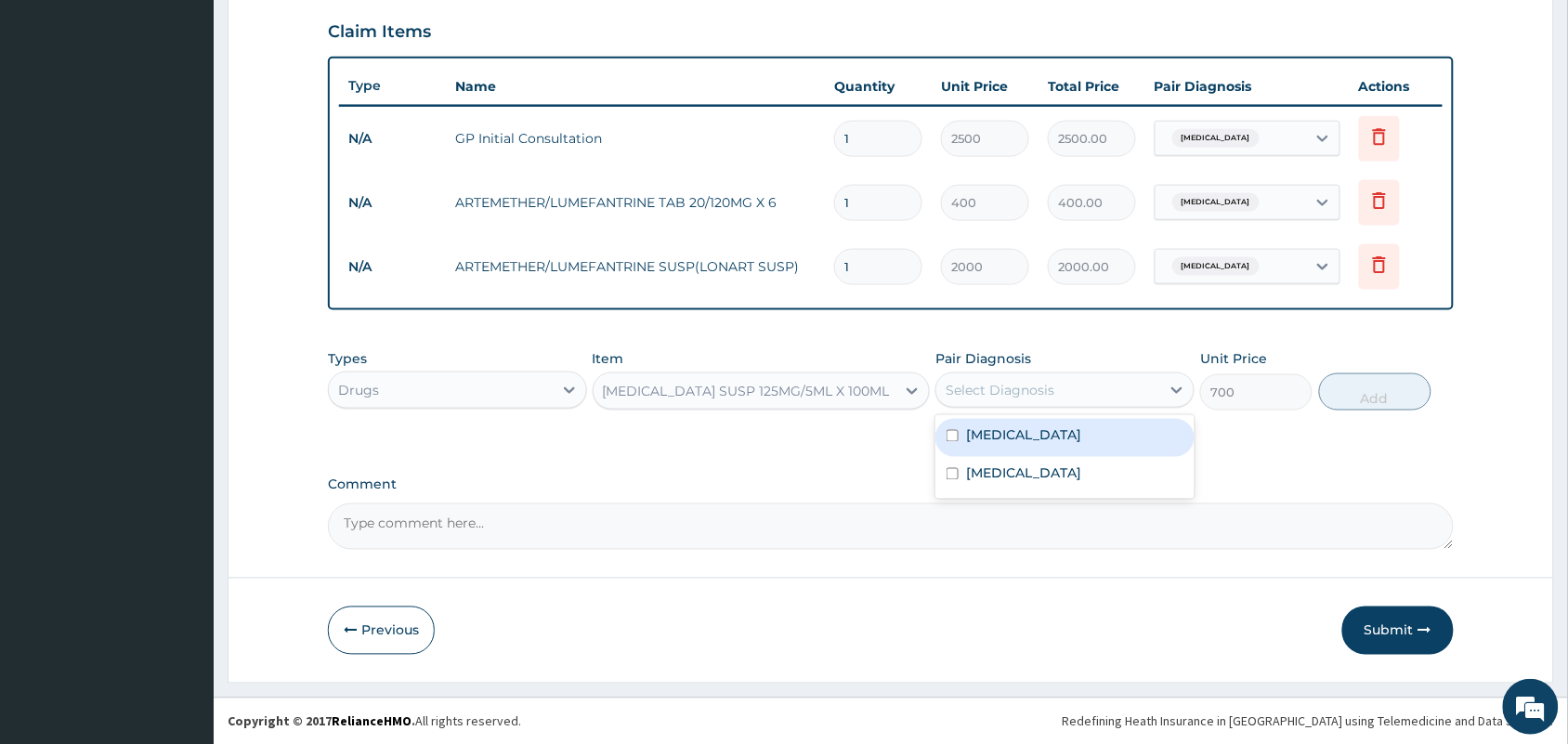
click at [1037, 395] on div "Select Diagnosis" at bounding box center [999, 390] width 109 height 19
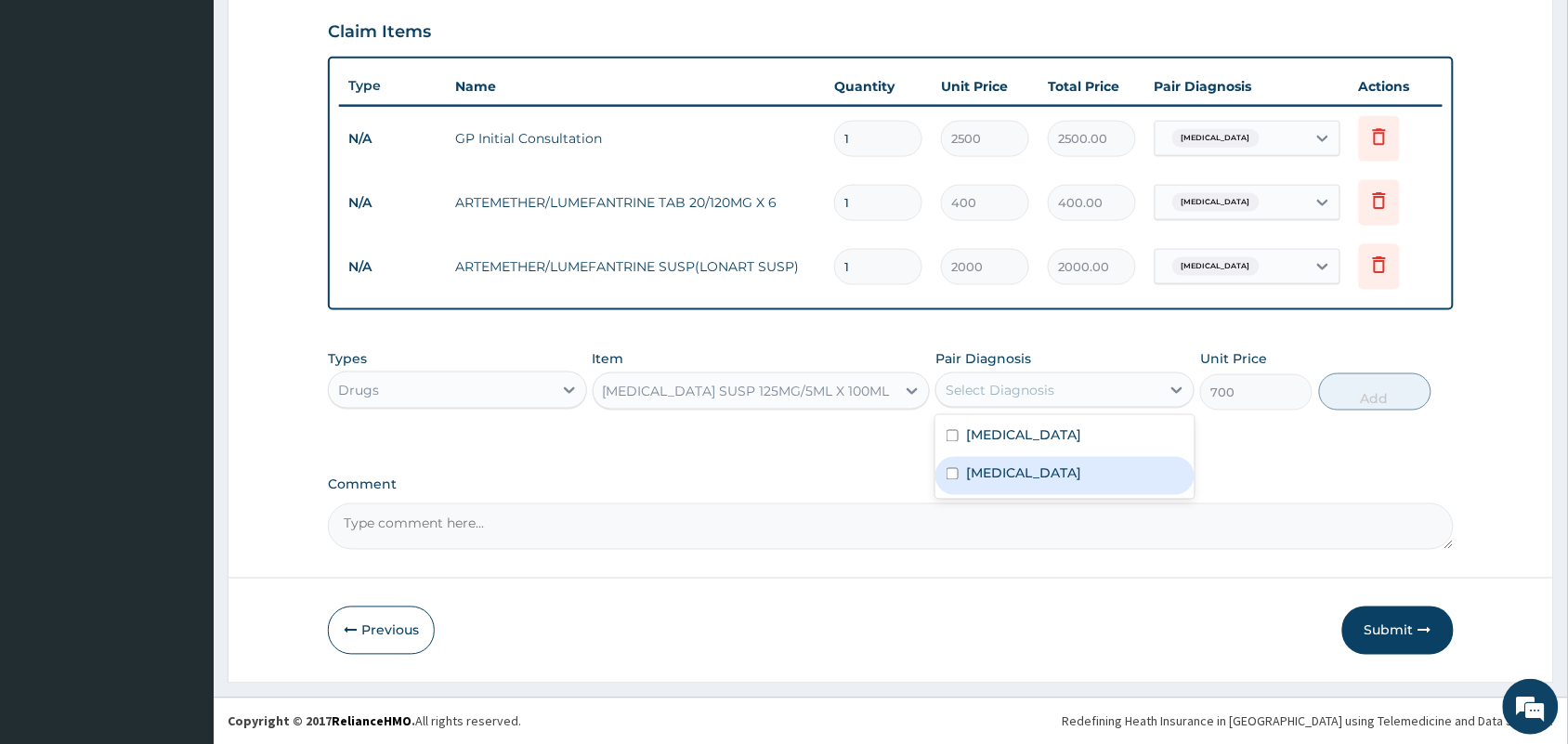
click at [953, 475] on input "checkbox" at bounding box center [952, 474] width 12 height 12
checkbox input "true"
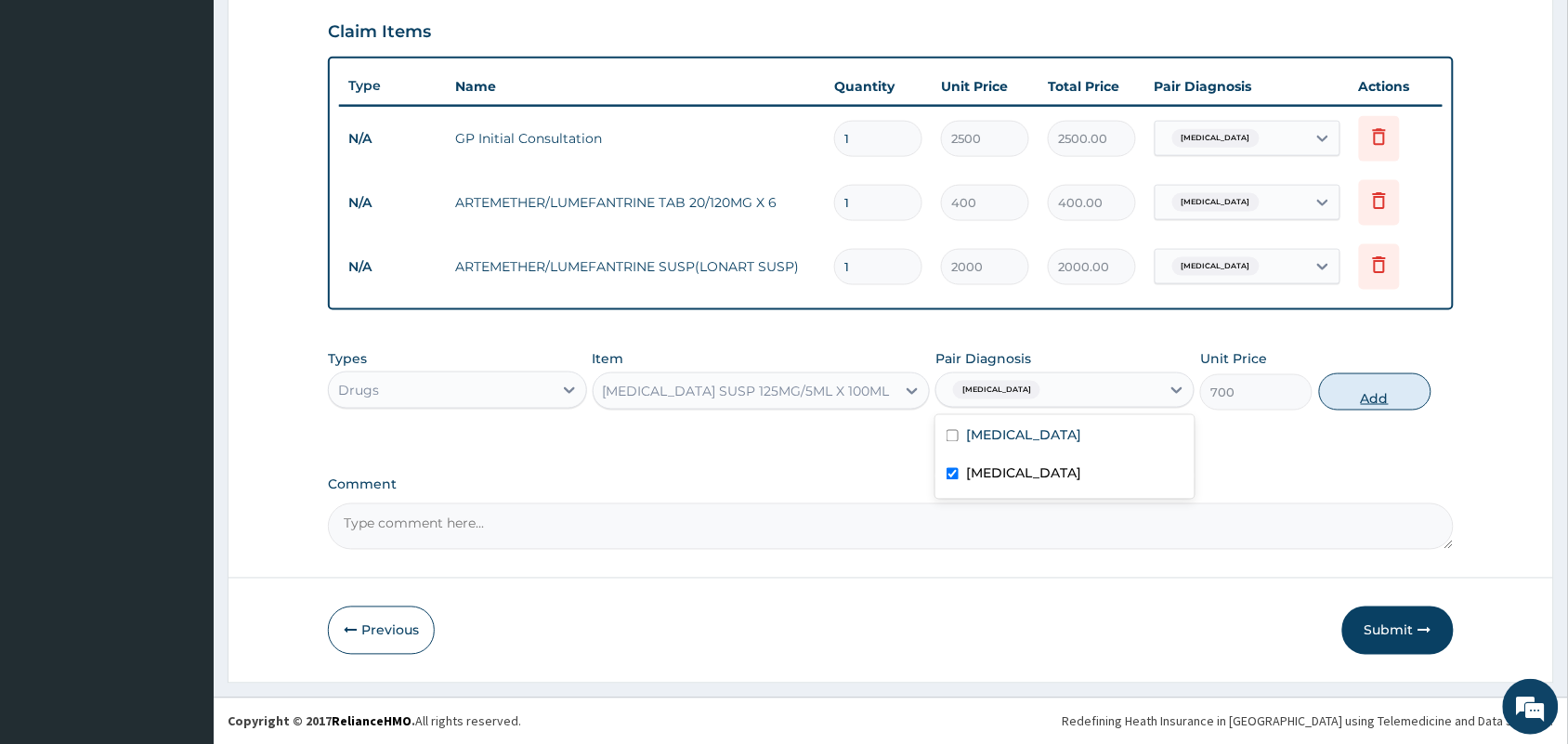
click at [1376, 385] on button "Add" at bounding box center [1375, 393] width 113 height 37
type input "0"
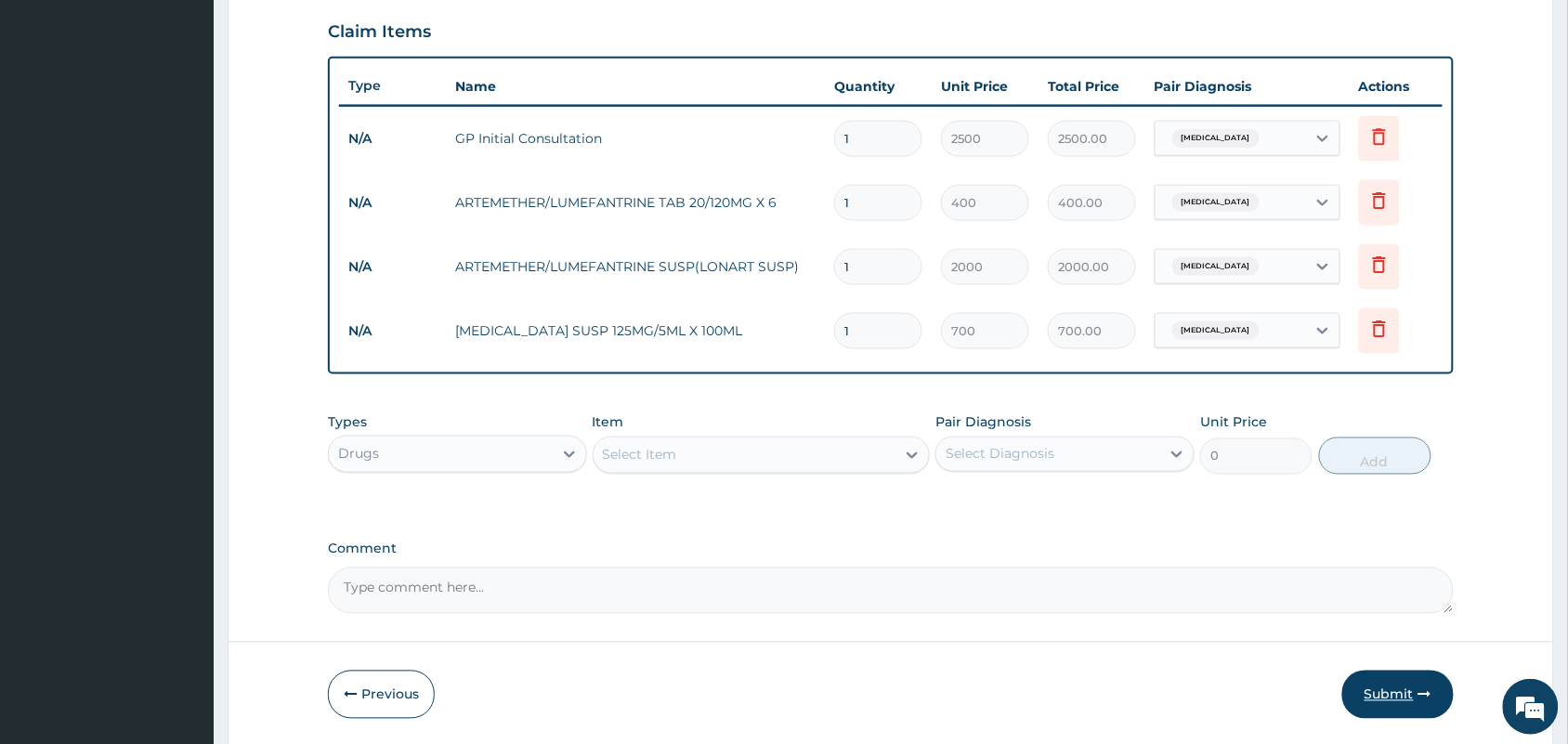
click at [1397, 695] on button "Submit" at bounding box center [1398, 695] width 112 height 48
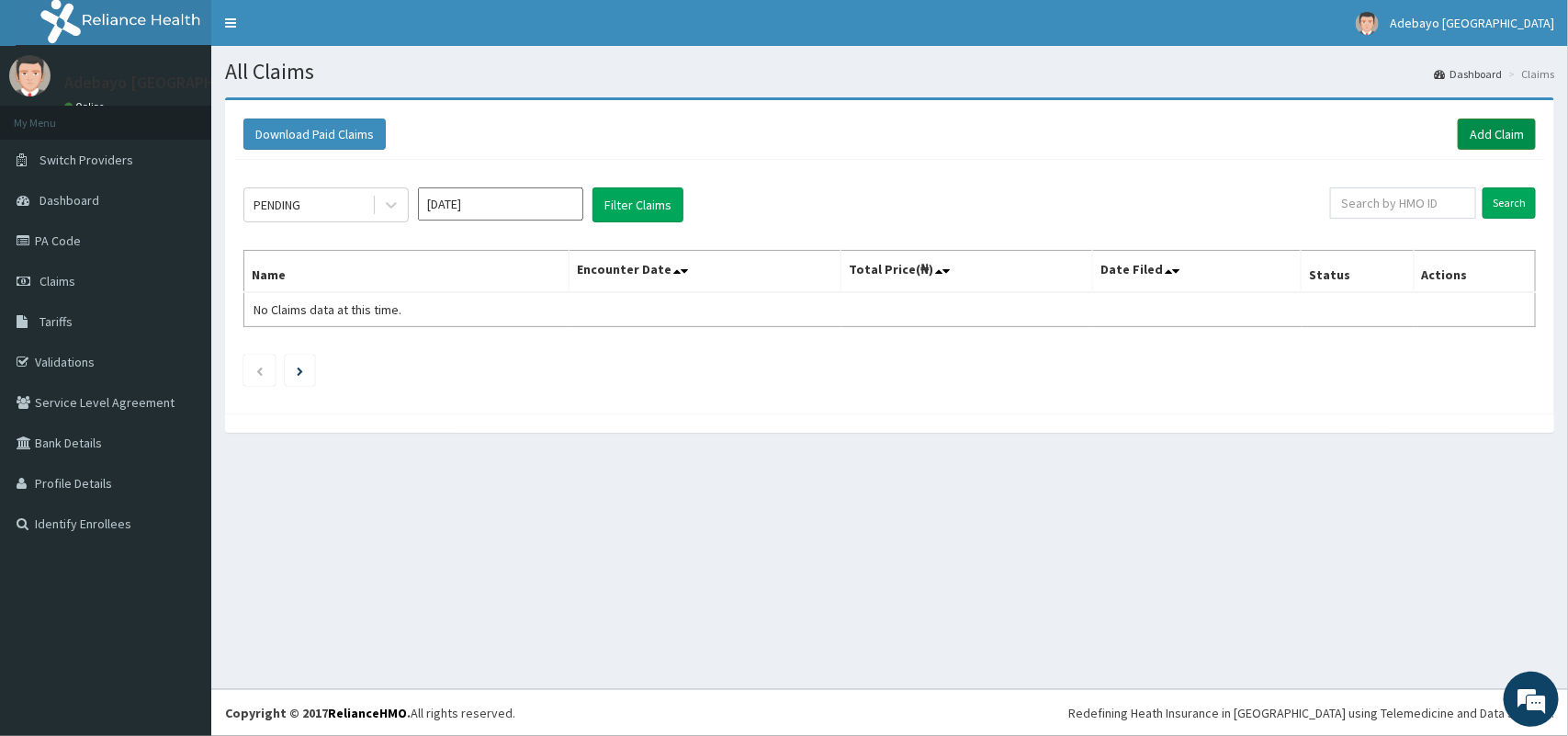
click at [1479, 121] on link "Add Claim" at bounding box center [1496, 135] width 78 height 31
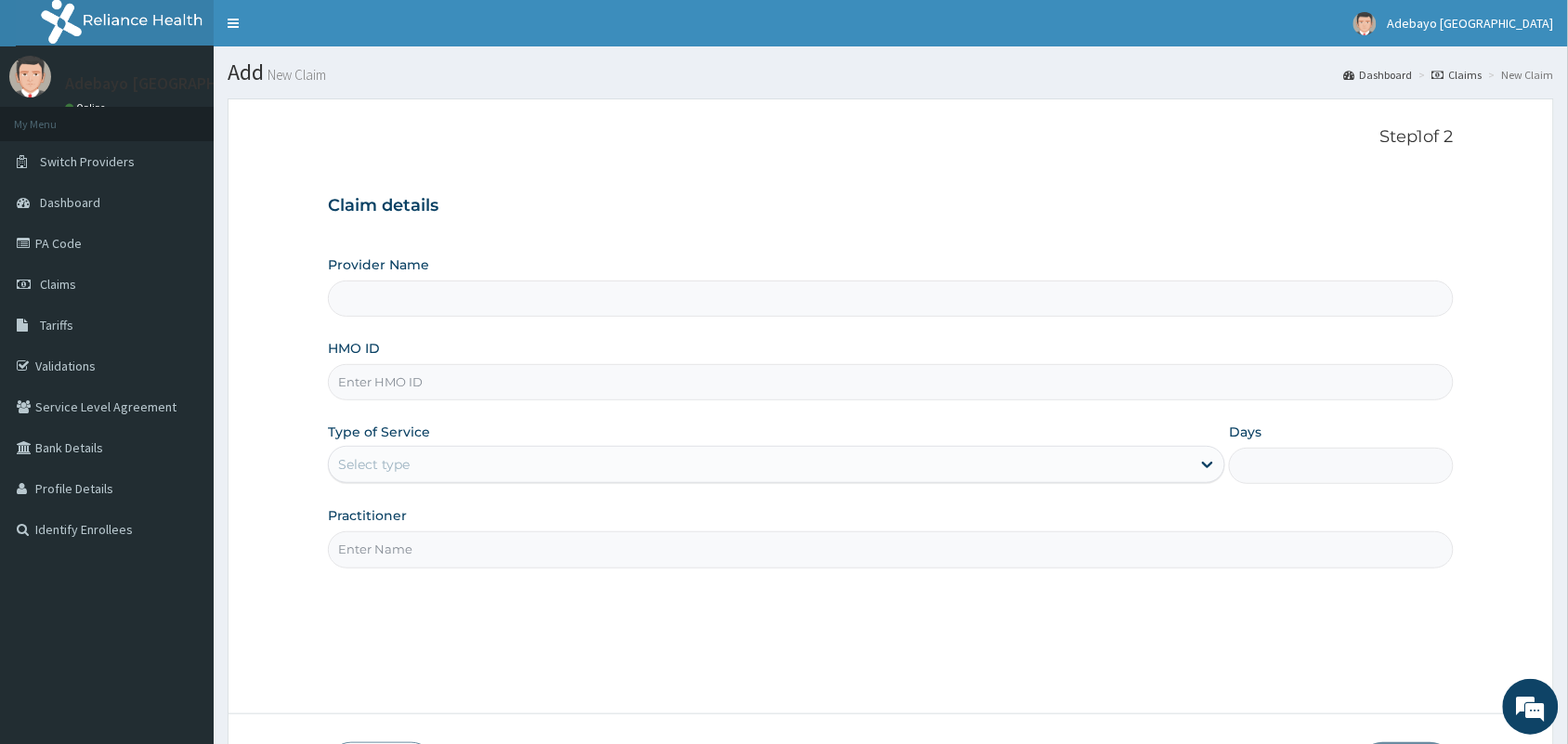
type input "Adebayo [GEOGRAPHIC_DATA]"
click at [461, 379] on input "HMO ID" at bounding box center [891, 382] width 1126 height 36
type input "BFL/10100/A"
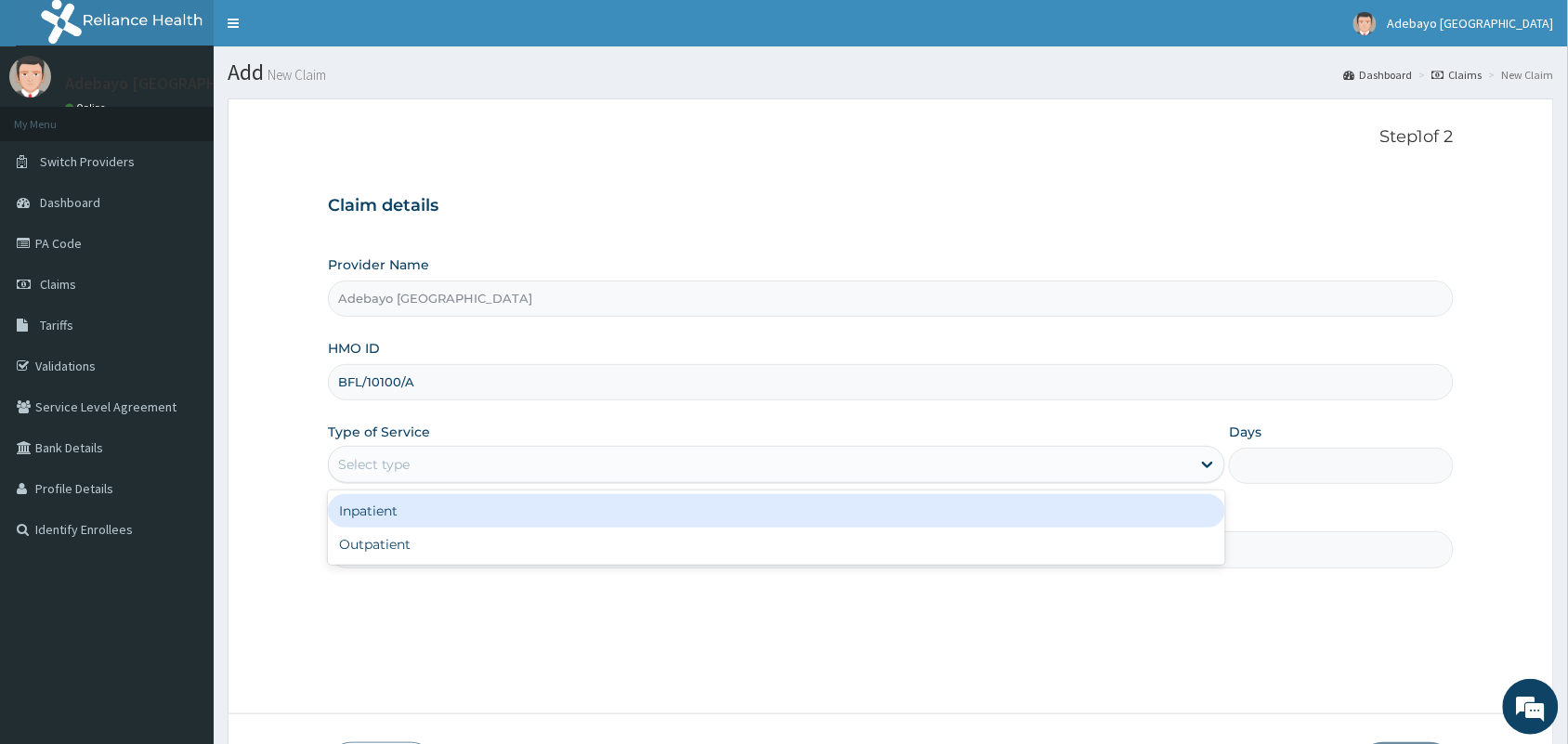
click at [430, 460] on div "Select type" at bounding box center [760, 464] width 862 height 30
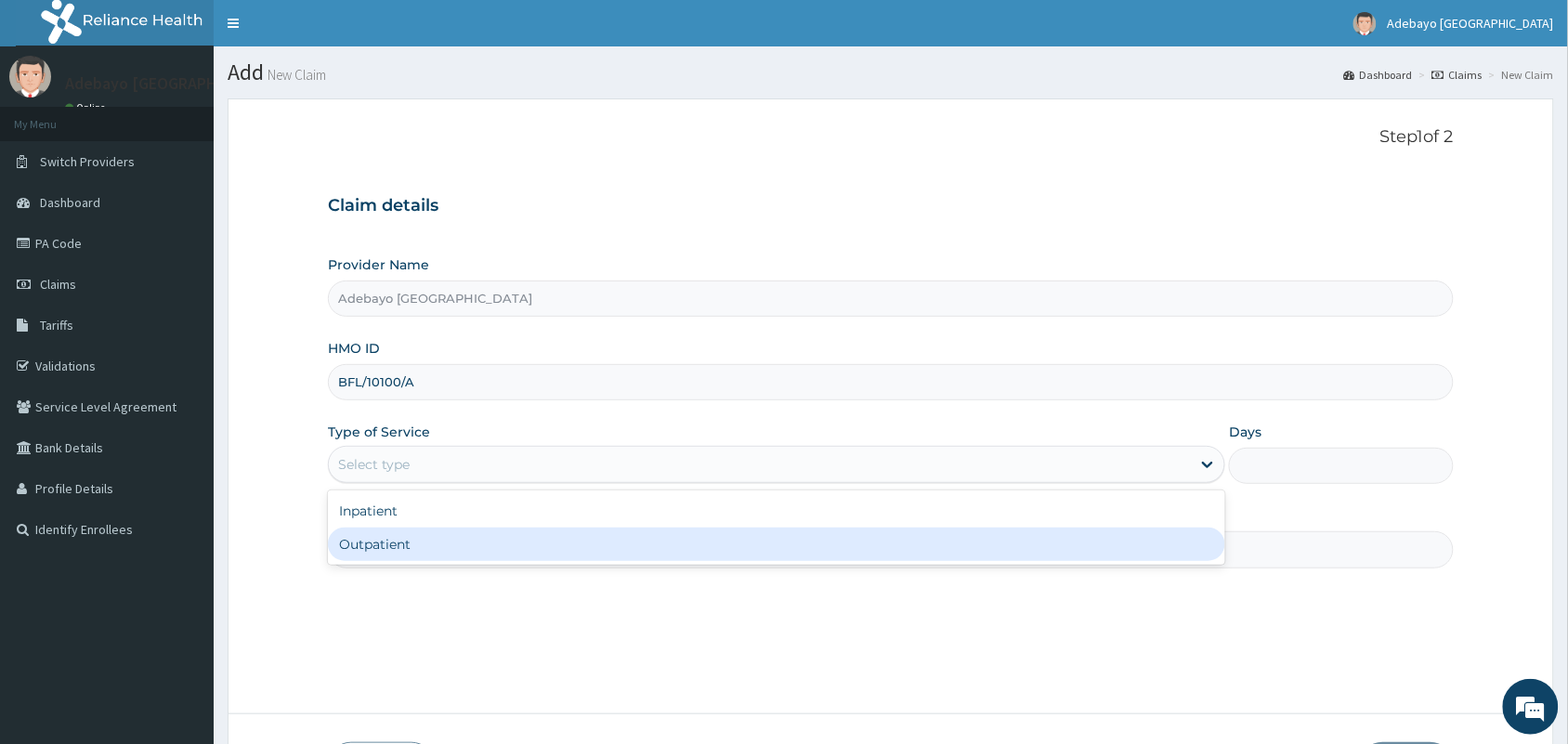
click at [414, 541] on div "Outpatient" at bounding box center [777, 544] width 897 height 34
type input "1"
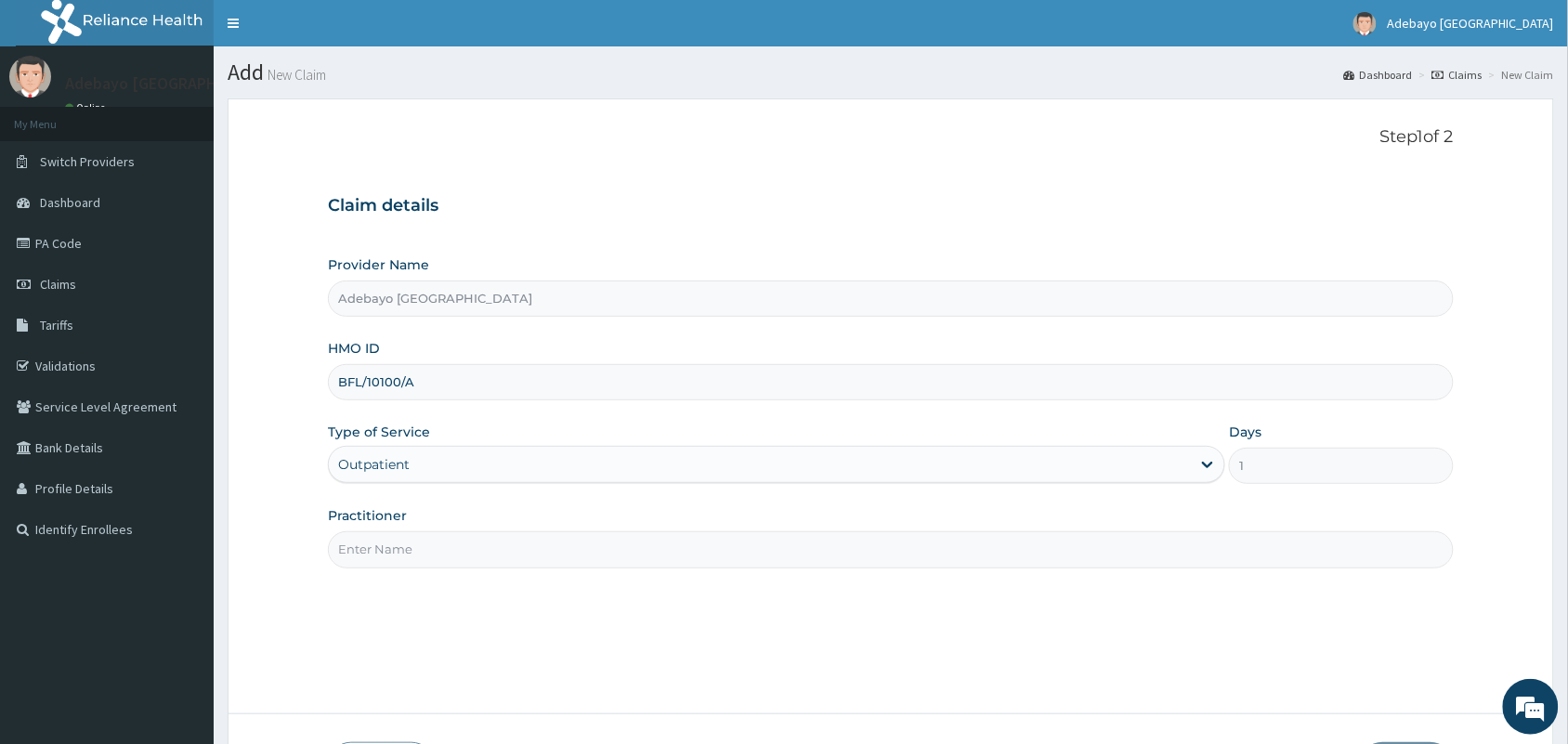
click at [450, 555] on input "Practitioner" at bounding box center [891, 549] width 1126 height 36
type input "DR OJAJUNI"
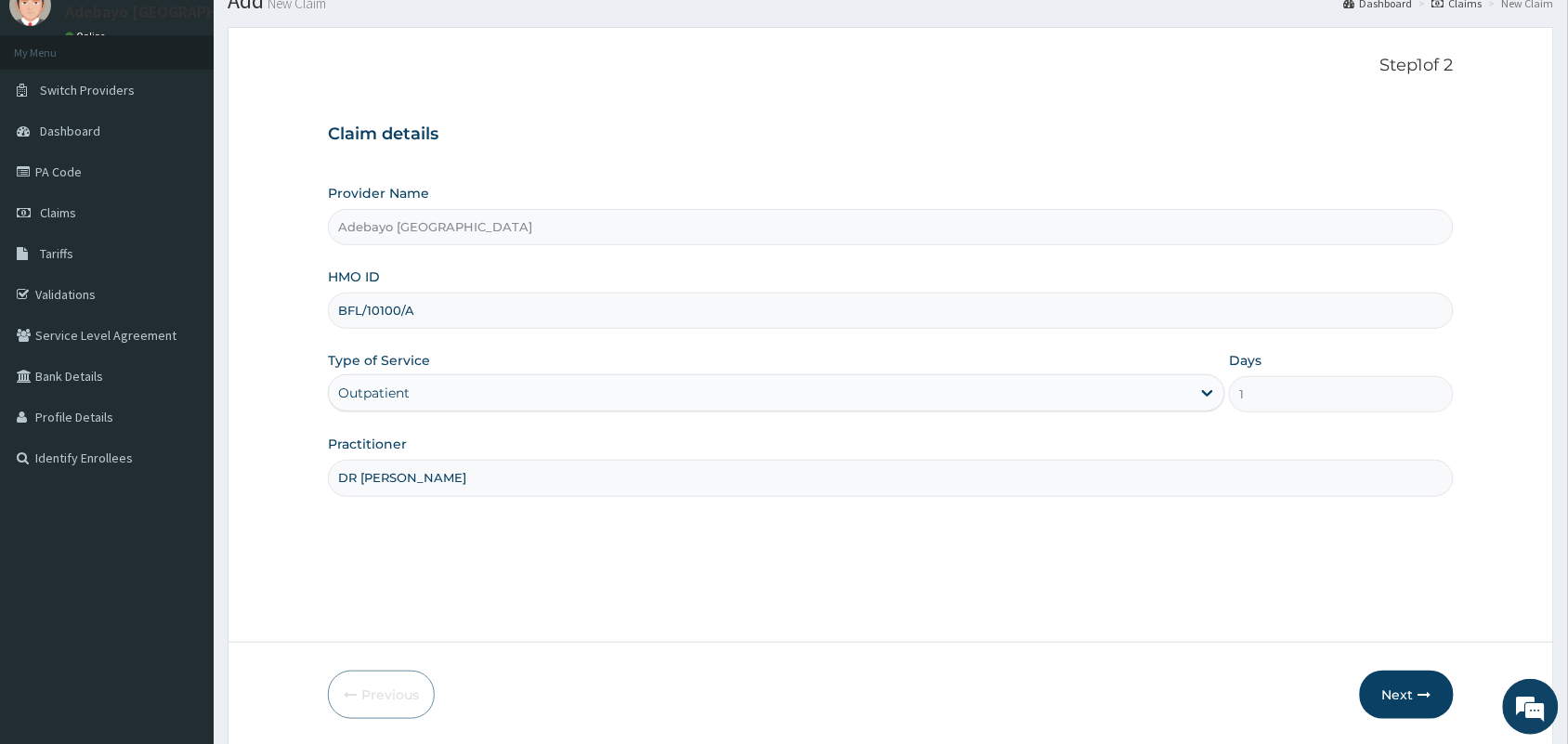
scroll to position [136, 0]
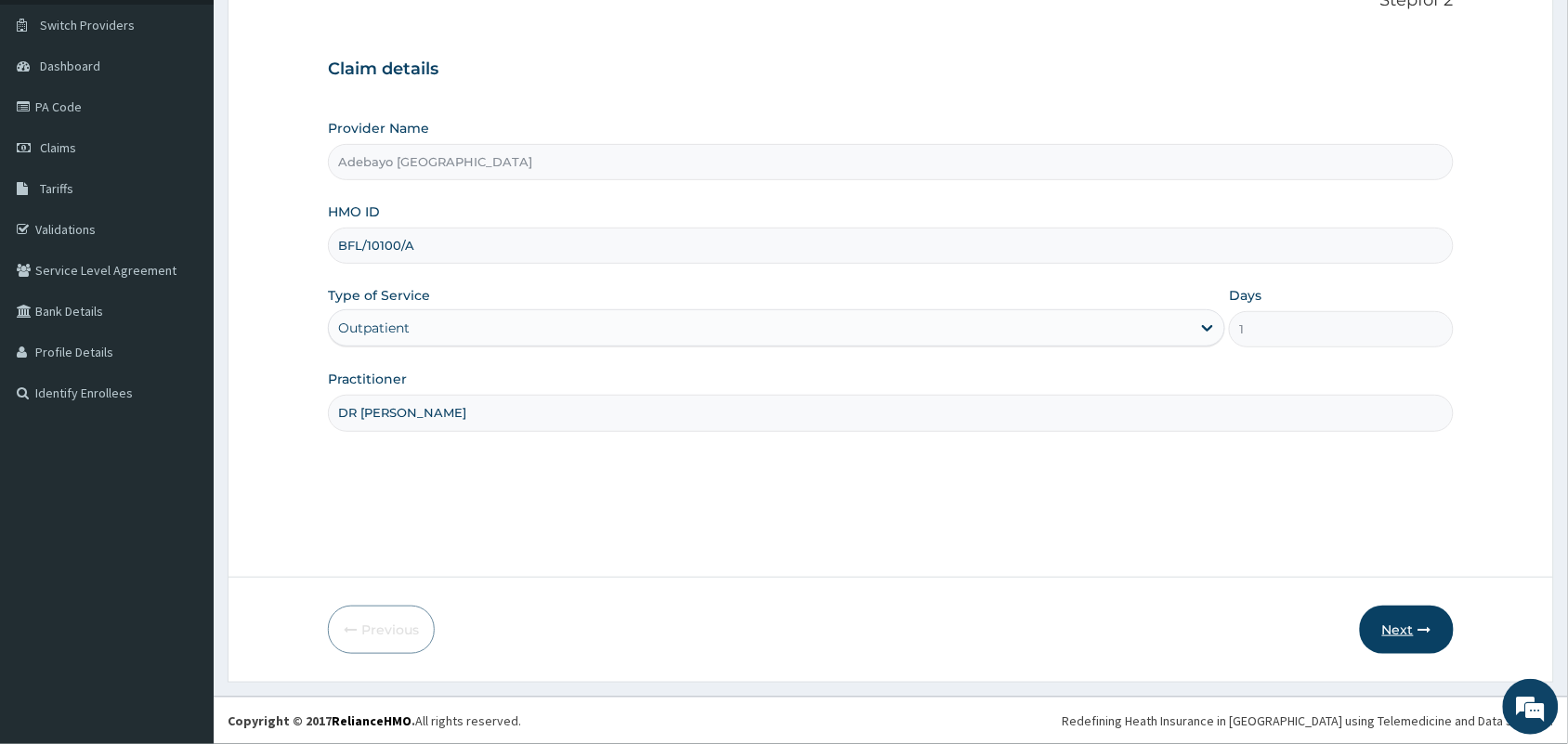
click at [1385, 630] on button "Next" at bounding box center [1407, 630] width 94 height 48
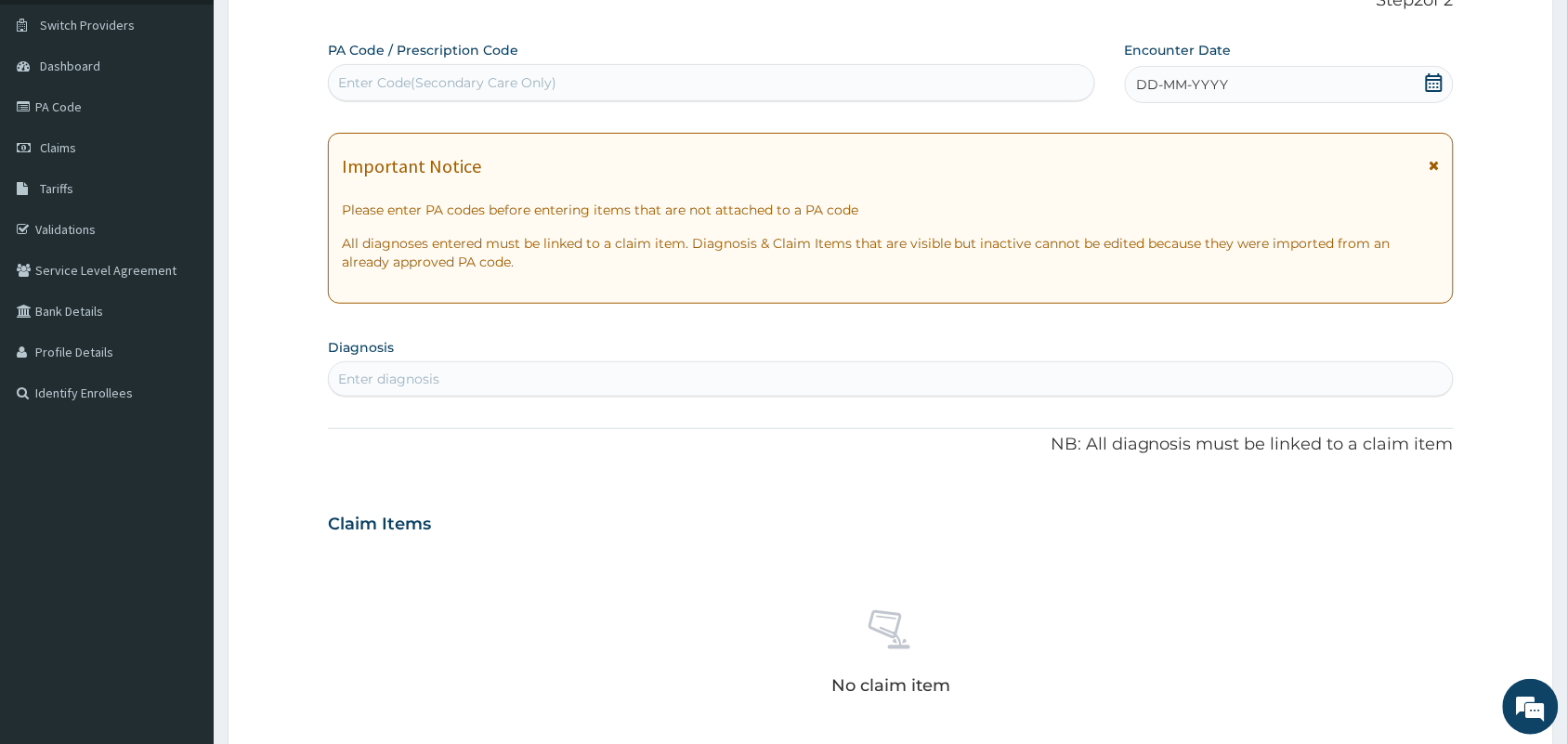
click at [1437, 82] on icon at bounding box center [1434, 83] width 17 height 19
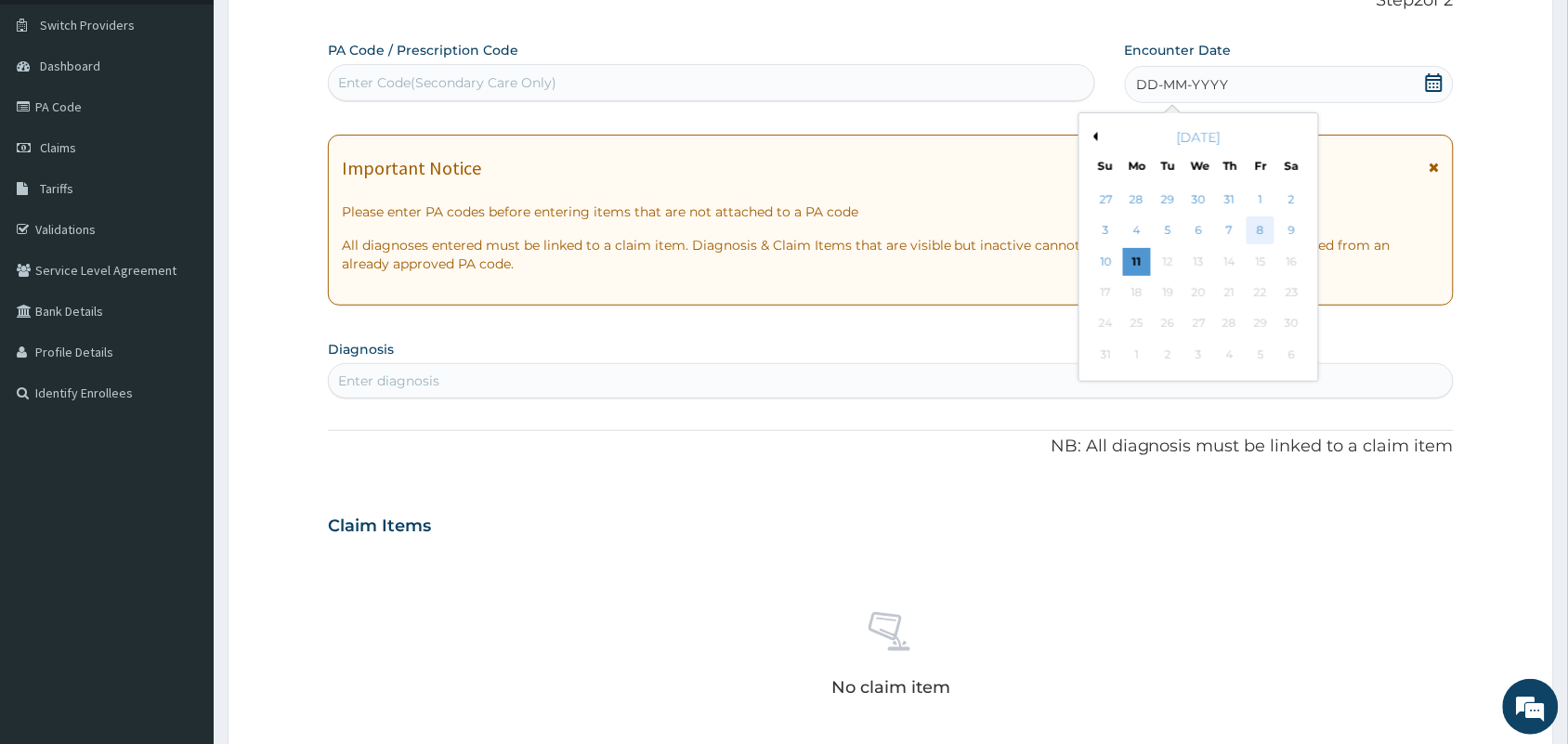
click at [1265, 224] on div "8" at bounding box center [1260, 231] width 28 height 28
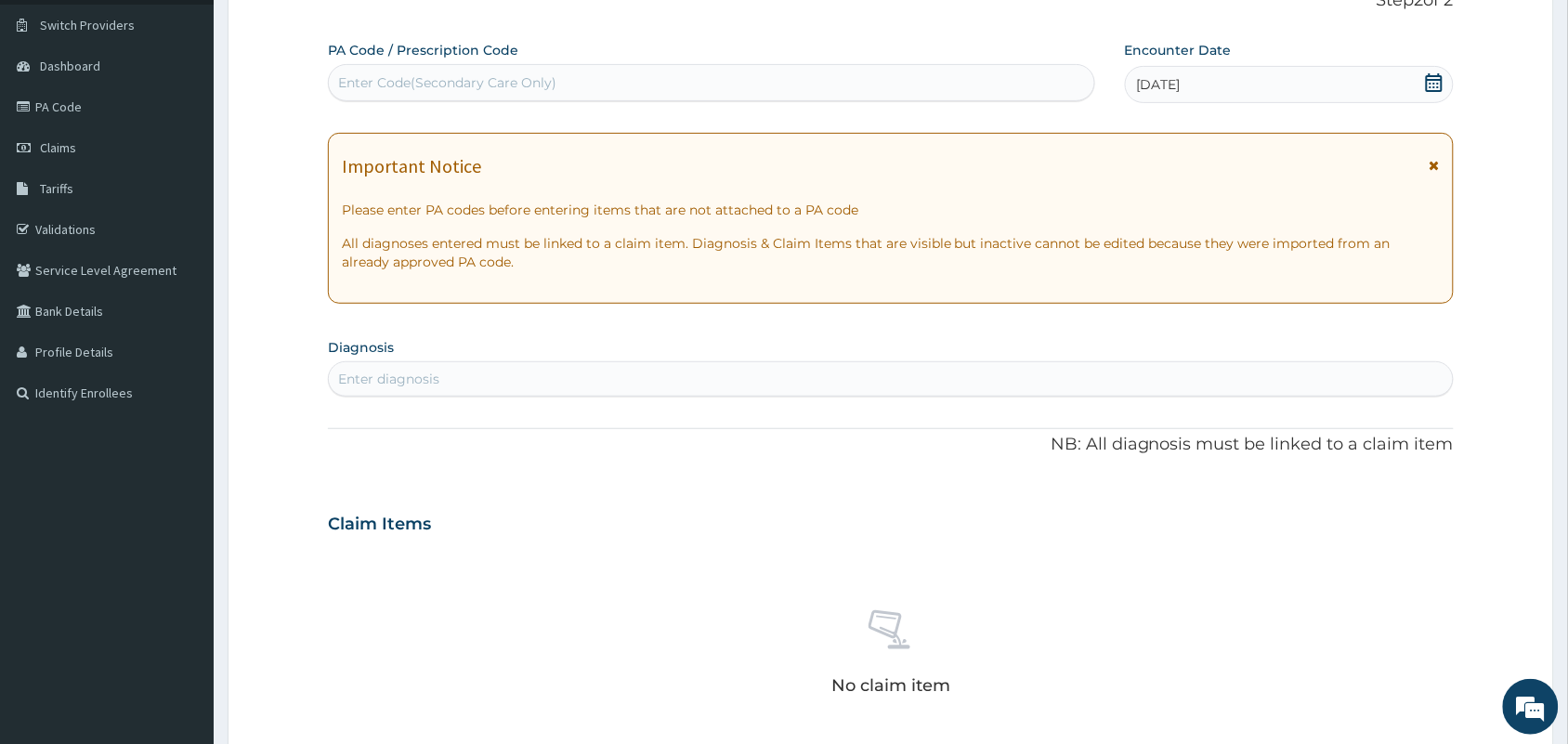
click at [558, 365] on div "Enter diagnosis" at bounding box center [891, 379] width 1124 height 30
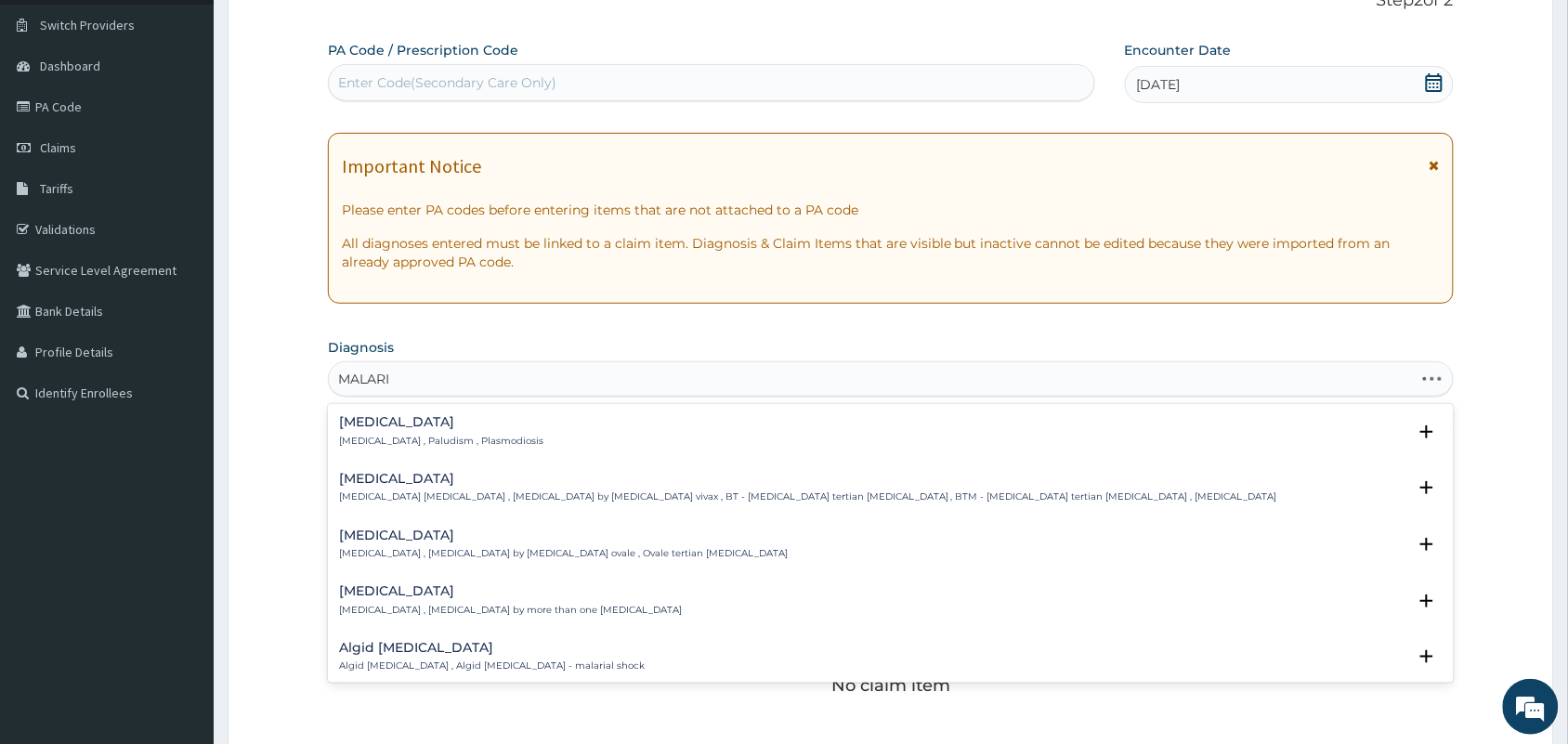
type input "MALARIA"
click at [455, 433] on div "Malaria Malaria , Paludism , Plasmodiosis" at bounding box center [441, 431] width 204 height 33
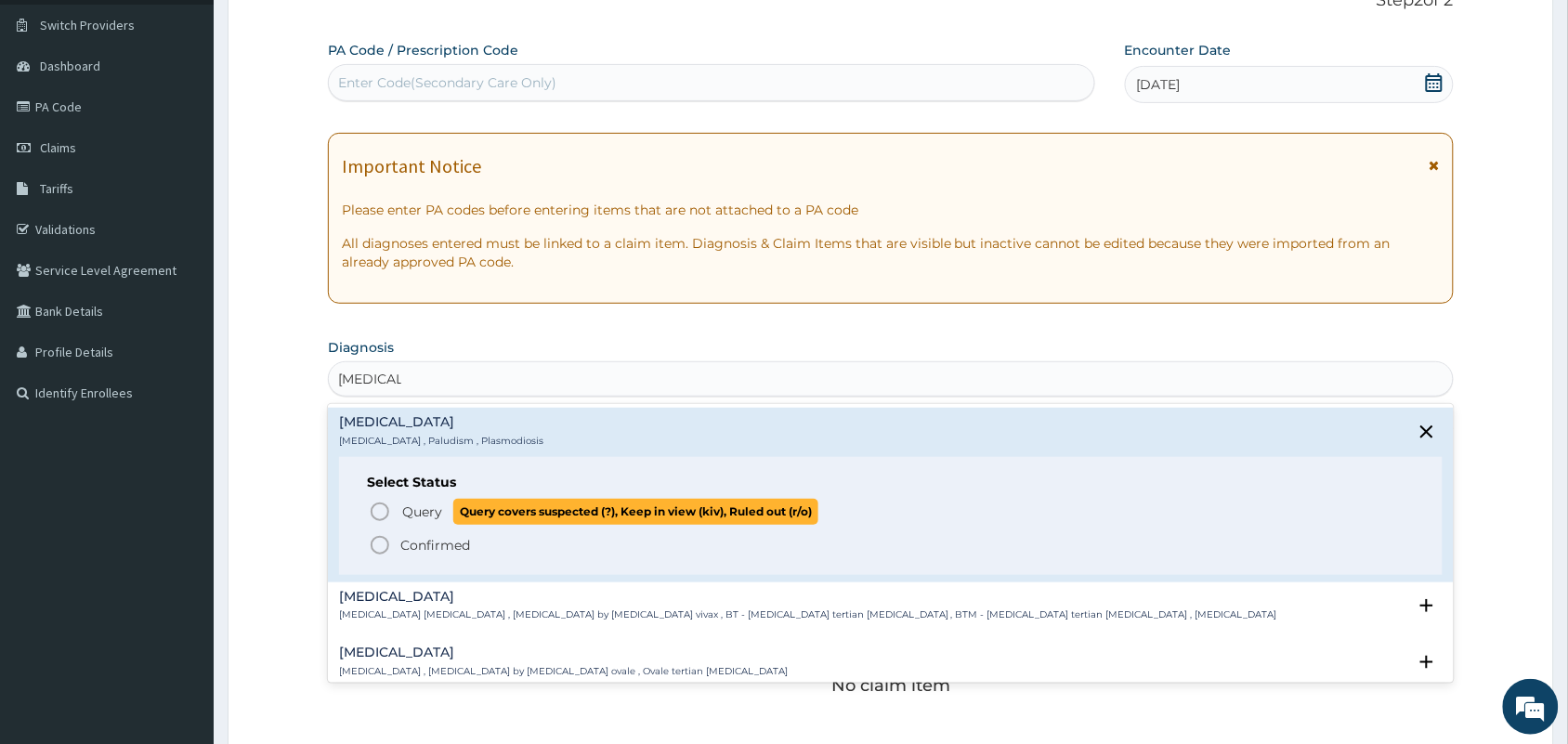
click at [377, 504] on circle "status option query" at bounding box center [380, 512] width 17 height 17
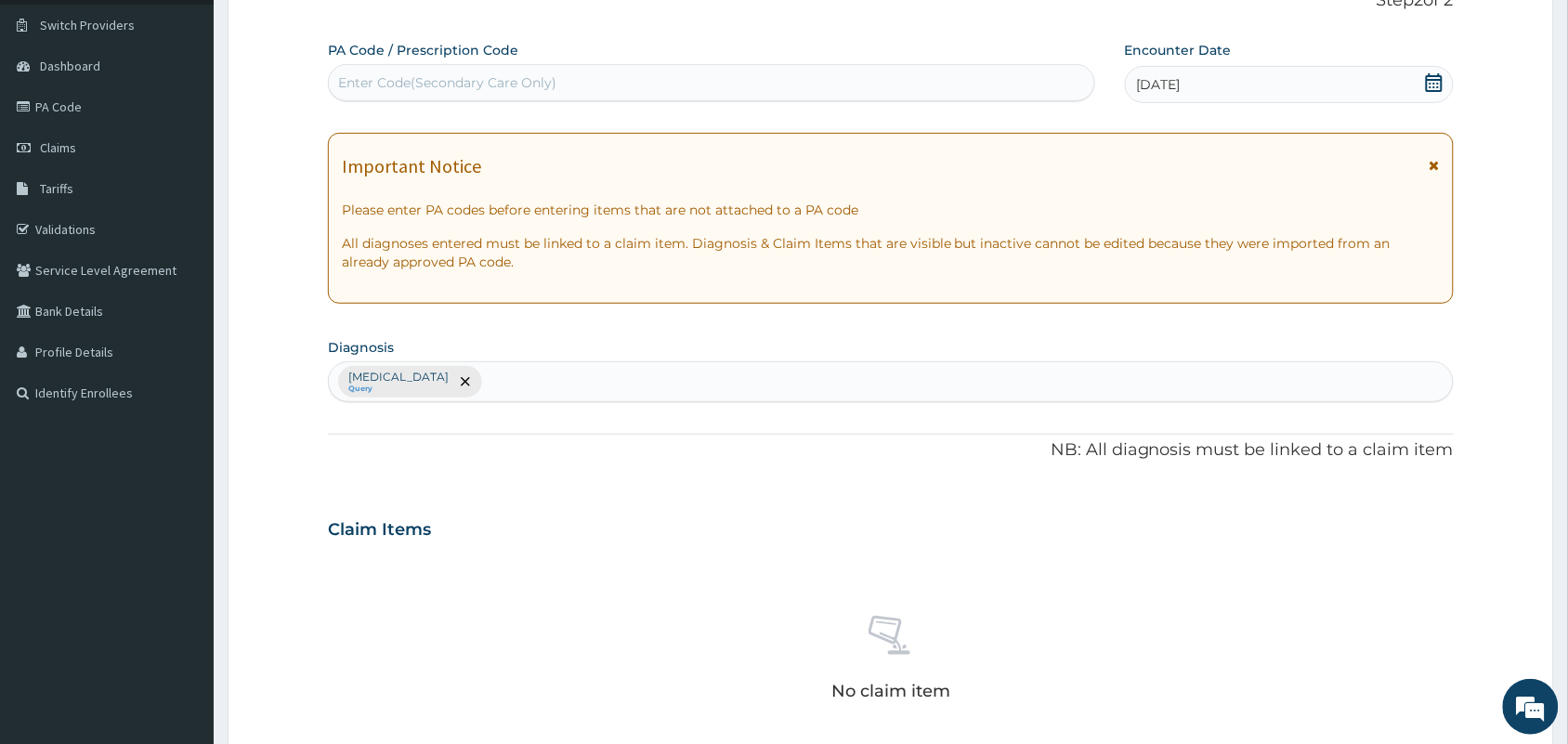
scroll to position [597, 0]
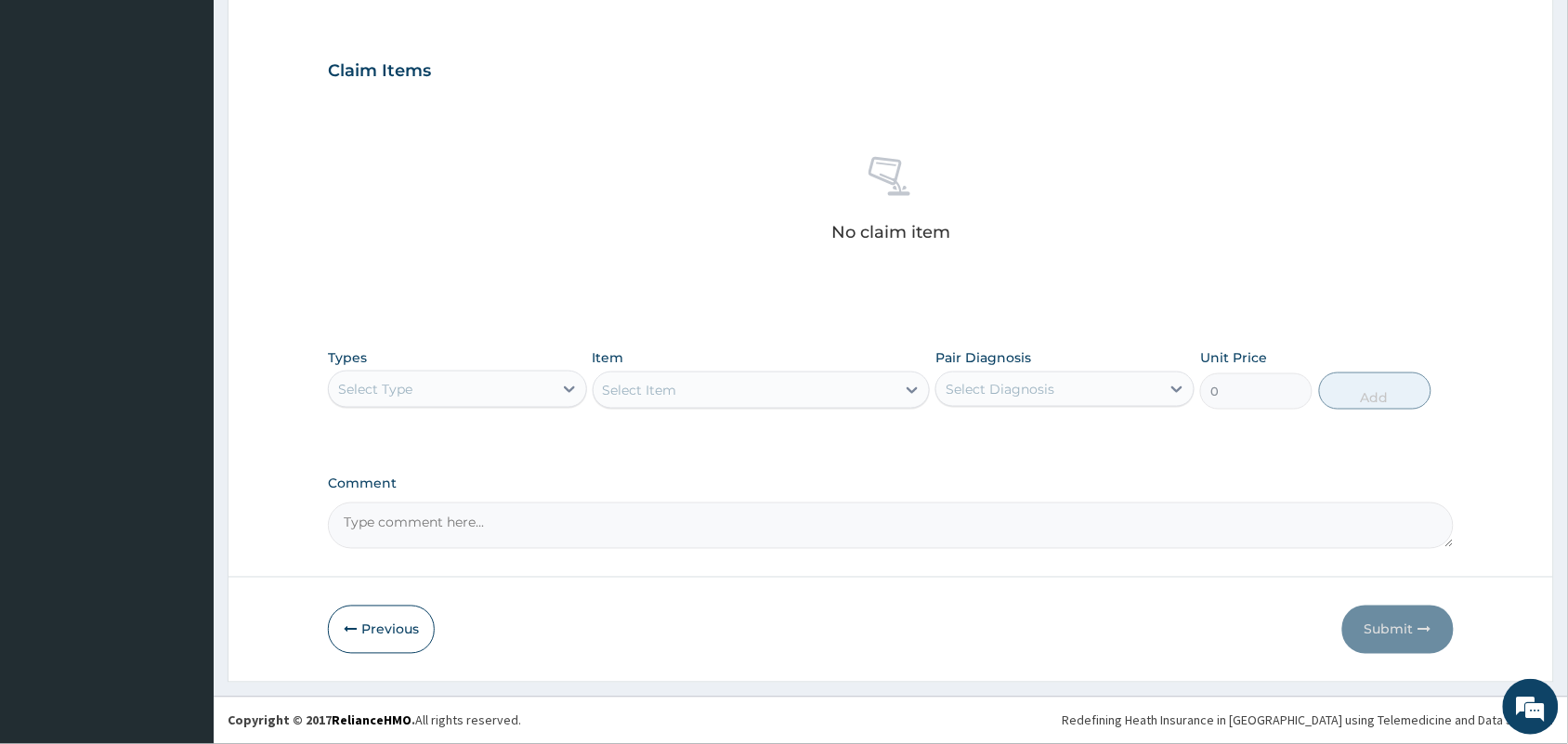
click at [525, 371] on div "Select Type" at bounding box center [458, 390] width 259 height 37
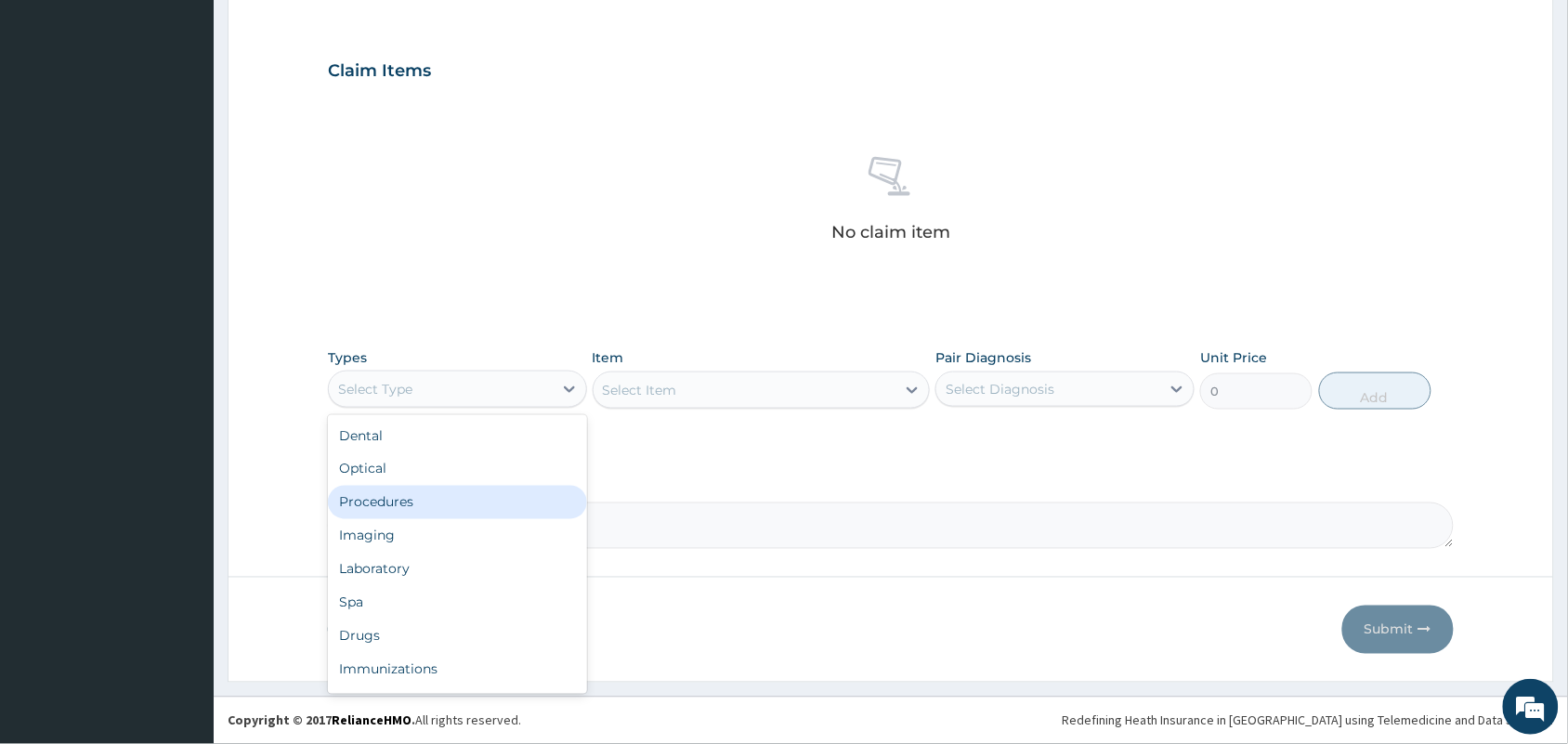
click at [448, 500] on div "Procedures" at bounding box center [458, 503] width 259 height 34
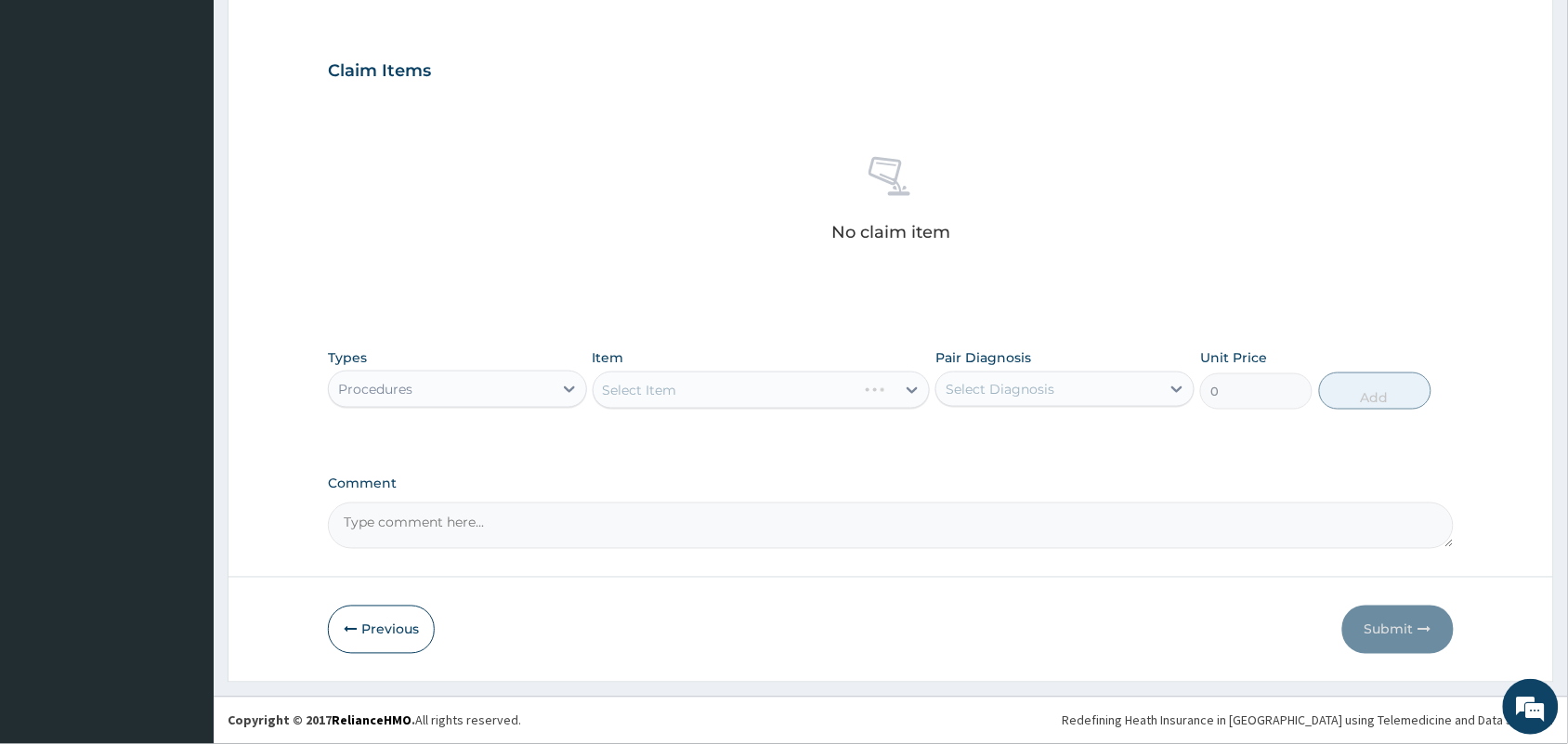
click at [729, 396] on div "Select Item" at bounding box center [762, 391] width 338 height 37
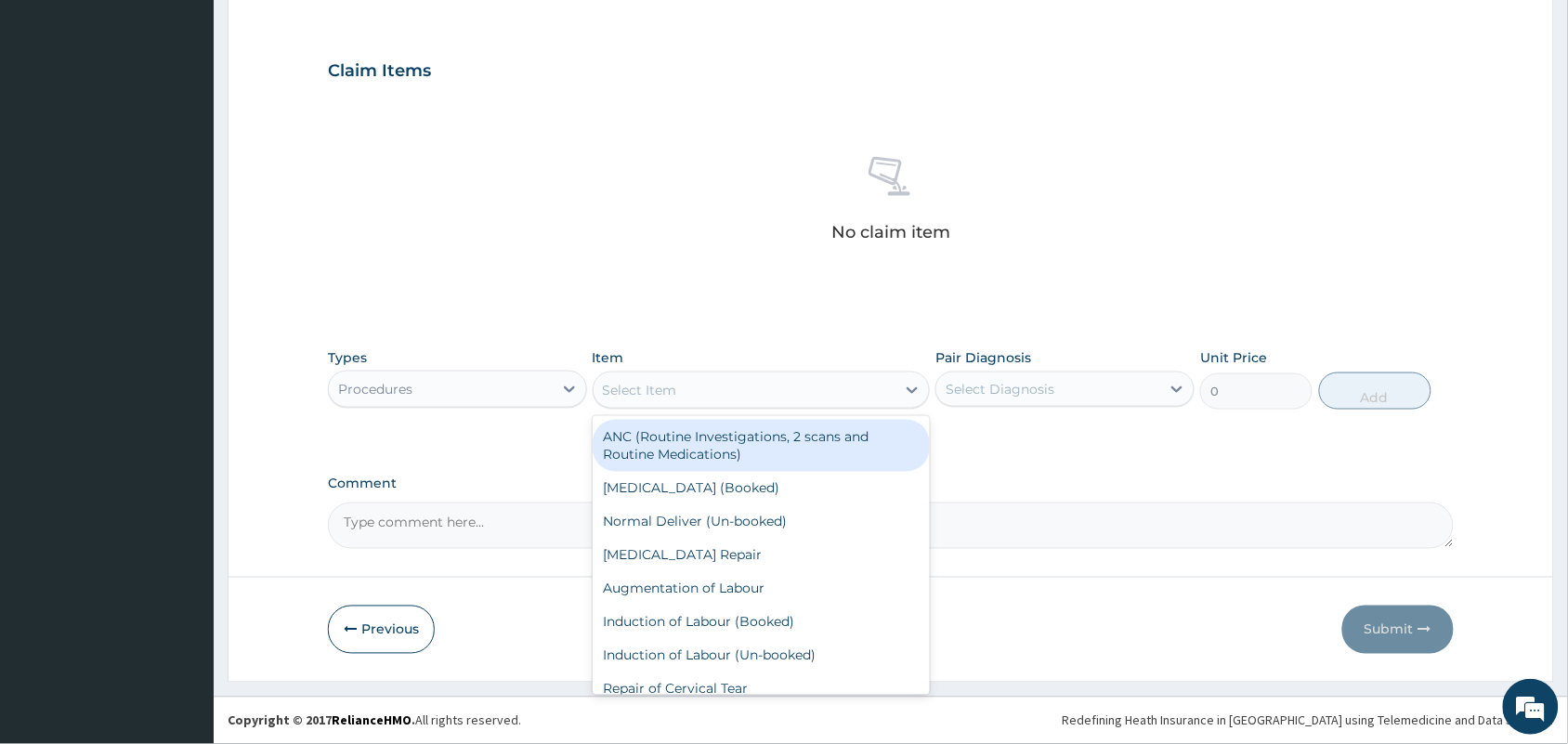
click at [738, 390] on div "Select Item" at bounding box center [745, 391] width 303 height 30
type input "GP"
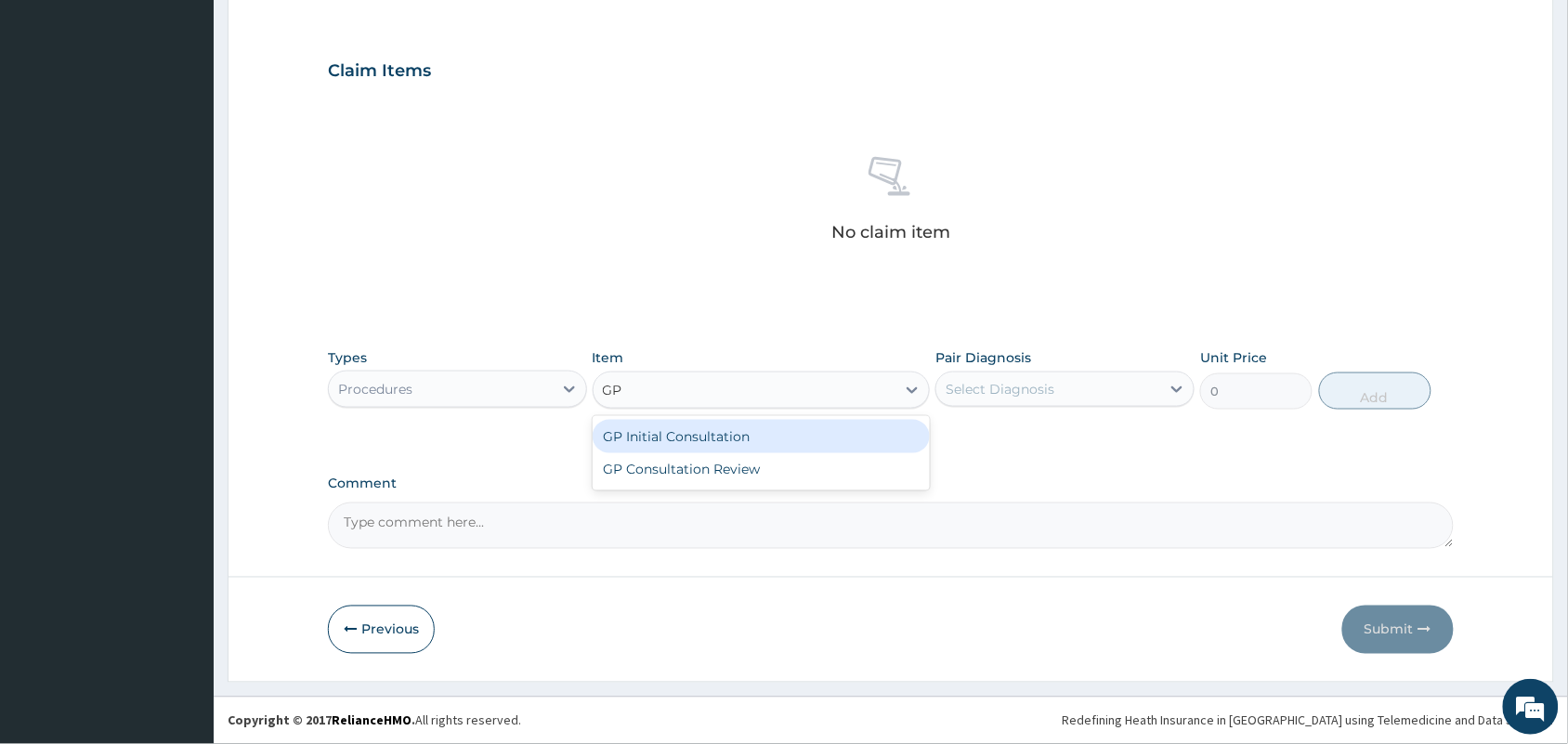
click at [750, 430] on div "GP Initial Consultation" at bounding box center [762, 436] width 338 height 34
type input "2500"
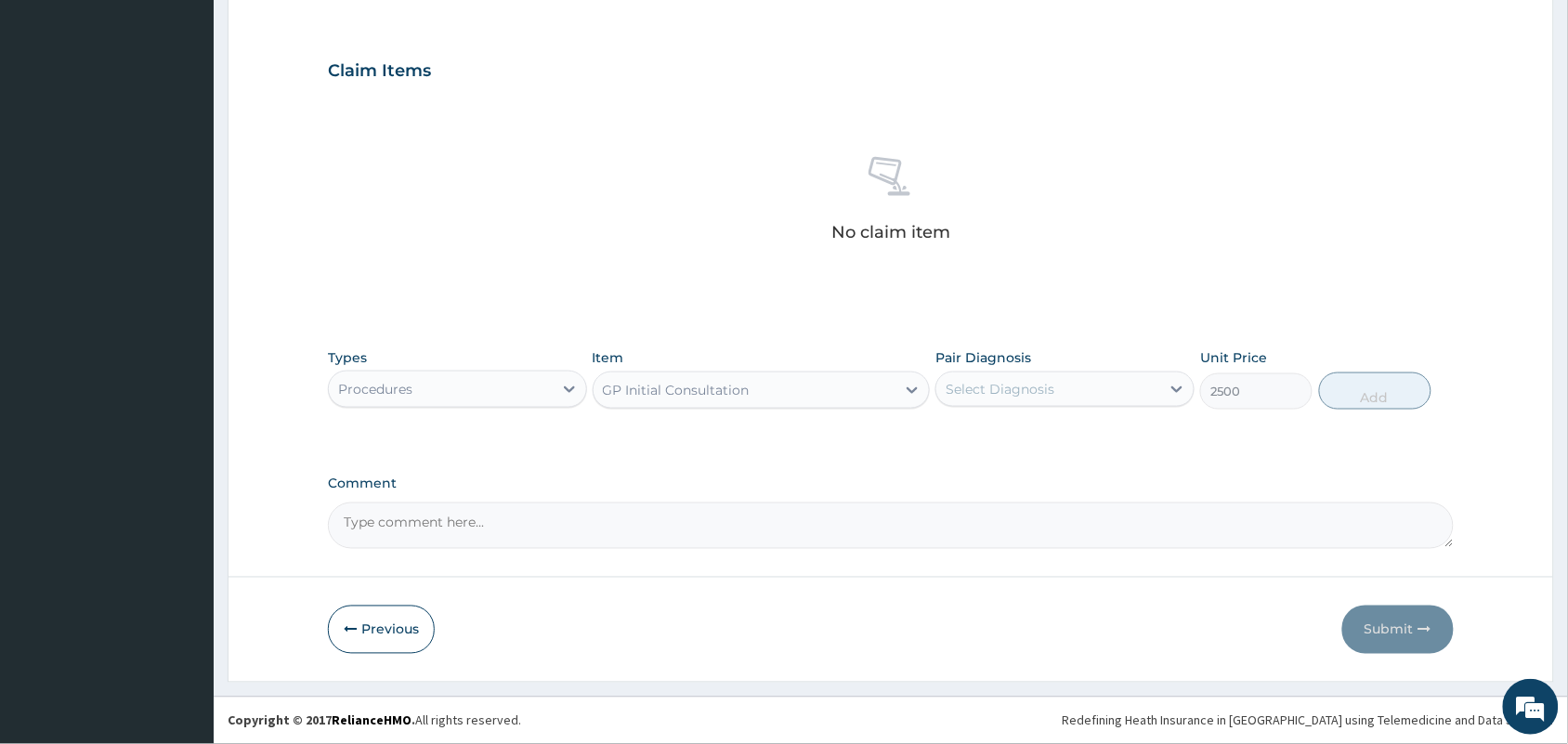
click at [994, 400] on div "Select Diagnosis" at bounding box center [1048, 390] width 224 height 30
click at [952, 439] on input "checkbox" at bounding box center [952, 434] width 12 height 12
checkbox input "true"
click at [1390, 381] on button "Add" at bounding box center [1375, 392] width 113 height 37
type input "0"
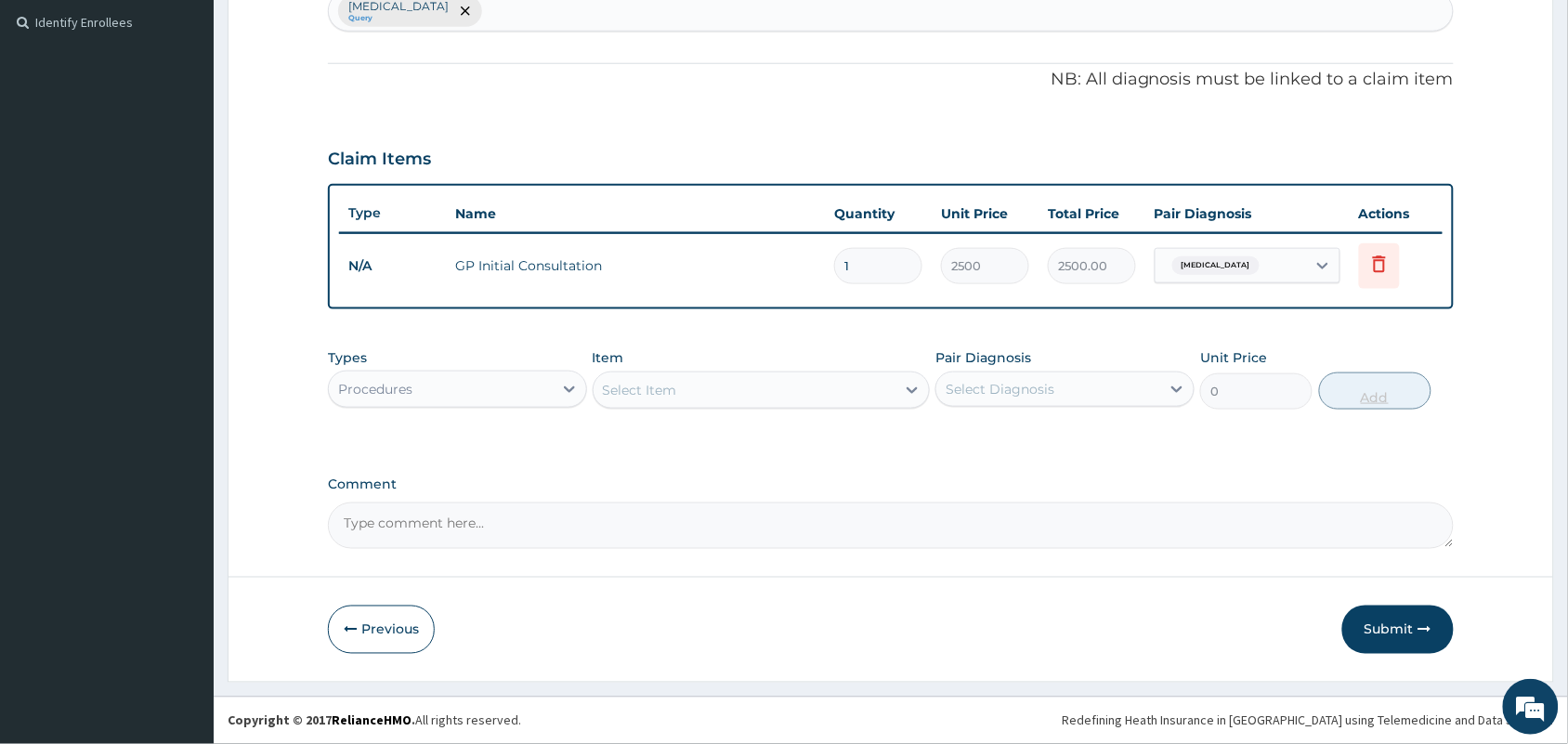
scroll to position [506, 0]
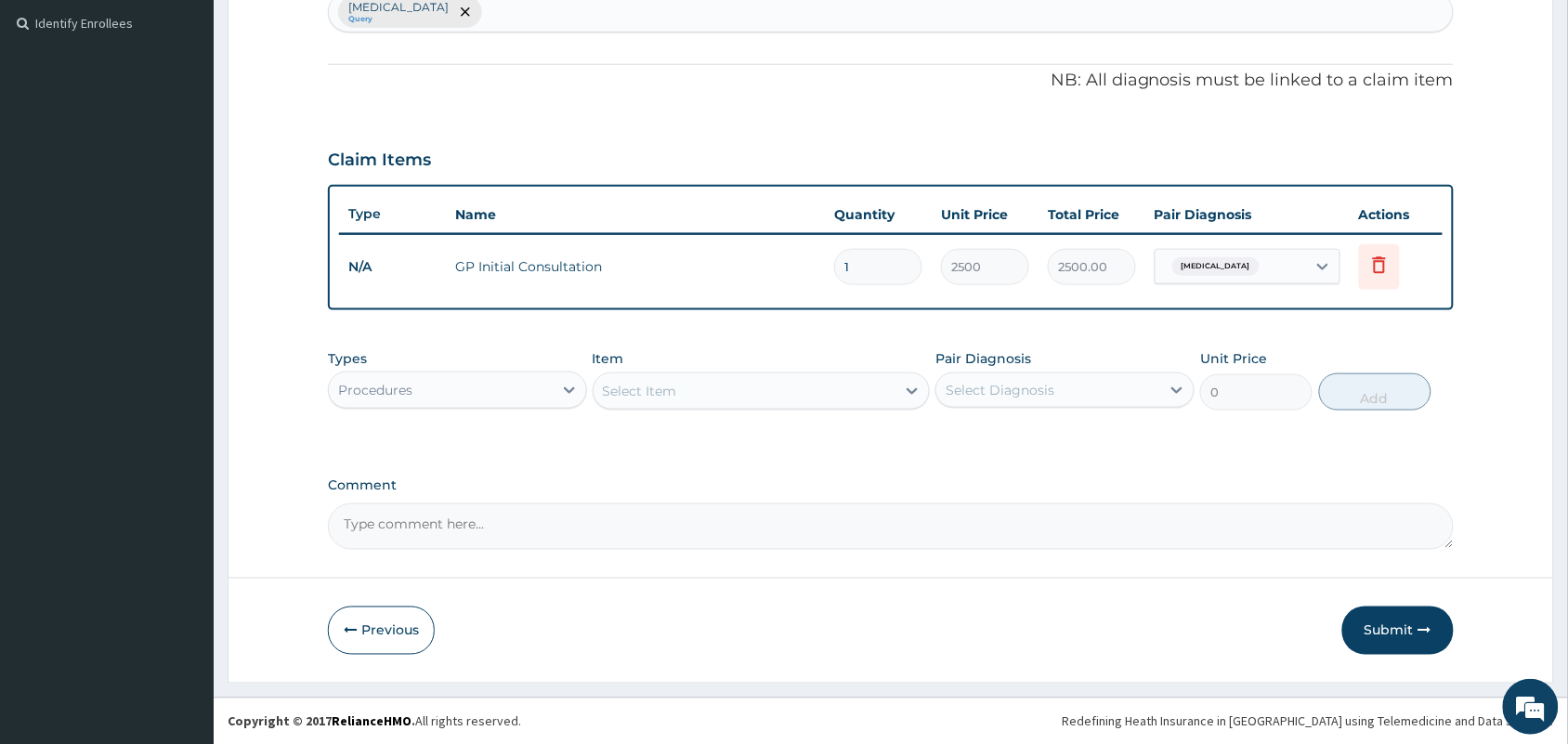
click at [469, 9] on div "Malaria Query" at bounding box center [891, 12] width 1124 height 39
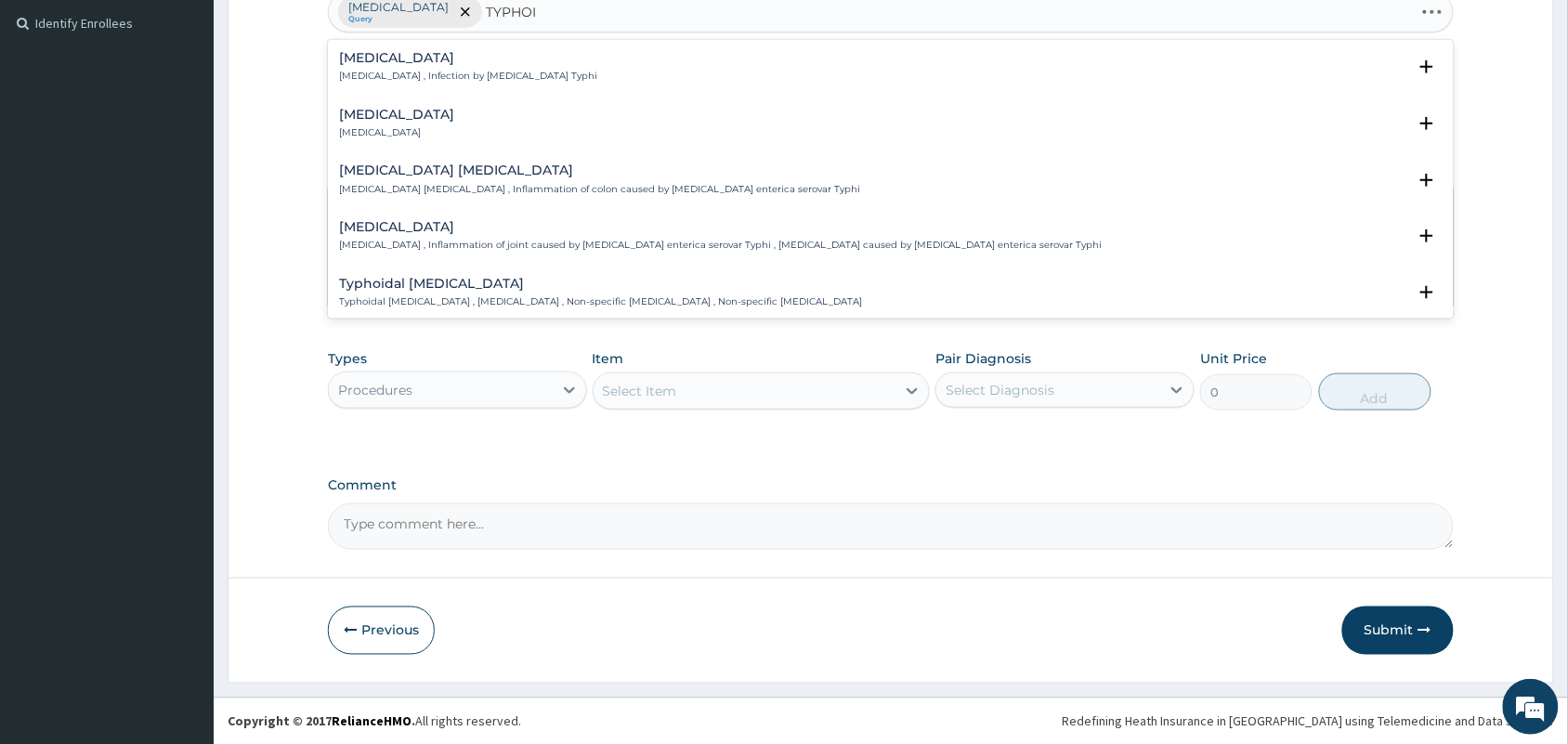
type input "TYPHOID"
click at [428, 77] on p "Typhoid fever , Infection by Salmonella Typhi" at bounding box center [468, 76] width 258 height 13
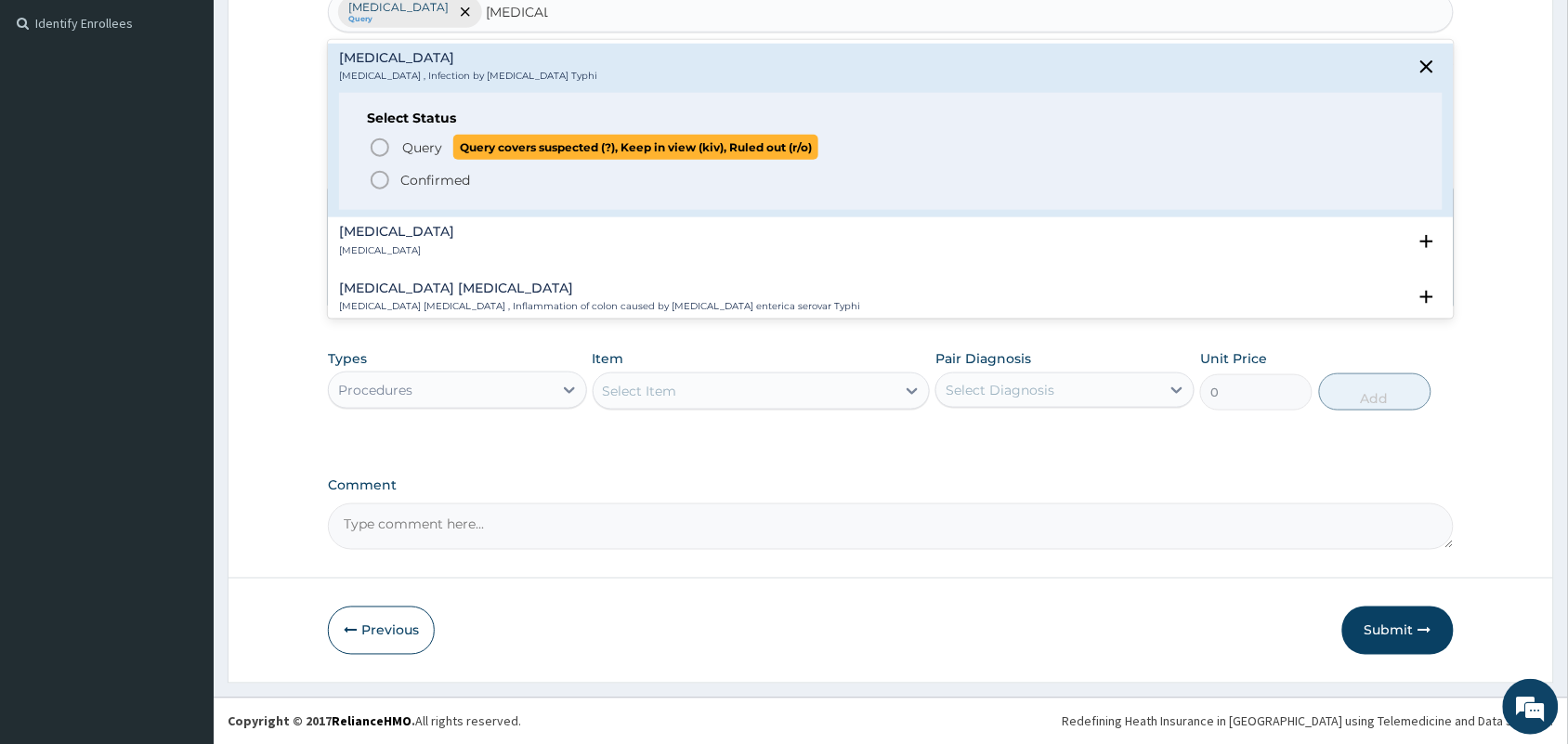
click at [390, 145] on icon "status option query" at bounding box center [380, 147] width 22 height 22
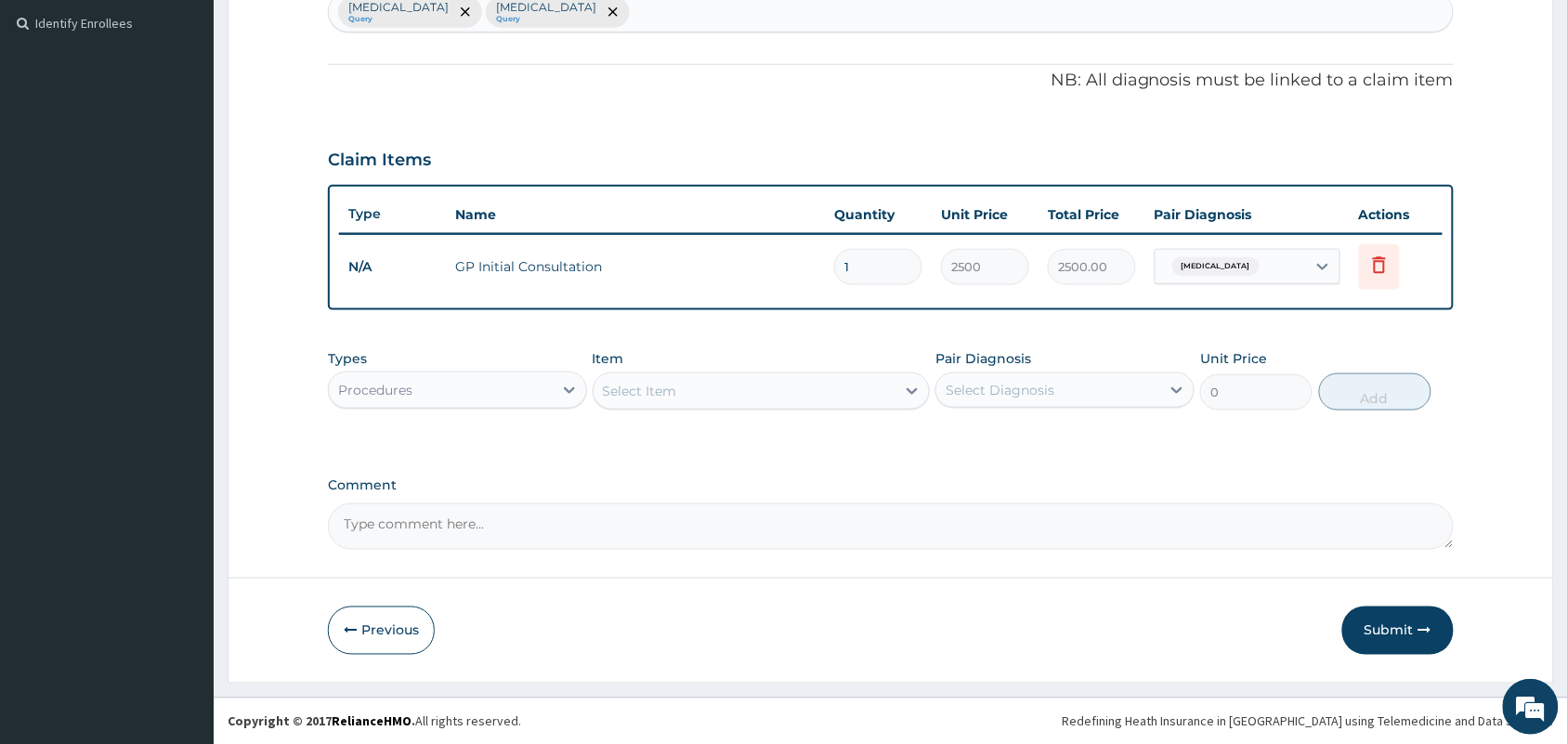
click at [652, 395] on div "Select Item" at bounding box center [640, 391] width 75 height 19
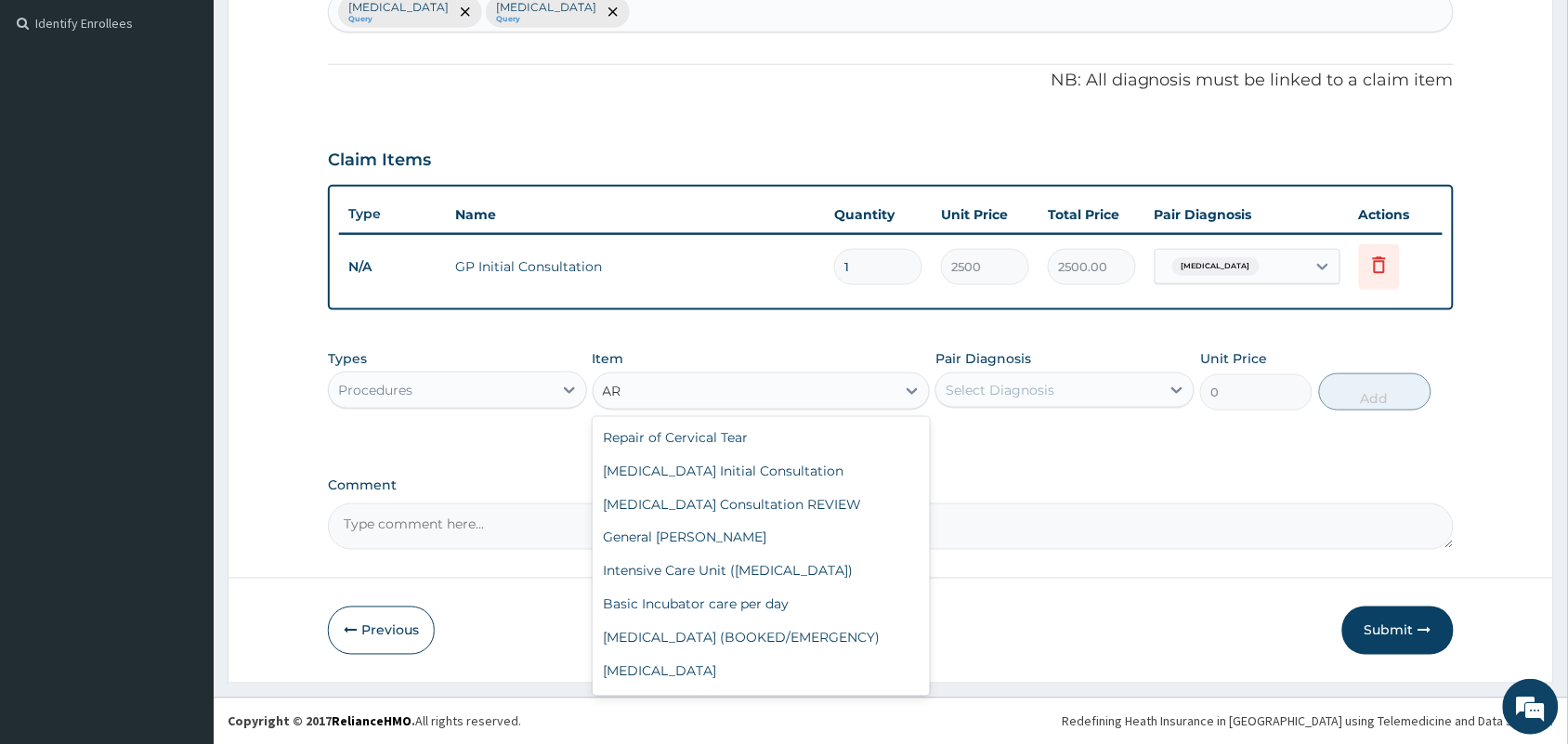
type input "A"
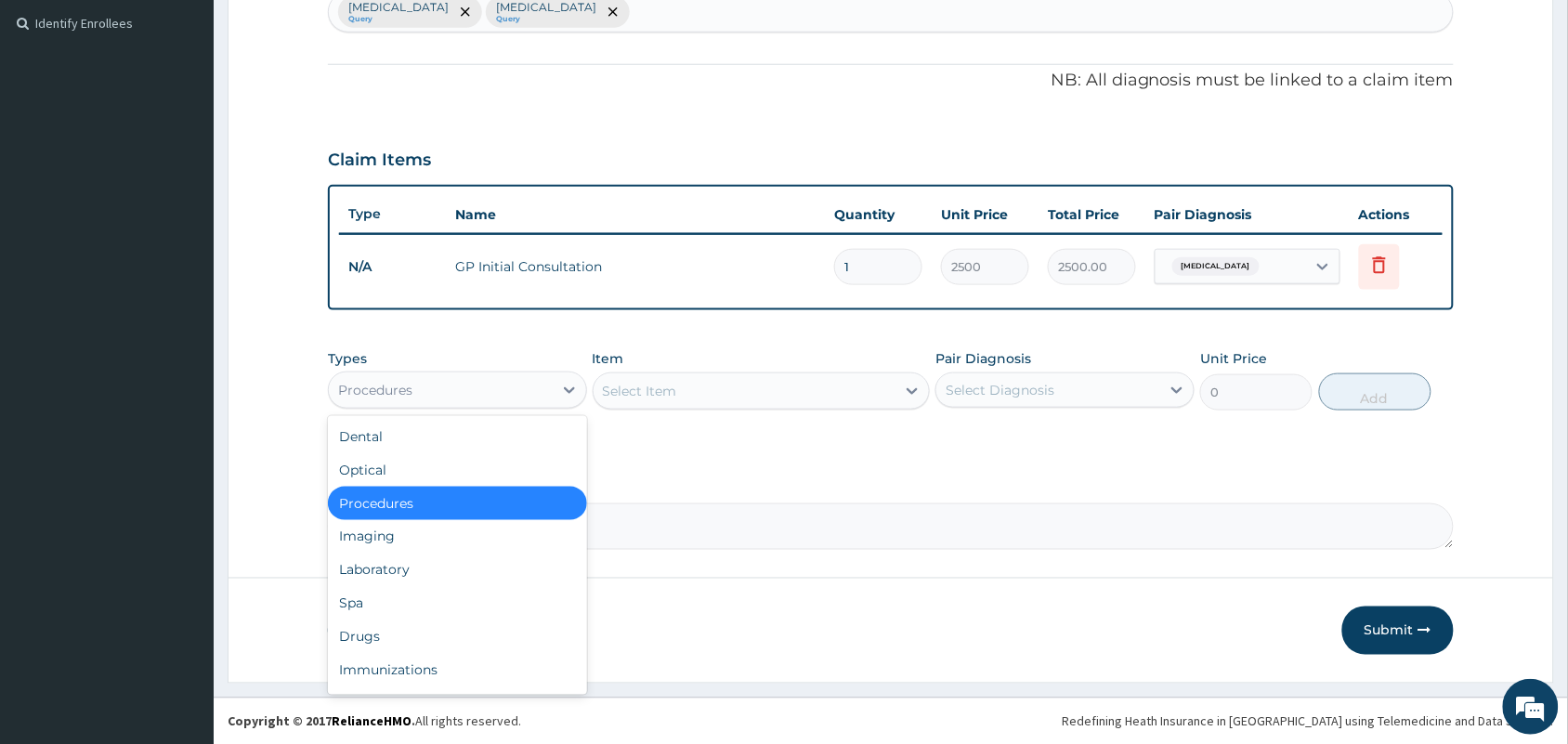
click at [485, 395] on div "Procedures" at bounding box center [441, 391] width 224 height 30
click at [411, 627] on div "Drugs" at bounding box center [458, 638] width 259 height 34
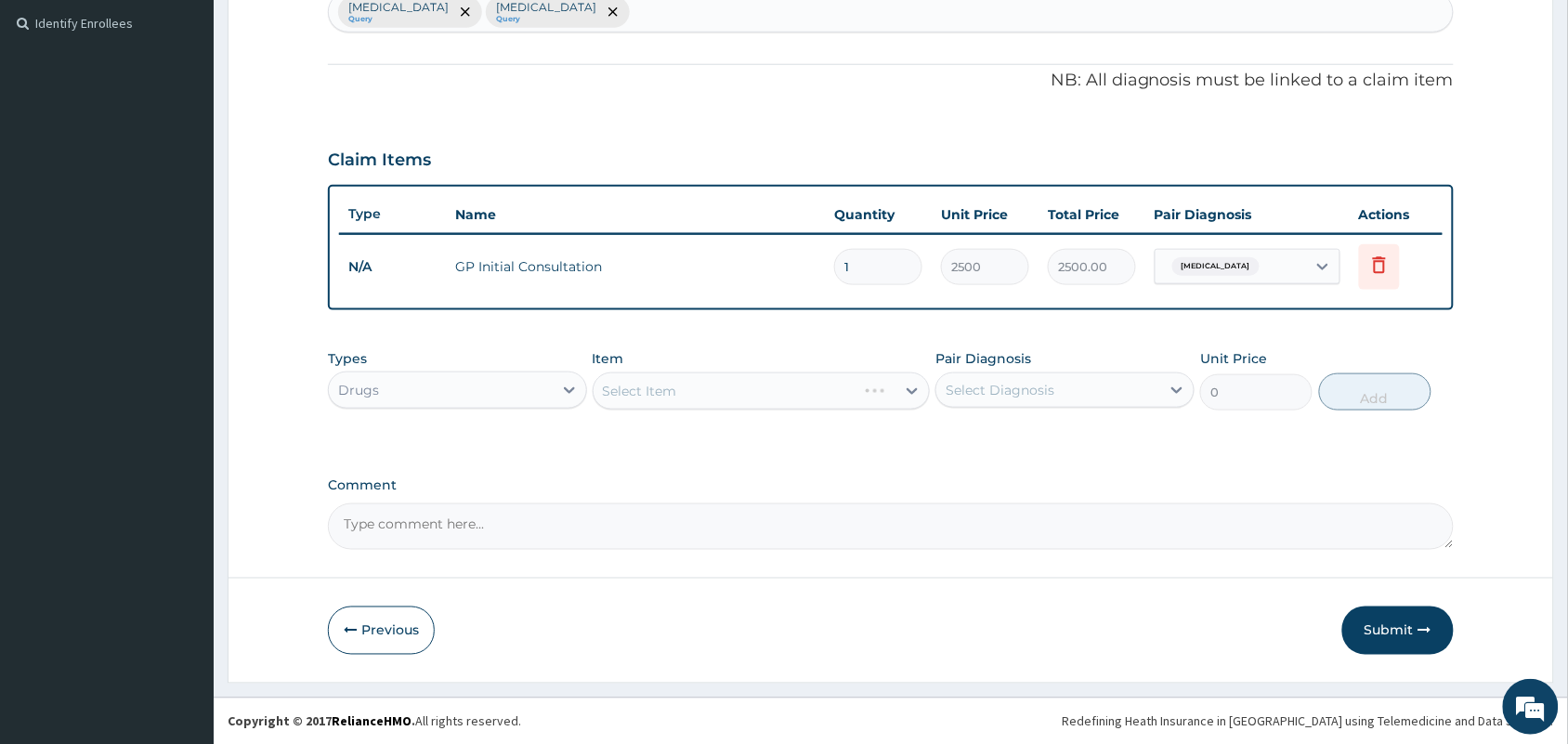
click at [643, 399] on div "Select Item" at bounding box center [762, 392] width 338 height 37
click at [750, 392] on div "Select Item" at bounding box center [762, 392] width 338 height 37
click at [752, 392] on div "Select Item" at bounding box center [762, 392] width 338 height 37
click at [778, 395] on div "Select Item" at bounding box center [745, 392] width 303 height 30
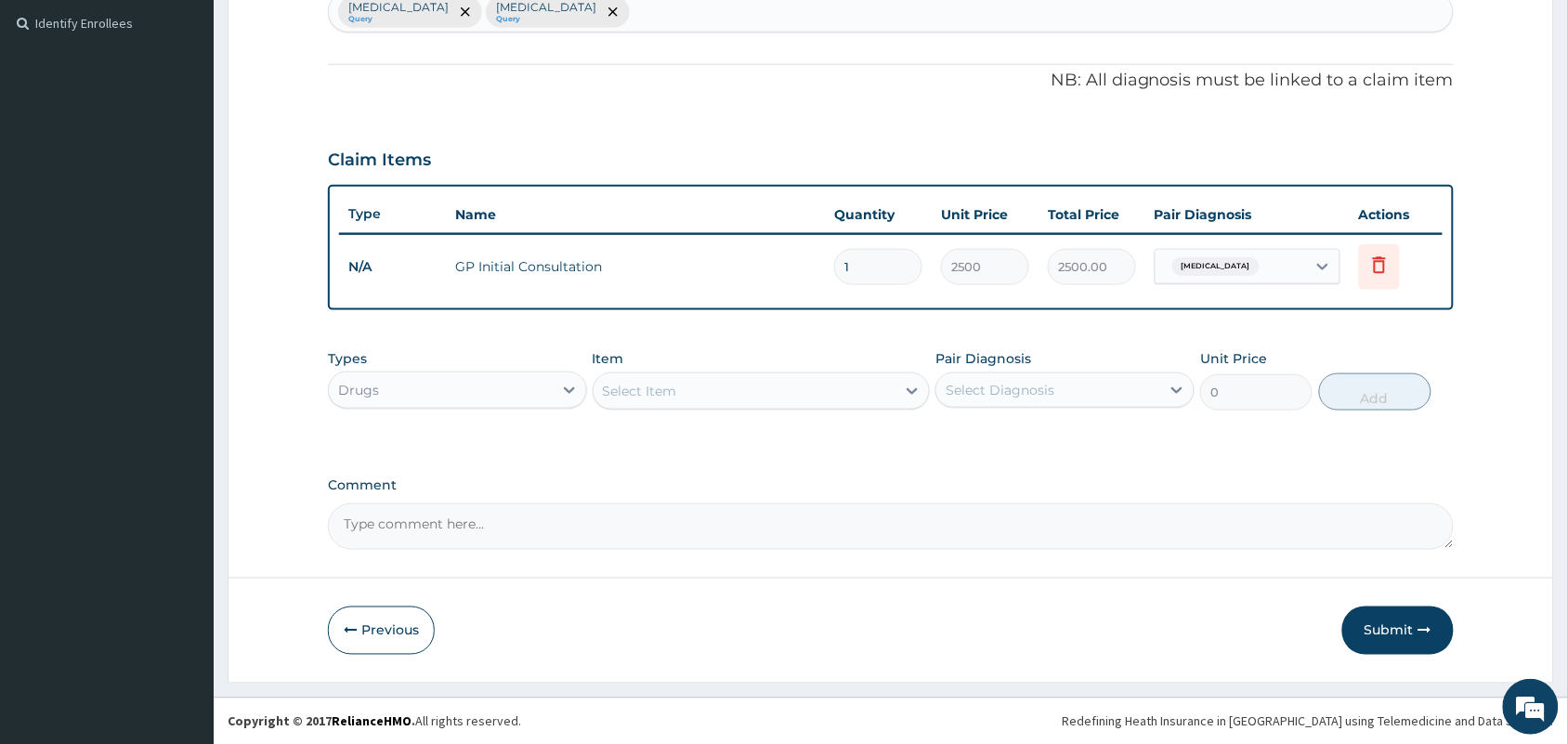
click at [778, 395] on div "Select Item" at bounding box center [745, 392] width 303 height 30
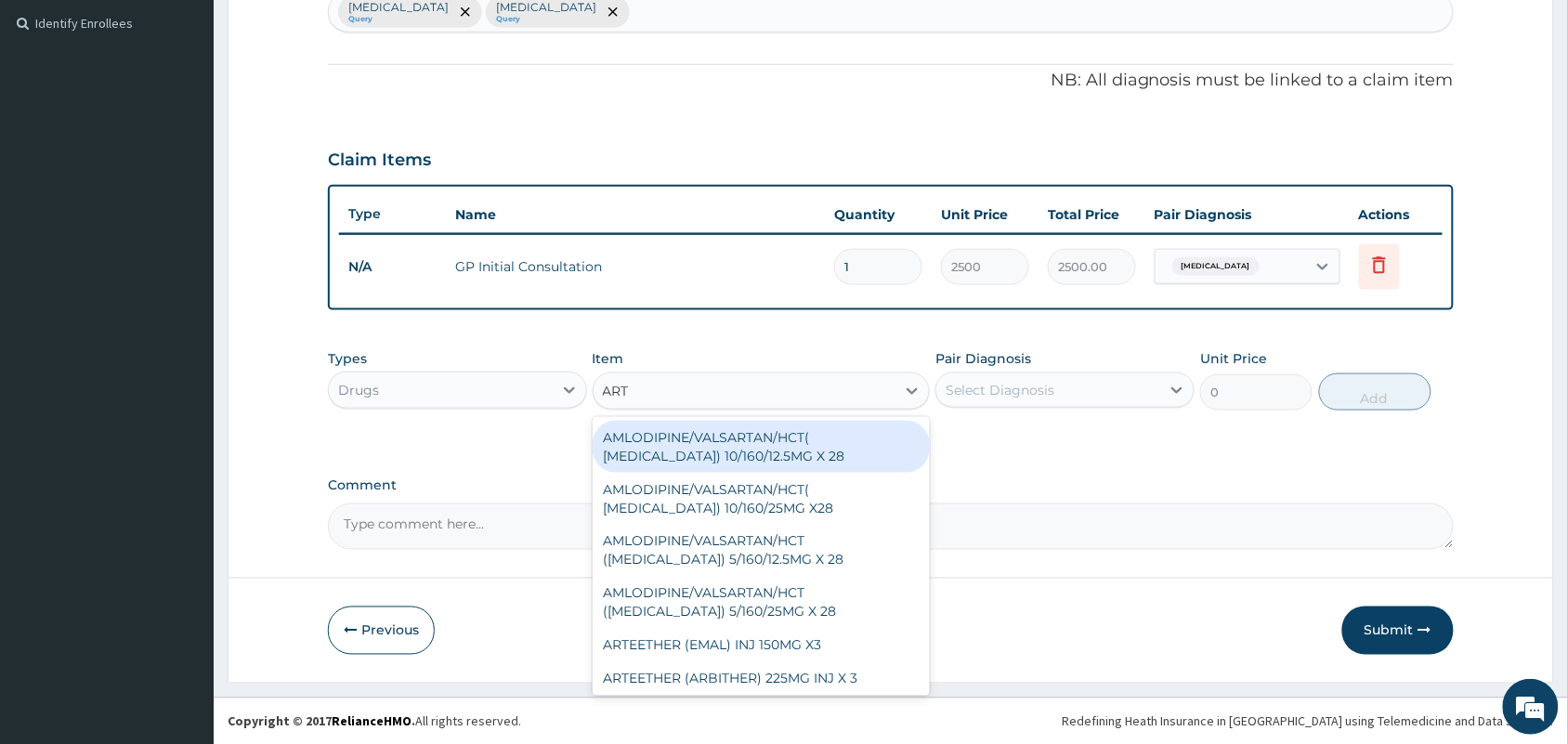
type input "ARTE"
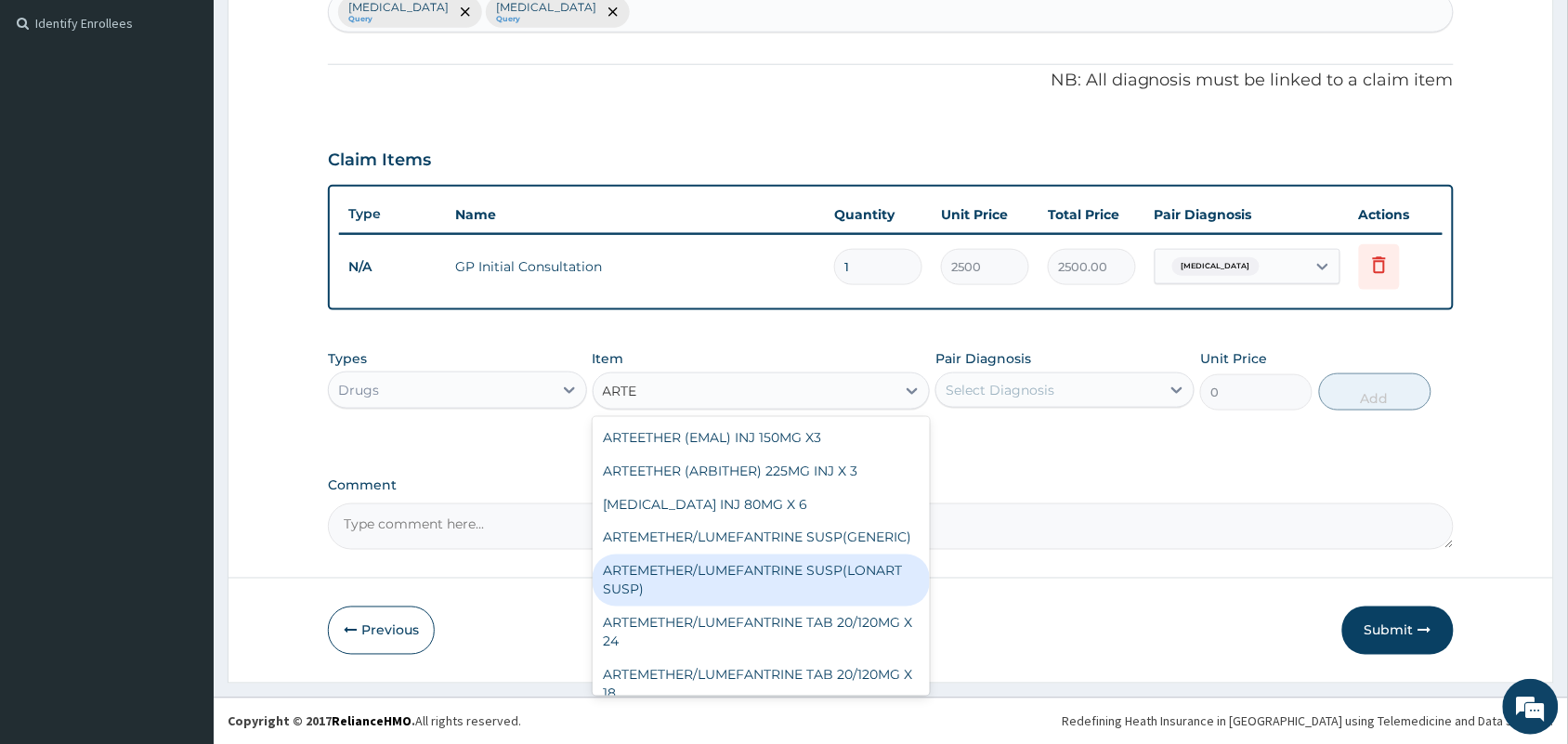
click at [764, 607] on div "ARTEMETHER/LUMEFANTRINE SUSP(LONART SUSP)" at bounding box center [762, 581] width 338 height 52
type input "2000"
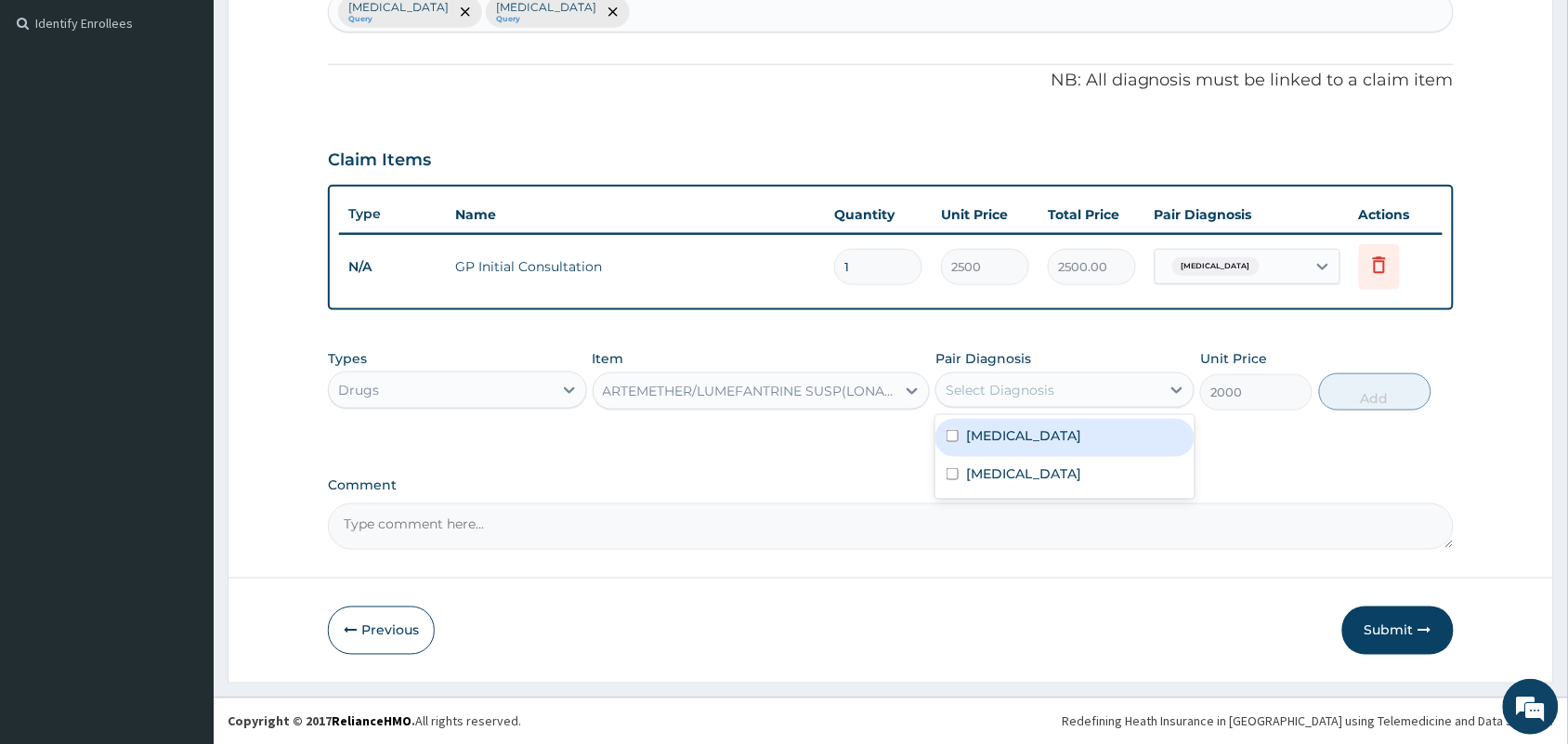
click at [1034, 400] on div "Select Diagnosis" at bounding box center [1048, 391] width 224 height 30
click at [954, 438] on input "checkbox" at bounding box center [952, 435] width 12 height 12
checkbox input "true"
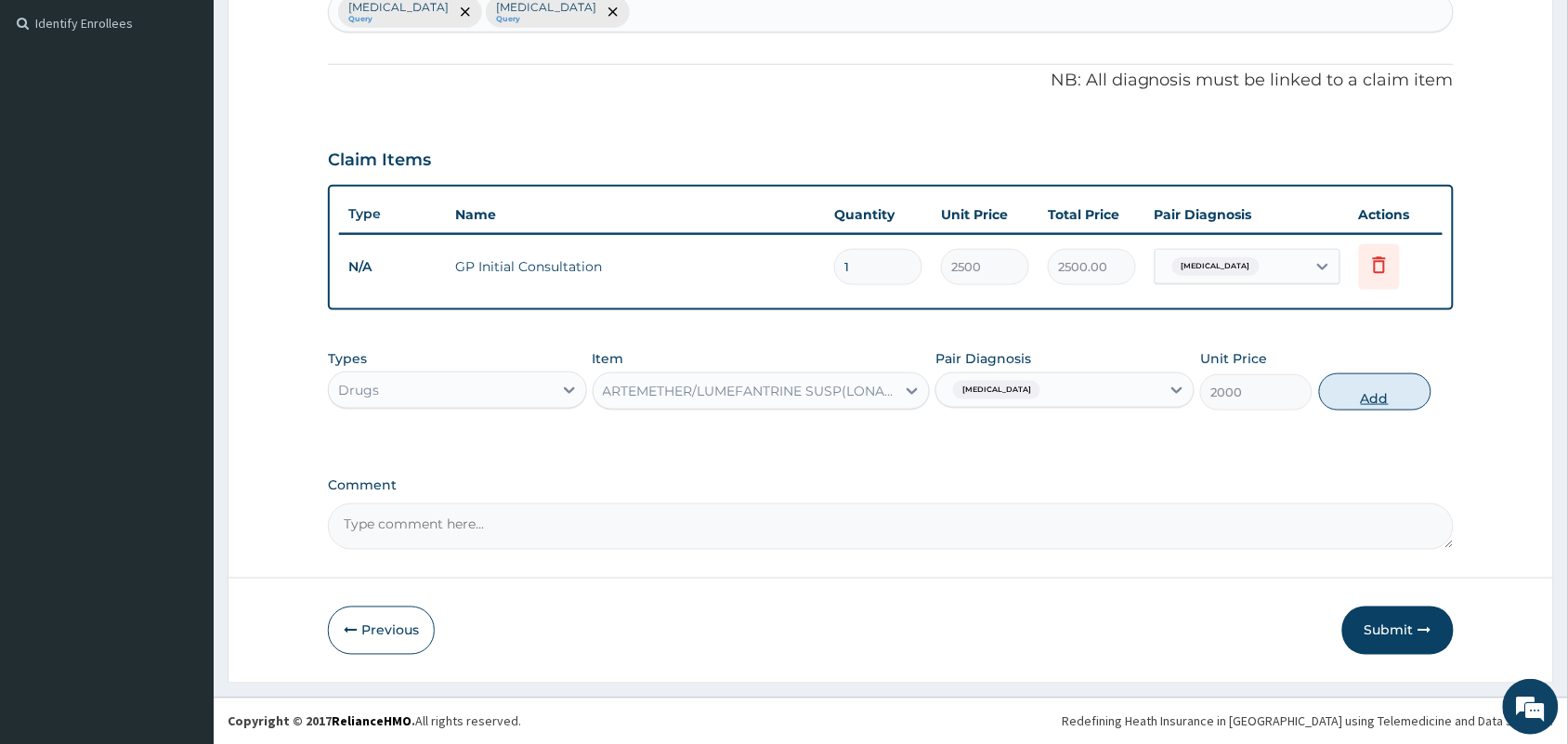
click at [1369, 391] on button "Add" at bounding box center [1375, 393] width 113 height 37
type input "0"
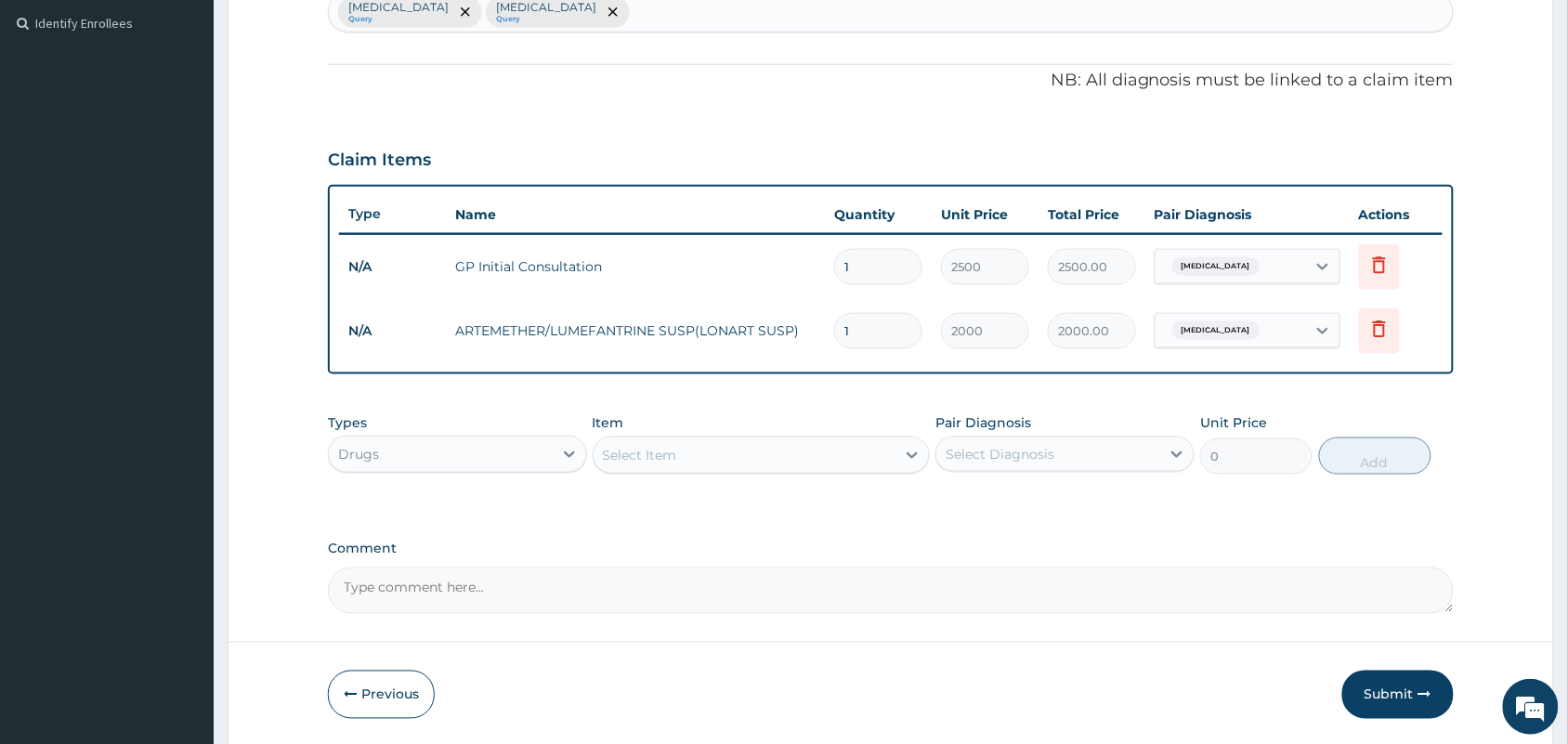
click at [776, 452] on div "Select Item" at bounding box center [745, 455] width 303 height 30
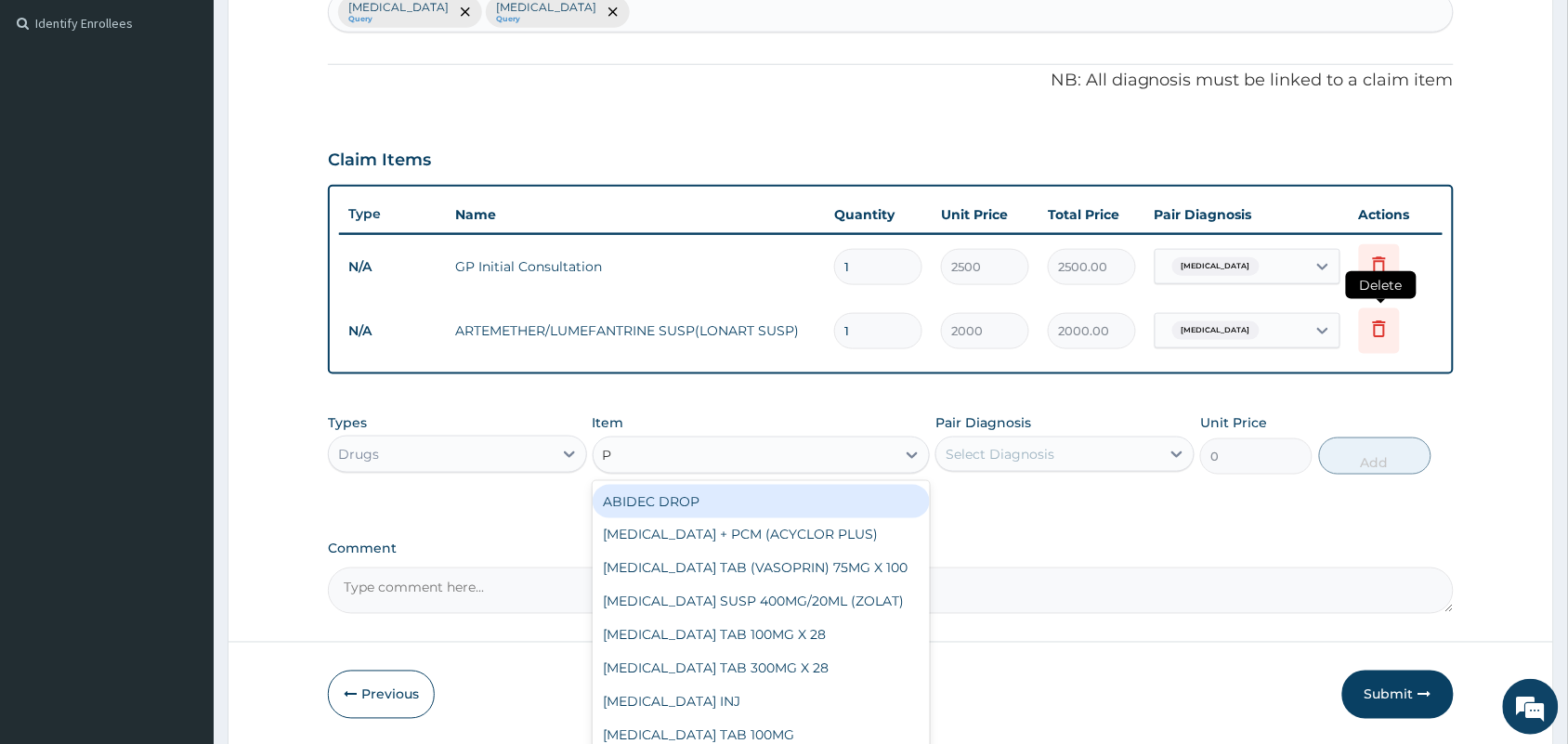
type input "P"
click at [1377, 327] on icon at bounding box center [1380, 329] width 22 height 22
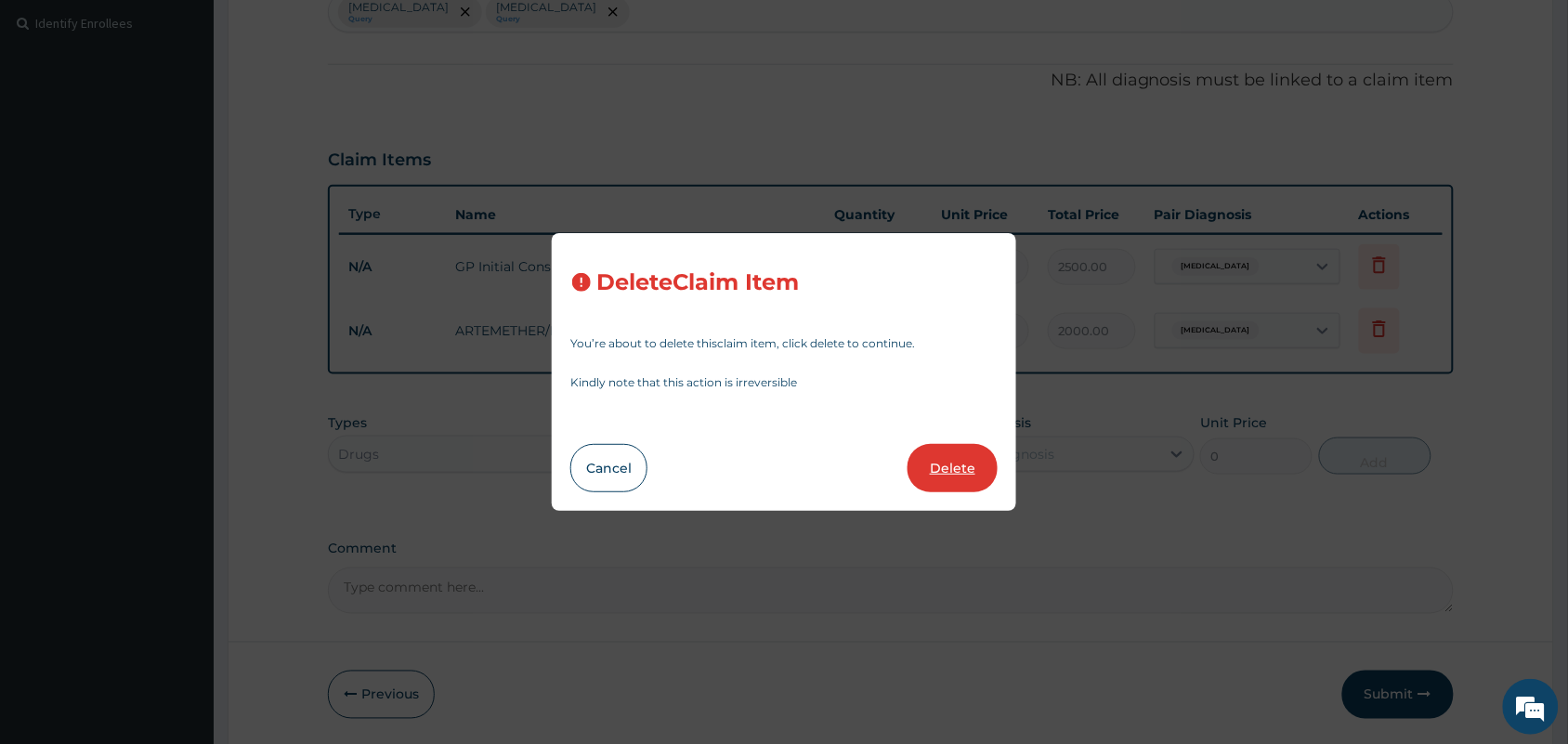
click at [953, 462] on button "Delete" at bounding box center [952, 468] width 90 height 48
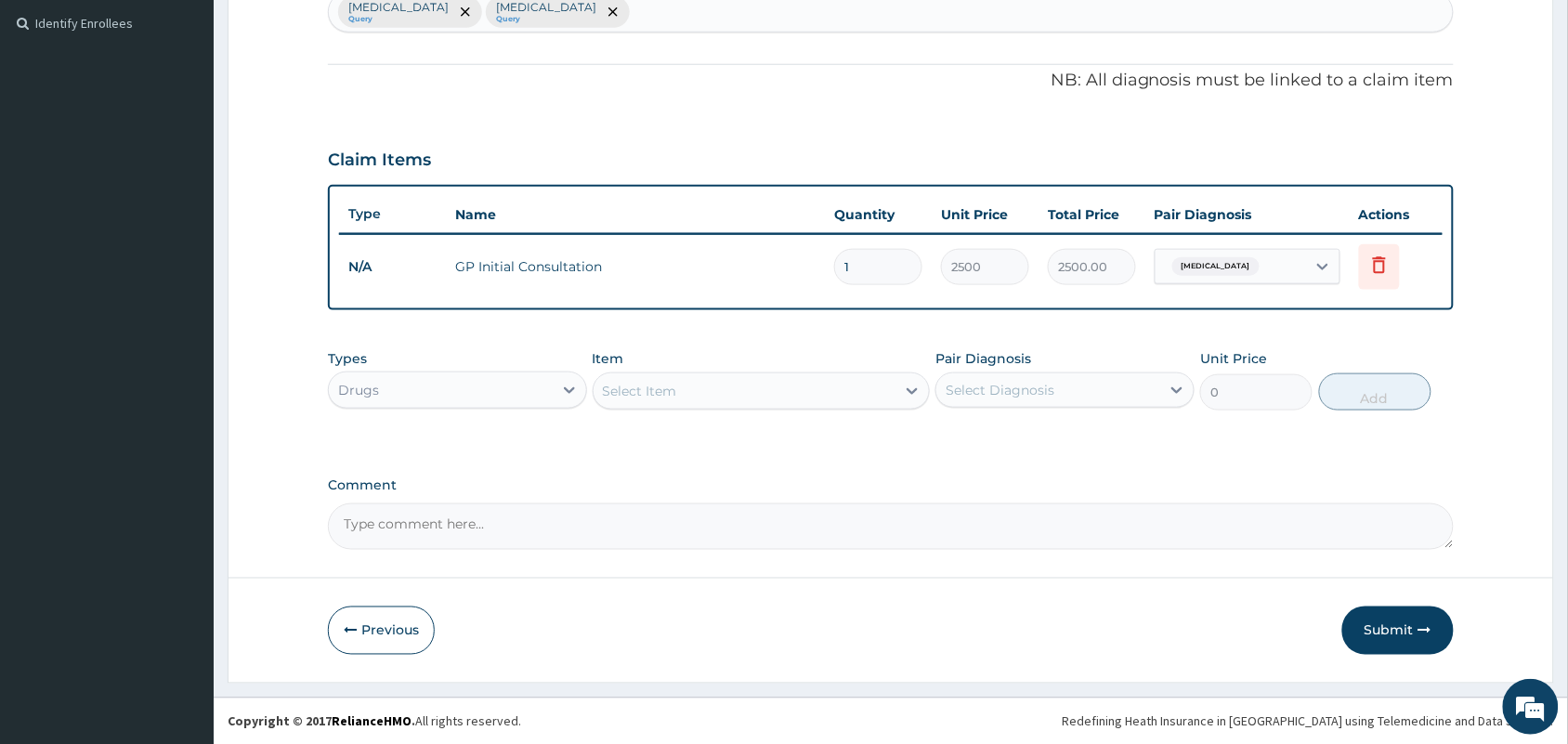
click at [734, 392] on div "Select Item" at bounding box center [745, 392] width 303 height 30
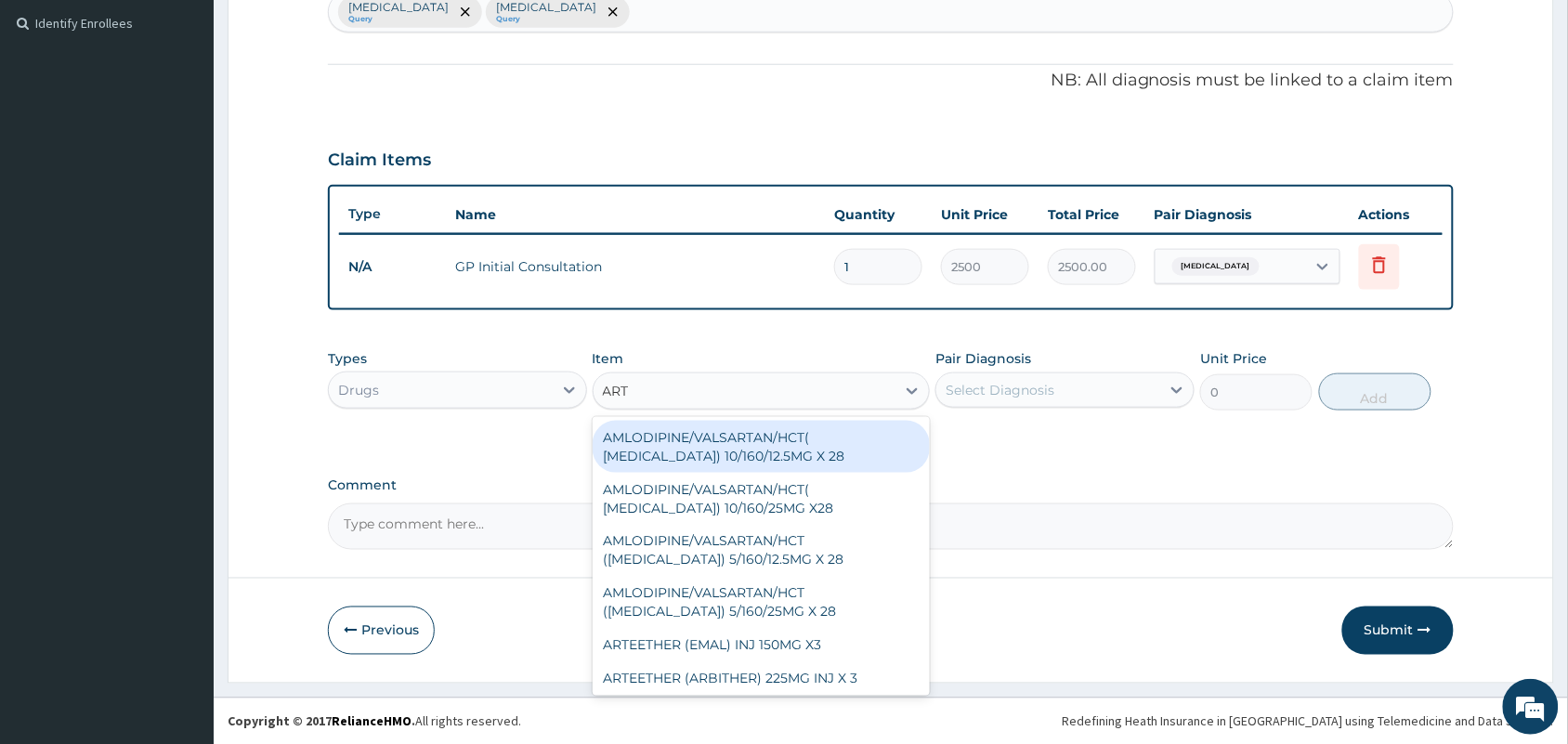
type input "ARTE"
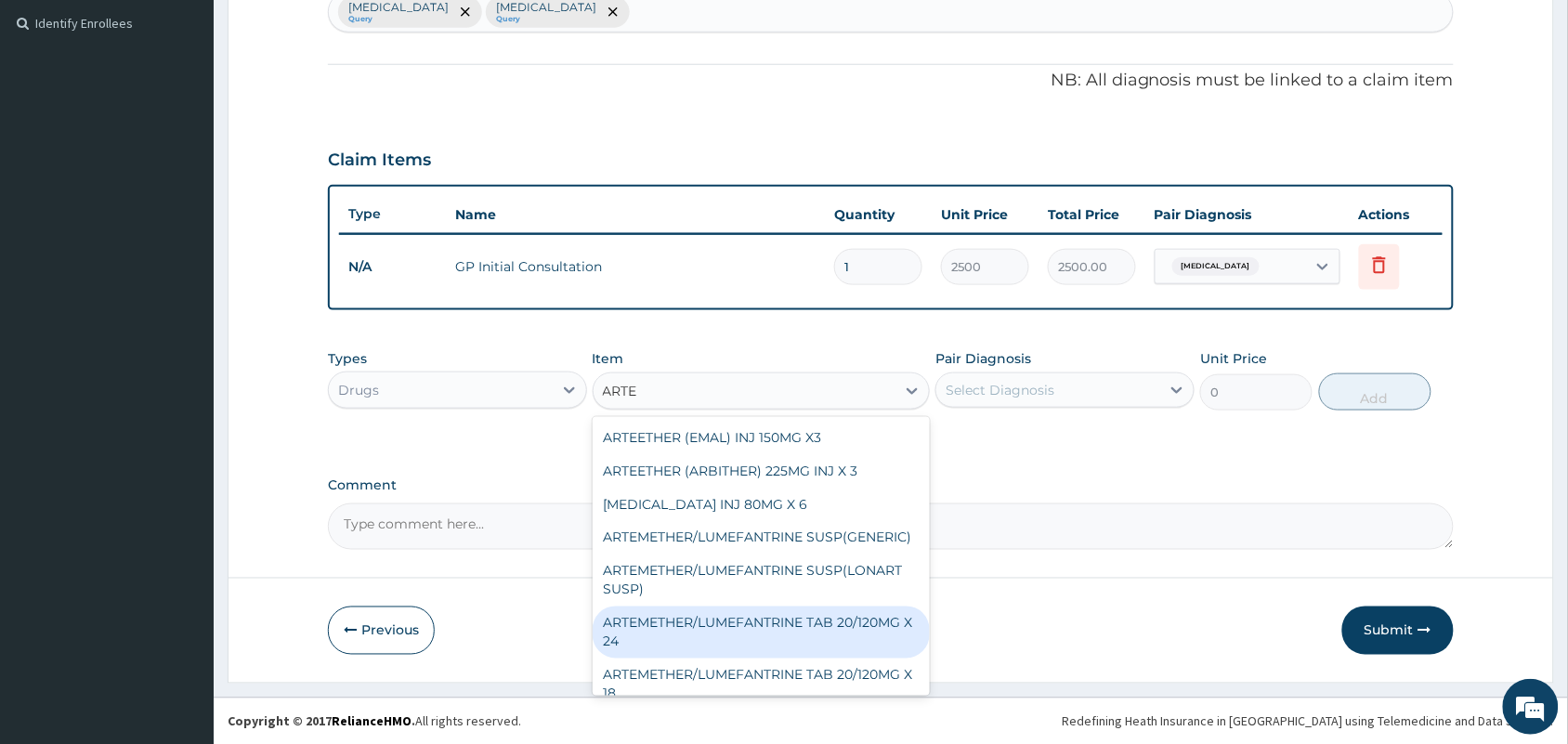
scroll to position [243, 0]
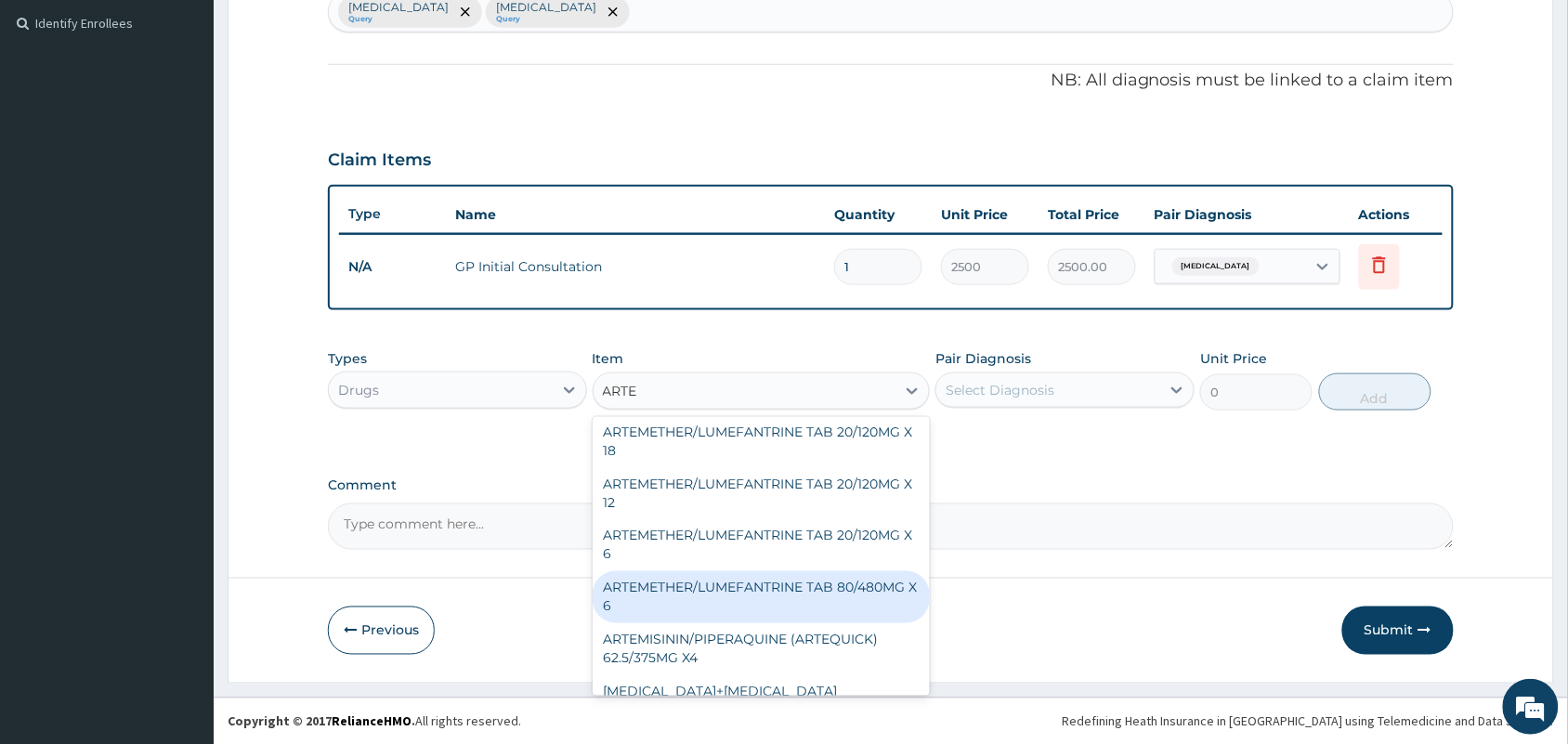
click at [825, 624] on div "ARTEMETHER/LUMEFANTRINE TAB 80/480MG X 6" at bounding box center [762, 598] width 338 height 52
type input "700"
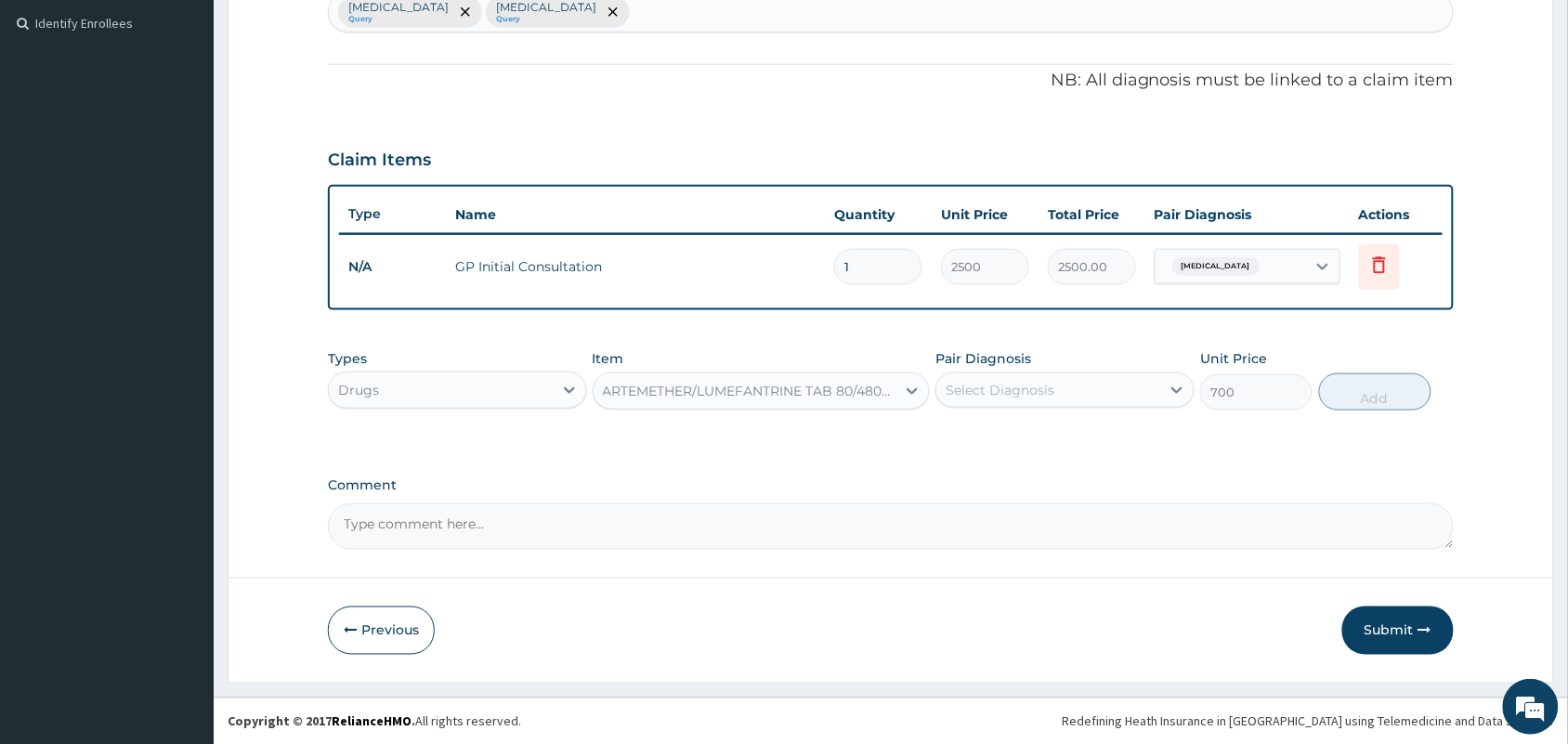
click at [1000, 392] on div "Select Diagnosis" at bounding box center [999, 390] width 109 height 19
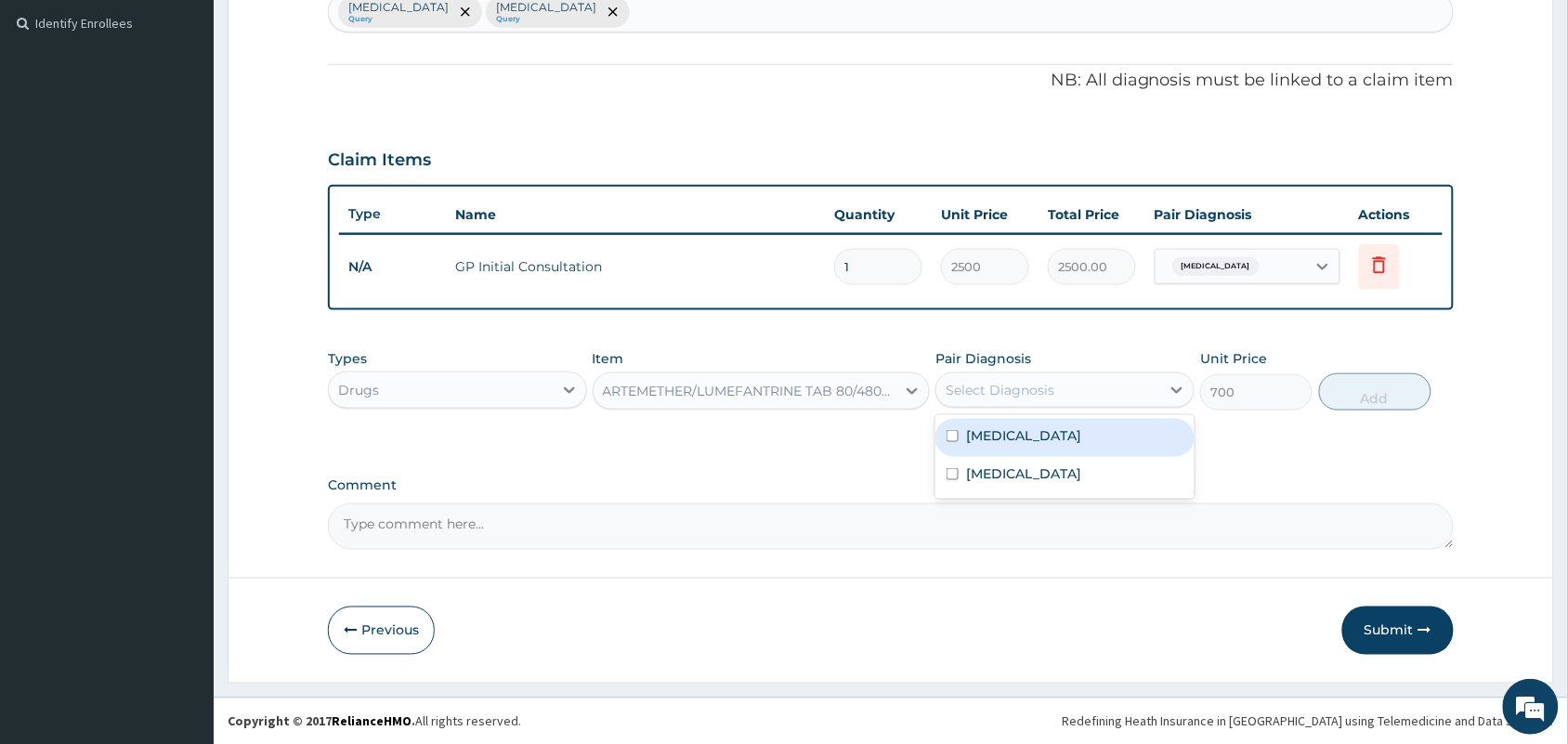
click at [952, 438] on input "checkbox" at bounding box center [952, 435] width 12 height 12
checkbox input "true"
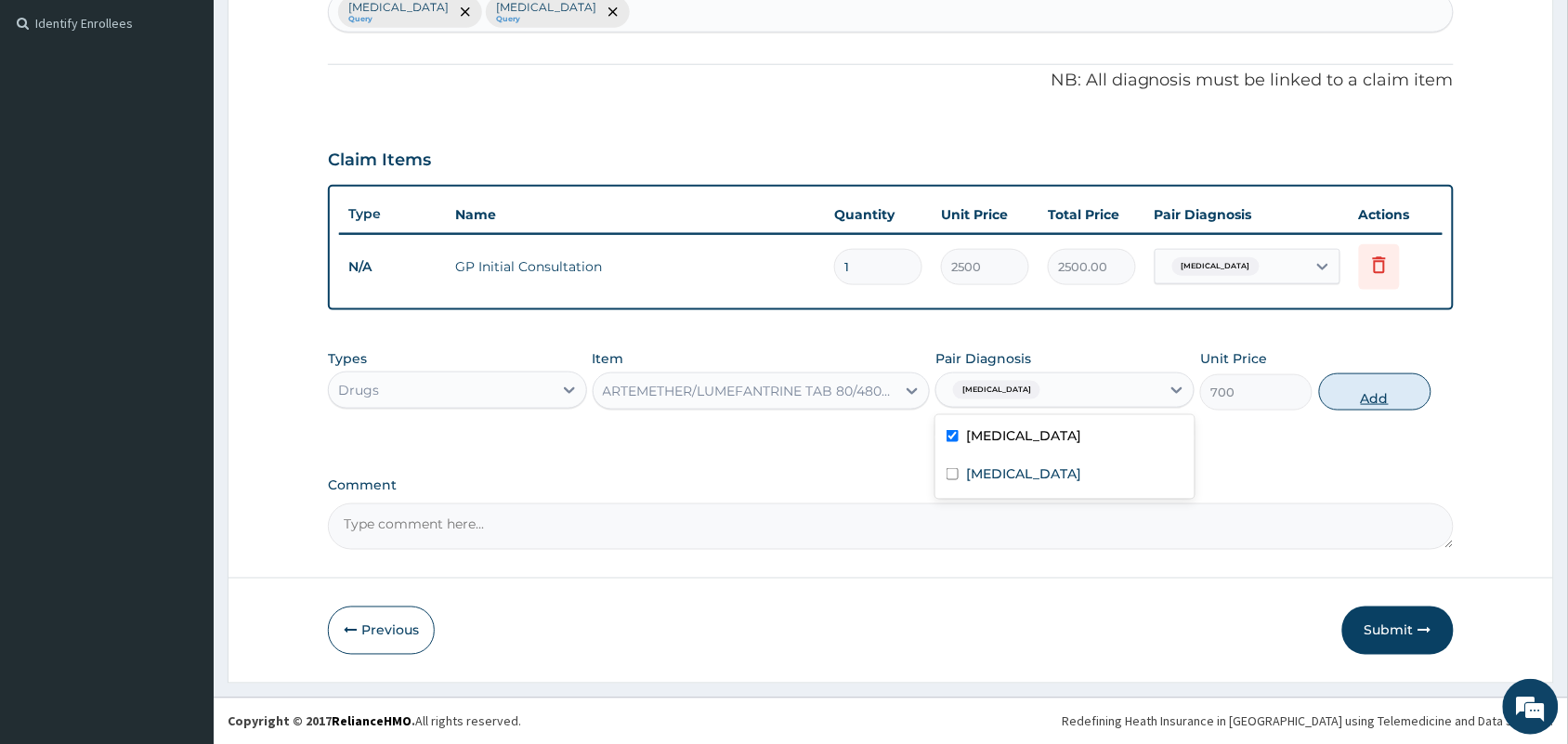
click at [1384, 383] on button "Add" at bounding box center [1375, 393] width 113 height 37
type input "0"
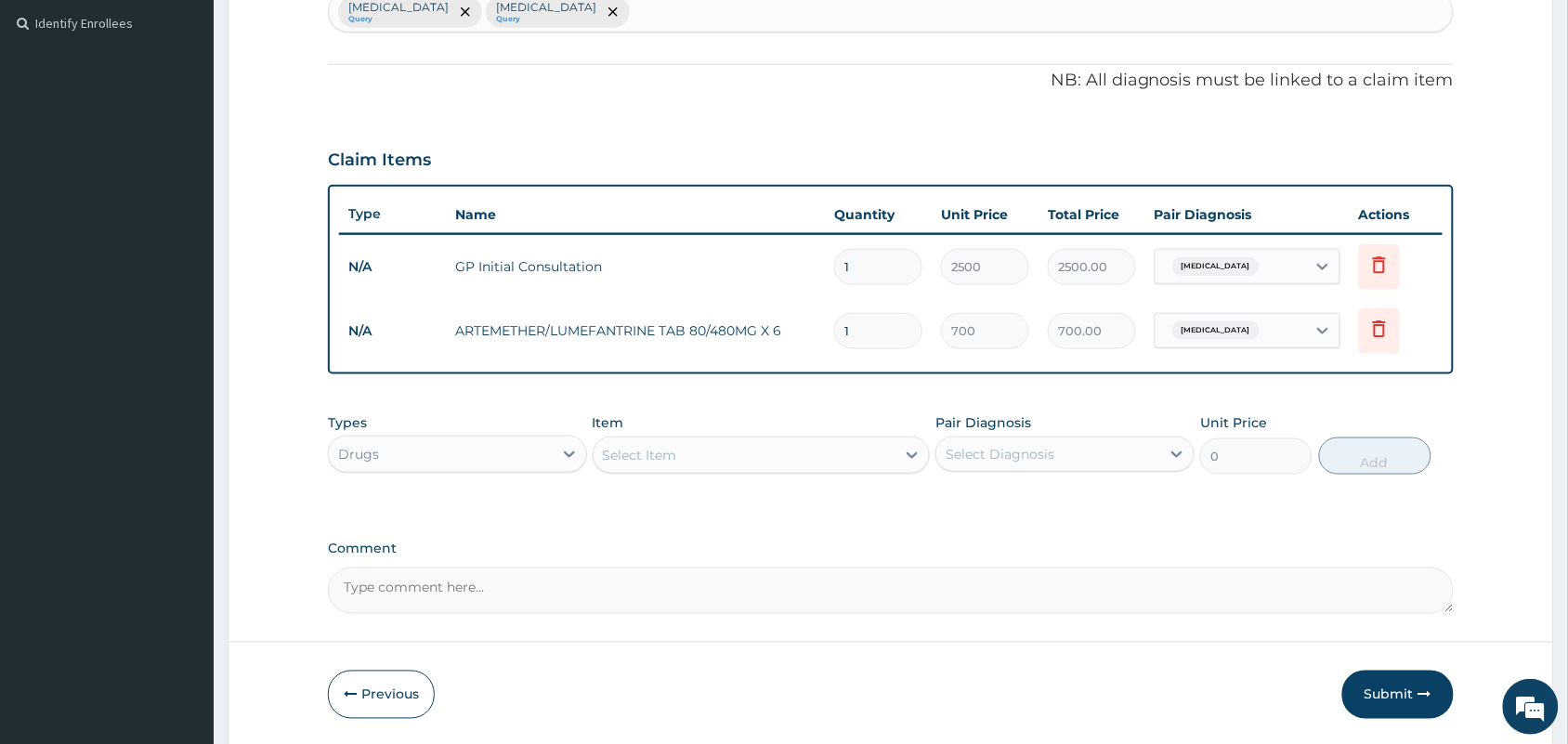
click at [713, 453] on div "Select Item" at bounding box center [745, 455] width 303 height 30
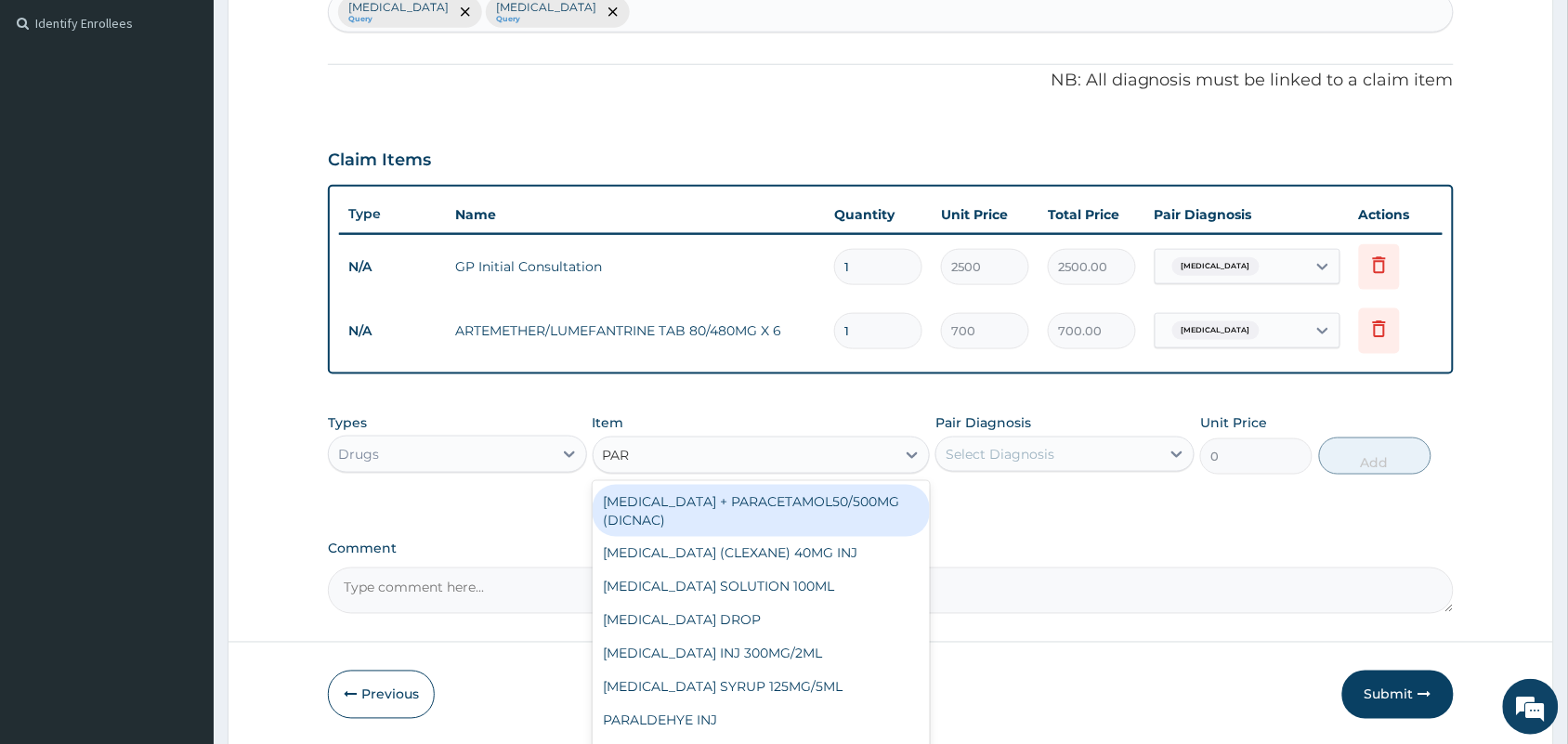
type input "PARA"
click at [726, 516] on div "DICLOFENAC + PARACETAMOL50/500MG (DICNAC)" at bounding box center [762, 511] width 338 height 52
type input "40"
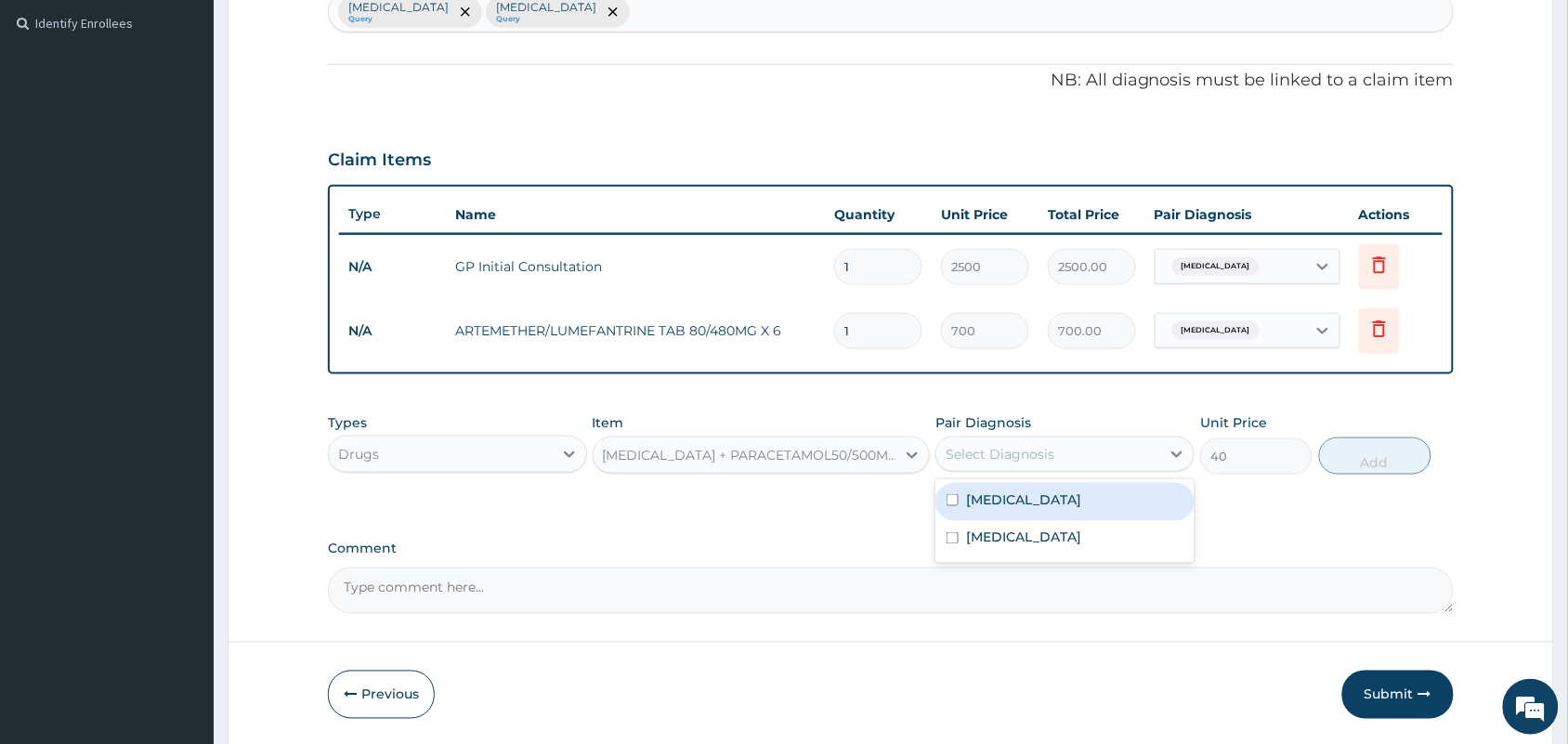
click at [1052, 458] on div "Select Diagnosis" at bounding box center [999, 454] width 109 height 19
click at [952, 498] on input "checkbox" at bounding box center [952, 500] width 12 height 12
checkbox input "true"
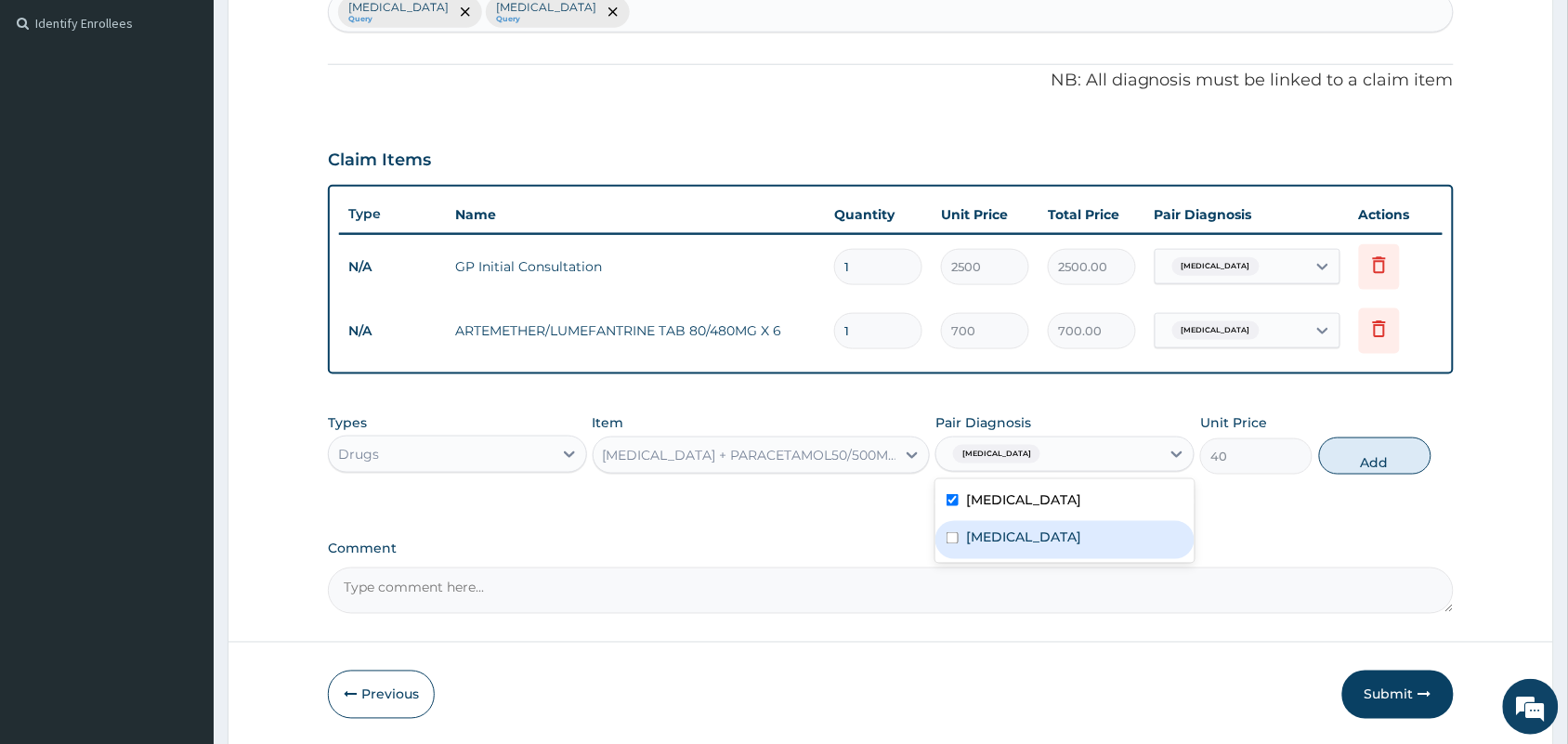
click at [952, 534] on input "checkbox" at bounding box center [952, 538] width 12 height 12
checkbox input "true"
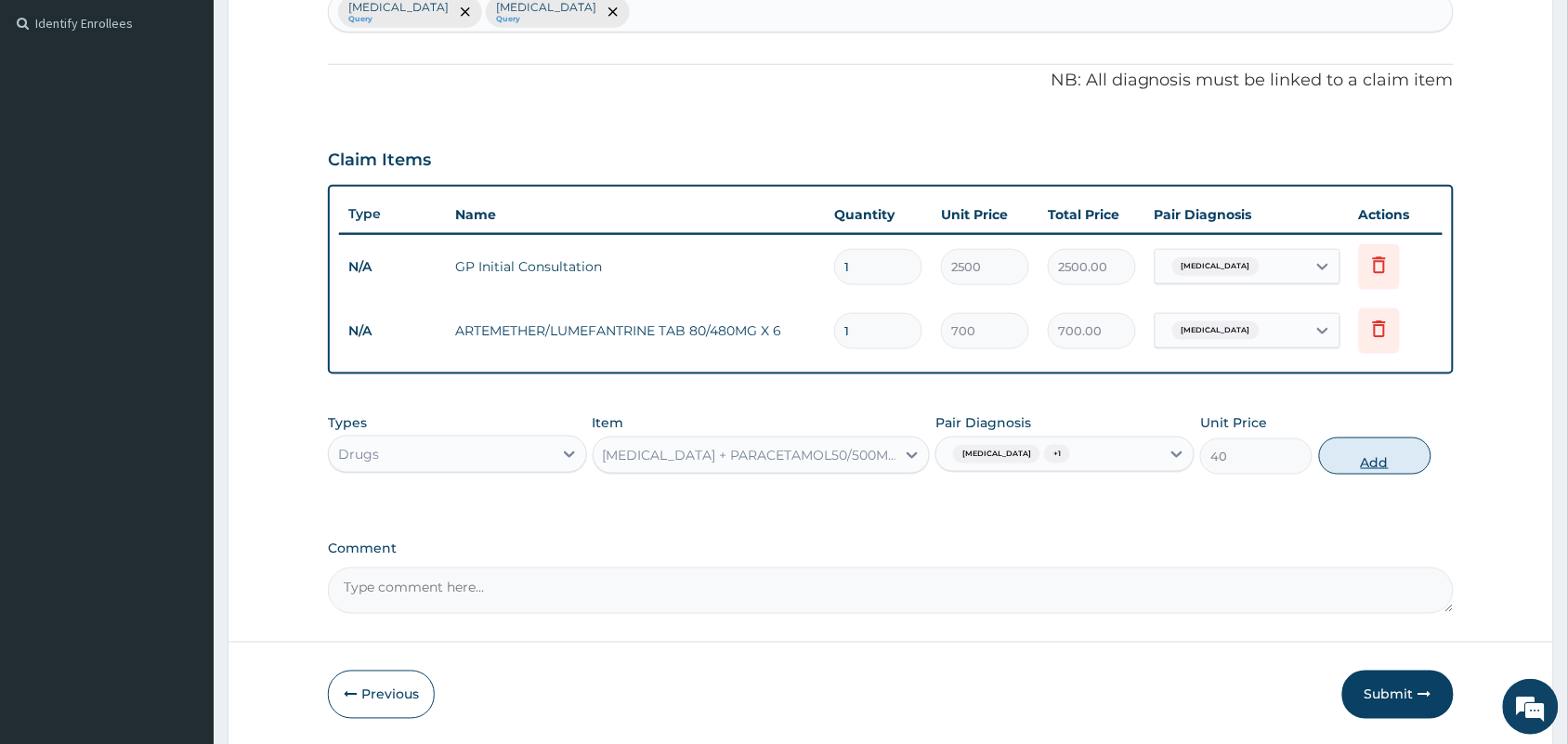
click at [1387, 451] on button "Add" at bounding box center [1375, 456] width 113 height 37
type input "0"
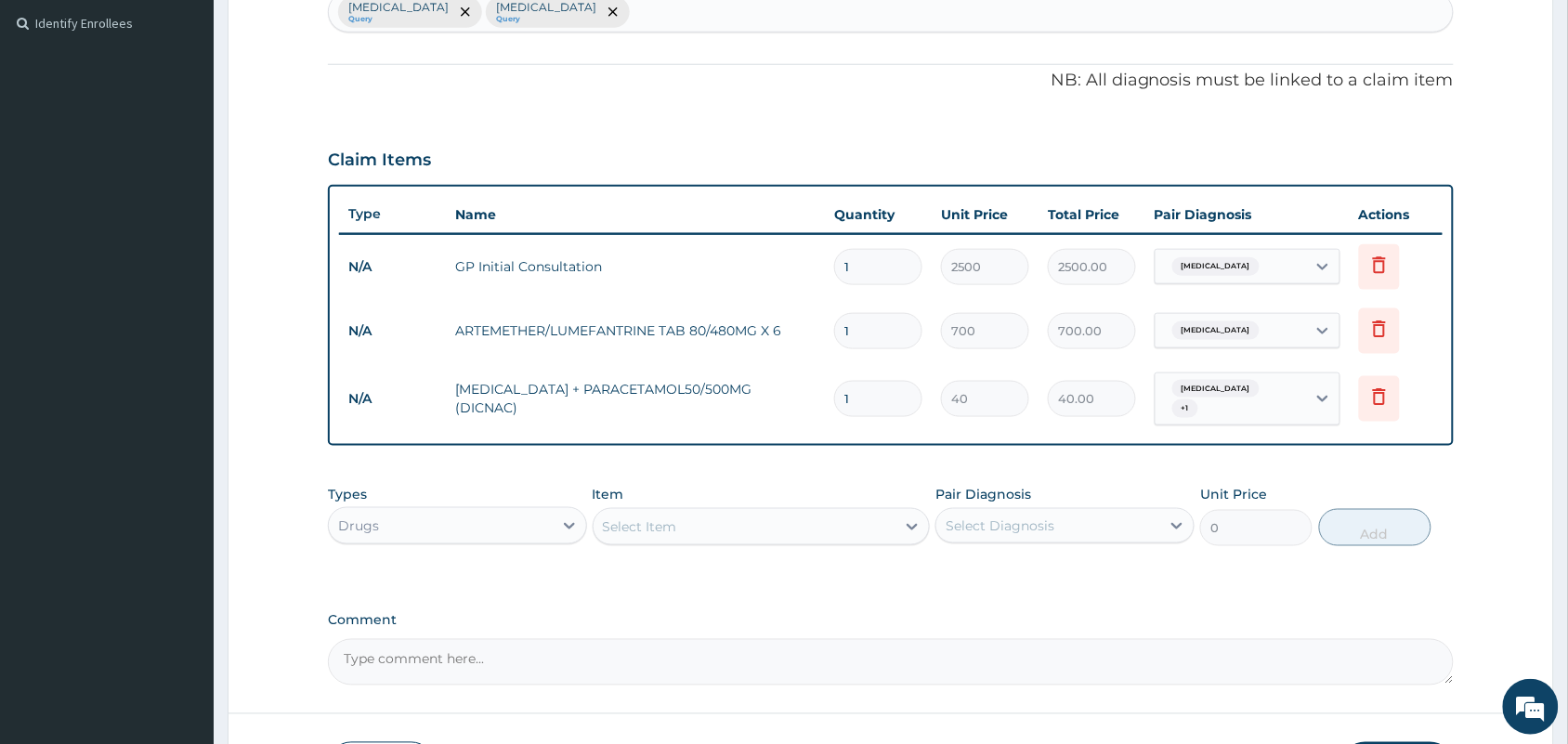
click at [870, 388] on input "1" at bounding box center [878, 398] width 89 height 36
type input "18"
type input "720.00"
type input "18"
click at [764, 517] on div "Select Item" at bounding box center [745, 527] width 303 height 30
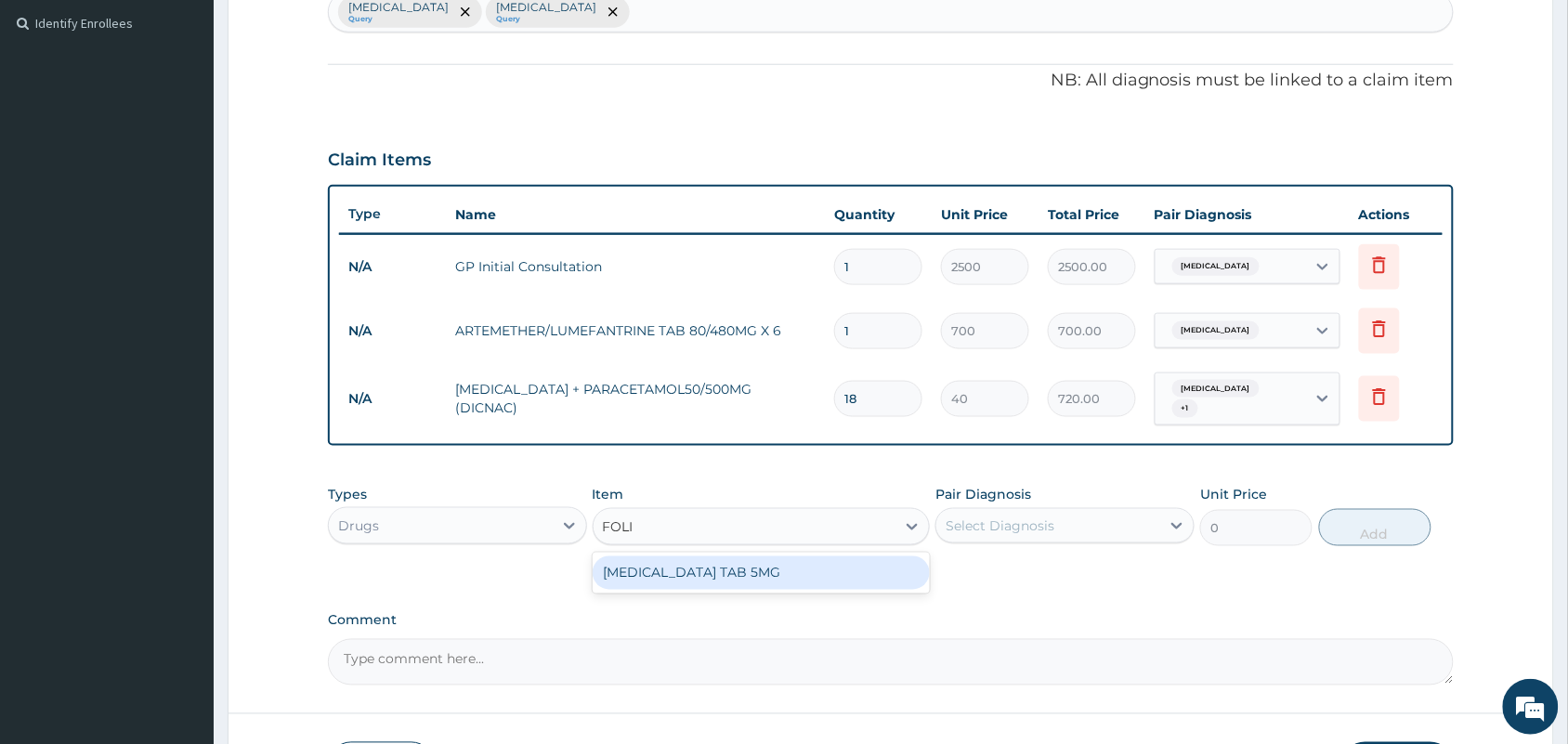
type input "FOLIC"
click at [763, 557] on div "FOLIC ACID TAB 5MG" at bounding box center [762, 573] width 338 height 34
type input "10"
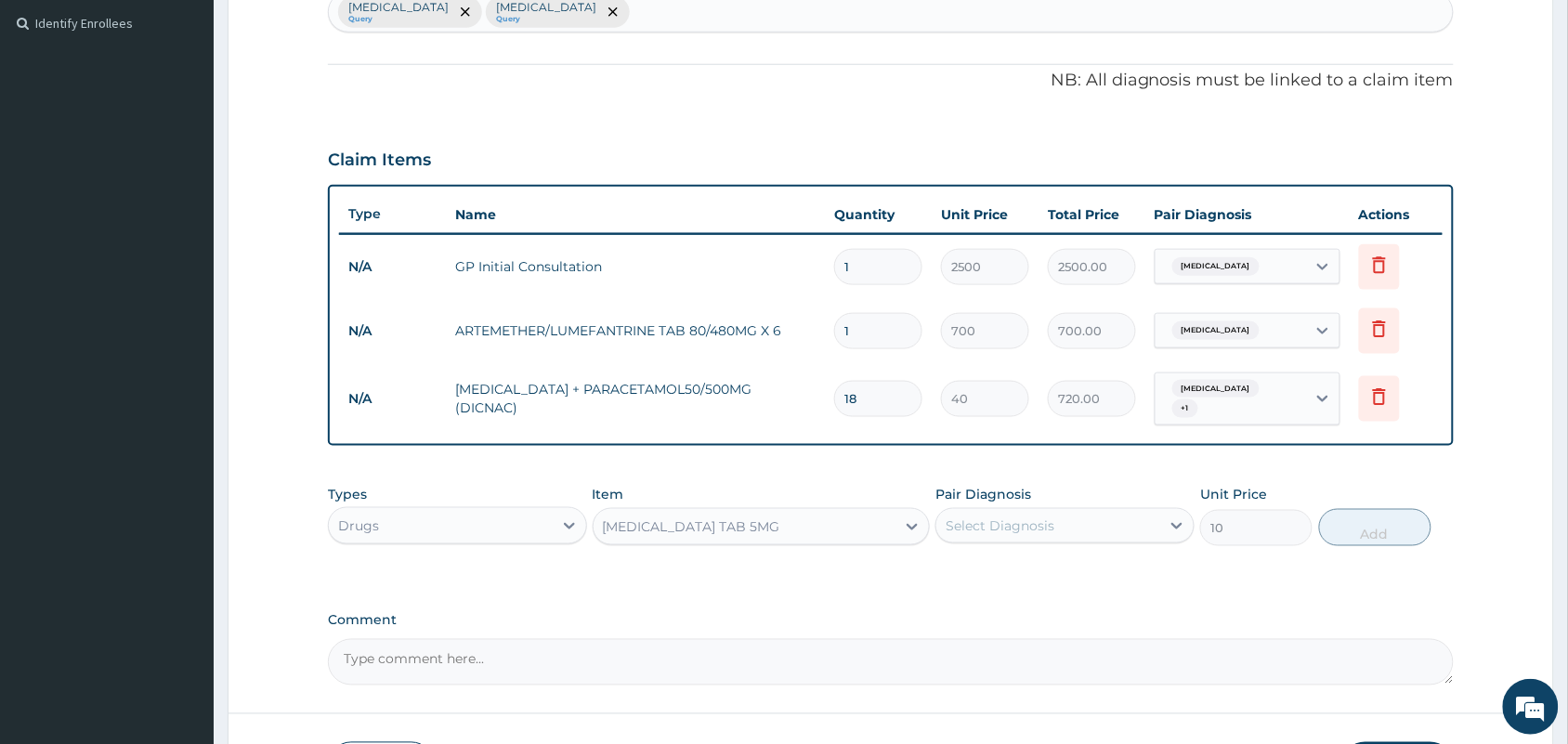
click at [1080, 532] on div "Select Diagnosis" at bounding box center [1065, 526] width 259 height 35
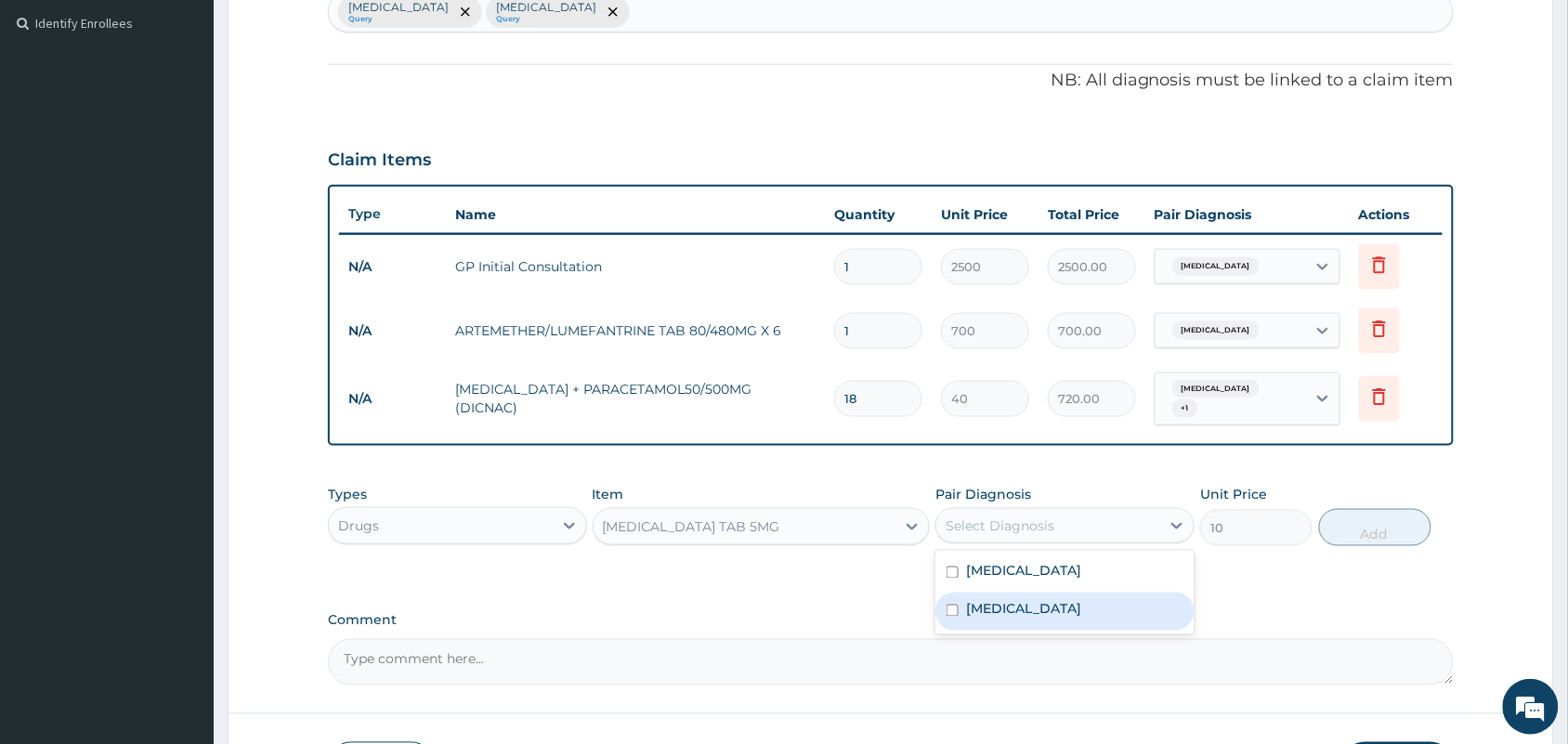
click at [950, 605] on input "checkbox" at bounding box center [952, 611] width 12 height 12
checkbox input "true"
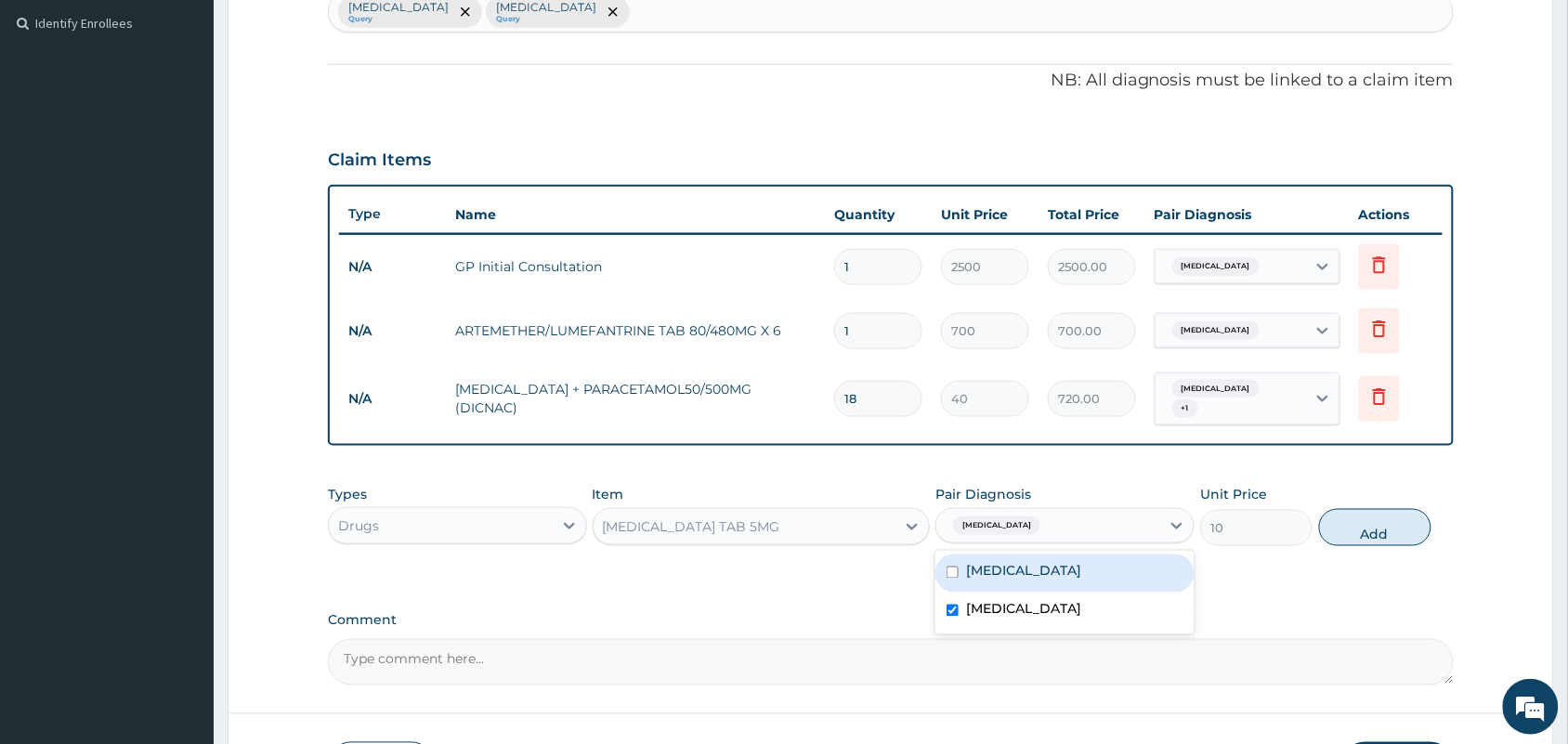
click at [950, 569] on input "checkbox" at bounding box center [952, 572] width 12 height 12
checkbox input "true"
click at [1361, 509] on button "Add" at bounding box center [1375, 528] width 113 height 37
type input "0"
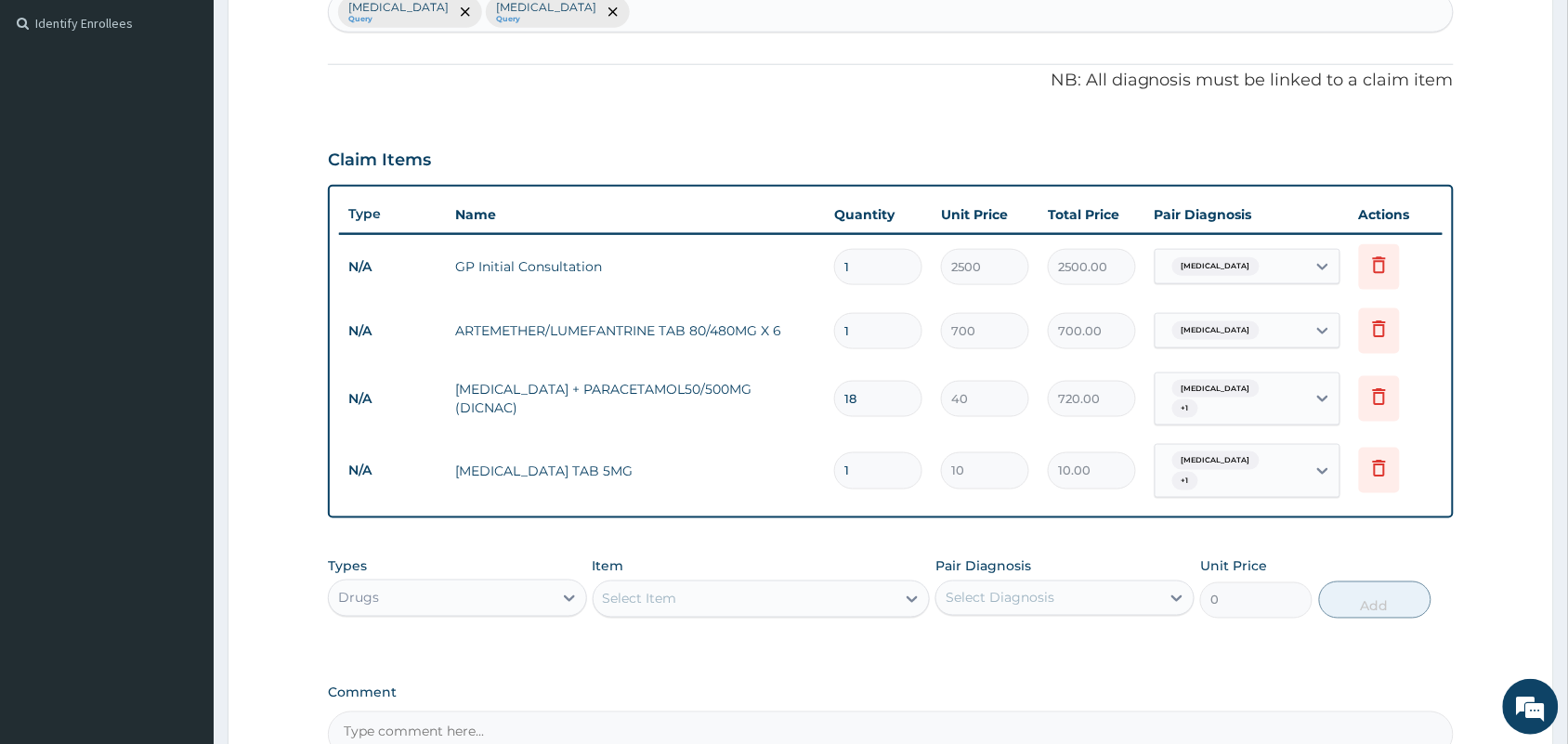
type input "0.00"
type input "5"
type input "50.00"
type input "5"
click at [731, 585] on div "Select Item" at bounding box center [745, 599] width 303 height 30
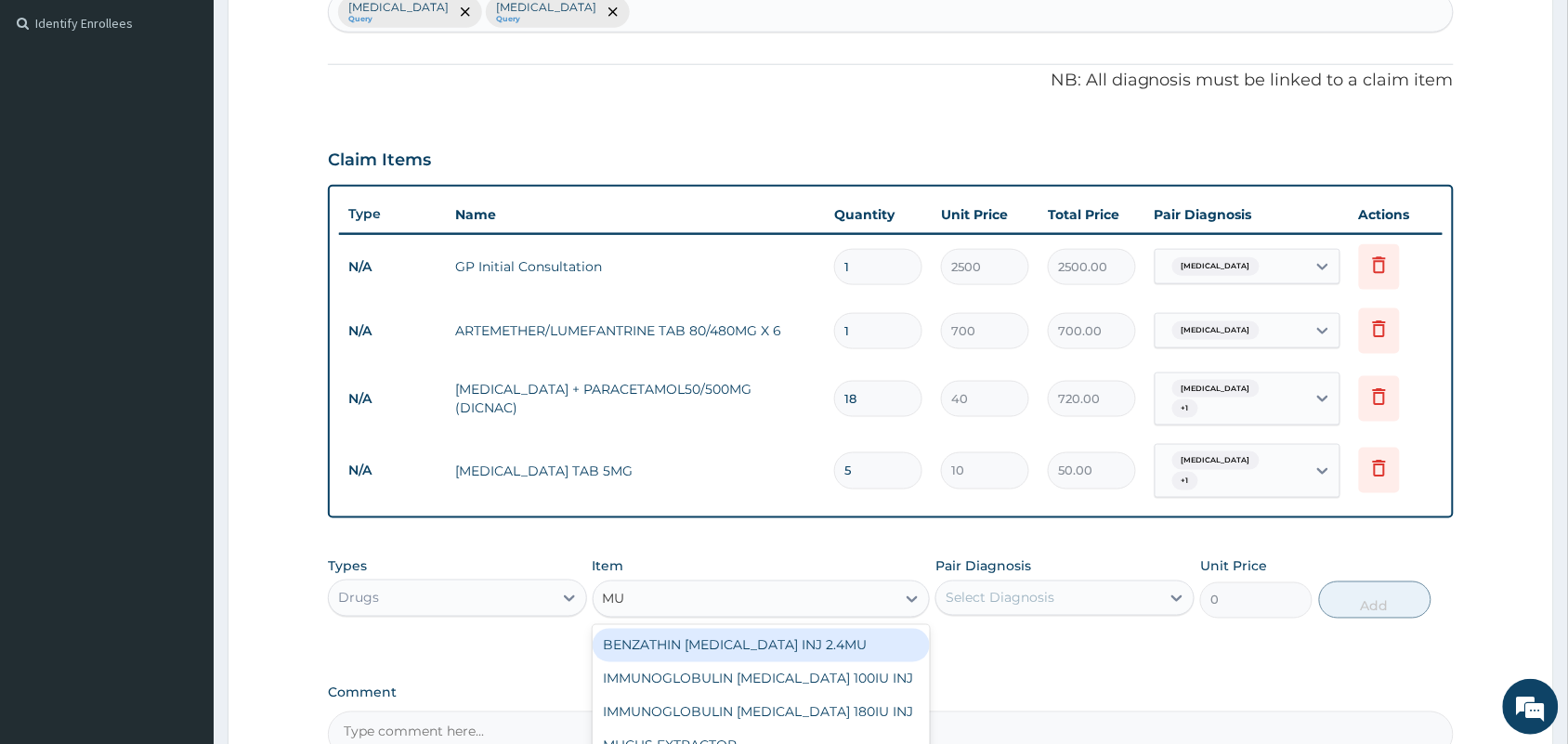
type input "MUL"
click at [718, 629] on div "MULTIVITAMIN CAP" at bounding box center [762, 646] width 338 height 34
type input "50"
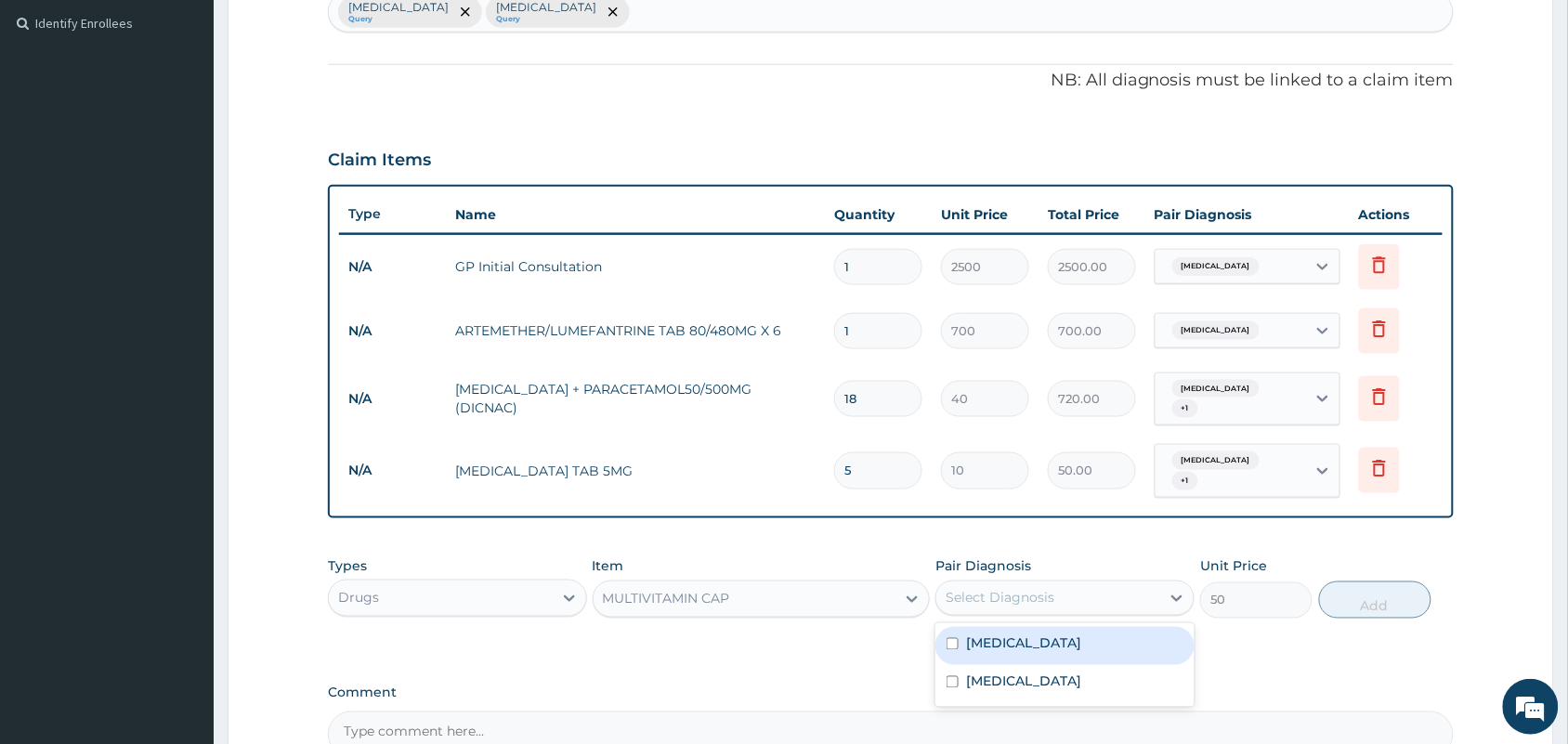
click at [1038, 589] on div "Select Diagnosis" at bounding box center [999, 599] width 109 height 19
click at [954, 638] on input "checkbox" at bounding box center [952, 643] width 12 height 12
checkbox input "true"
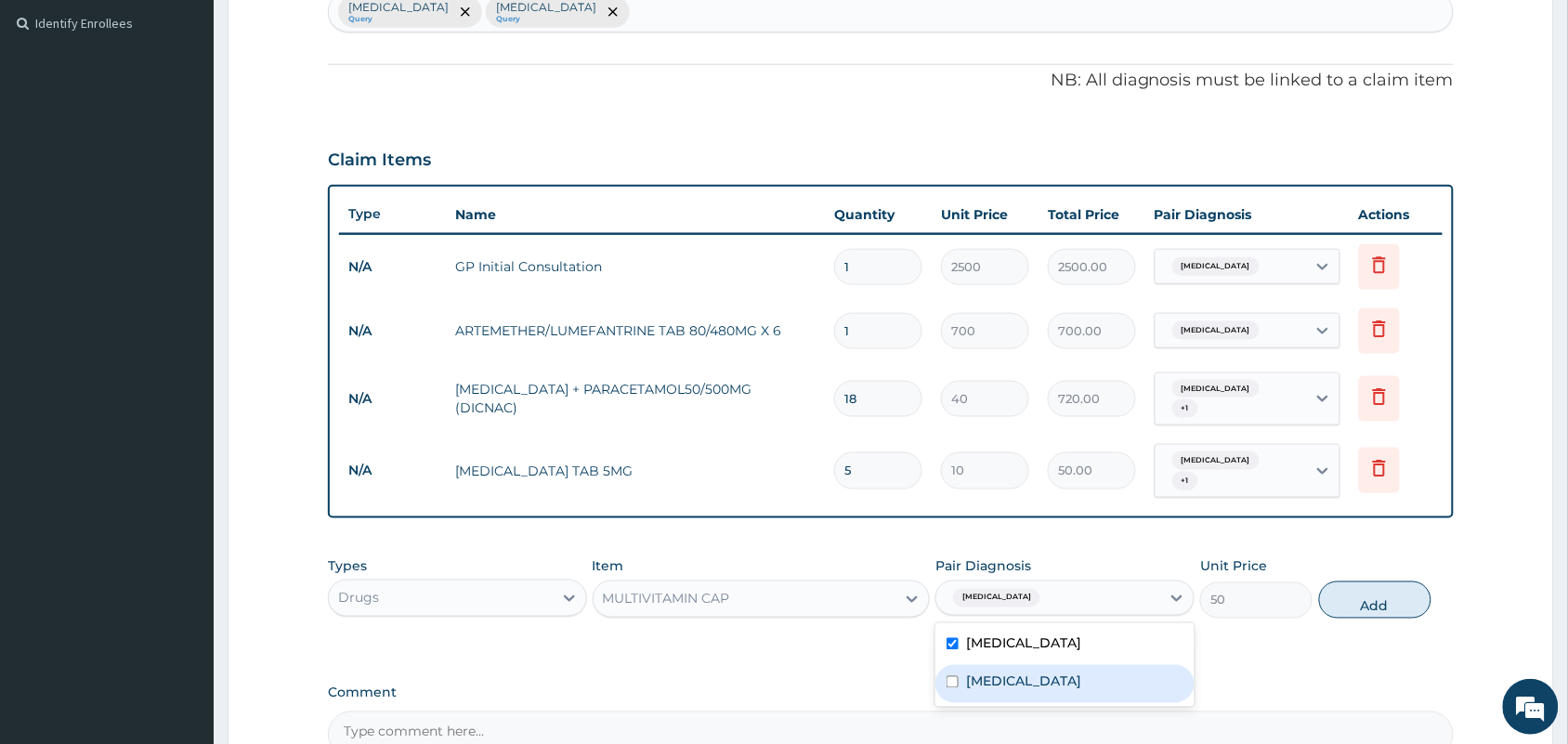
click at [953, 676] on input "checkbox" at bounding box center [952, 682] width 12 height 12
checkbox input "true"
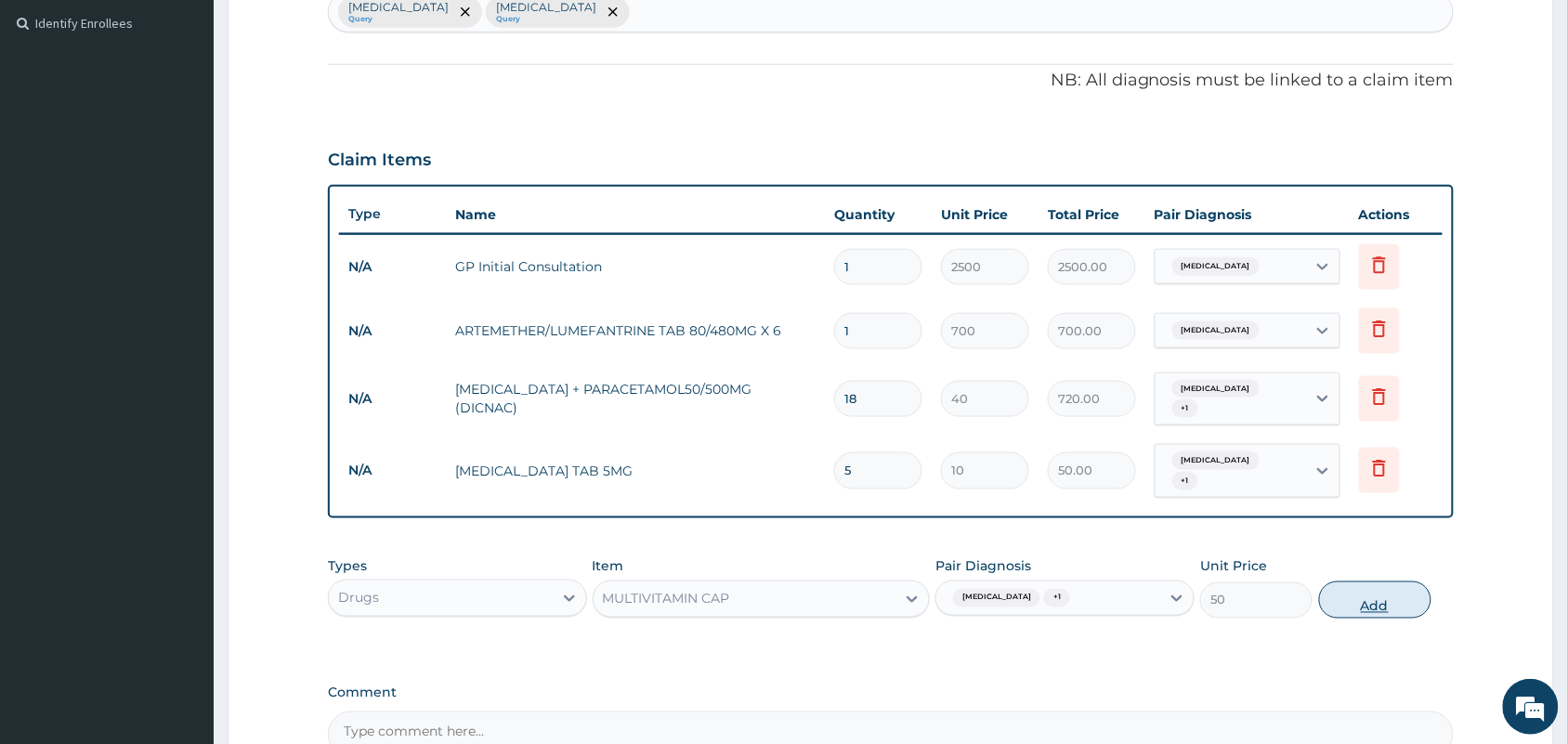
click at [1366, 582] on button "Add" at bounding box center [1375, 600] width 113 height 37
type input "0"
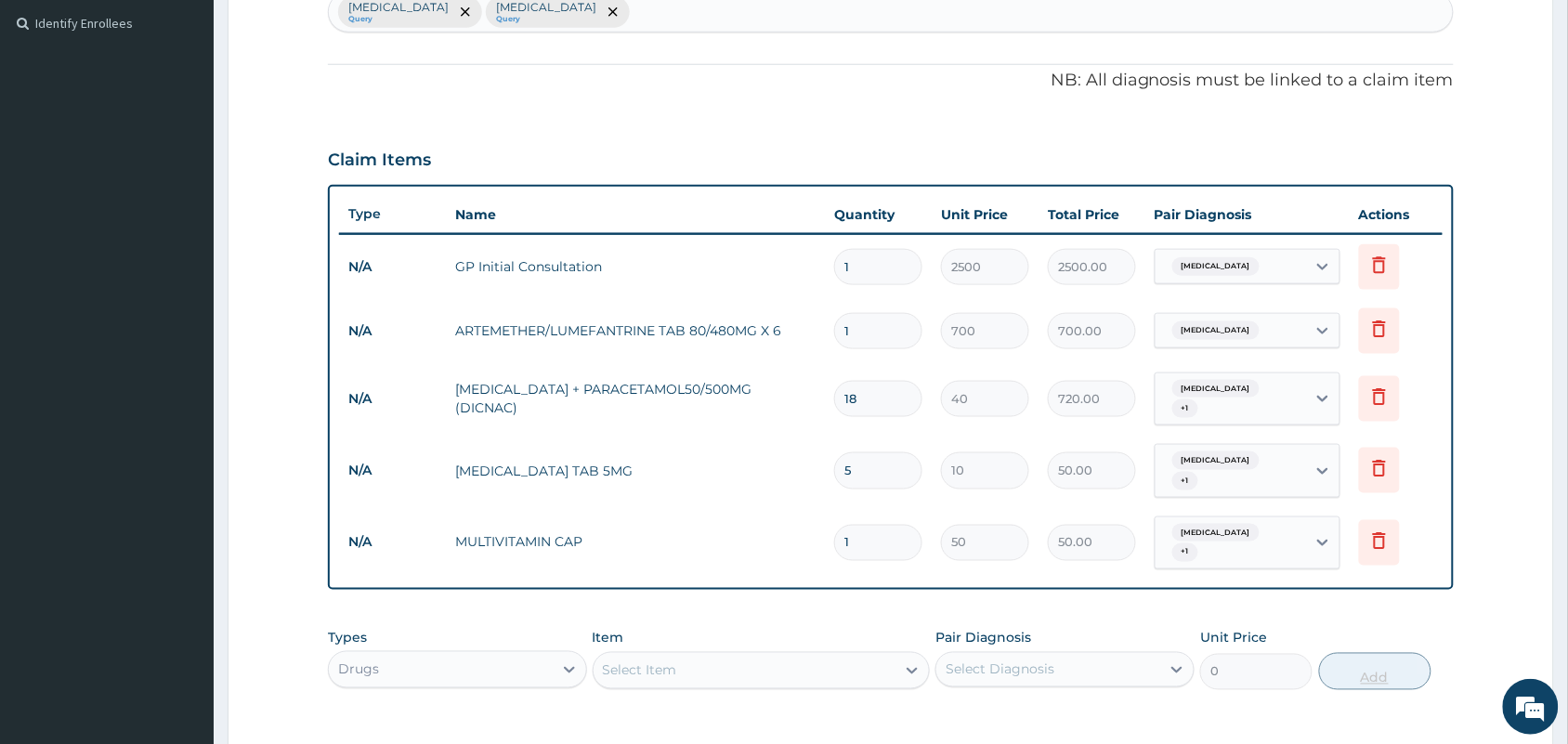
type input "14"
type input "700.00"
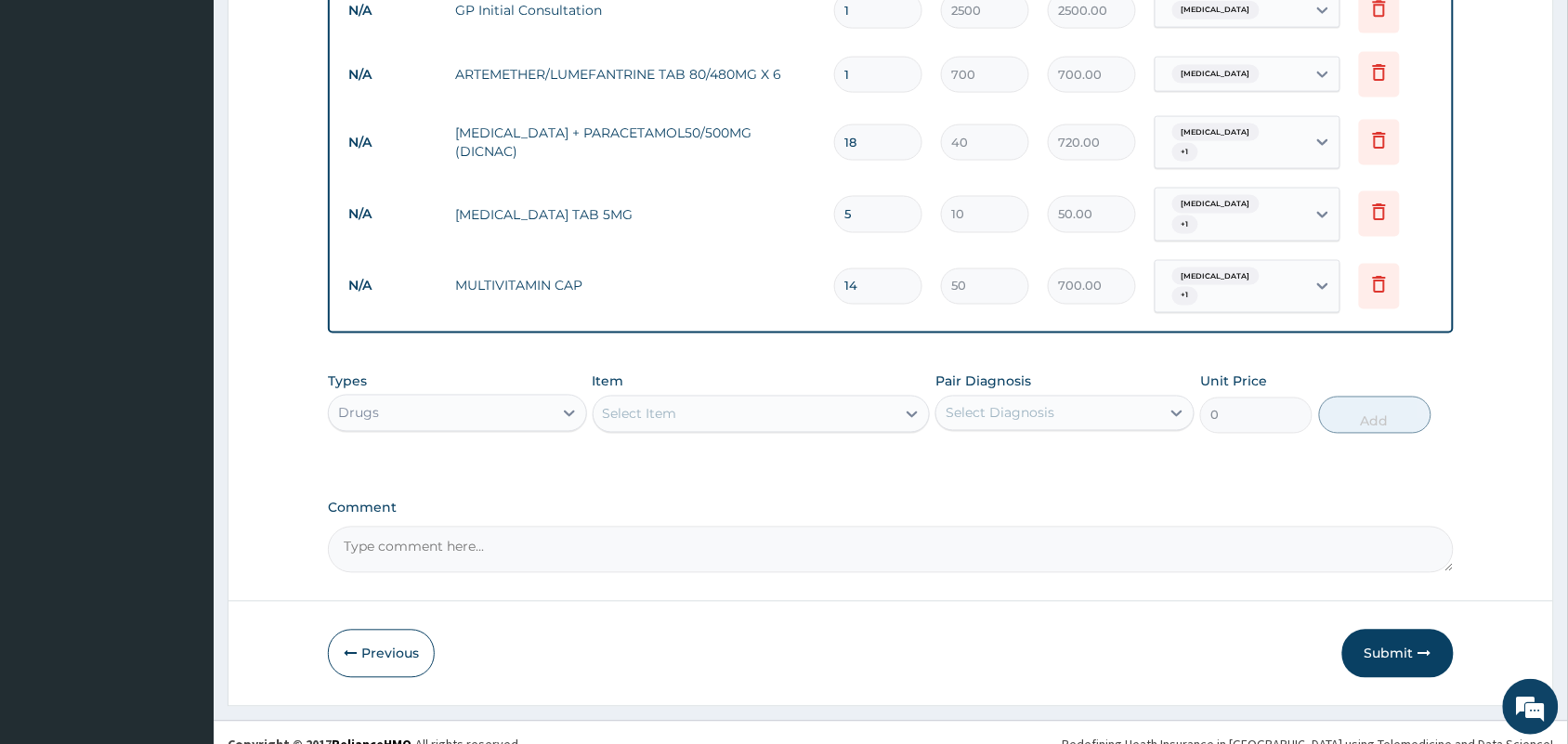
type input "14"
click at [767, 405] on div "Select Item" at bounding box center [762, 414] width 338 height 37
click at [762, 399] on div "Select Item" at bounding box center [745, 414] width 303 height 30
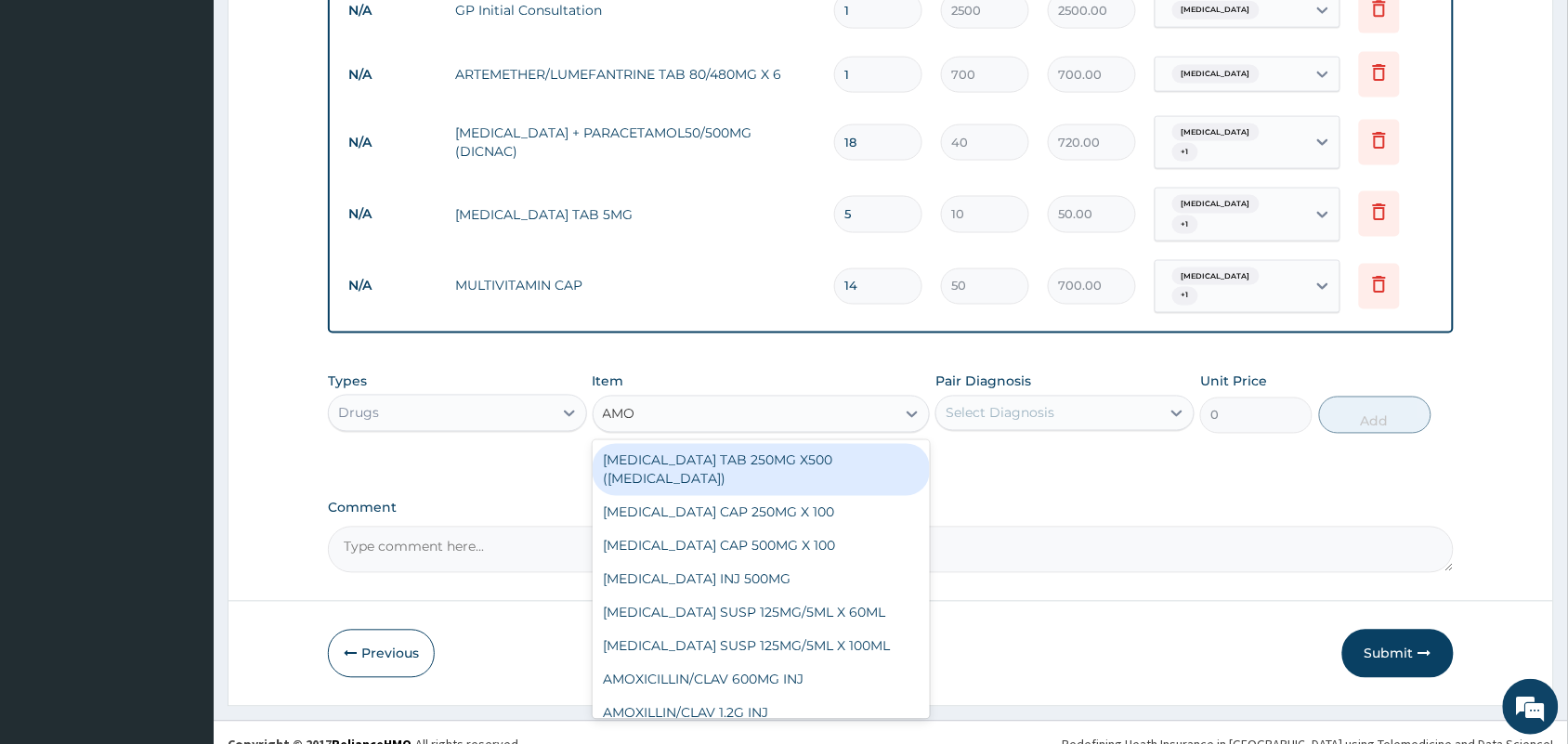
type input "AMOX"
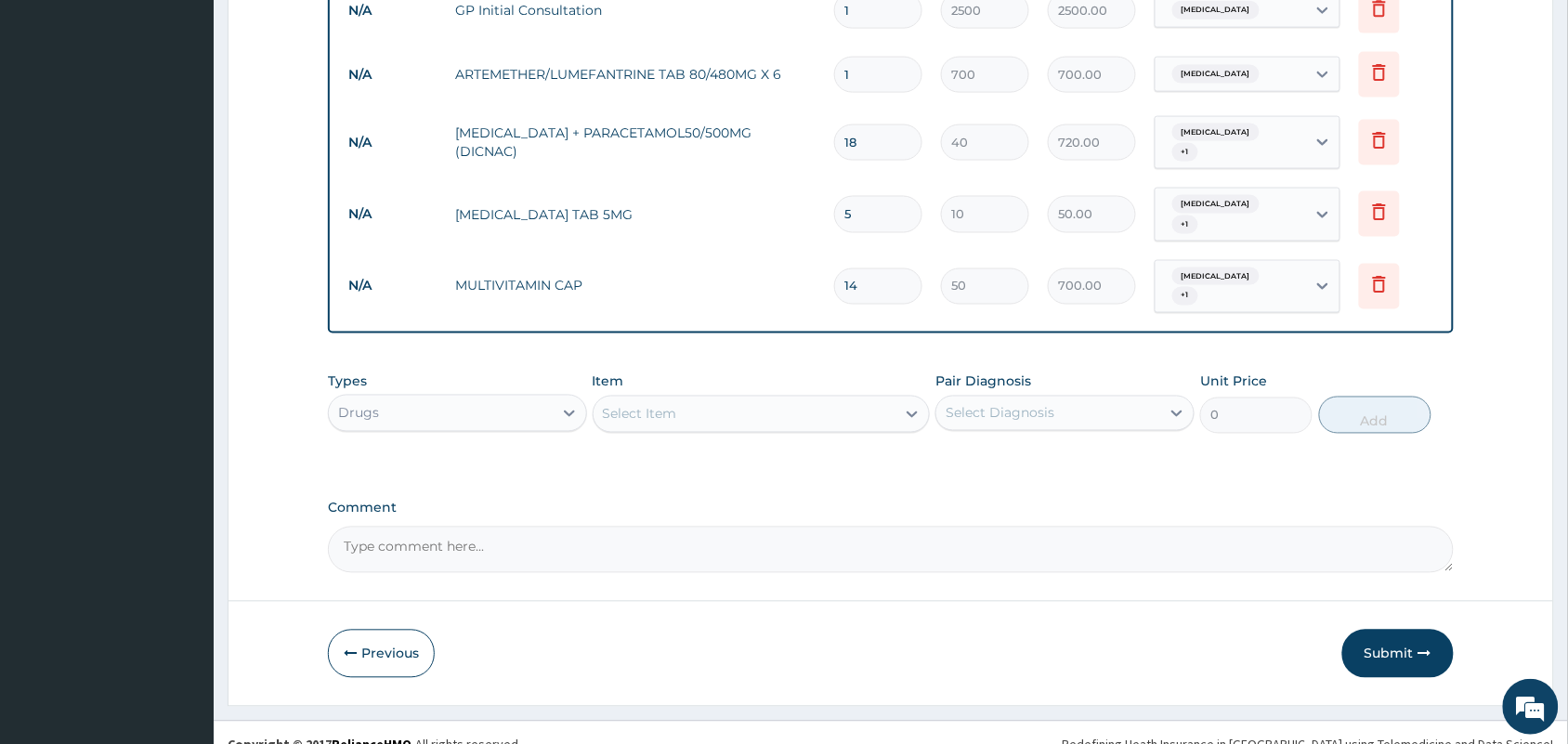
drag, startPoint x: 763, startPoint y: 396, endPoint x: 743, endPoint y: 394, distance: 20.1
click at [743, 399] on div "Select Item" at bounding box center [745, 414] width 303 height 30
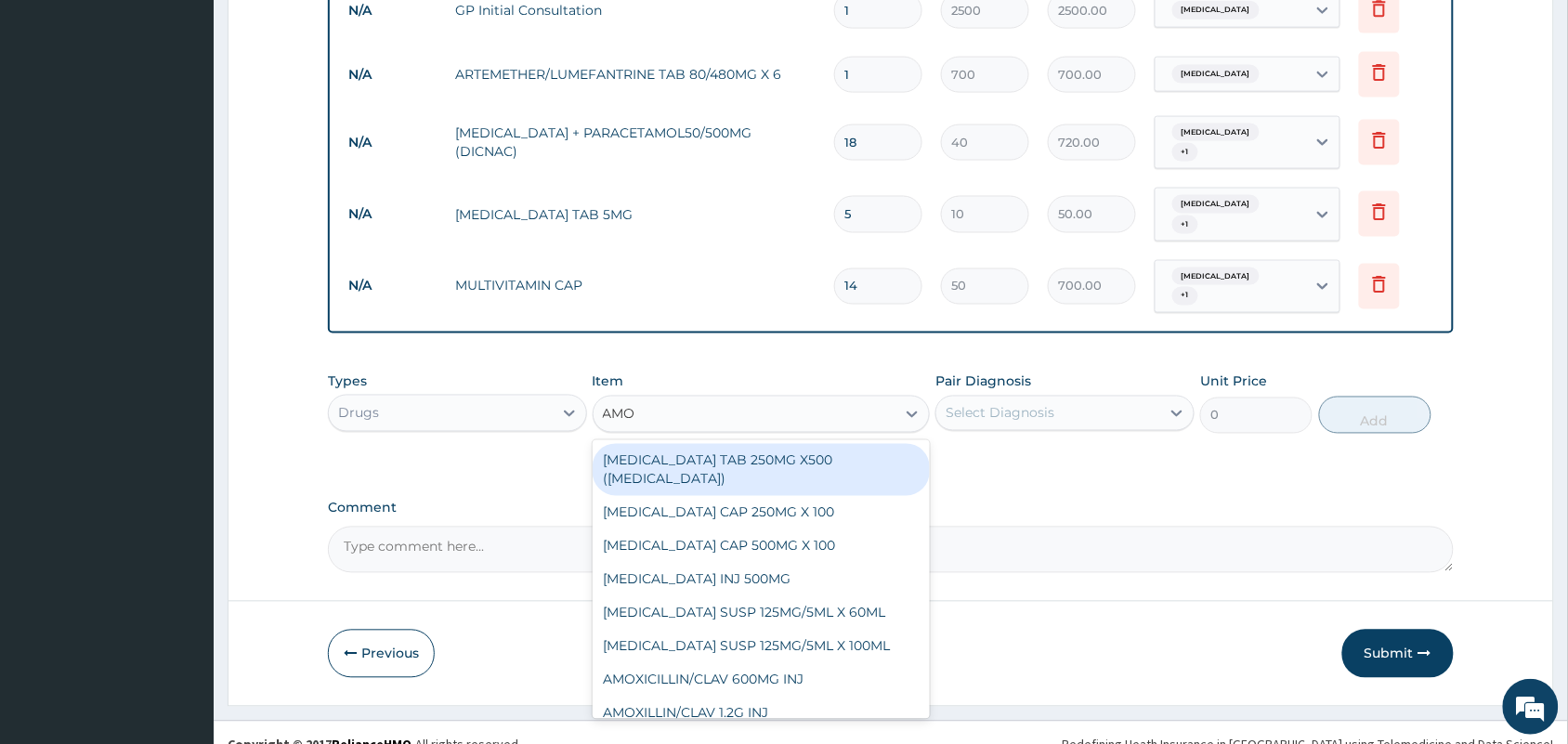
type input "AMOX"
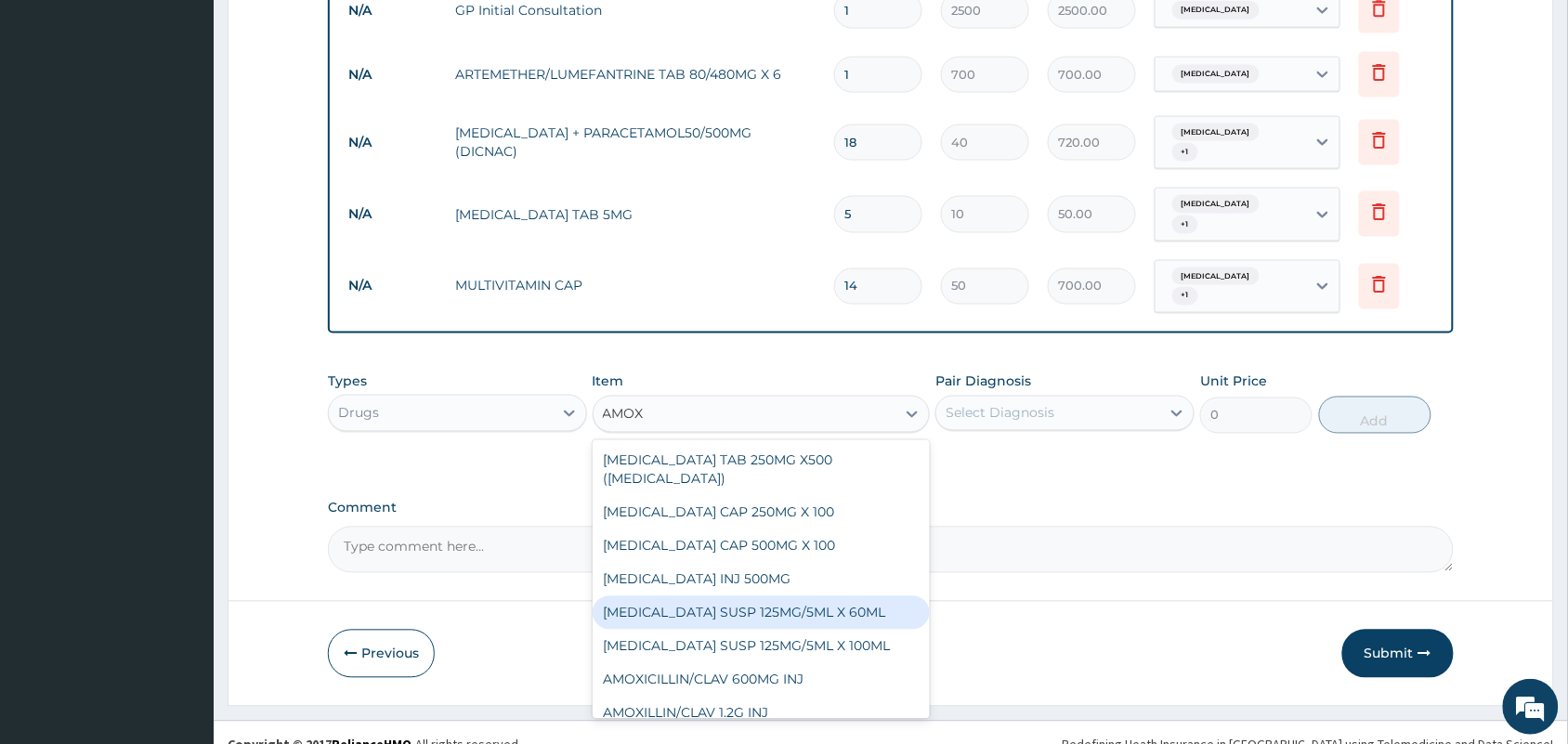
scroll to position [218, 0]
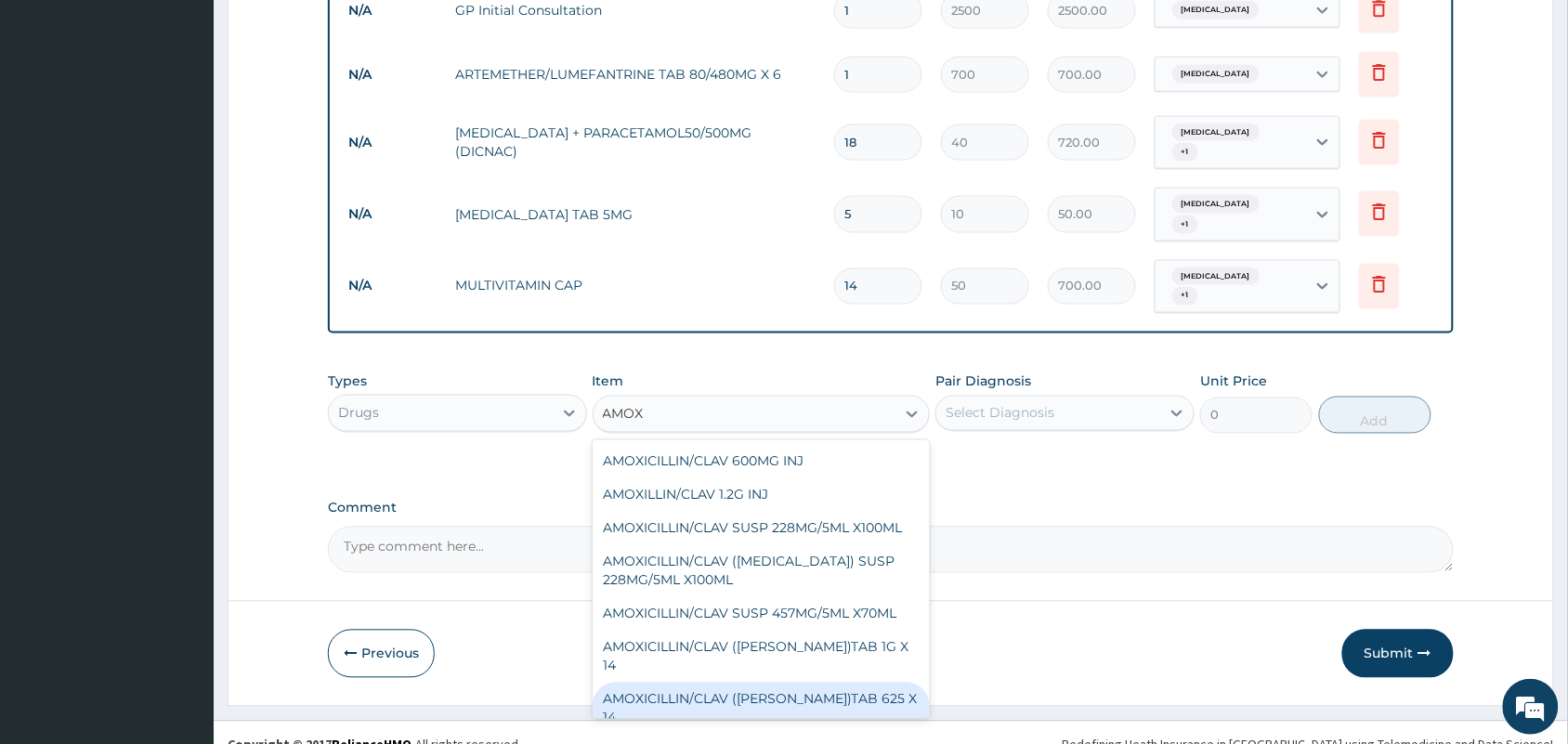
click at [857, 682] on div "AMOXICILLIN/CLAV (FLEMING)TAB 625 X 14" at bounding box center [762, 709] width 338 height 52
type input "200"
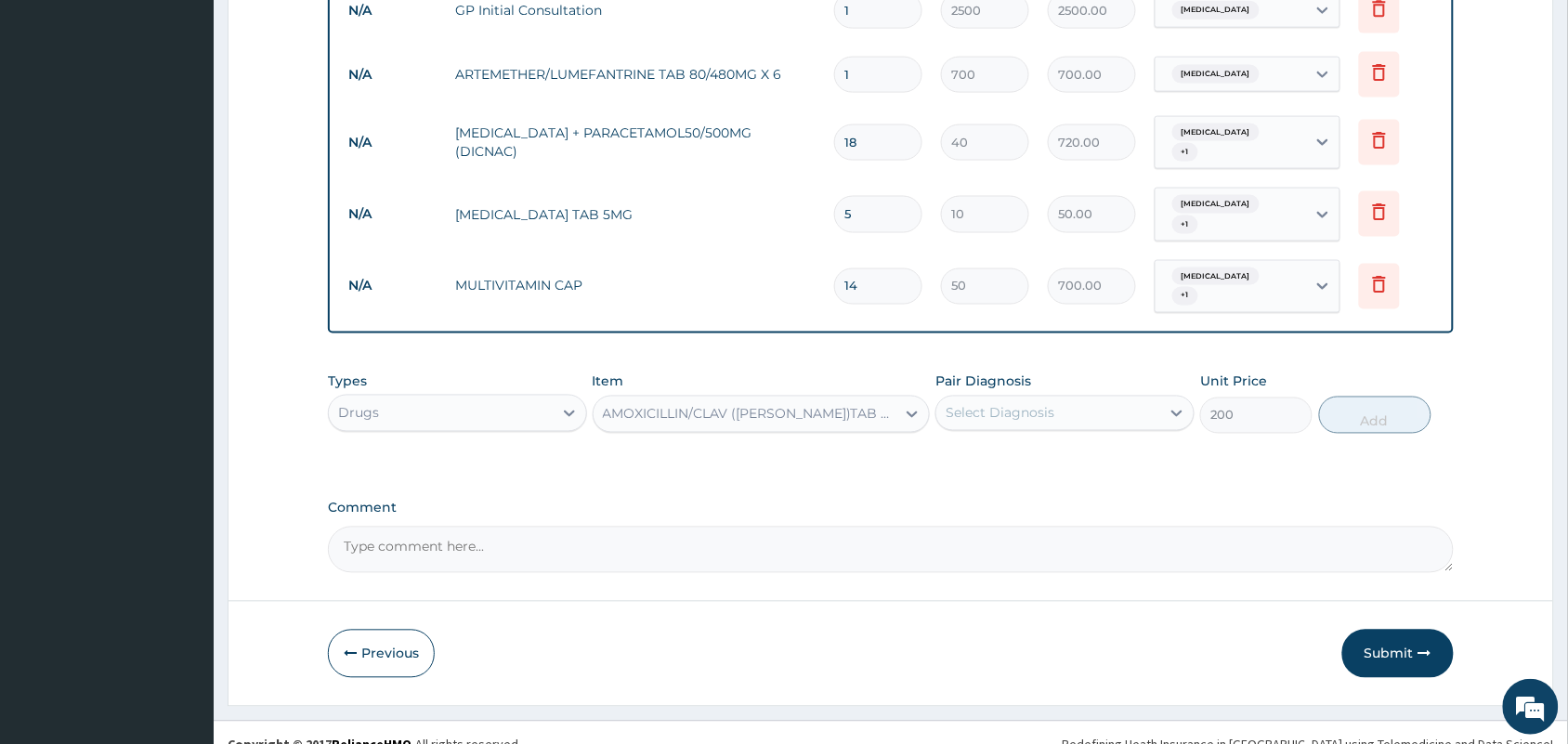
click at [1015, 404] on div "Select Diagnosis" at bounding box center [999, 413] width 109 height 19
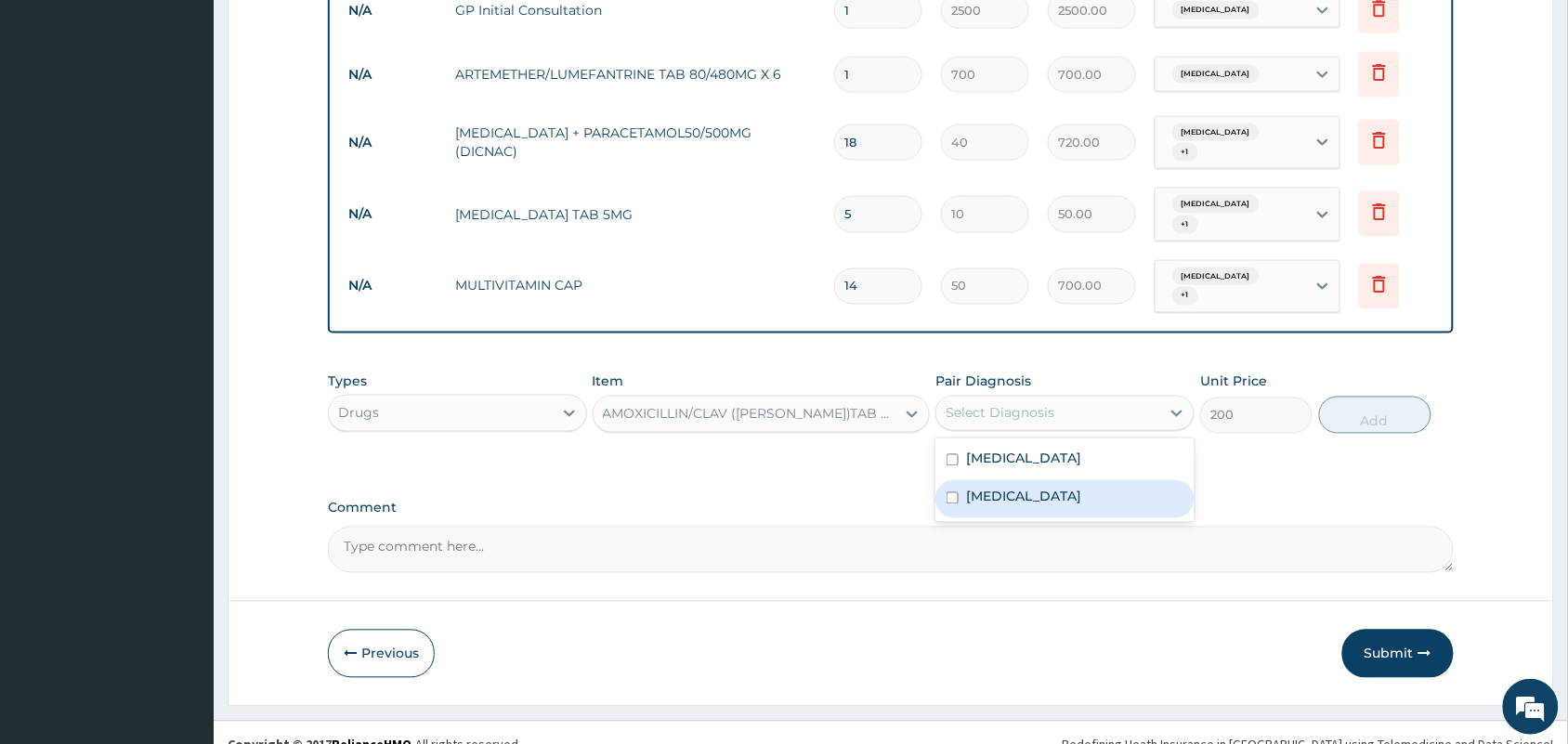
click at [949, 492] on input "checkbox" at bounding box center [952, 498] width 12 height 12
checkbox input "true"
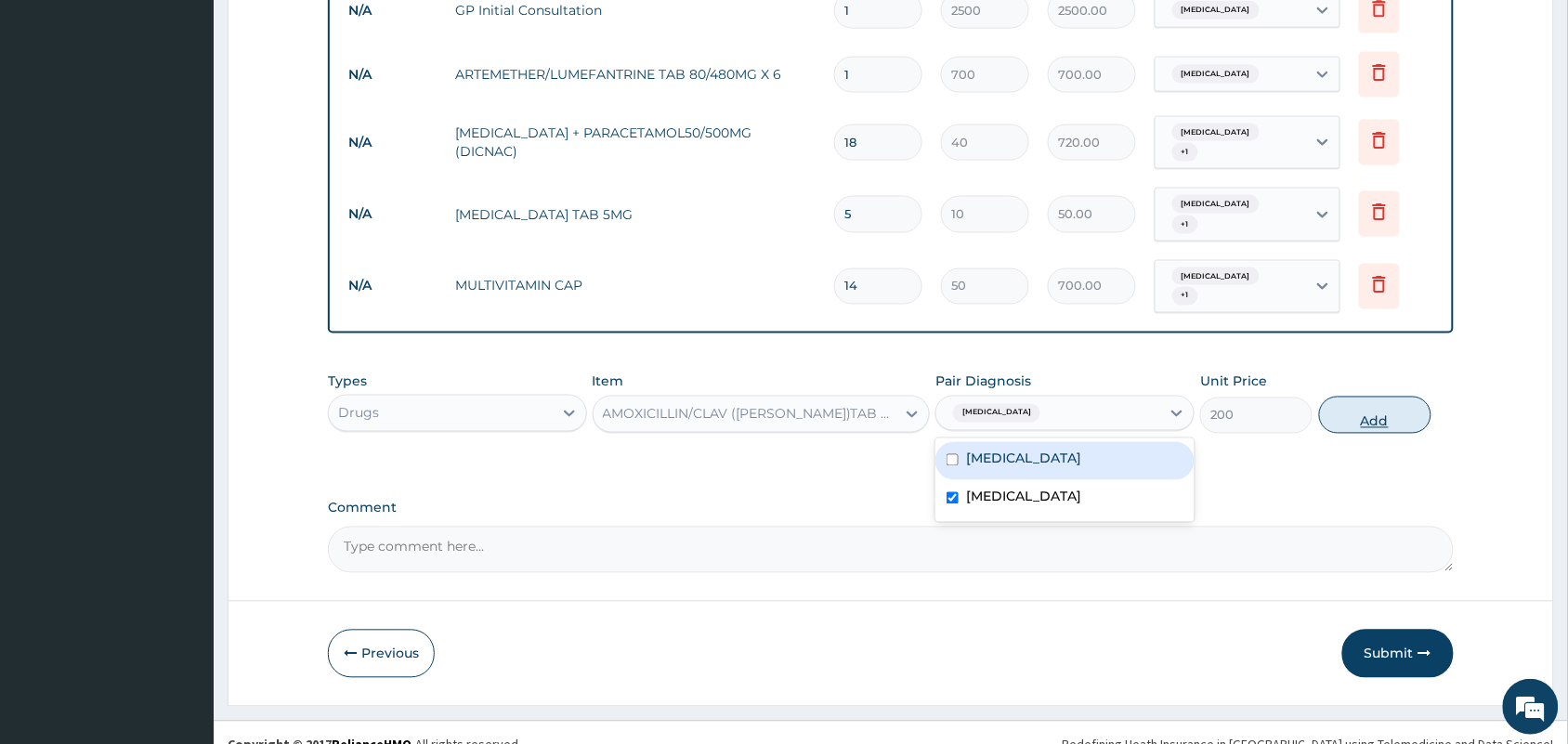
click at [1352, 396] on button "Add" at bounding box center [1375, 415] width 113 height 37
type input "0"
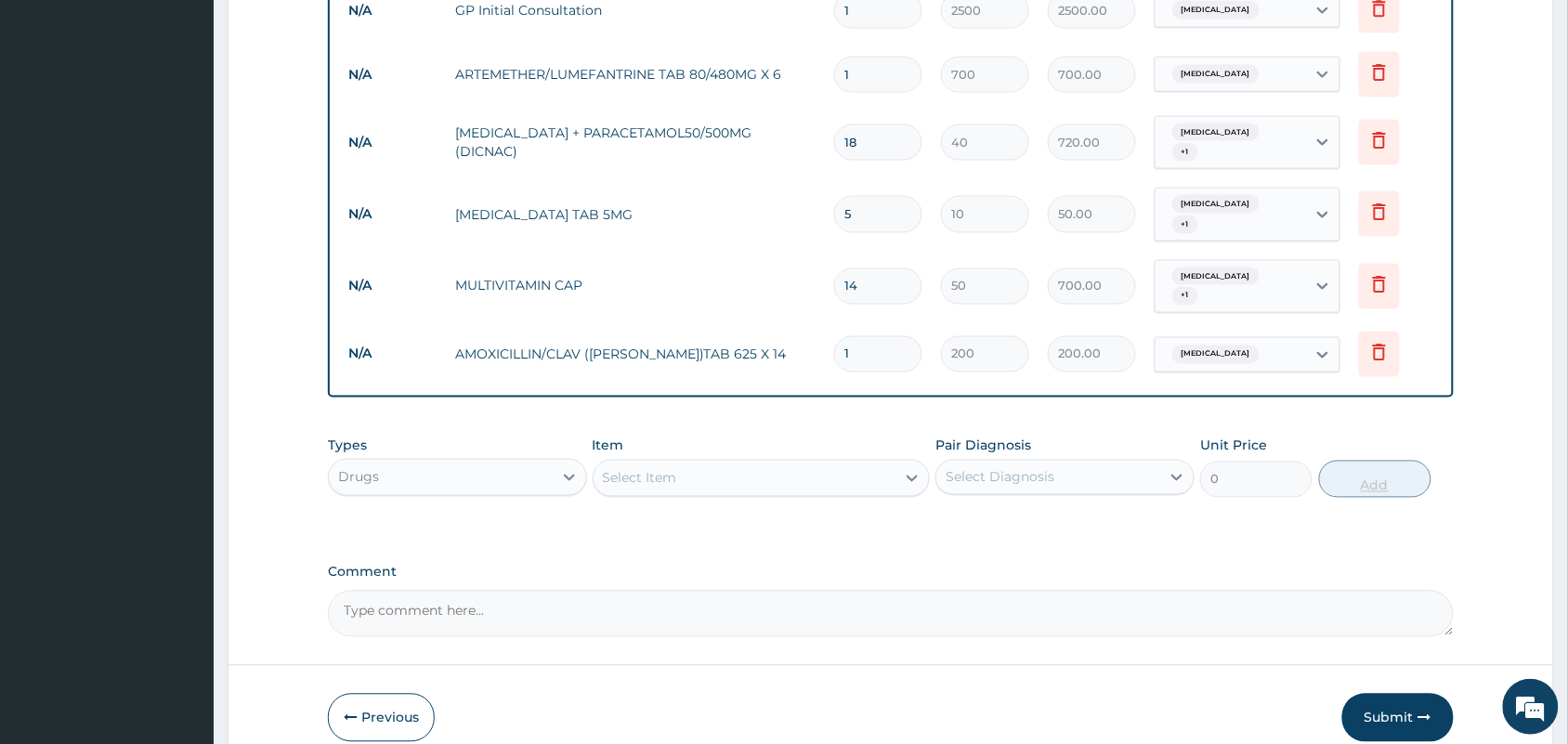
type input "10"
type input "2000.00"
type input "10"
click at [1400, 694] on button "Submit" at bounding box center [1398, 718] width 112 height 48
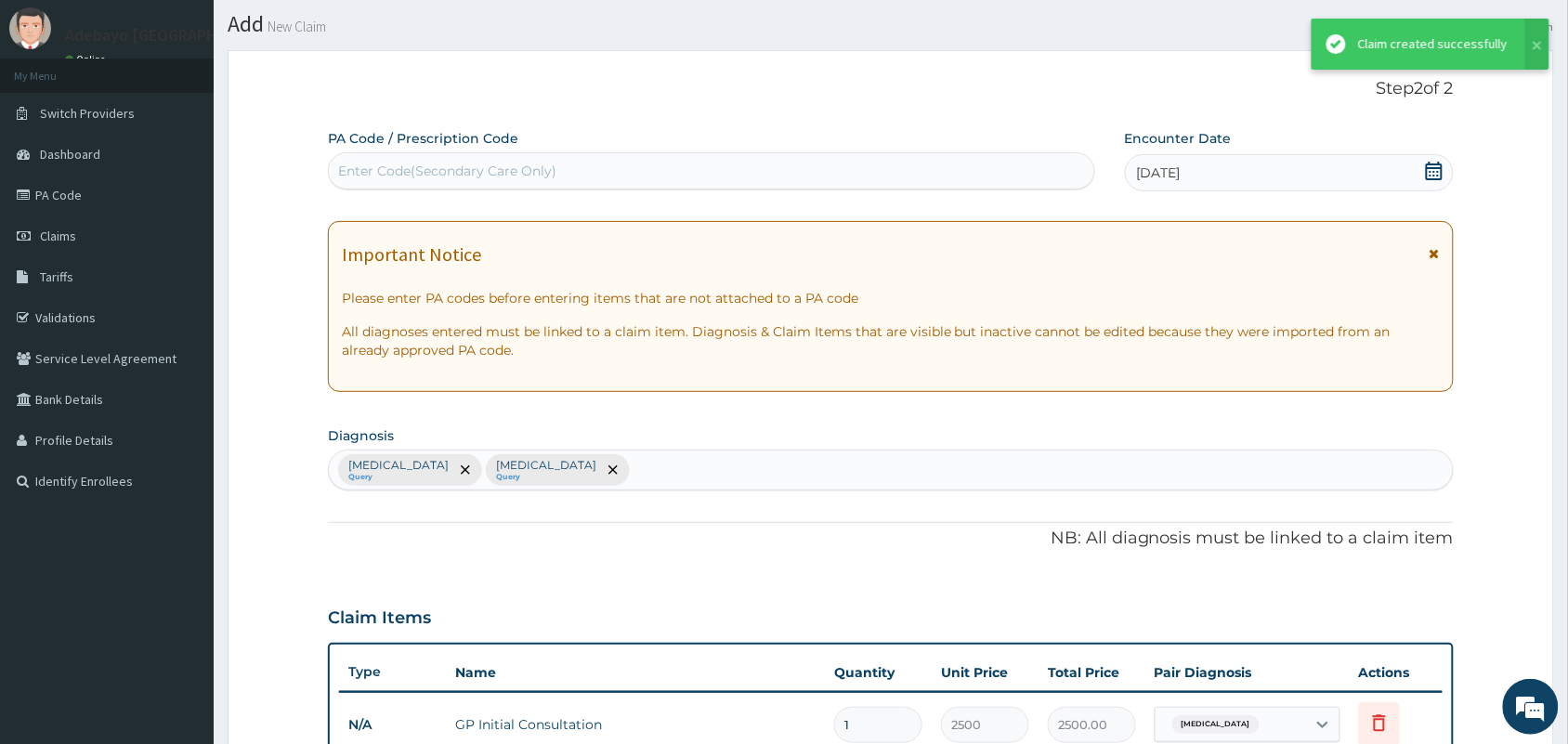
scroll to position [763, 0]
